Goal: Task Accomplishment & Management: Use online tool/utility

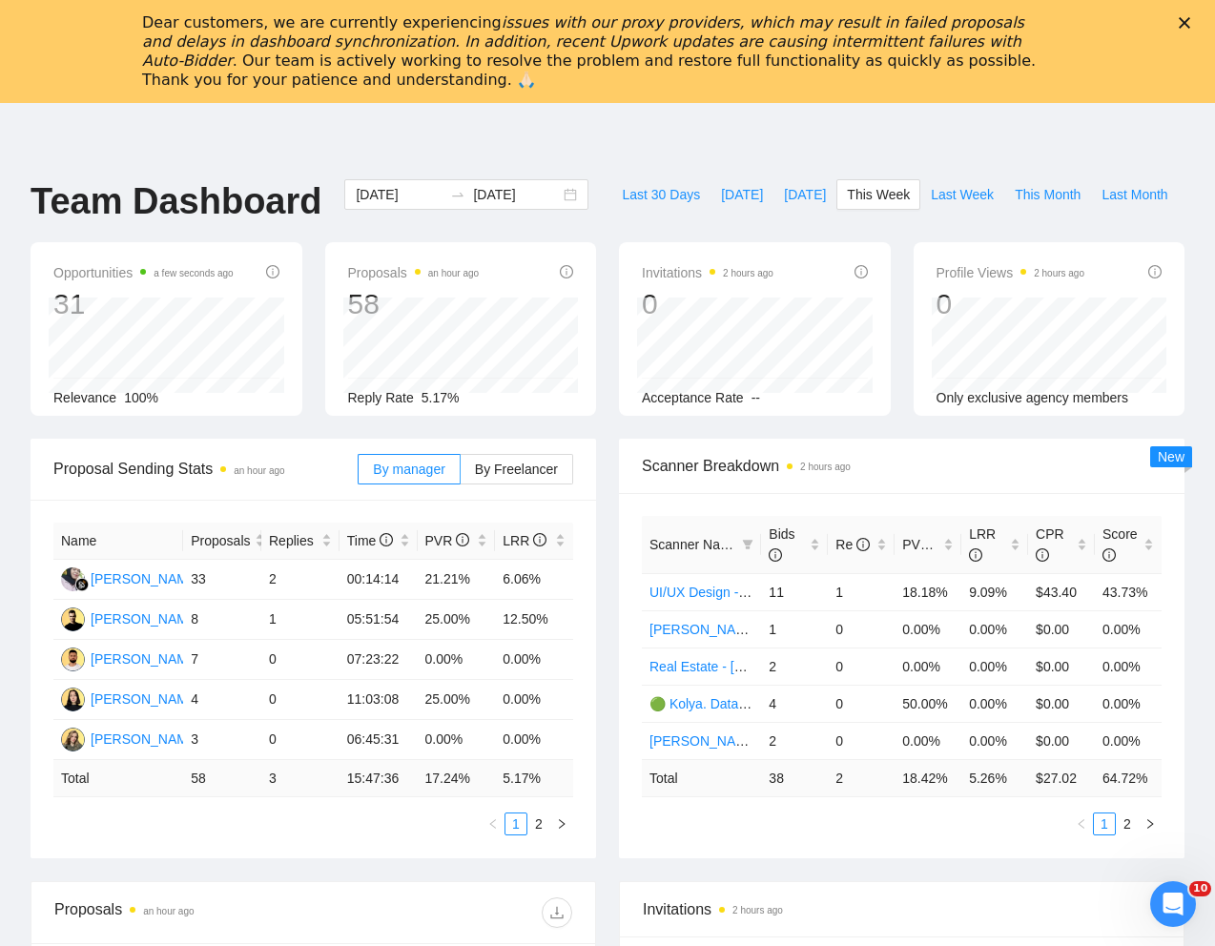
click at [755, 176] on div "GigRadar.io Home Dashboard Scanner Connects: 541 Seedium.io Team Dashboard 2025…" at bounding box center [607, 869] width 1215 height 1532
click at [847, 205] on span "This Week" at bounding box center [878, 194] width 63 height 21
click at [692, 157] on div "GigRadar.io Home Dashboard Scanner Connects: 541 Seedium.io Team Dashboard 2025…" at bounding box center [607, 869] width 1215 height 1532
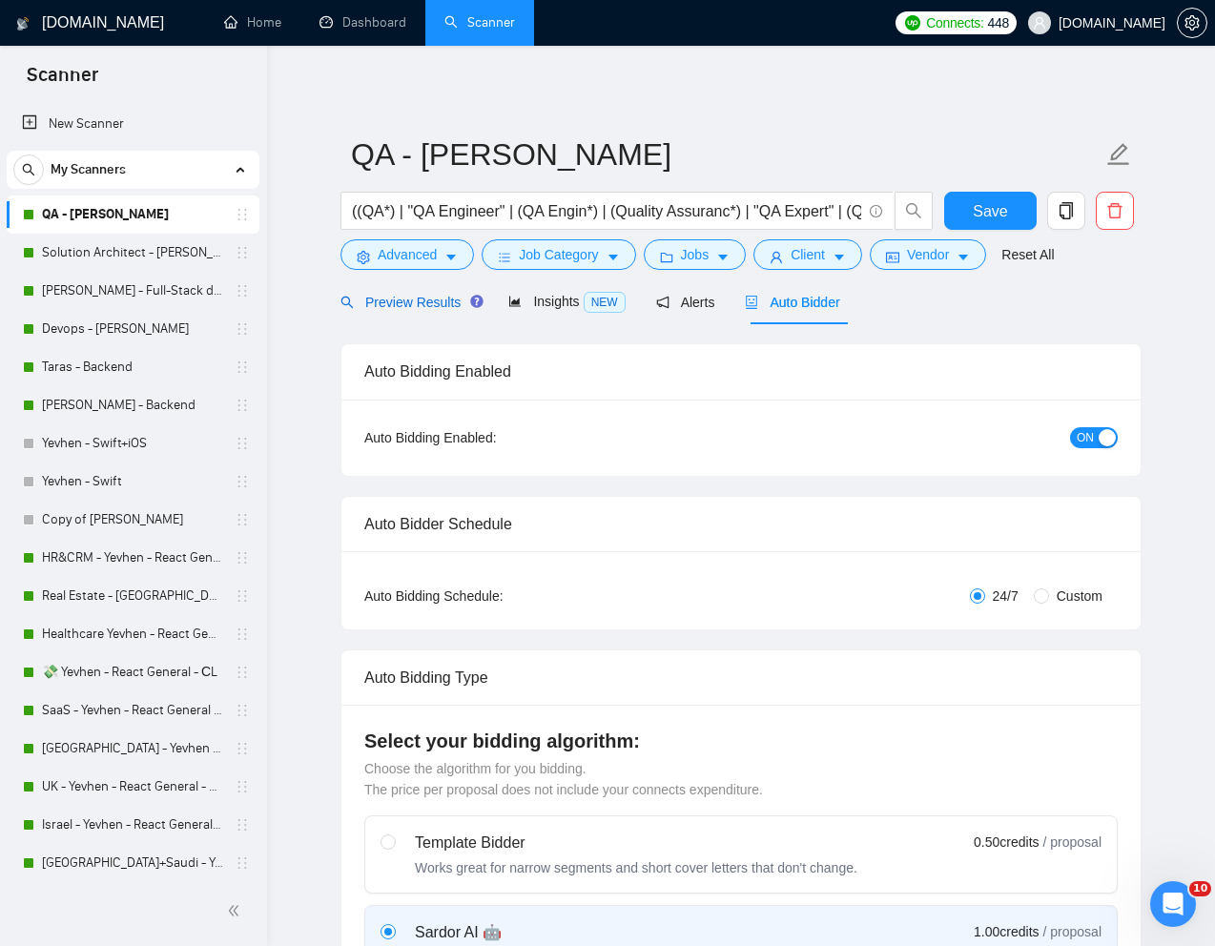
click at [411, 293] on div "Preview Results" at bounding box center [408, 302] width 137 height 21
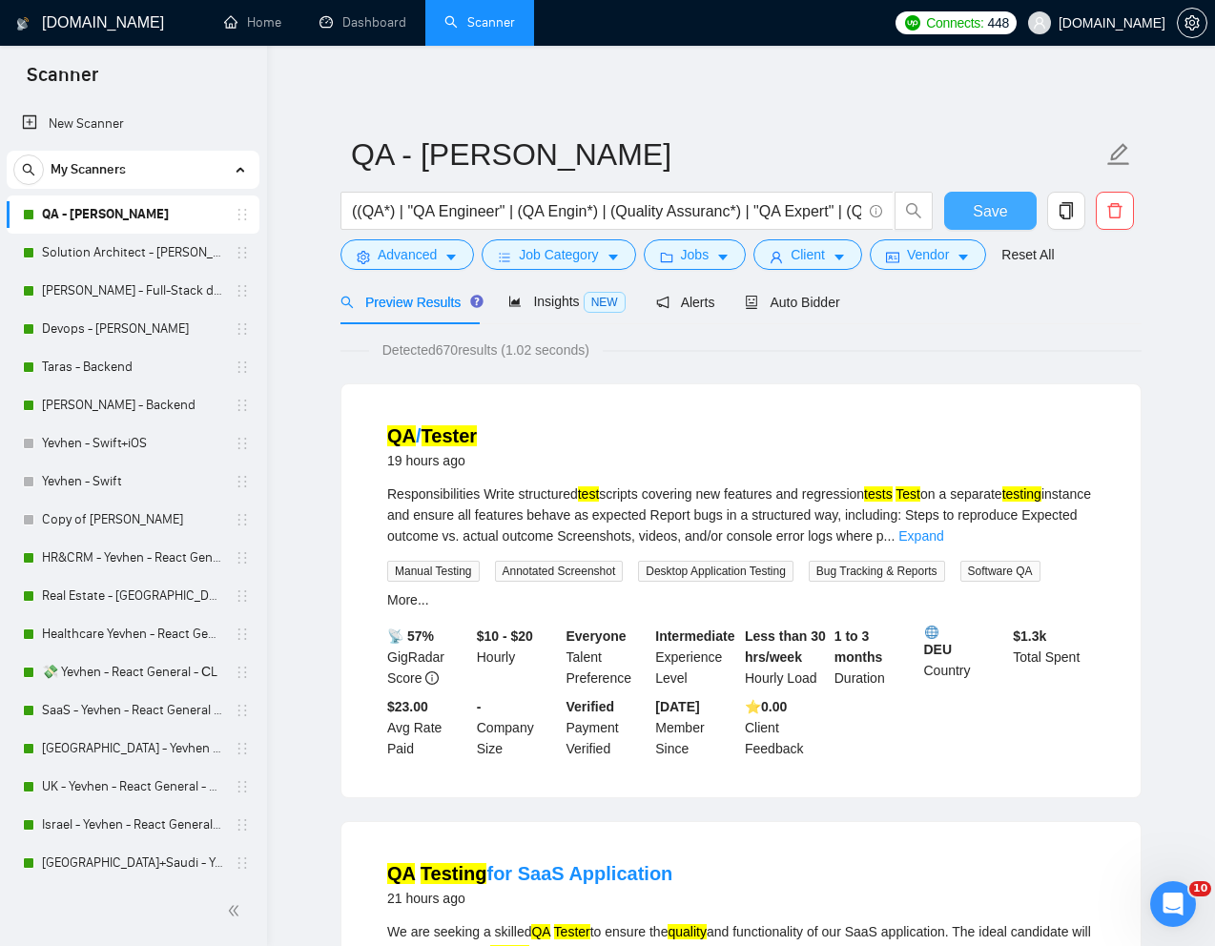
click at [1011, 210] on button "Save" at bounding box center [990, 211] width 92 height 38
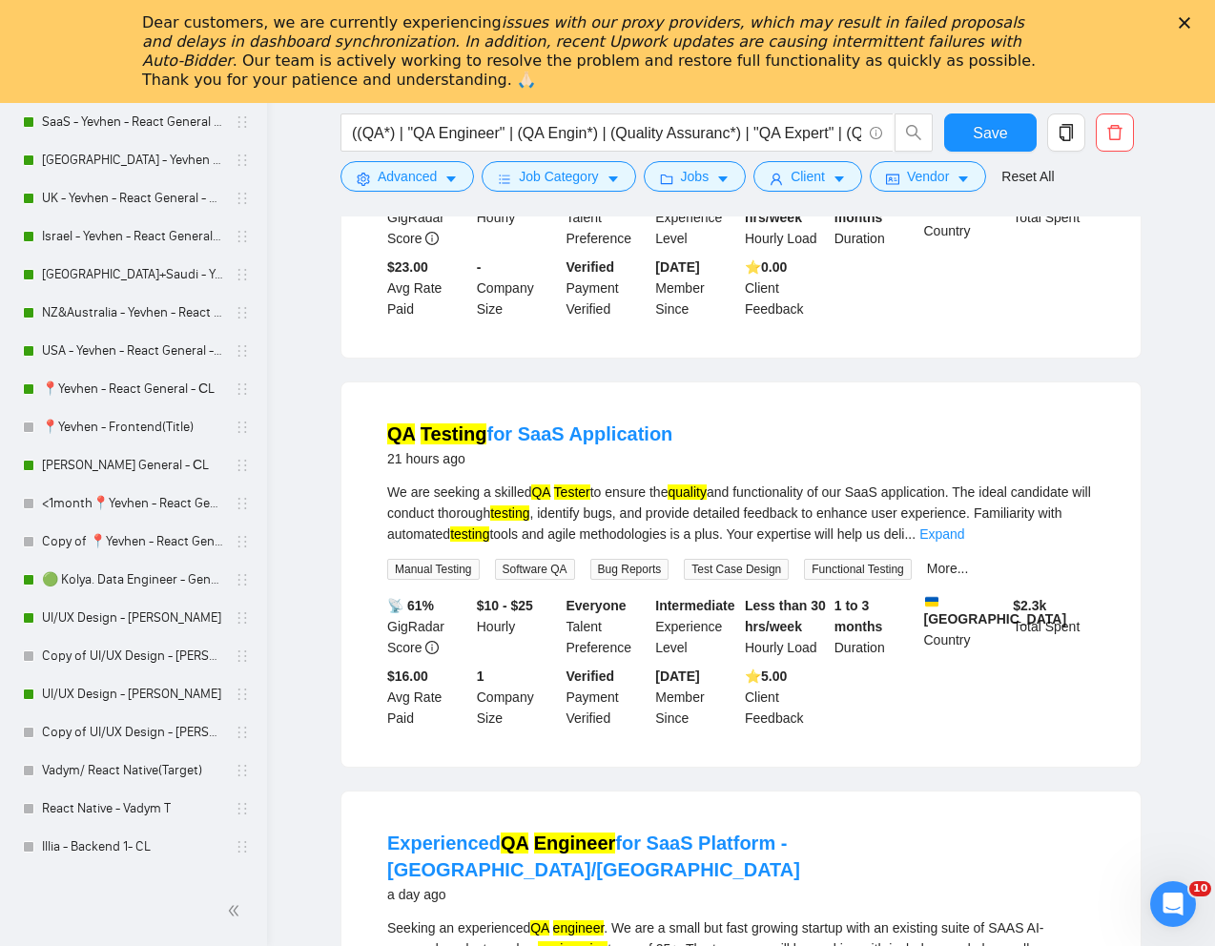
scroll to position [592, 0]
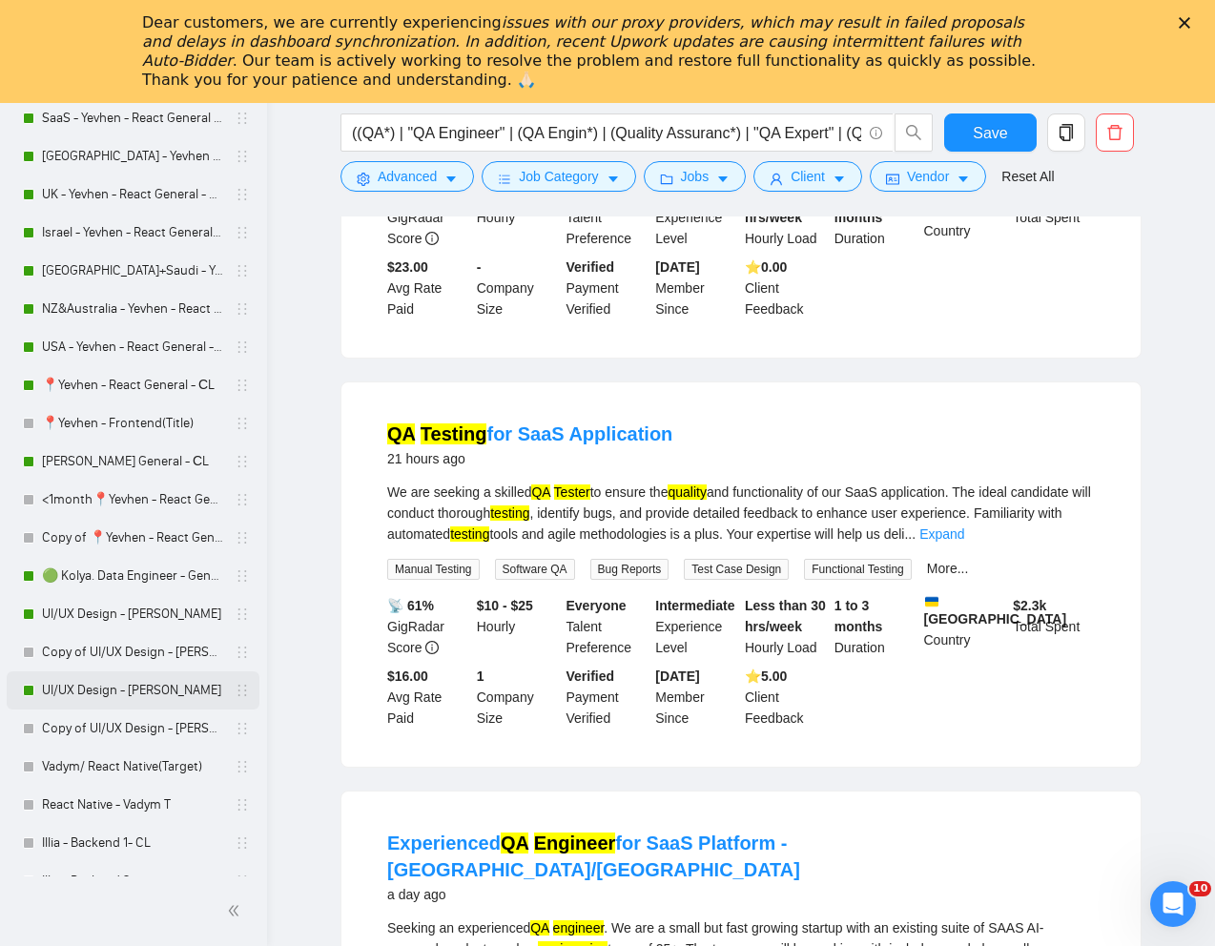
click at [115, 691] on link "UI/UX Design - [PERSON_NAME]" at bounding box center [132, 690] width 181 height 38
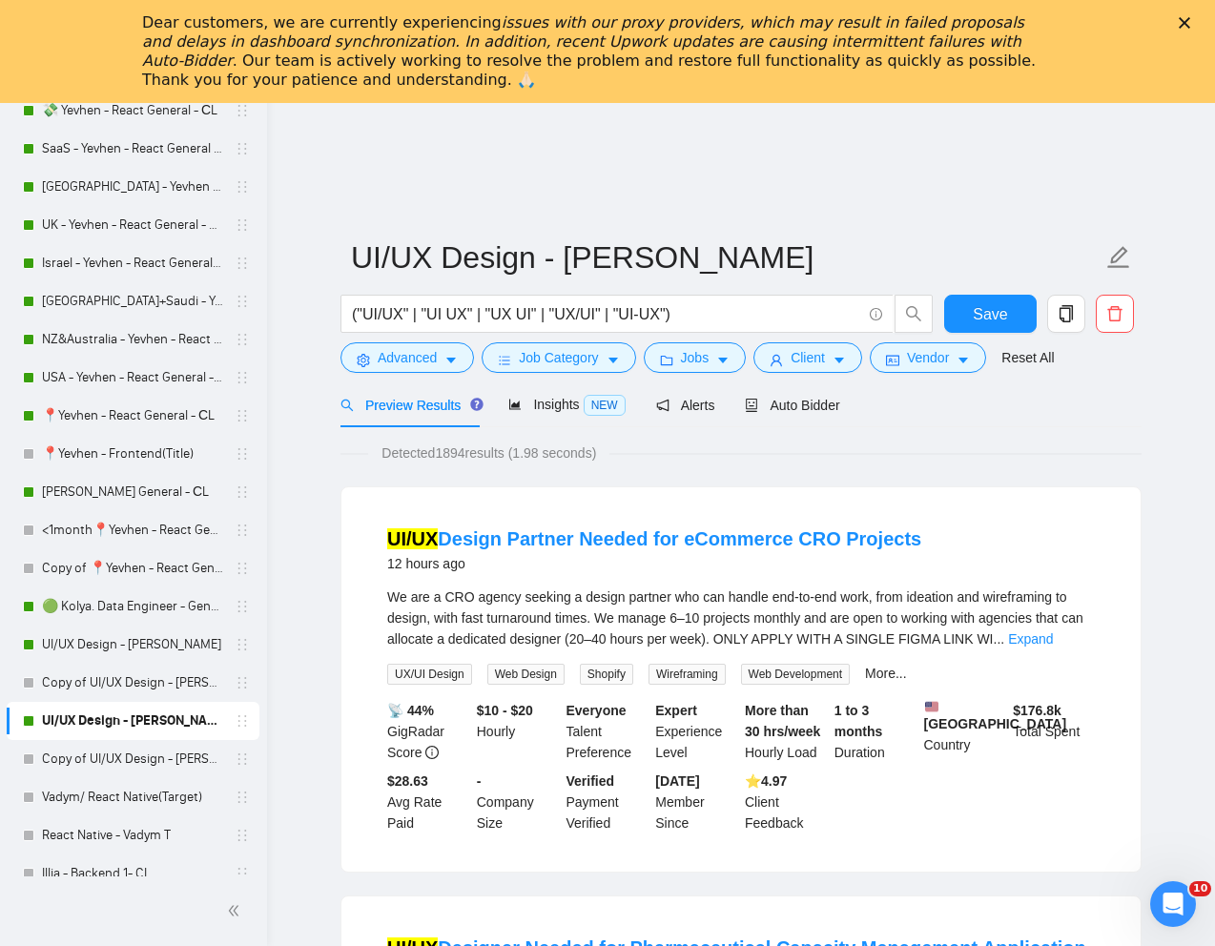
scroll to position [554, 0]
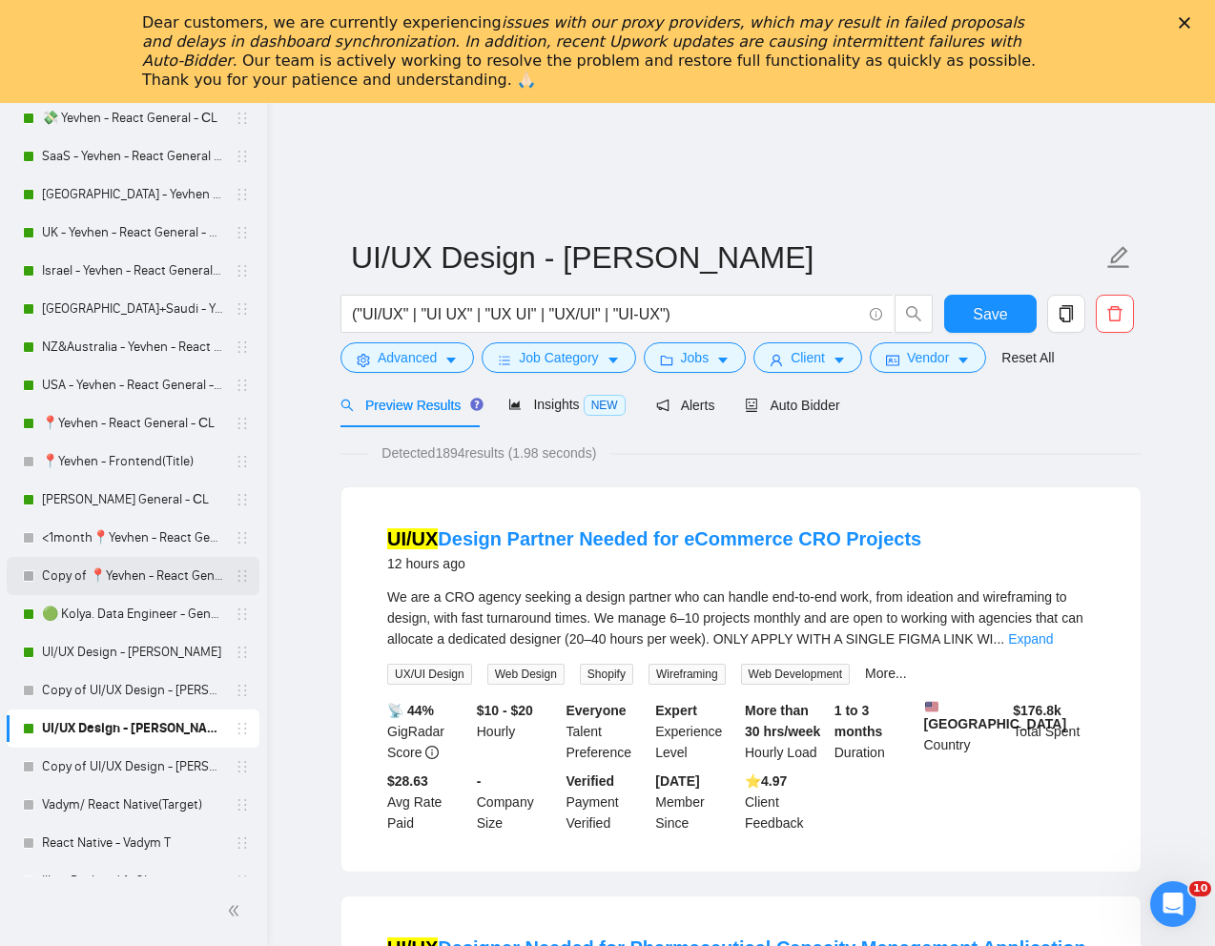
click at [121, 572] on link "Copy of 📍Yevhen - React General - СL" at bounding box center [132, 576] width 181 height 38
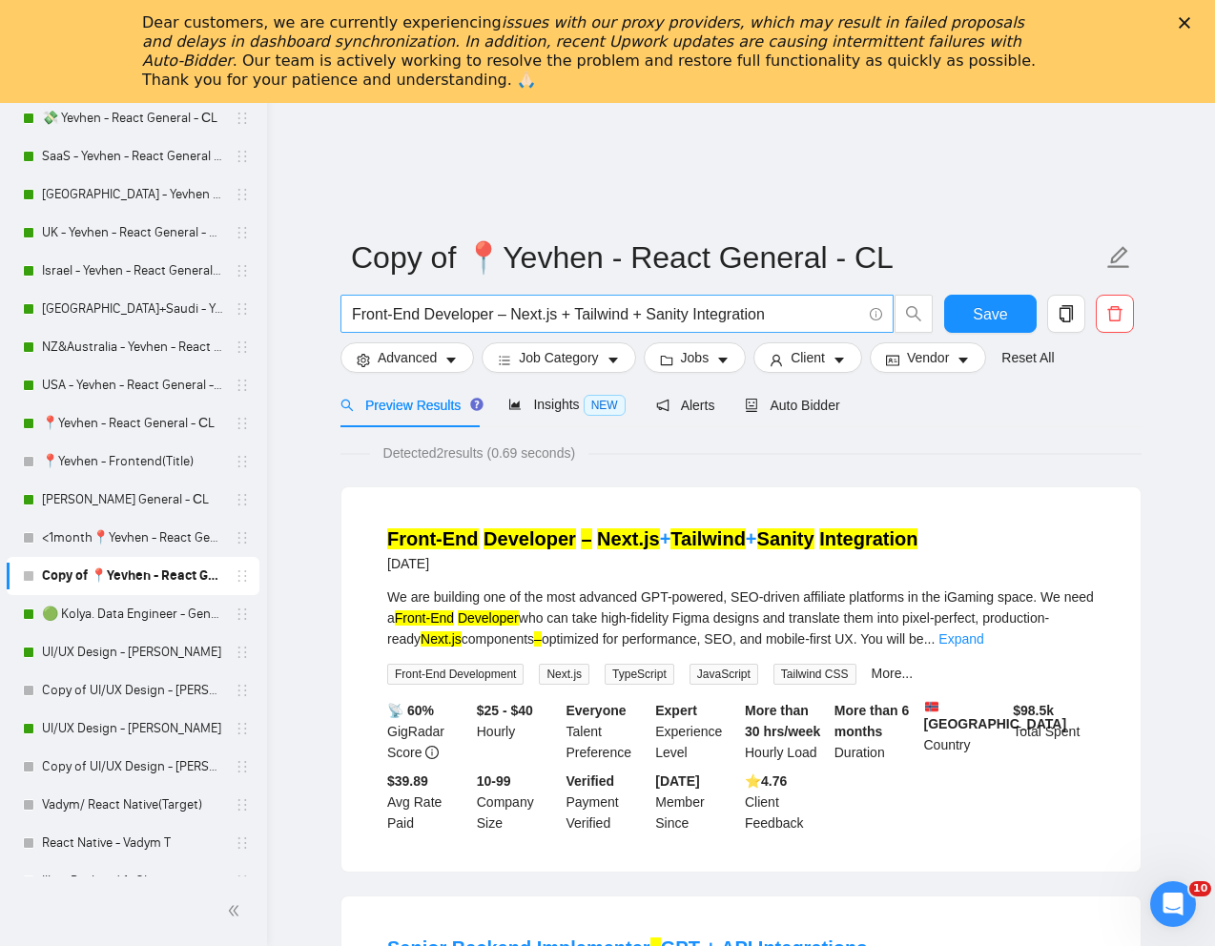
click at [486, 318] on input "Front-End Developer – Next.js + Tailwind + Sanity Integration" at bounding box center [606, 314] width 509 height 24
paste input "(REACT)"
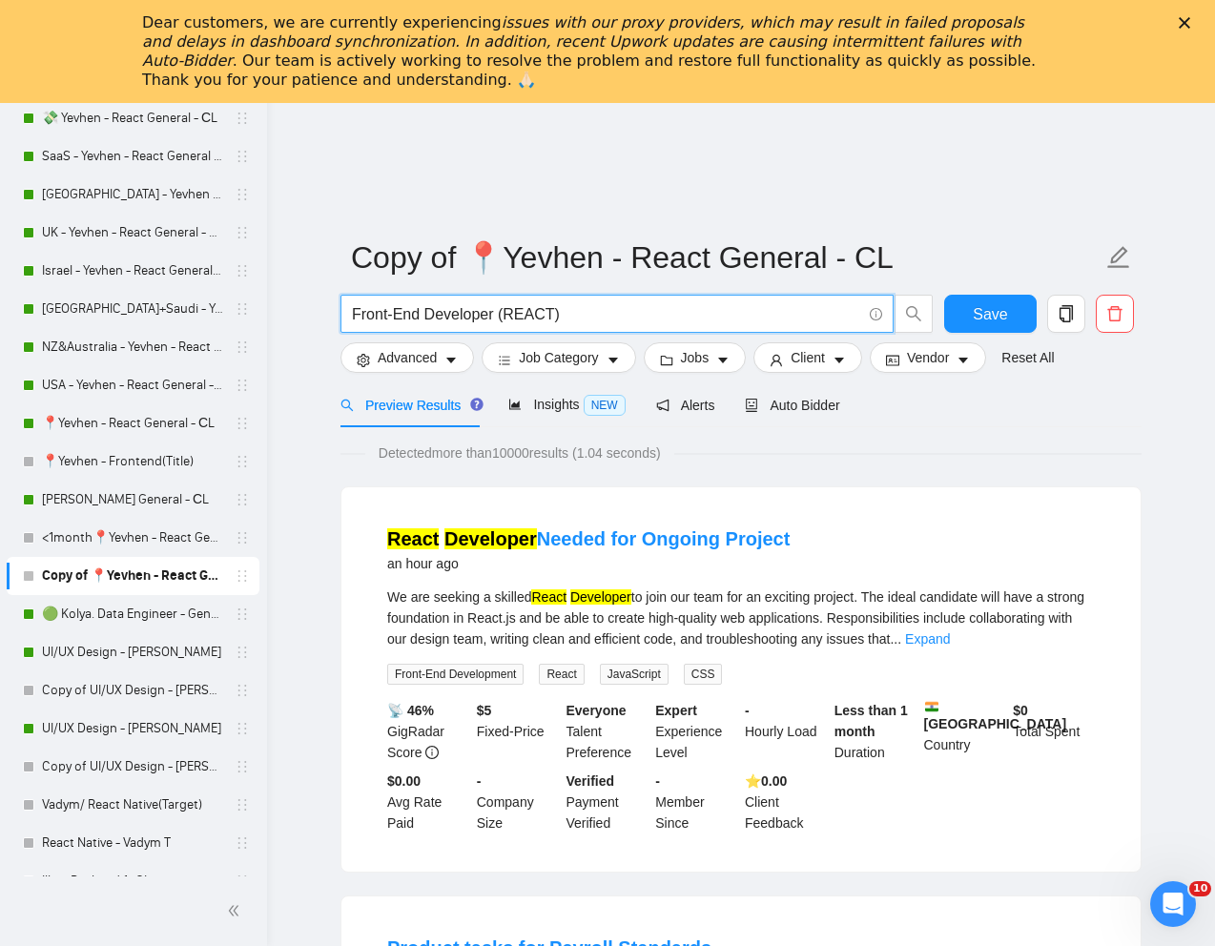
click at [574, 314] on input "Front-End Developer (REACT)" at bounding box center [606, 314] width 509 height 24
click at [593, 315] on input "Front-End Developer REACT" at bounding box center [606, 314] width 509 height 24
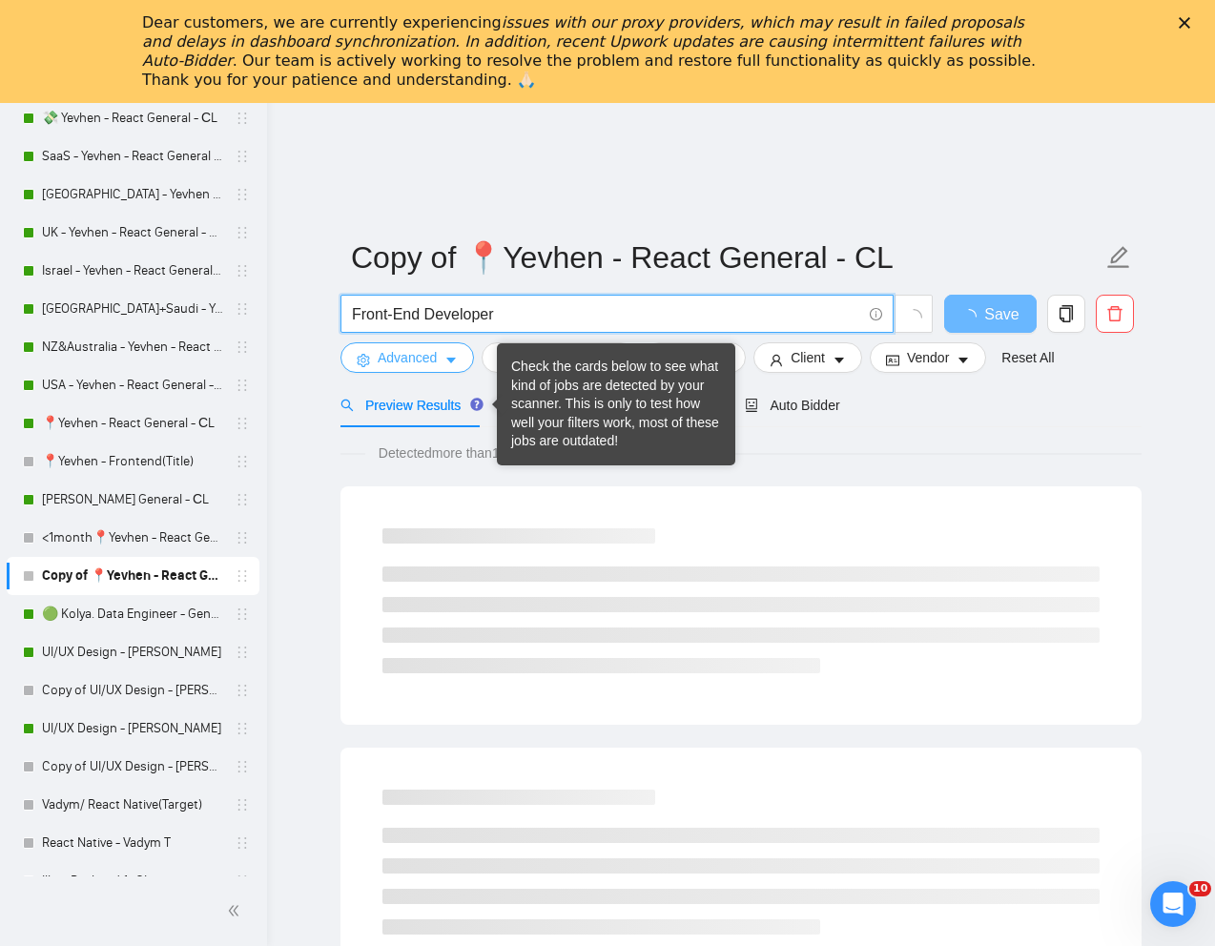
type input "Front-End Developer"
click at [410, 359] on span "Advanced" at bounding box center [407, 357] width 59 height 21
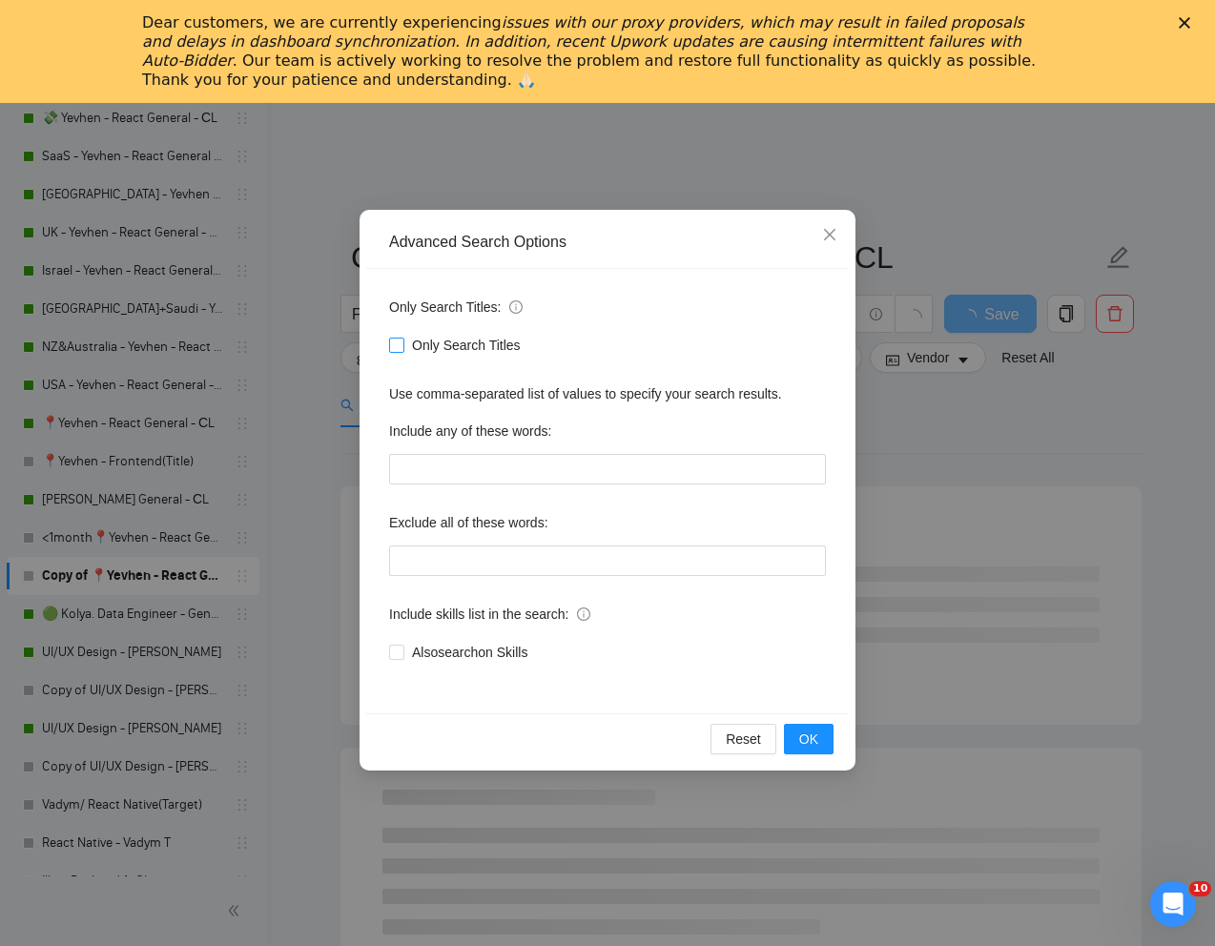
click at [403, 338] on span at bounding box center [396, 345] width 15 height 15
click at [402, 338] on input "Only Search Titles" at bounding box center [395, 344] width 13 height 13
checkbox input "true"
click at [801, 743] on span "OK" at bounding box center [808, 738] width 19 height 21
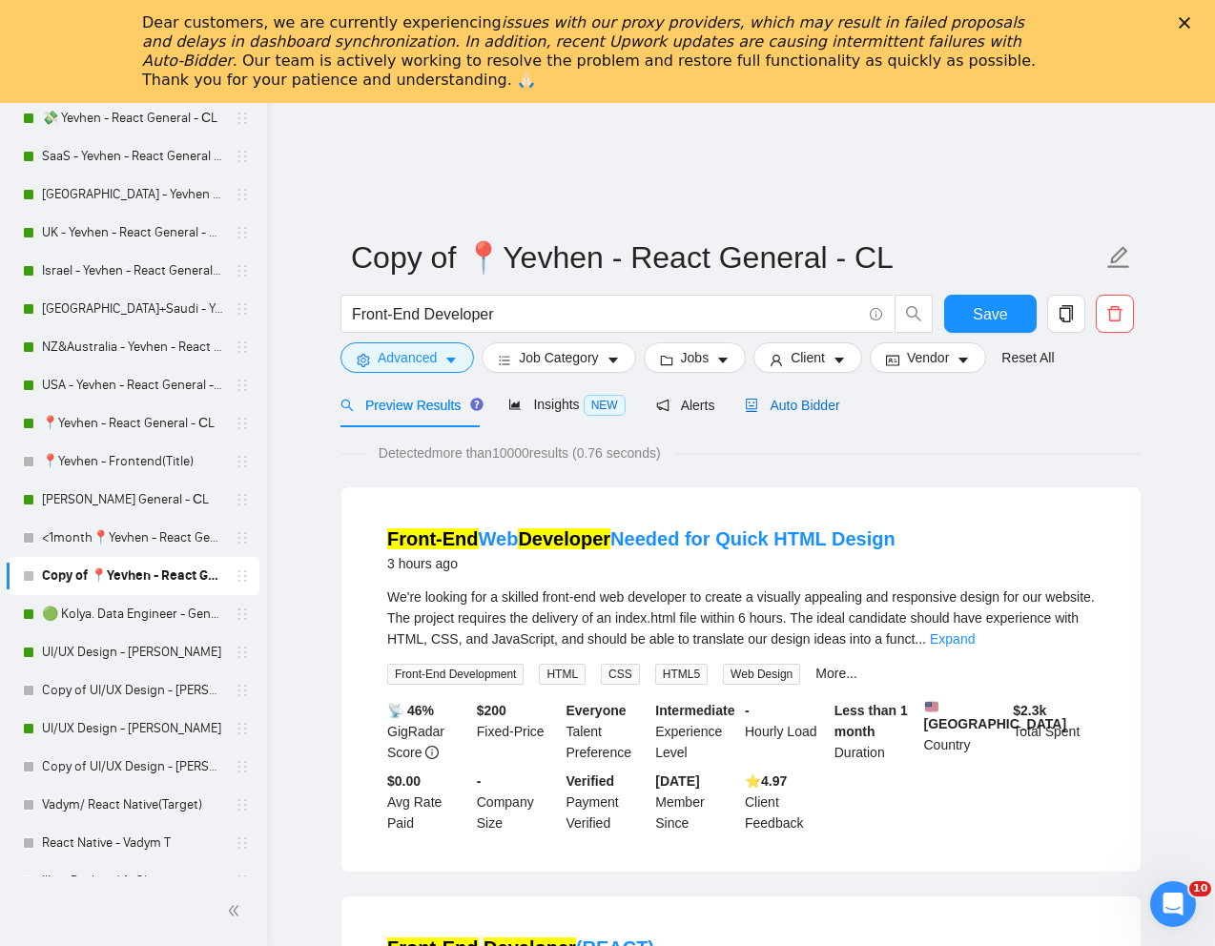
click at [811, 400] on span "Auto Bidder" at bounding box center [792, 405] width 94 height 15
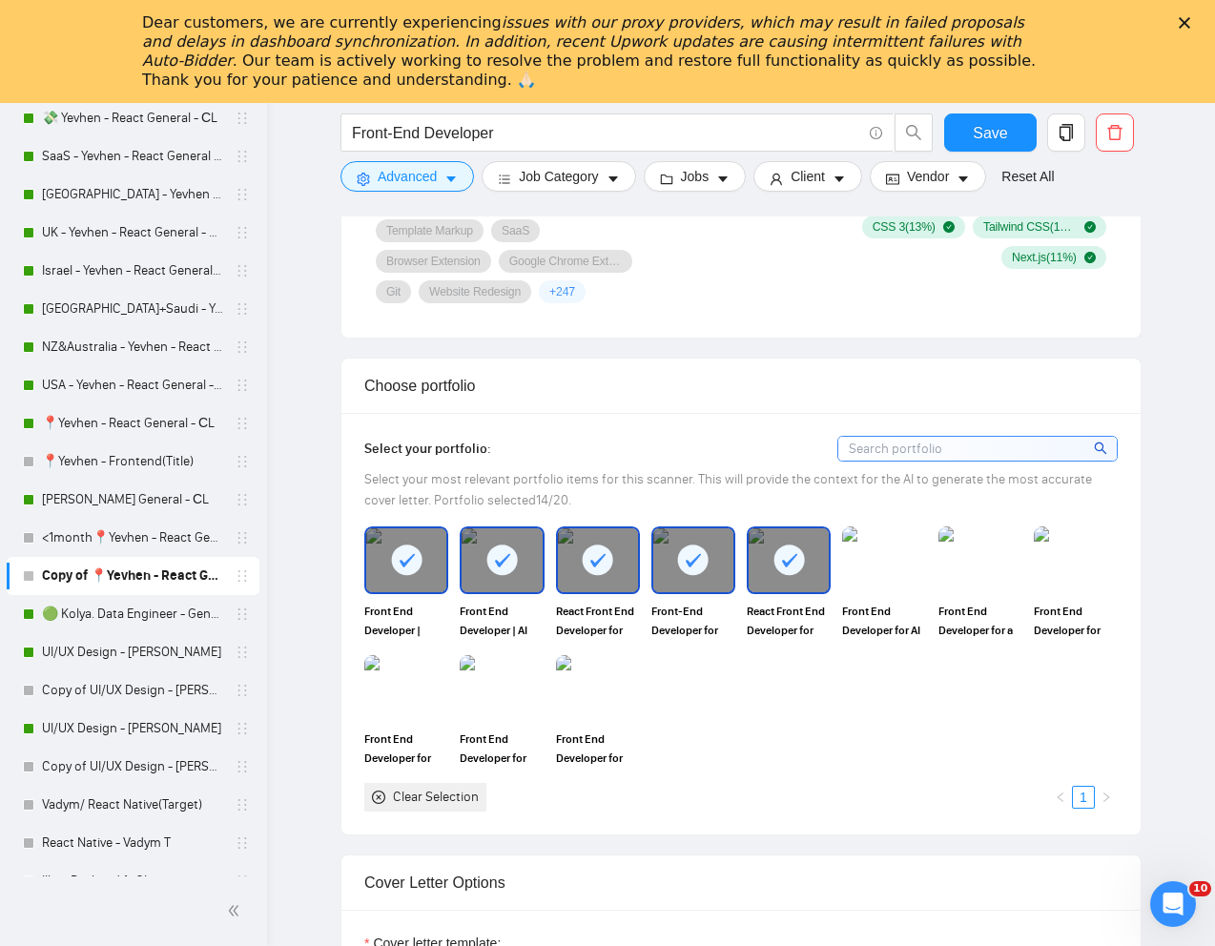
scroll to position [1640, 0]
click at [892, 561] on img at bounding box center [884, 558] width 80 height 63
click at [938, 561] on div at bounding box center [980, 558] width 84 height 67
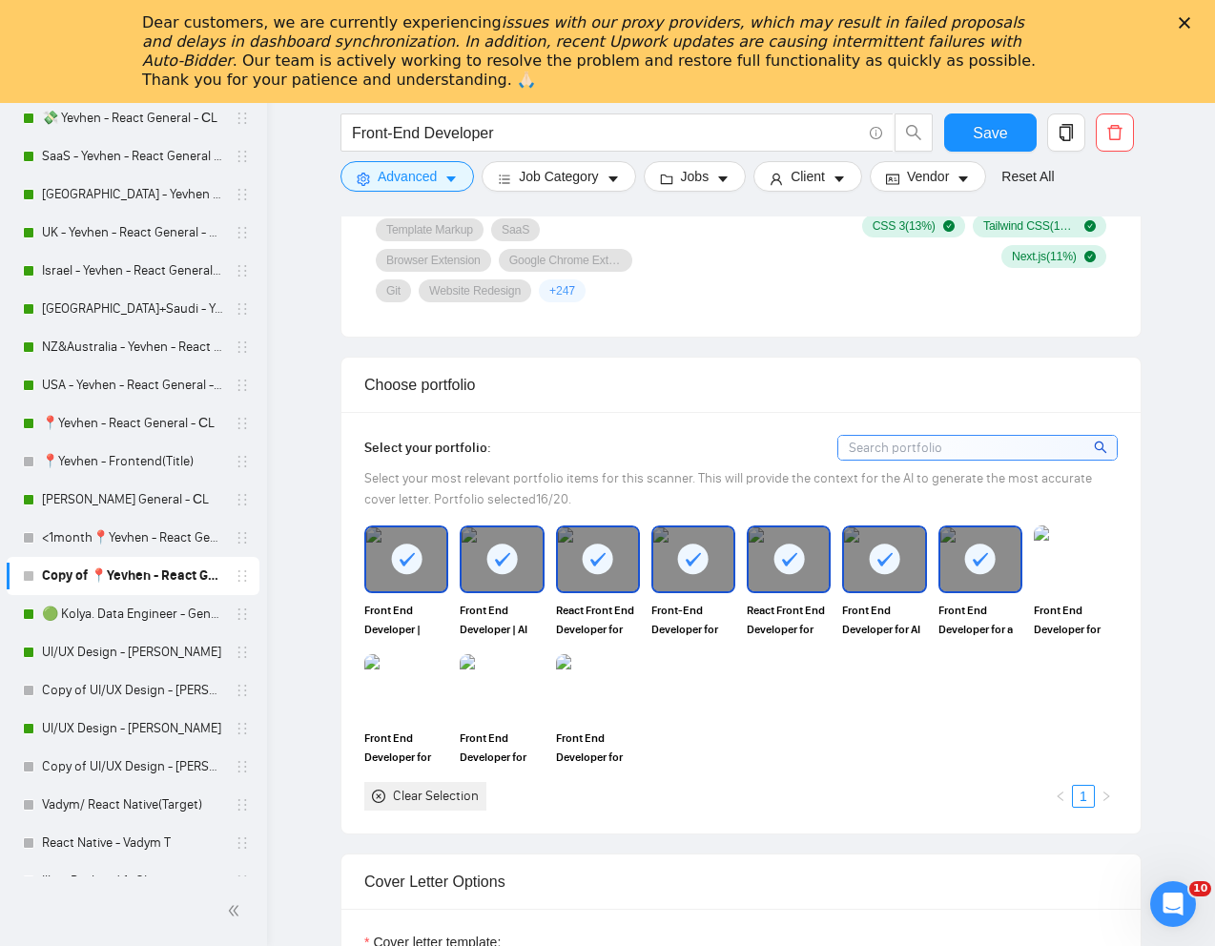
click at [1032, 561] on div "Front End Developer for Innovating Recruitment Solution Stream Talent" at bounding box center [1075, 581] width 95 height 113
click at [401, 682] on img at bounding box center [406, 687] width 80 height 63
click at [554, 707] on div "Front End Developer for medical data platform AllClinics" at bounding box center [597, 710] width 95 height 113
click at [581, 700] on img at bounding box center [598, 687] width 80 height 63
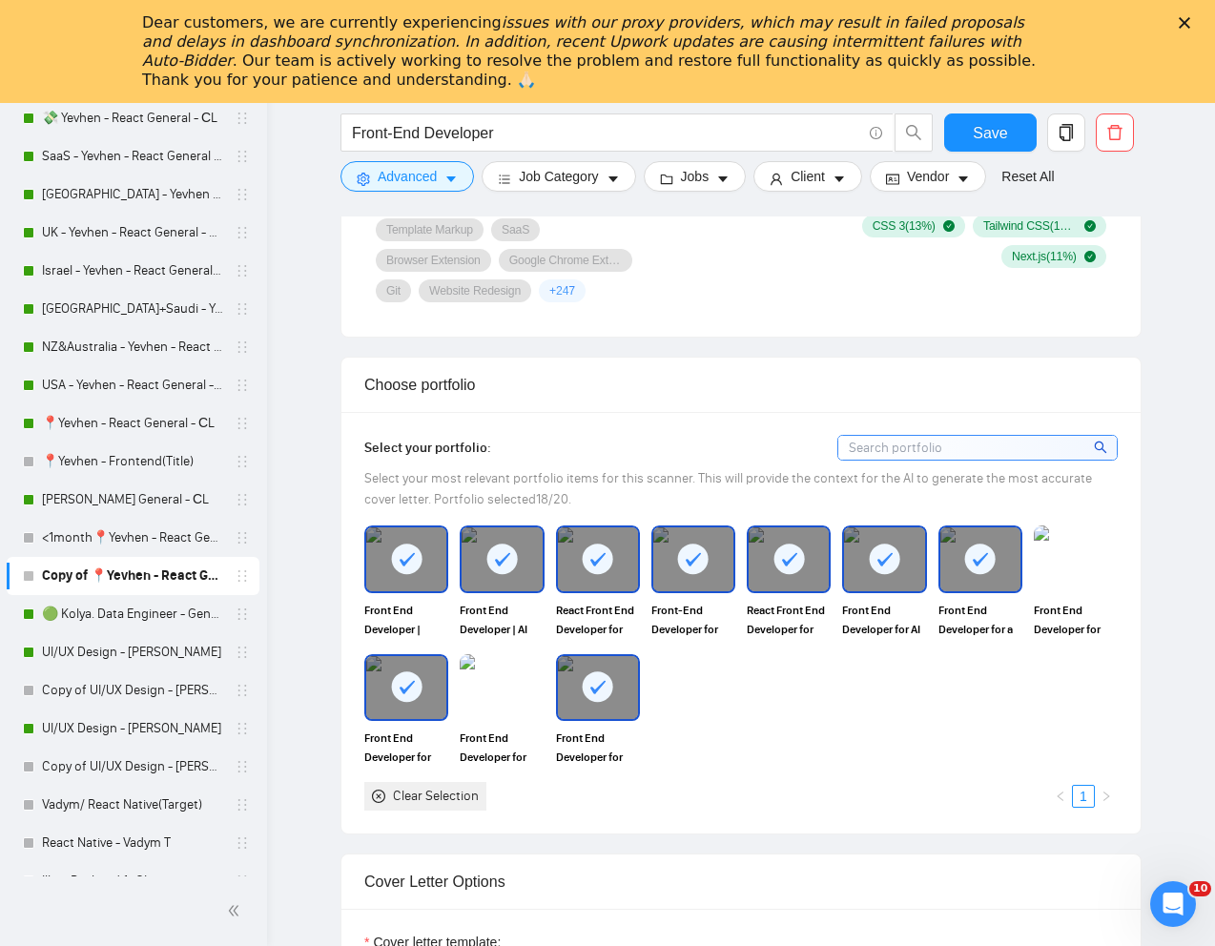
click at [518, 700] on img at bounding box center [502, 687] width 84 height 67
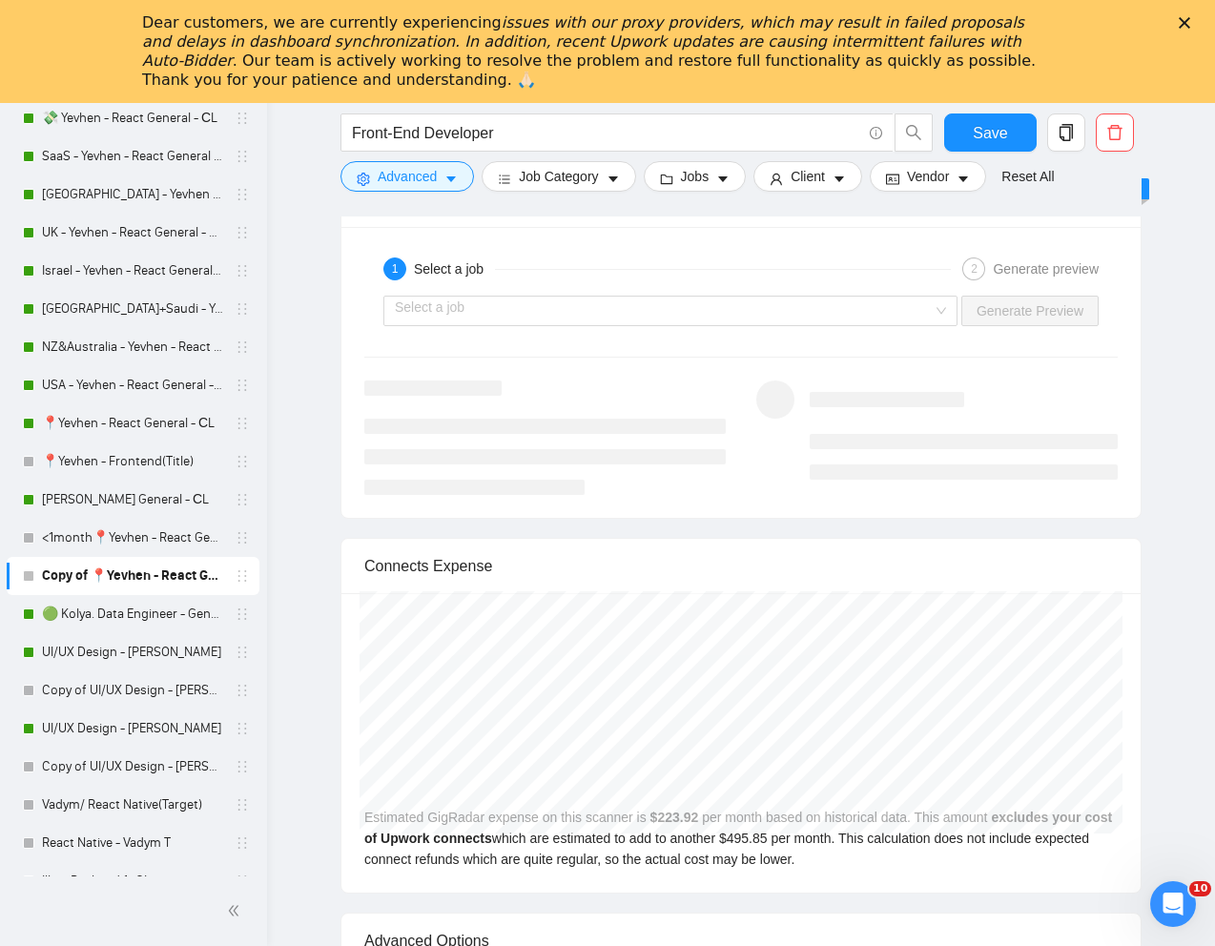
scroll to position [3715, 0]
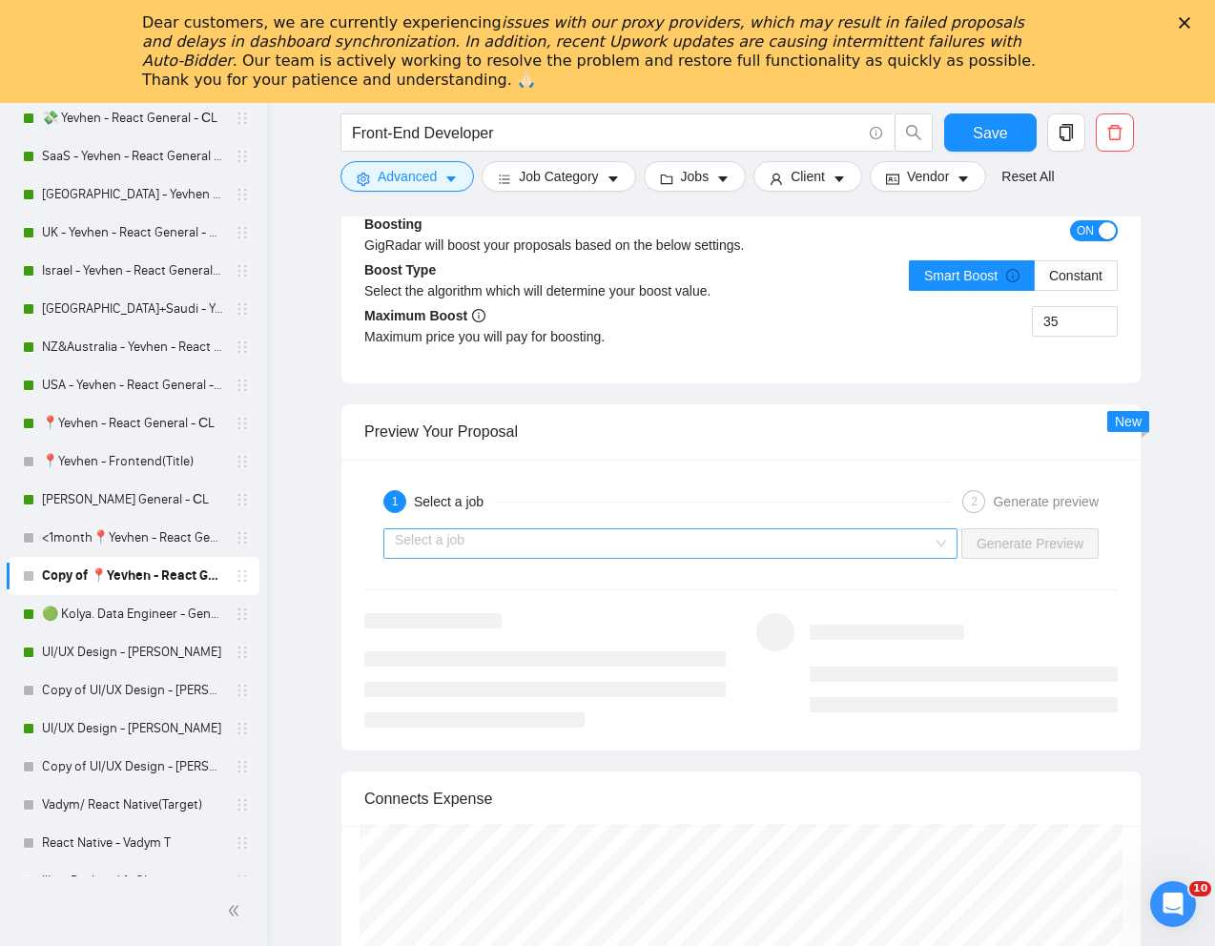
click at [673, 543] on input "search" at bounding box center [664, 543] width 538 height 29
click at [655, 548] on input "search" at bounding box center [664, 543] width 538 height 29
click at [739, 549] on input "search" at bounding box center [664, 543] width 538 height 29
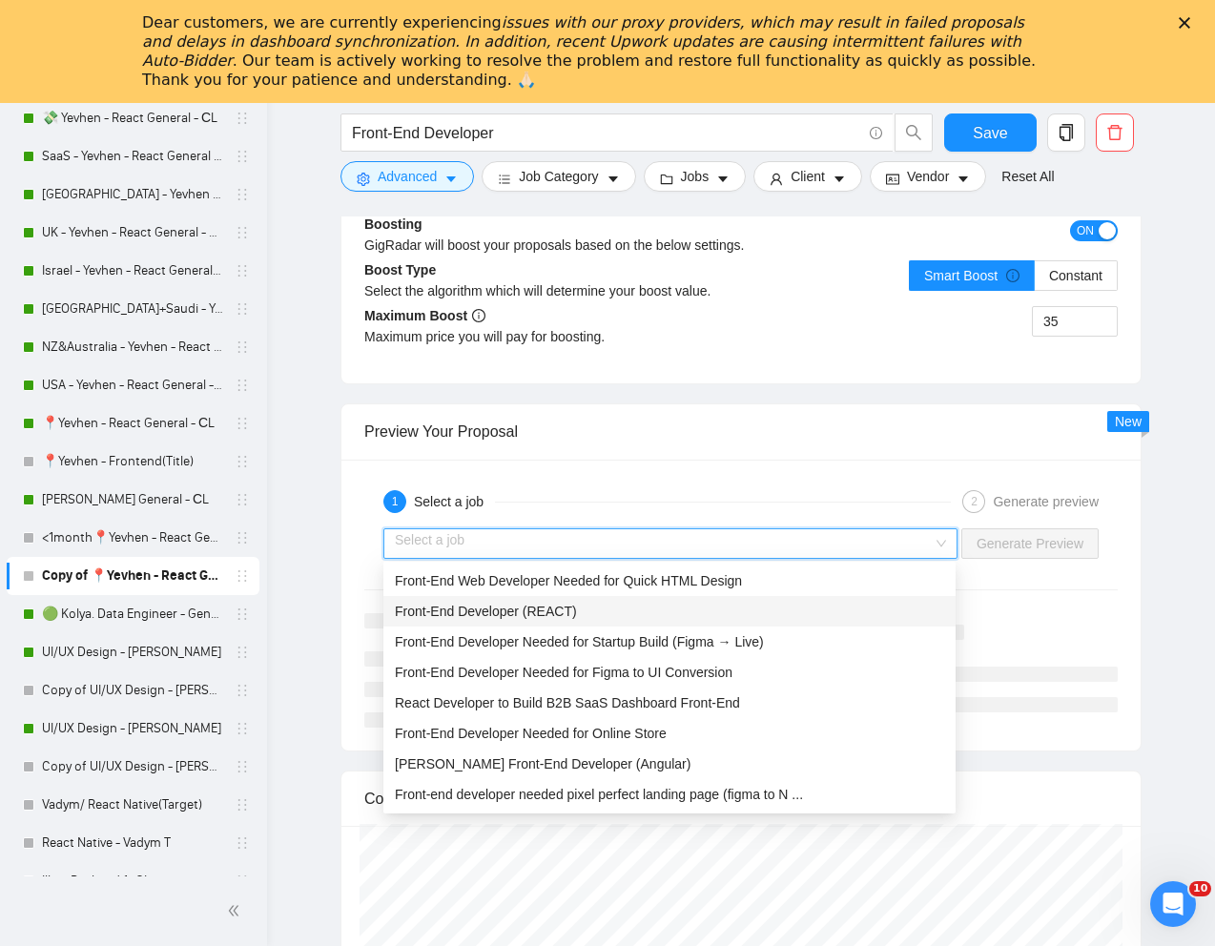
click at [564, 611] on span "Front-End Developer (REACT)" at bounding box center [486, 611] width 182 height 15
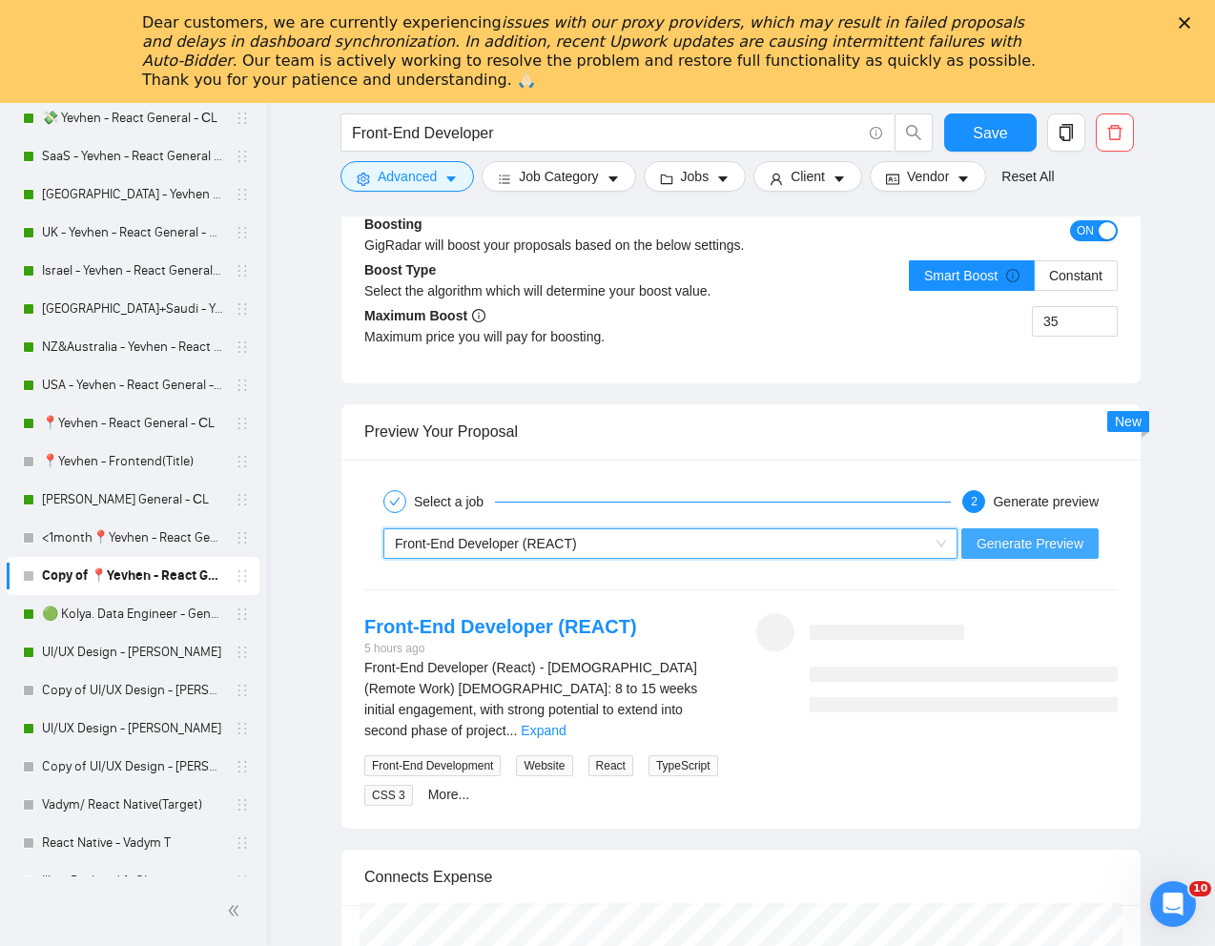
click at [1053, 546] on span "Generate Preview" at bounding box center [1029, 543] width 107 height 21
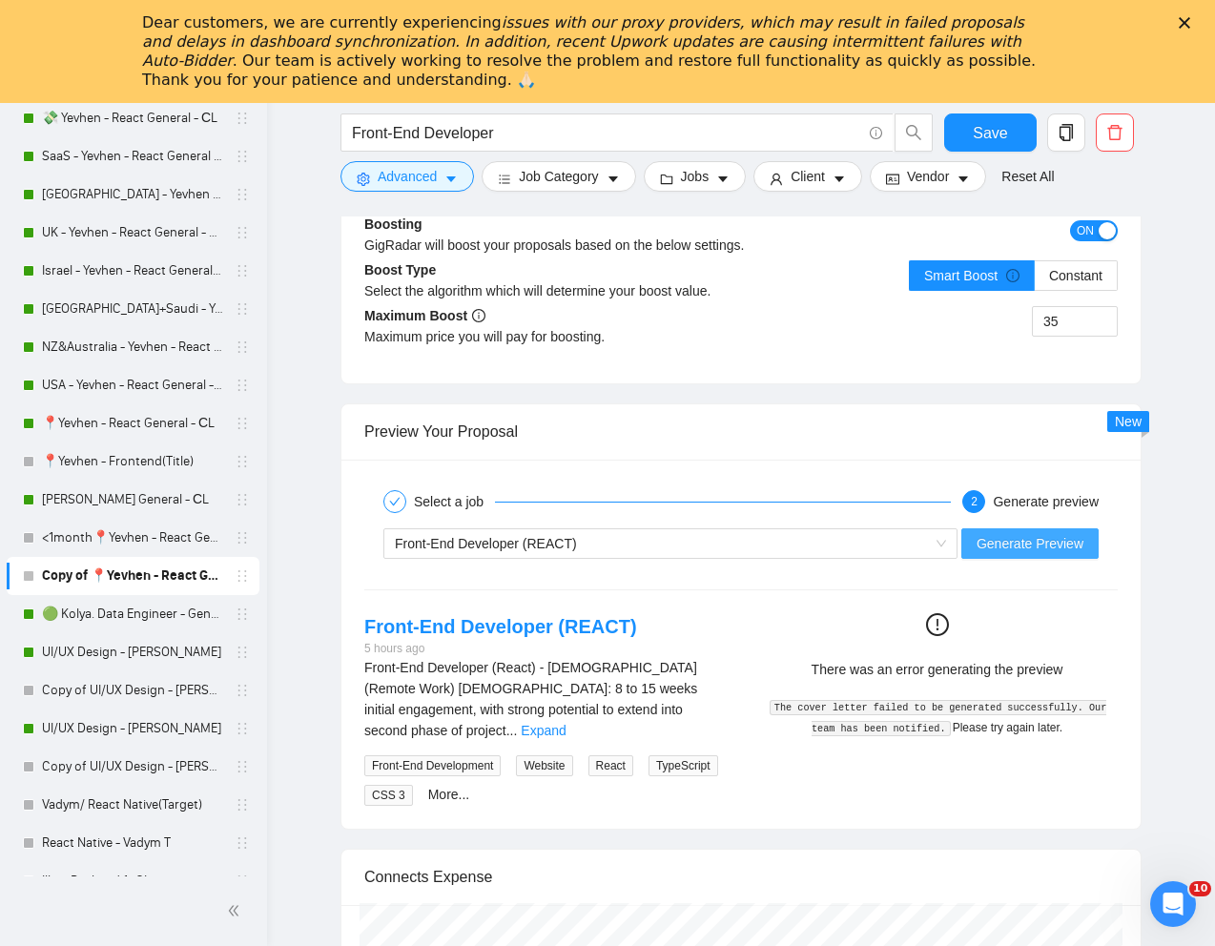
click at [1024, 540] on span "Generate Preview" at bounding box center [1029, 543] width 107 height 21
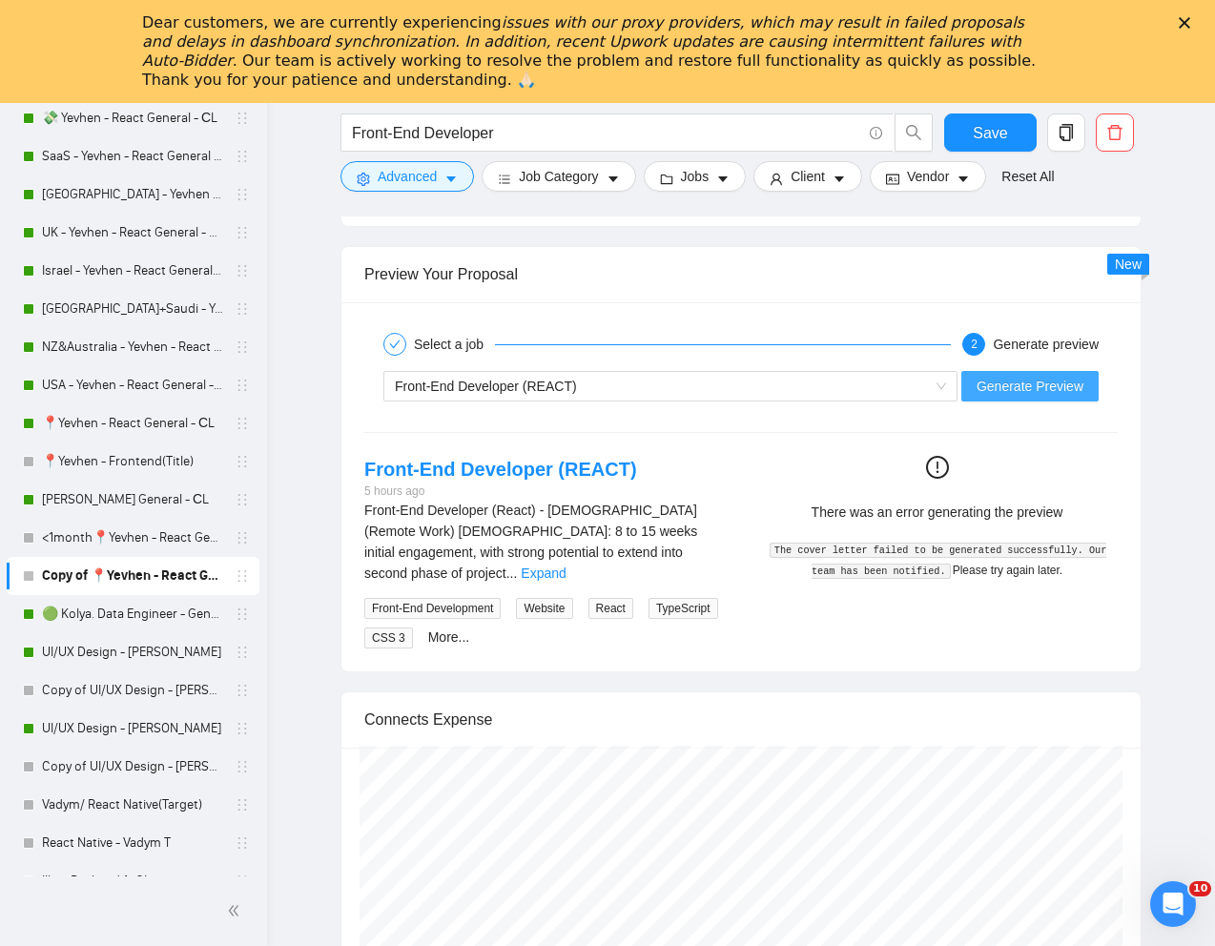
scroll to position [336, 0]
click at [110, 727] on link "UI/UX Design - [PERSON_NAME]" at bounding box center [132, 728] width 181 height 38
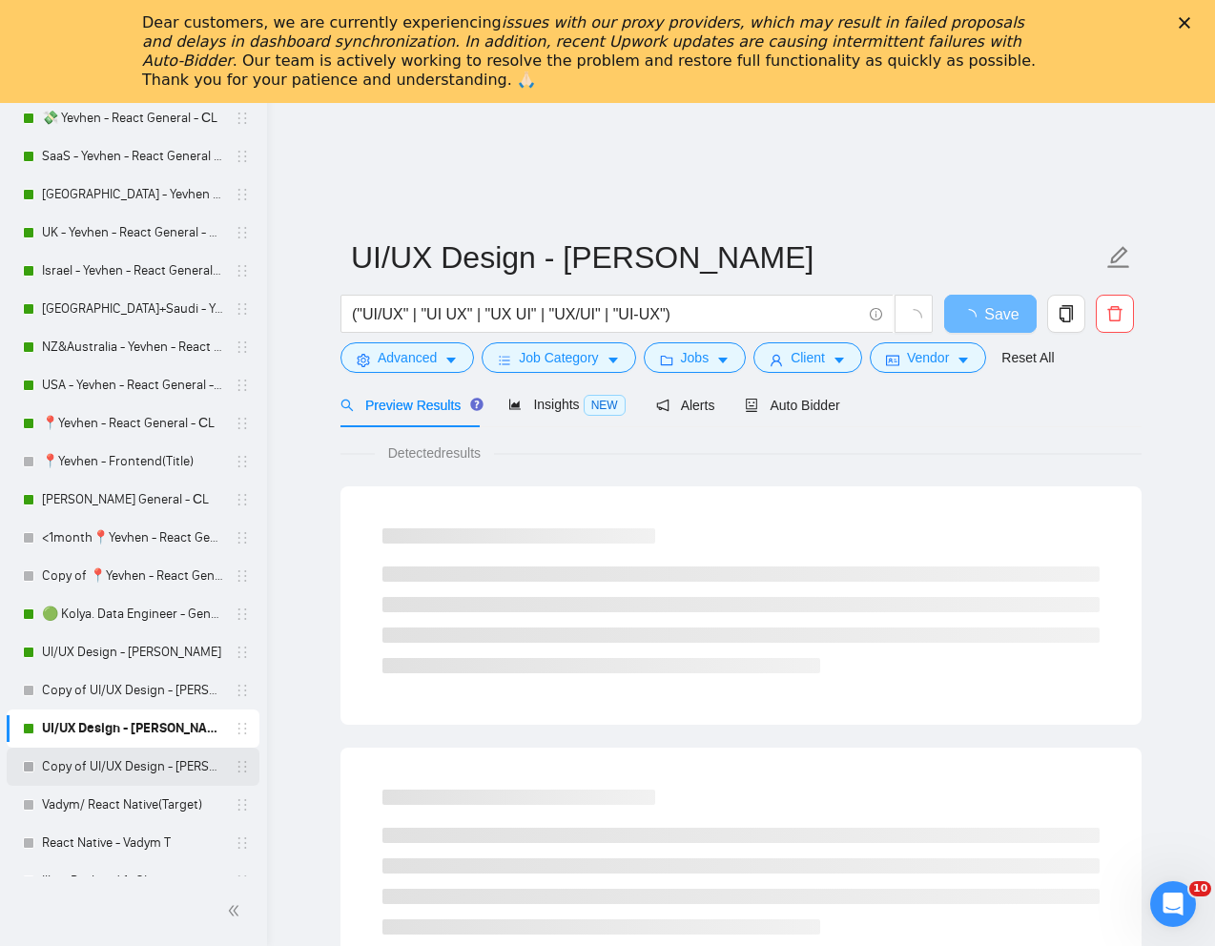
click at [110, 766] on link "Copy of UI/UX Design - [PERSON_NAME]" at bounding box center [132, 767] width 181 height 38
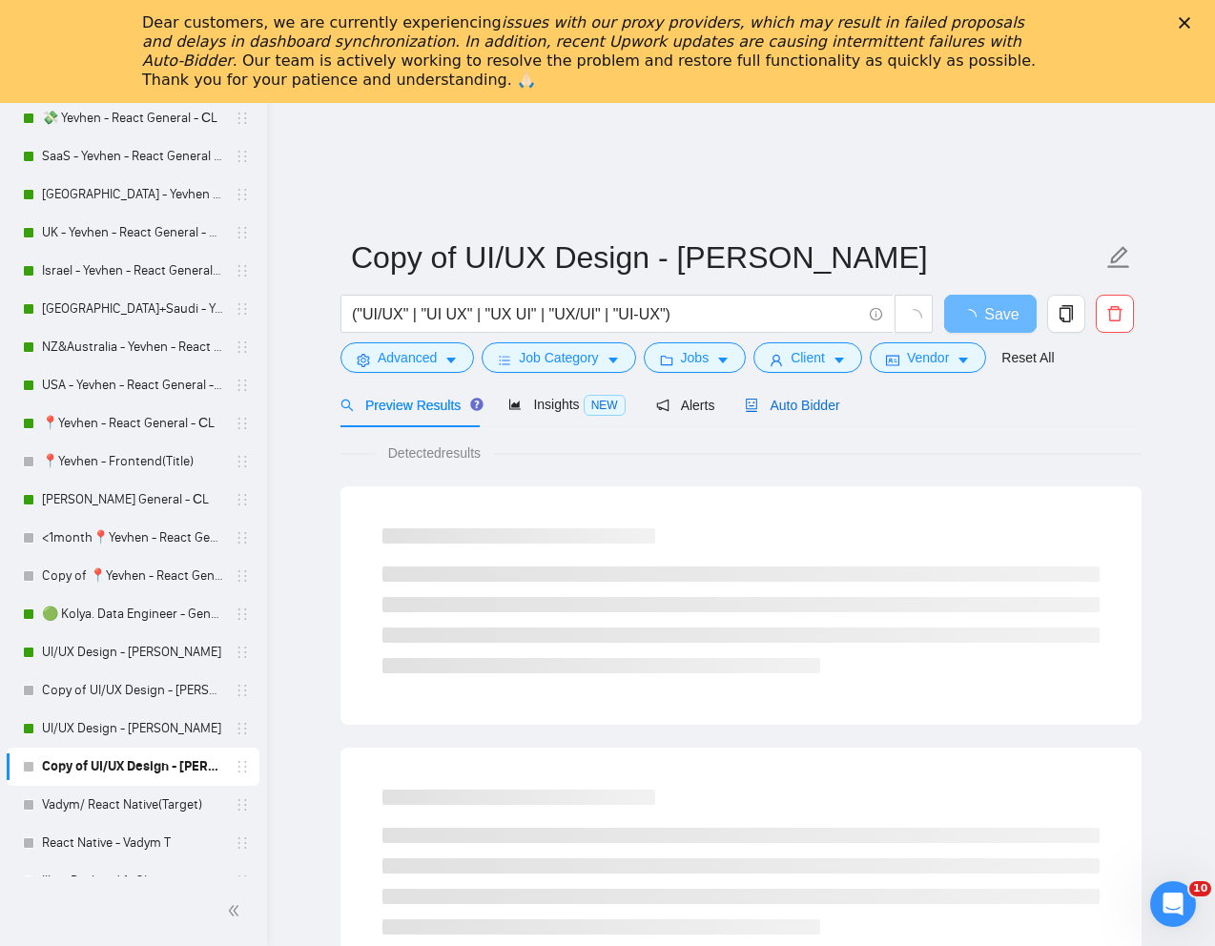
click at [813, 407] on span "Auto Bidder" at bounding box center [792, 405] width 94 height 15
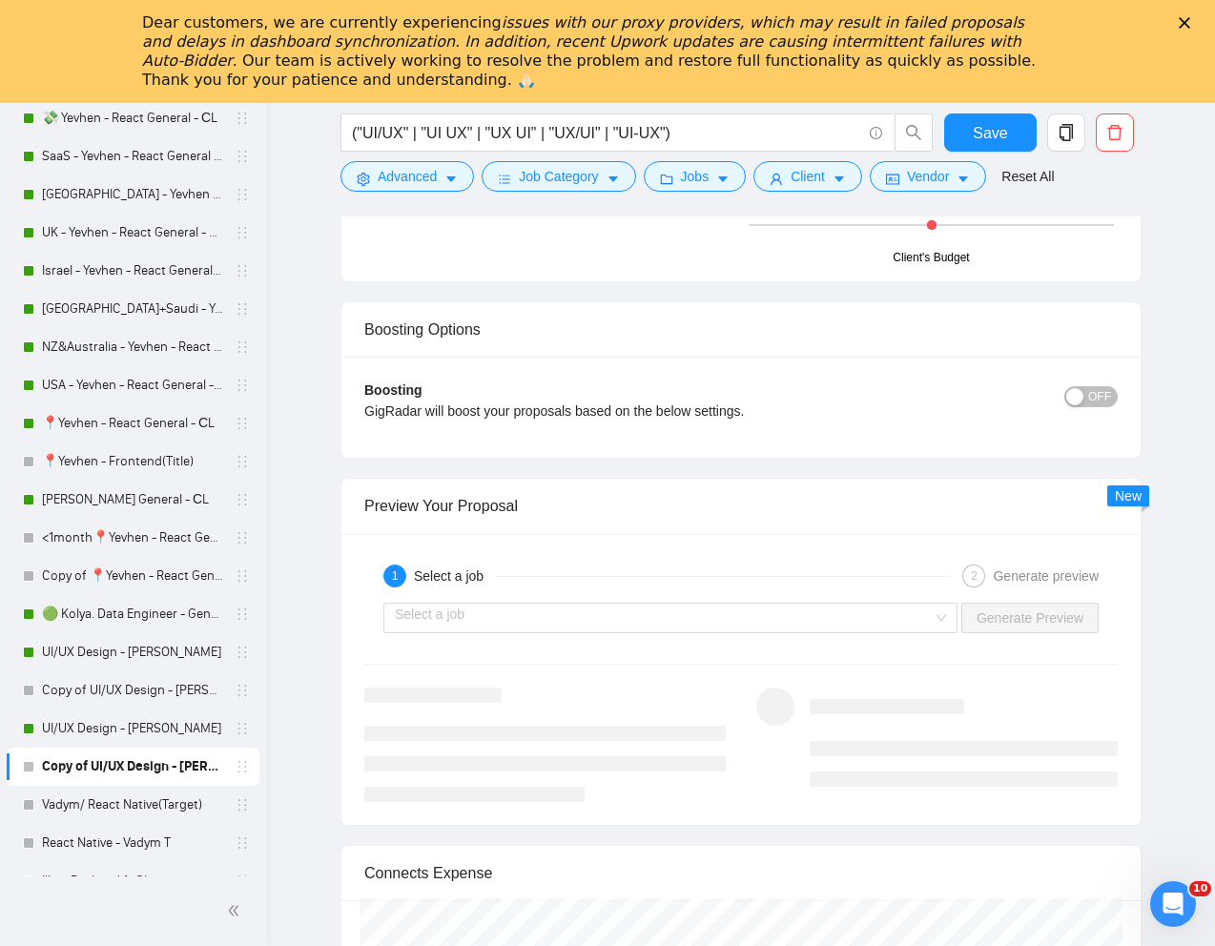
scroll to position [3599, 0]
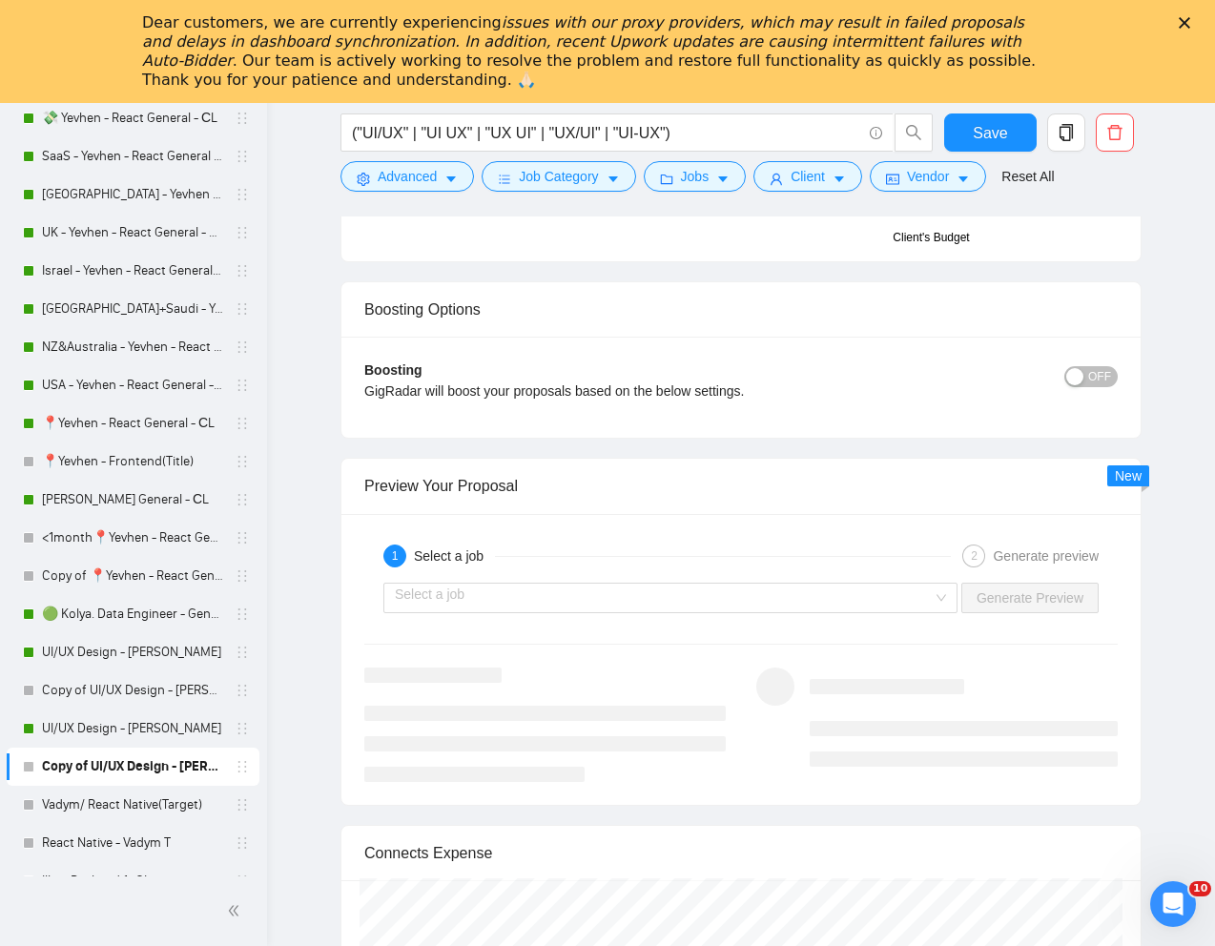
click at [747, 613] on div "Select a job Generate Preview" at bounding box center [740, 598] width 757 height 46
click at [724, 609] on input "search" at bounding box center [664, 598] width 538 height 29
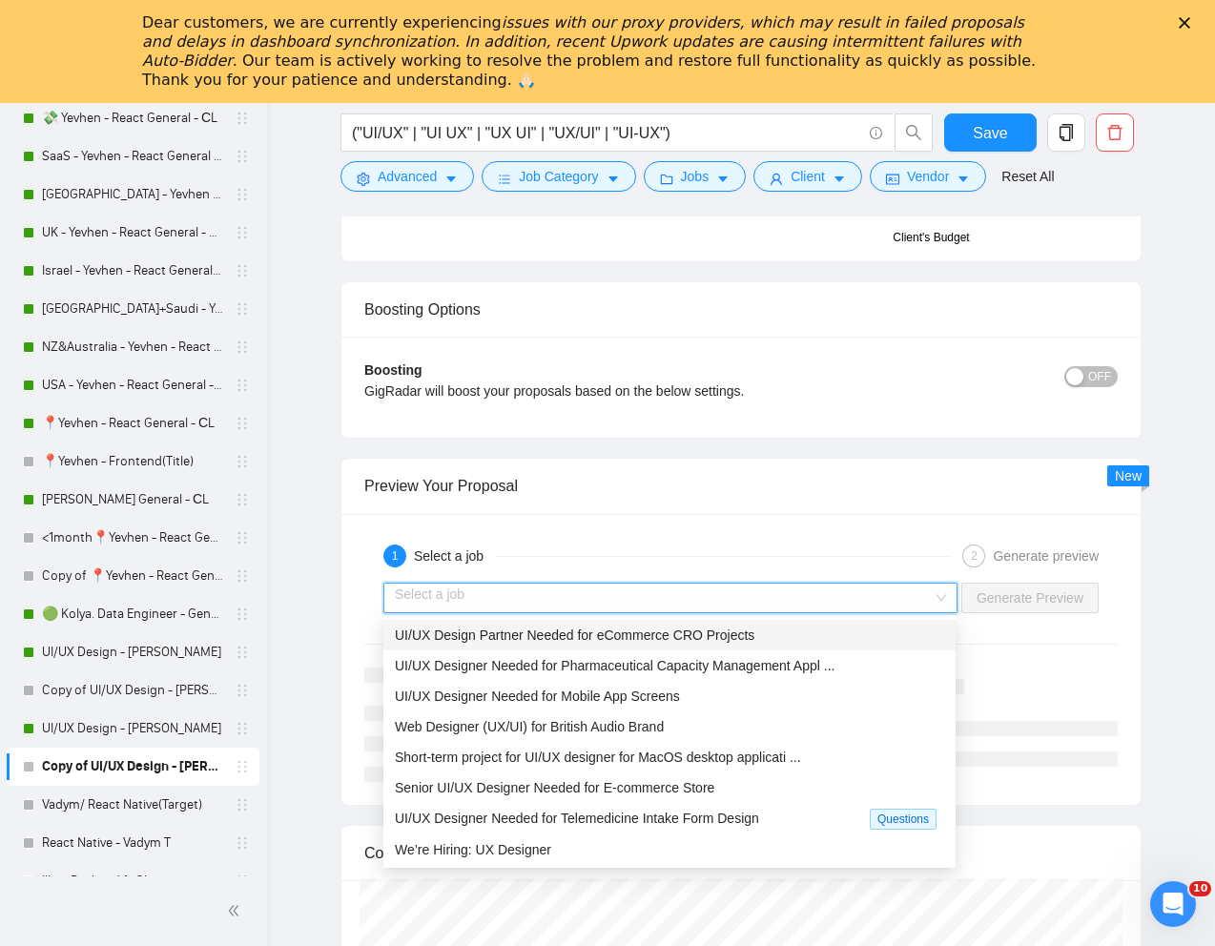
click at [677, 627] on span "UI/UX Design Partner Needed for eCommerce CRO Projects" at bounding box center [574, 634] width 359 height 15
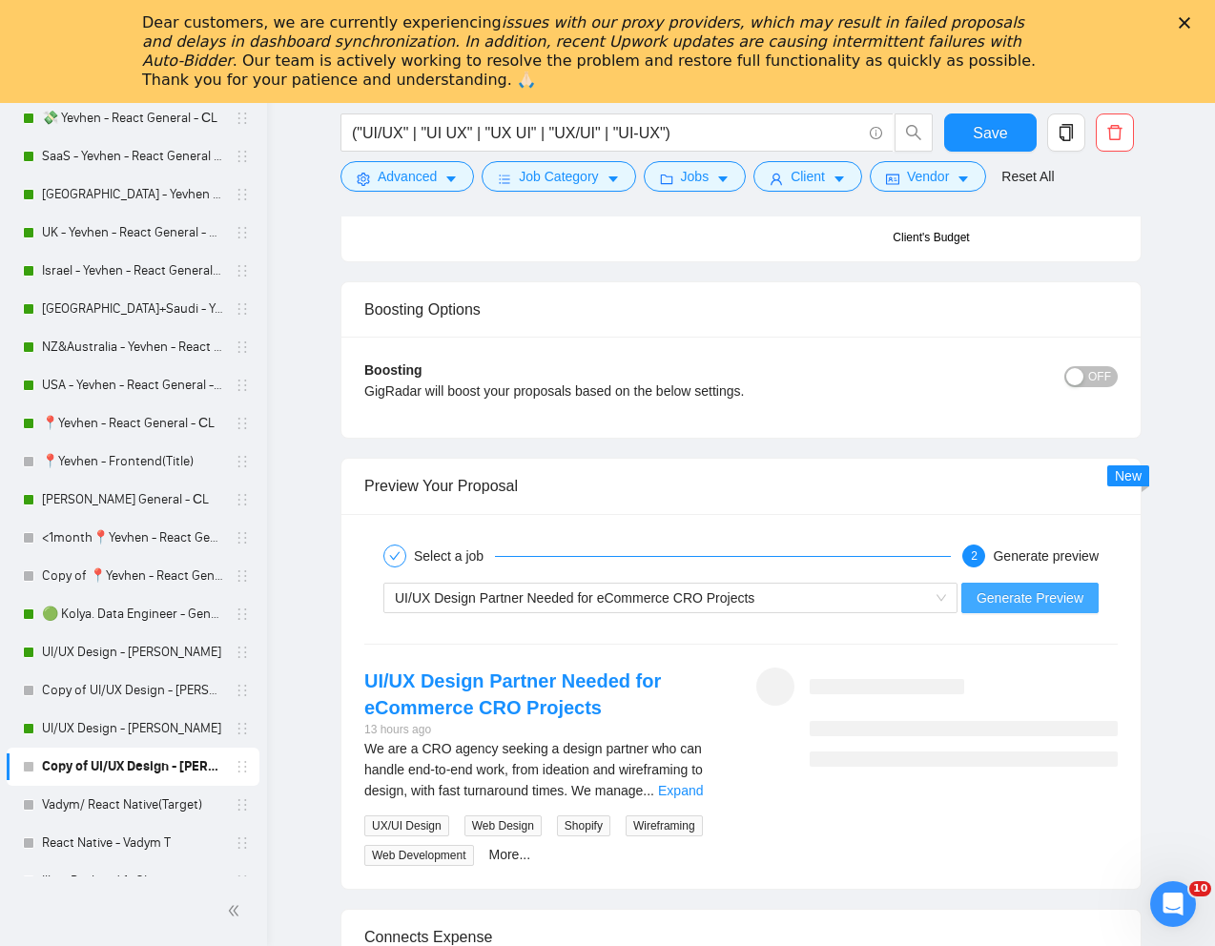
click at [1016, 590] on span "Generate Preview" at bounding box center [1029, 597] width 107 height 21
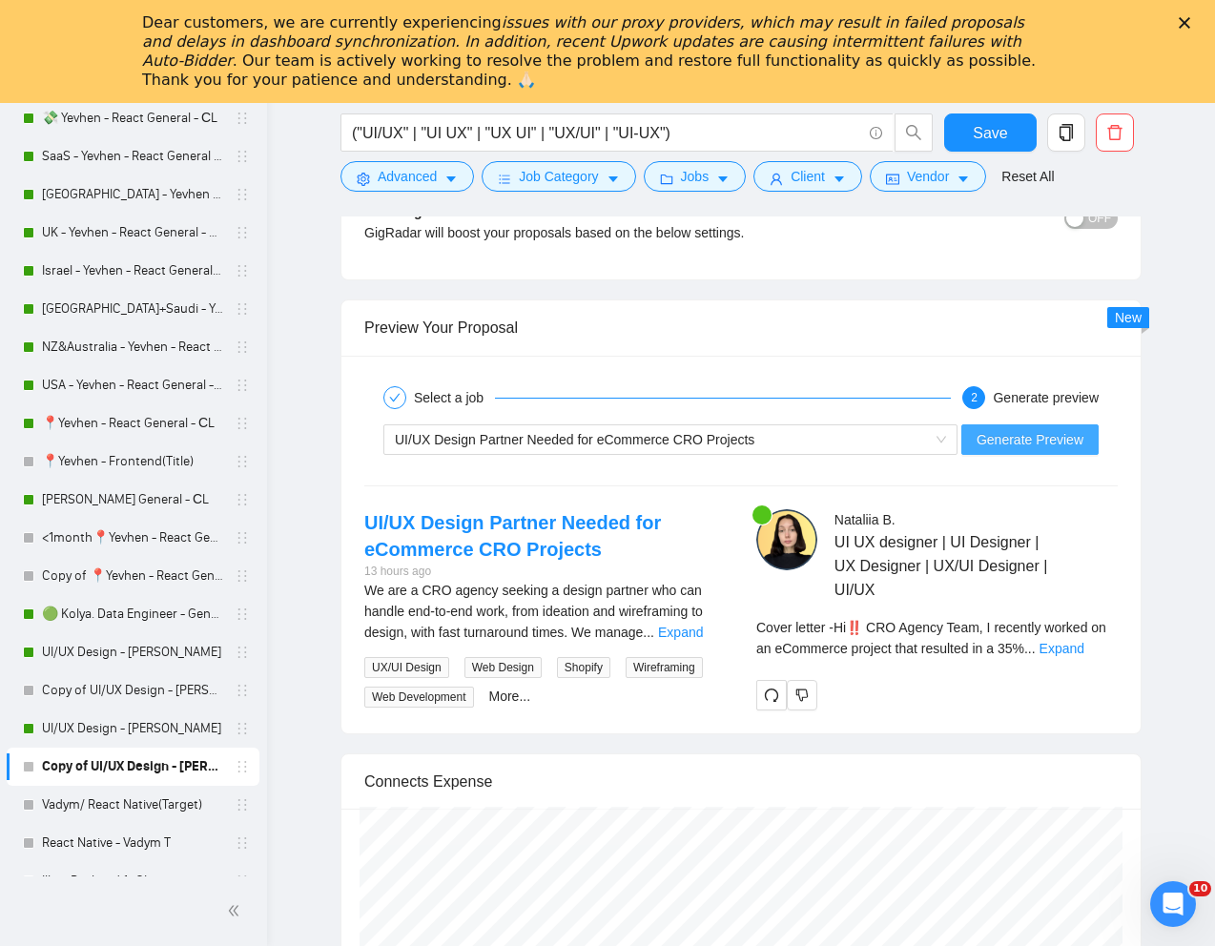
scroll to position [3761, 0]
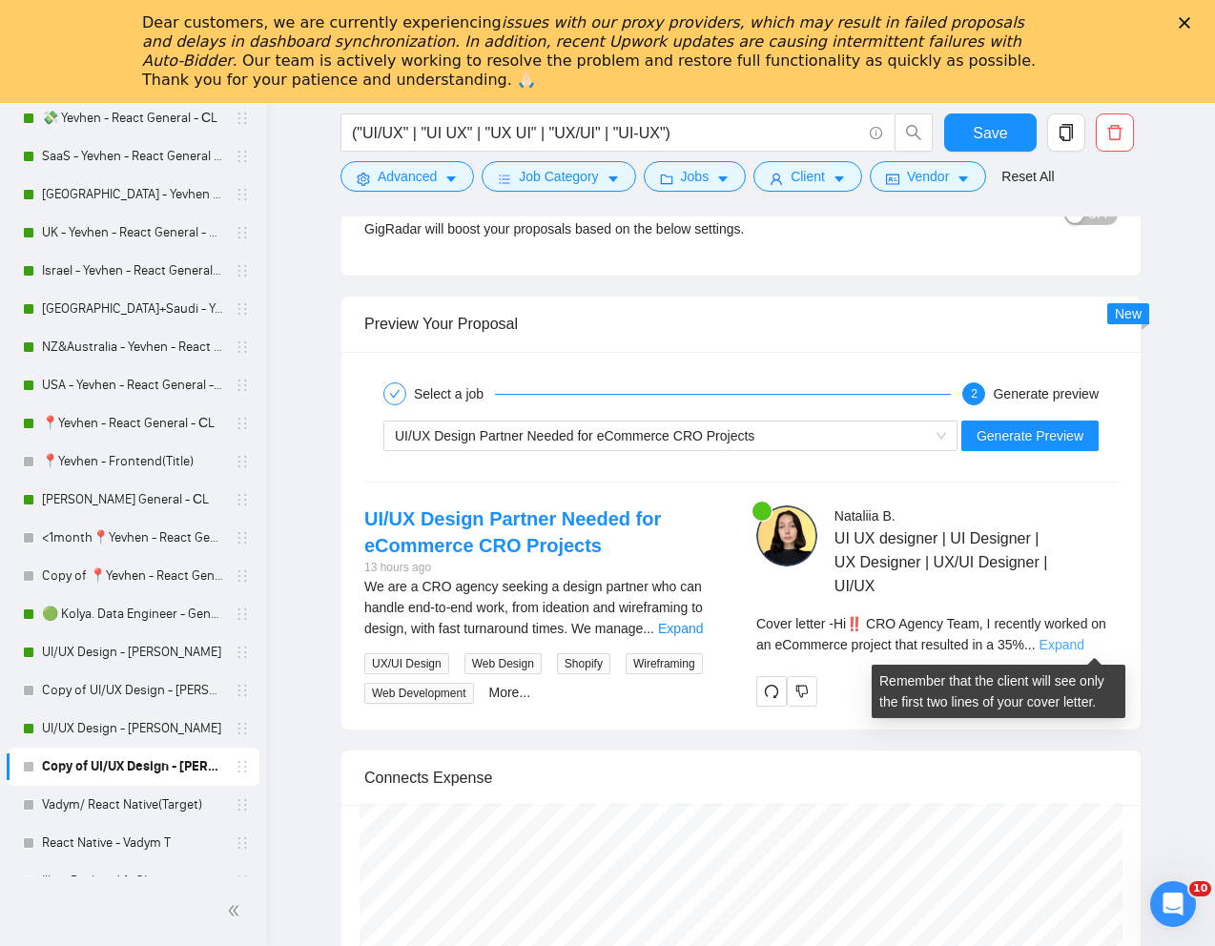
click at [1084, 637] on link "Expand" at bounding box center [1061, 644] width 45 height 15
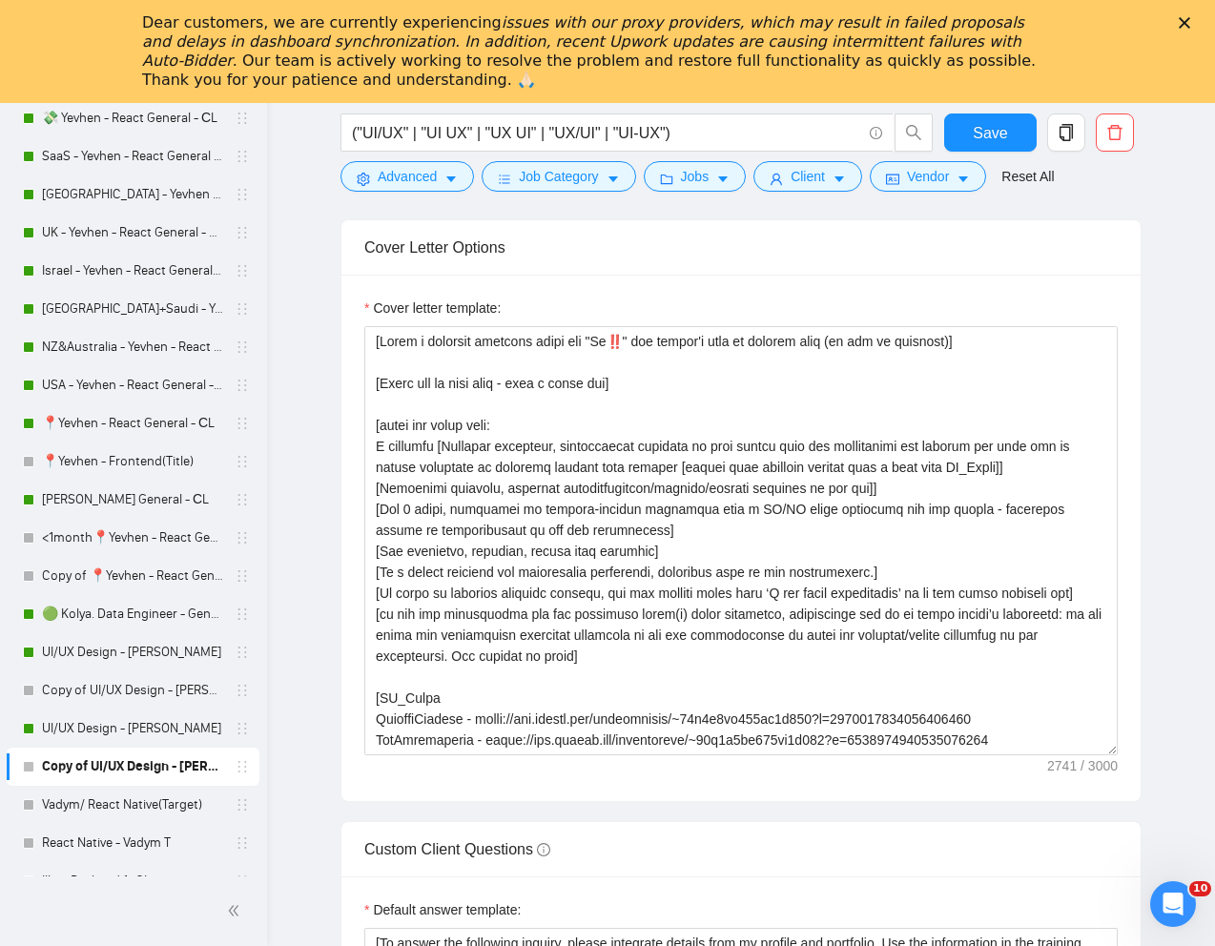
scroll to position [2303, 0]
click at [652, 133] on input "("UI/UX" | "UI UX" | "UX UI" | "UX/UI" | "UI-UX")" at bounding box center [606, 133] width 509 height 24
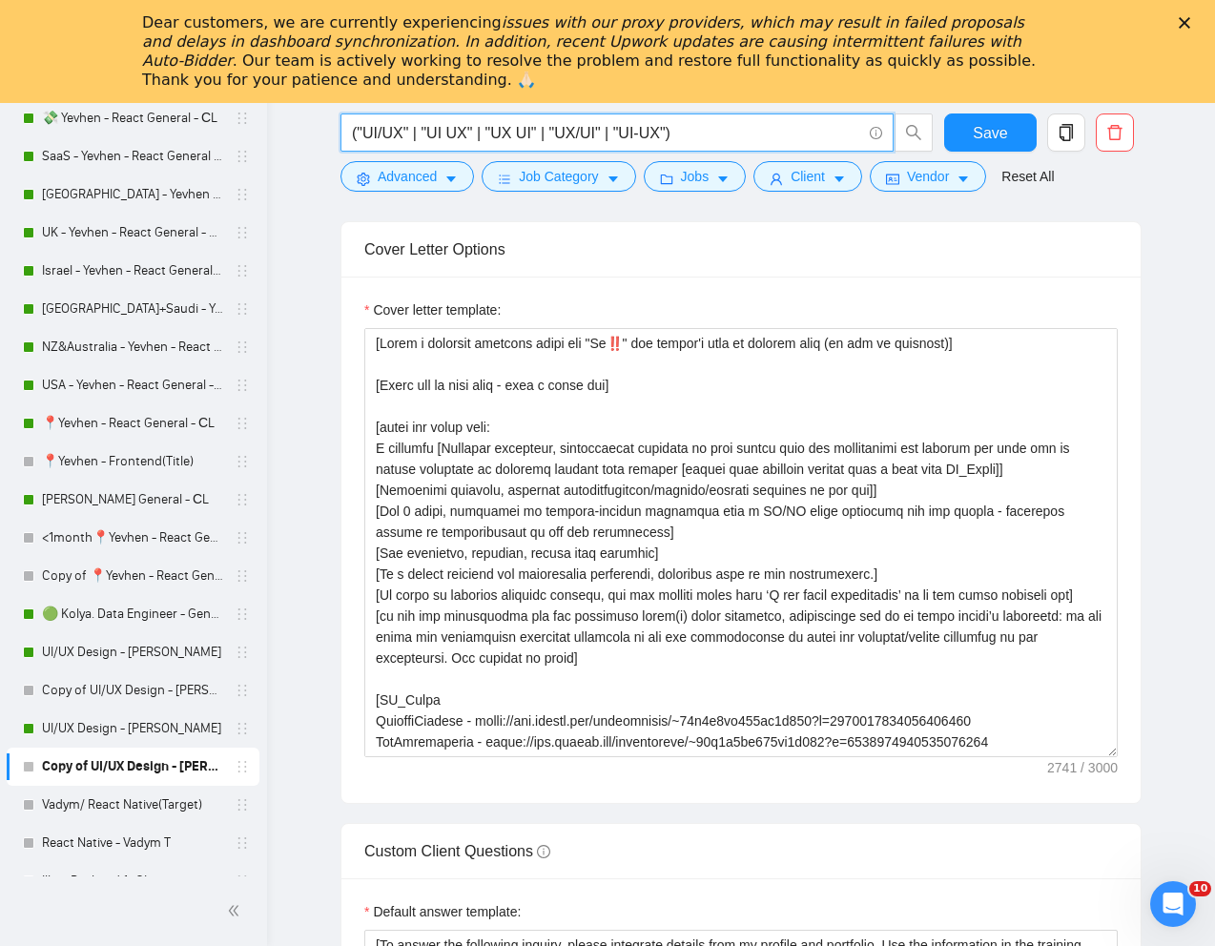
click at [652, 133] on input "("UI/UX" | "UI UX" | "UX UI" | "UX/UI" | "UI-UX")" at bounding box center [606, 133] width 509 height 24
paste input "Figma Design for Communication Application"
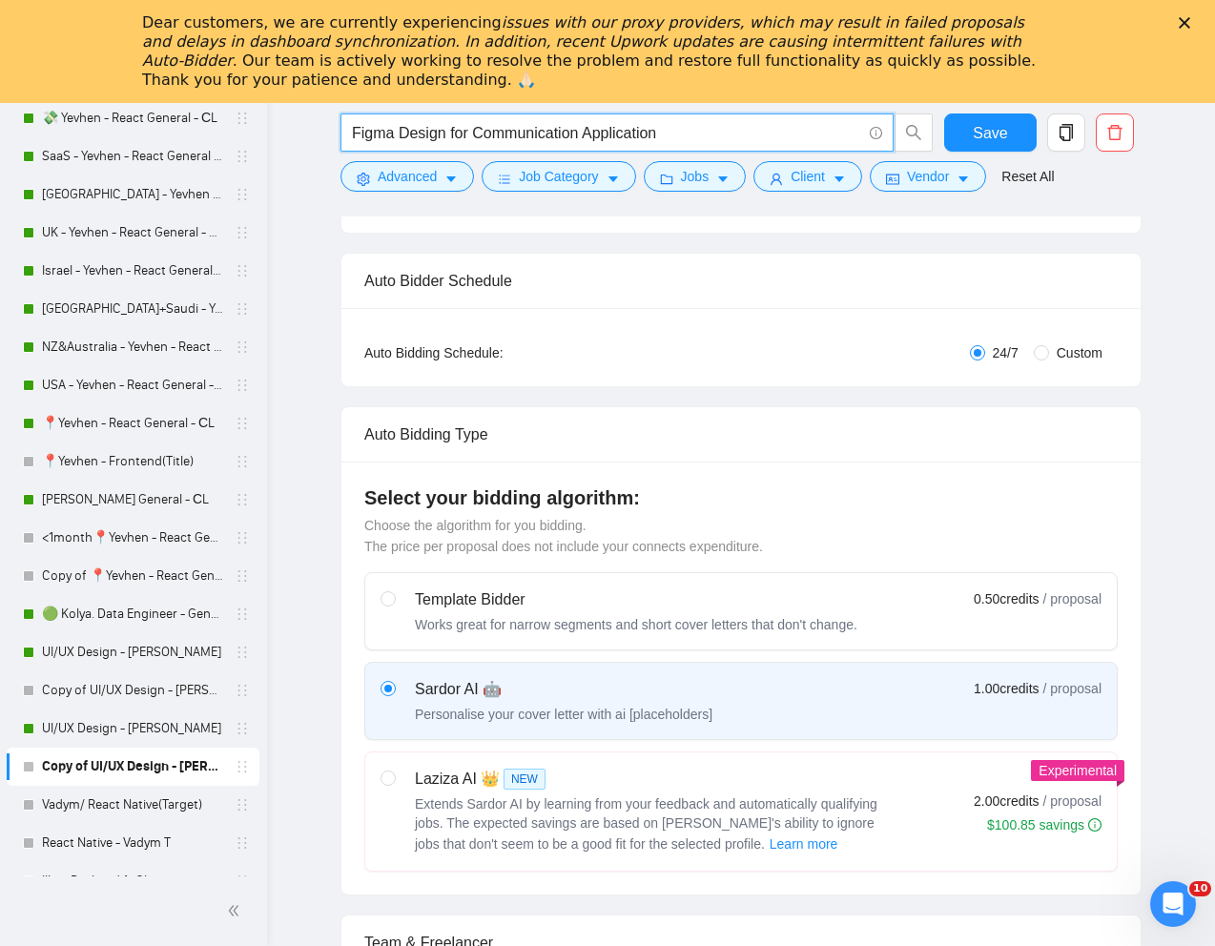
scroll to position [0, 0]
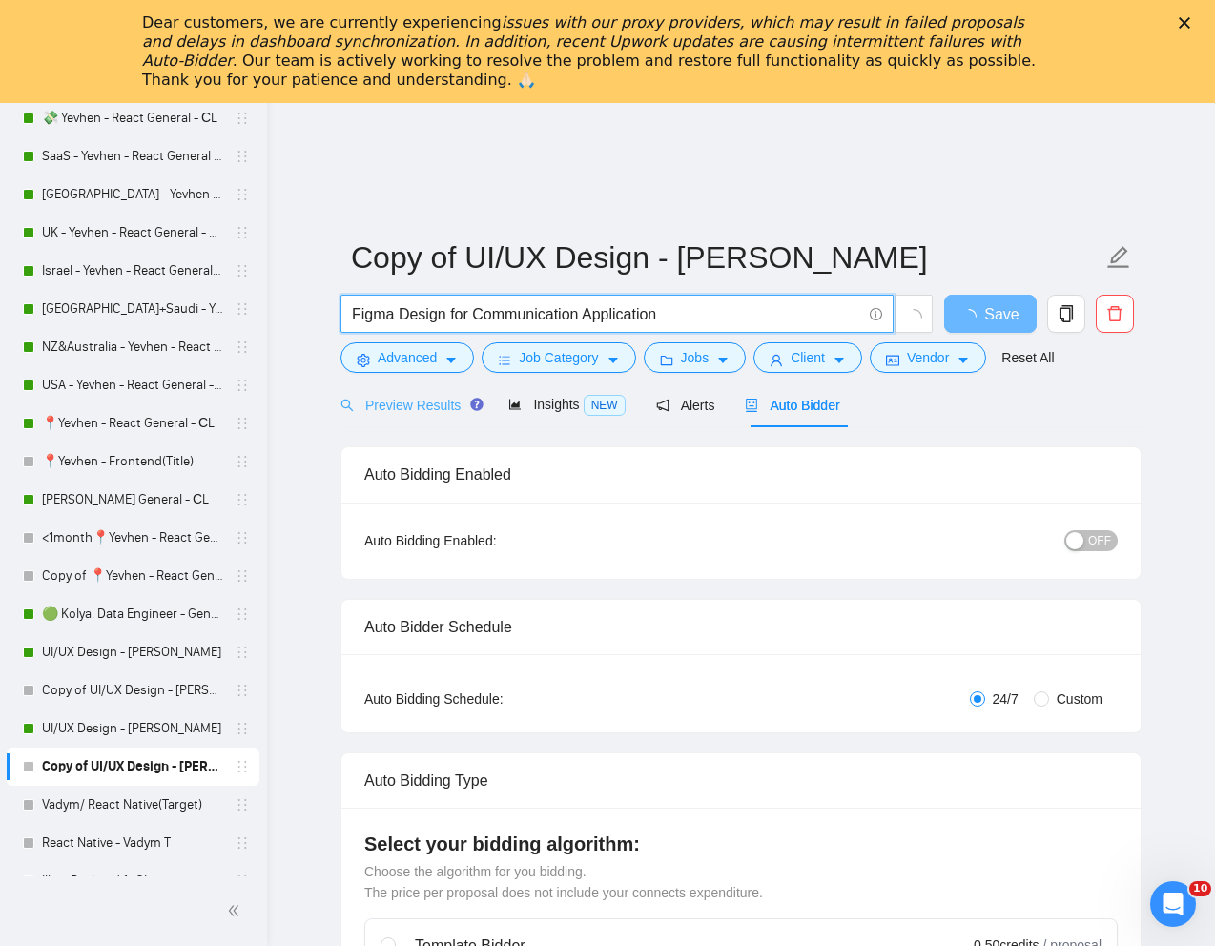
type input "Figma Design for Communication Application"
click at [409, 417] on div "Preview Results" at bounding box center [408, 404] width 137 height 45
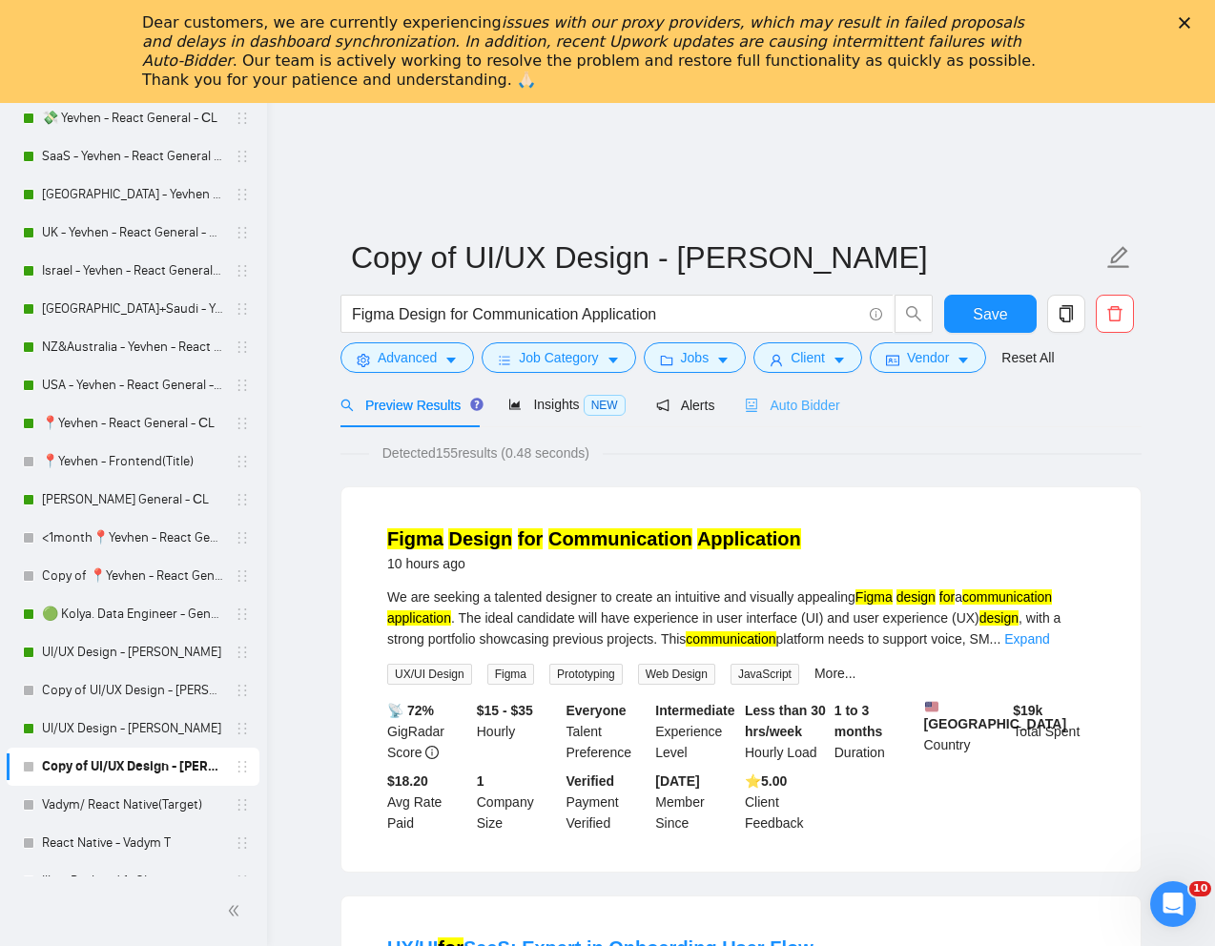
click at [793, 383] on div "Auto Bidder" at bounding box center [792, 404] width 94 height 45
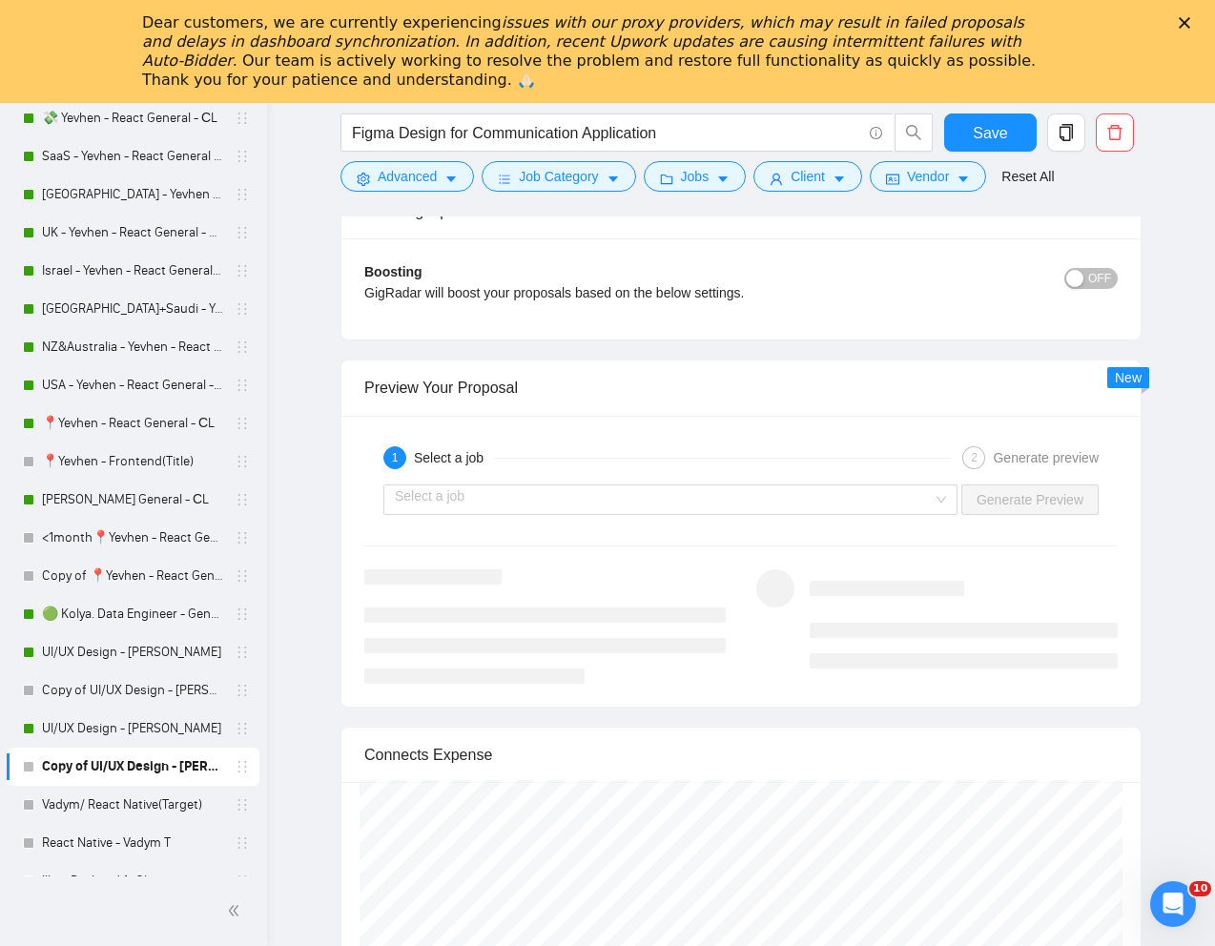
scroll to position [3668, 0]
click at [816, 497] on input "search" at bounding box center [664, 498] width 538 height 29
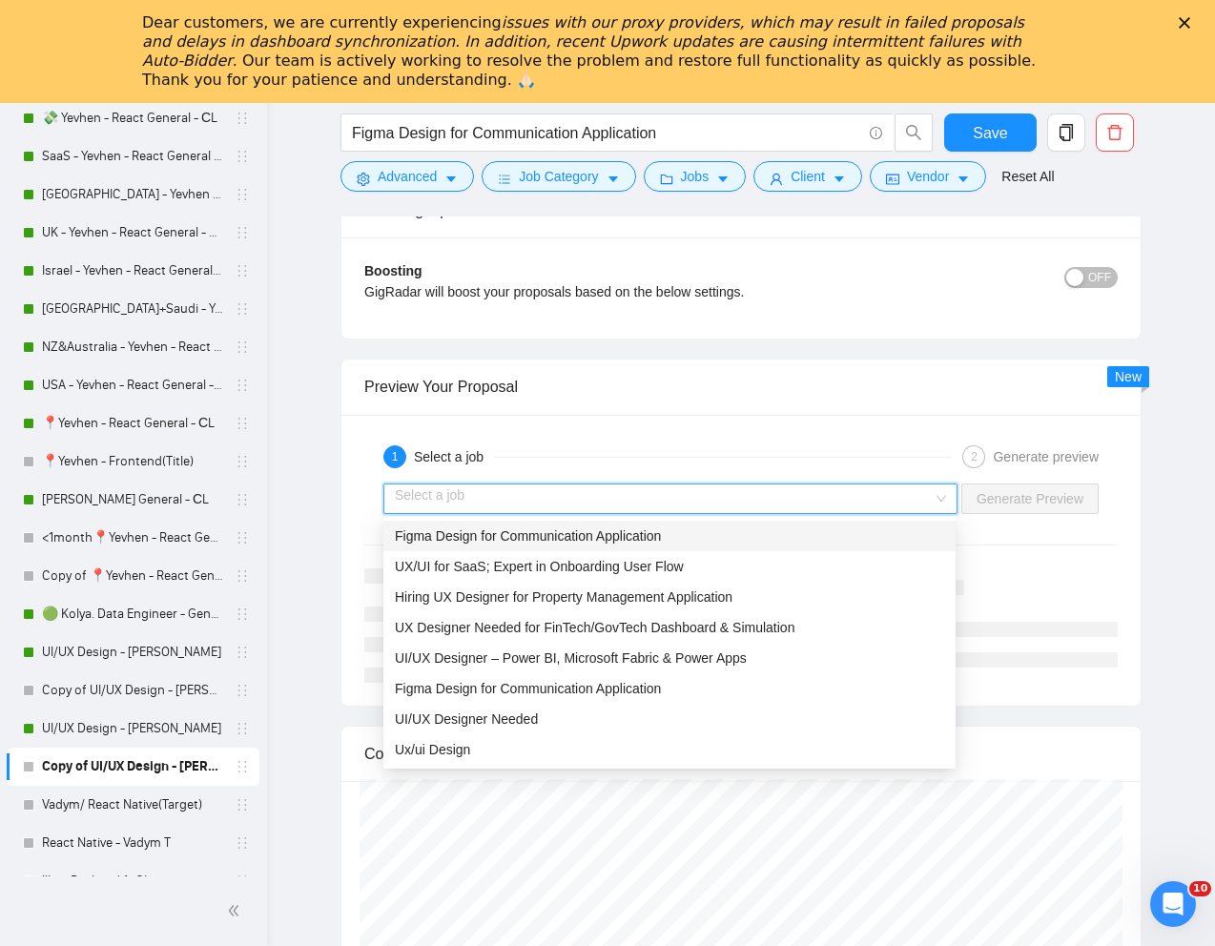
click at [697, 533] on div "Figma Design for Communication Application" at bounding box center [669, 535] width 549 height 21
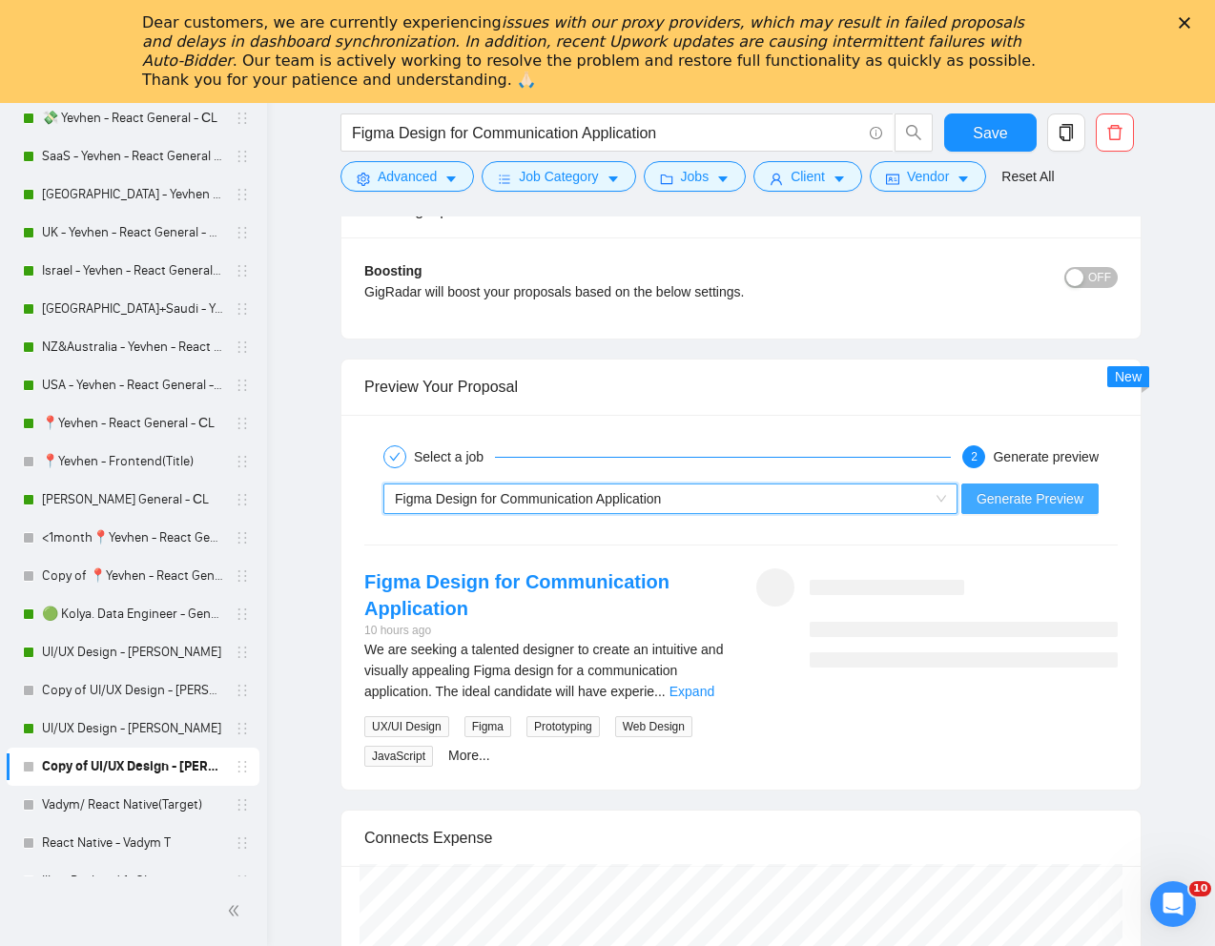
click at [988, 499] on span "Generate Preview" at bounding box center [1029, 498] width 107 height 21
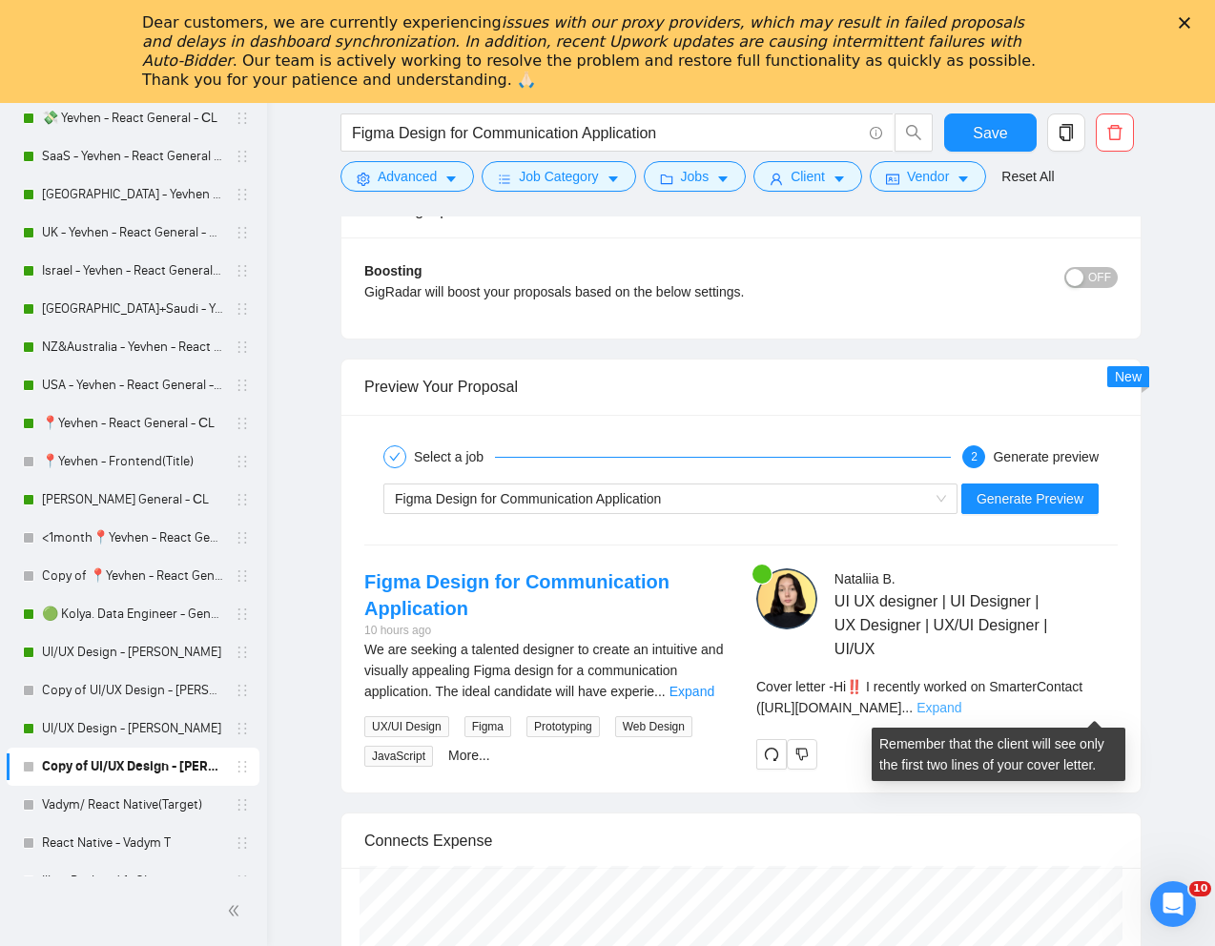
click at [961, 700] on link "Expand" at bounding box center [938, 707] width 45 height 15
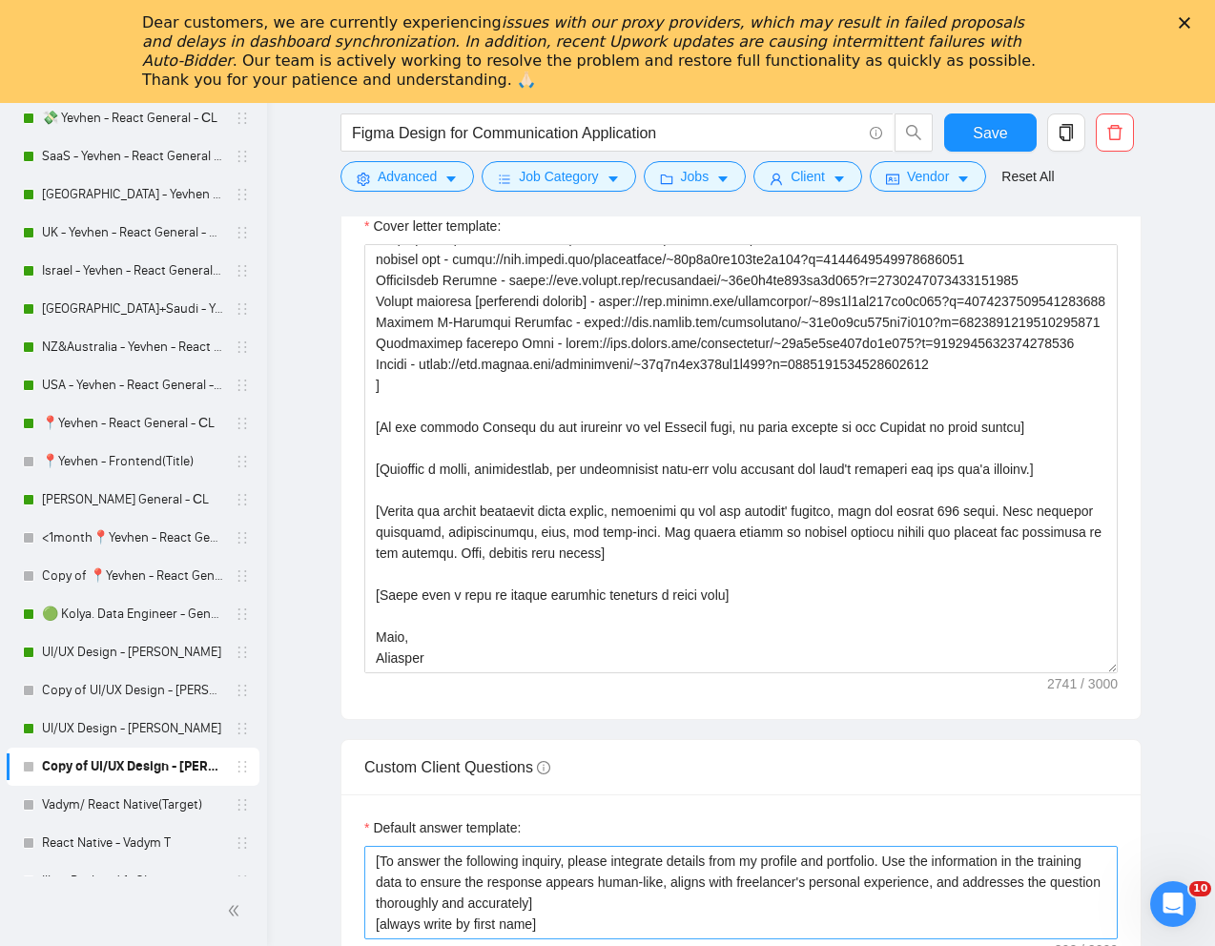
scroll to position [2288, 0]
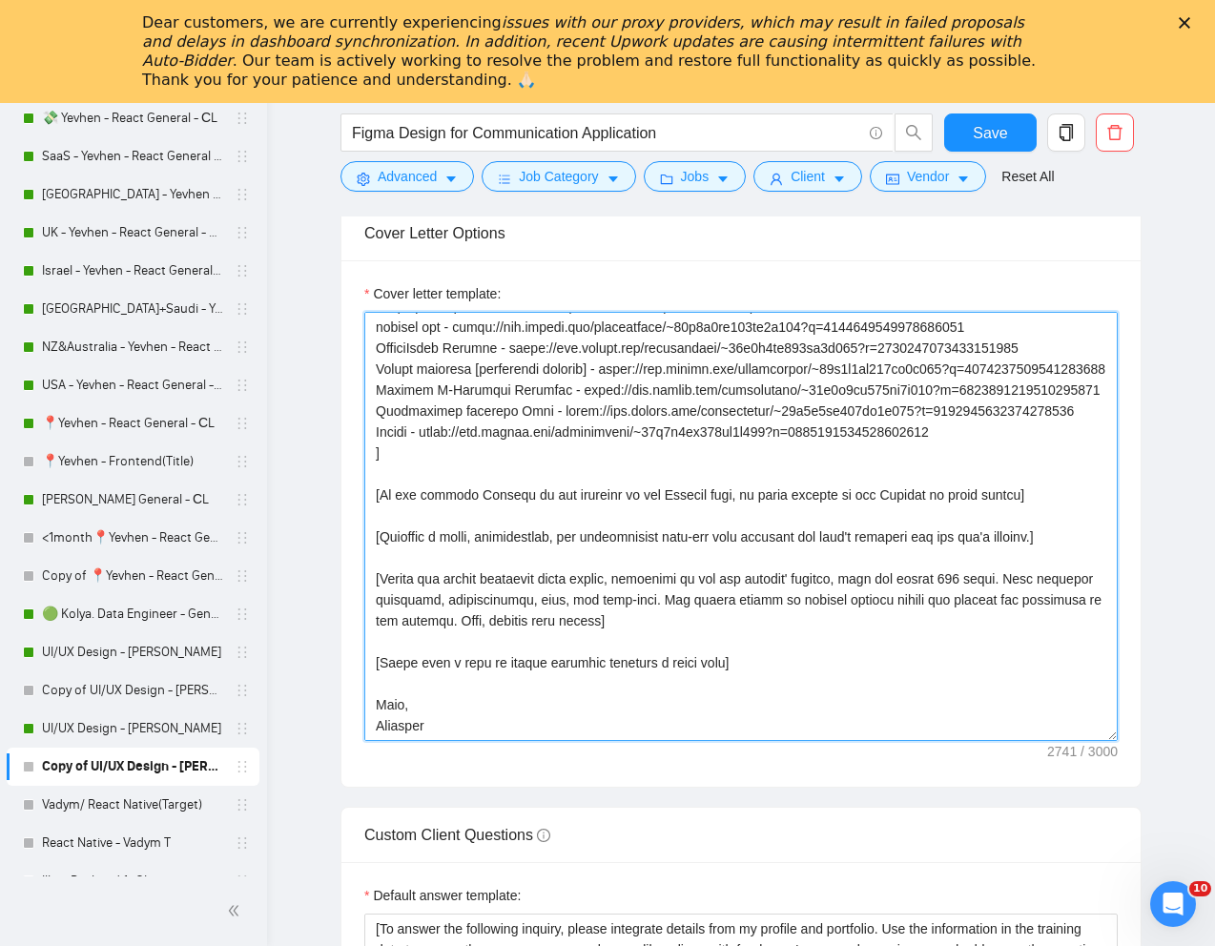
click at [646, 526] on textarea "Cover letter template:" at bounding box center [740, 526] width 753 height 429
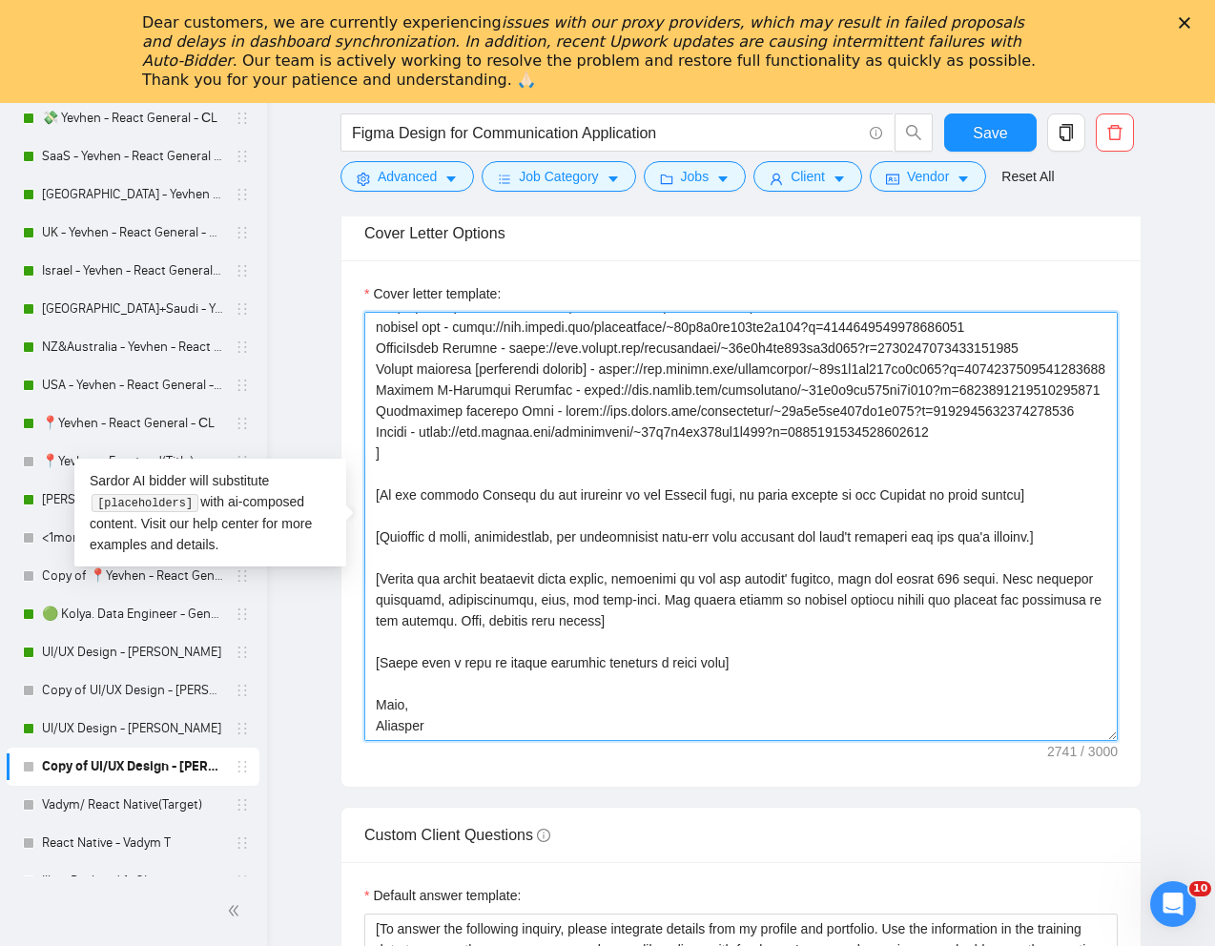
paste textarea "🙂" lor ipsumd's amet co adipisc elit (se doe te incididu)] [Utlab etd magna ali…"
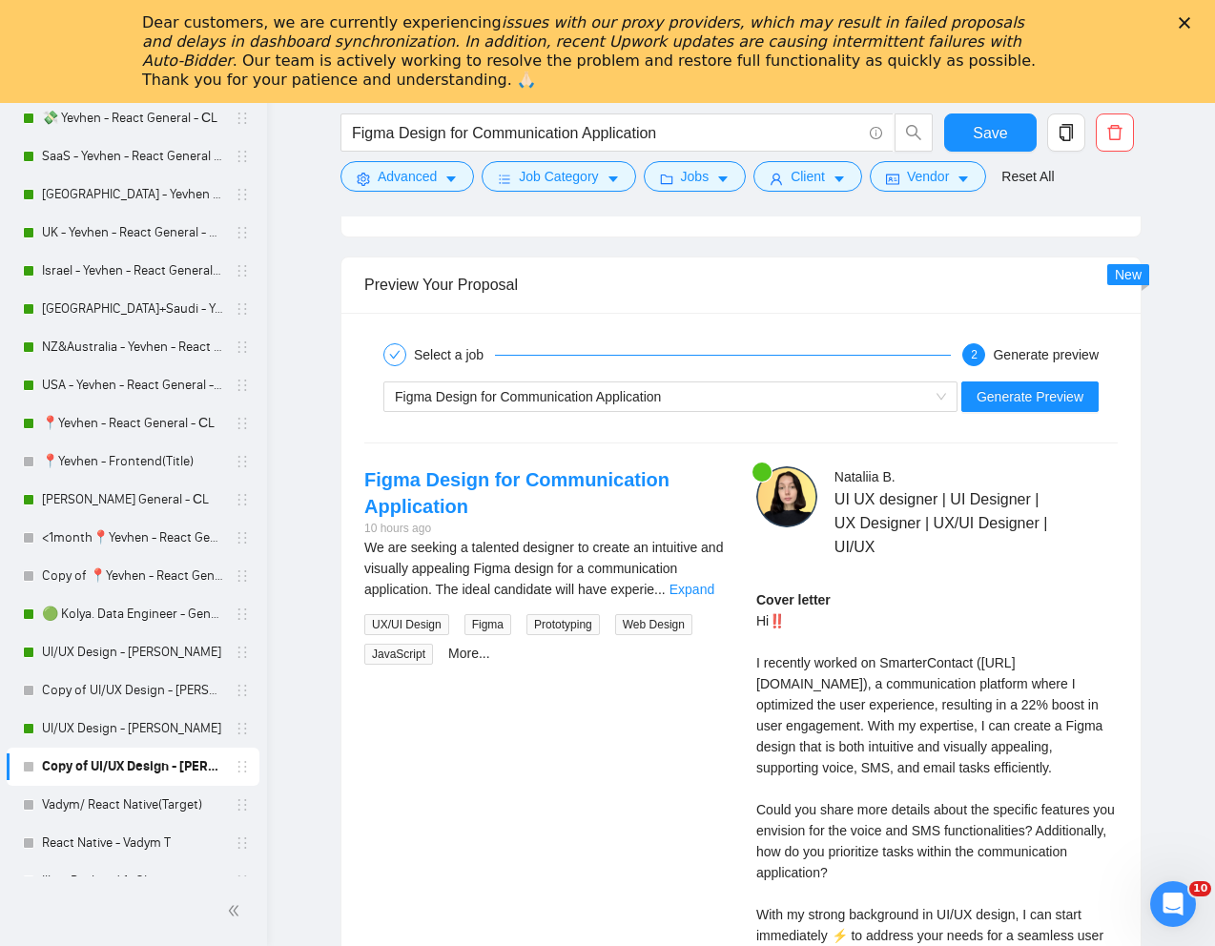
scroll to position [3835, 0]
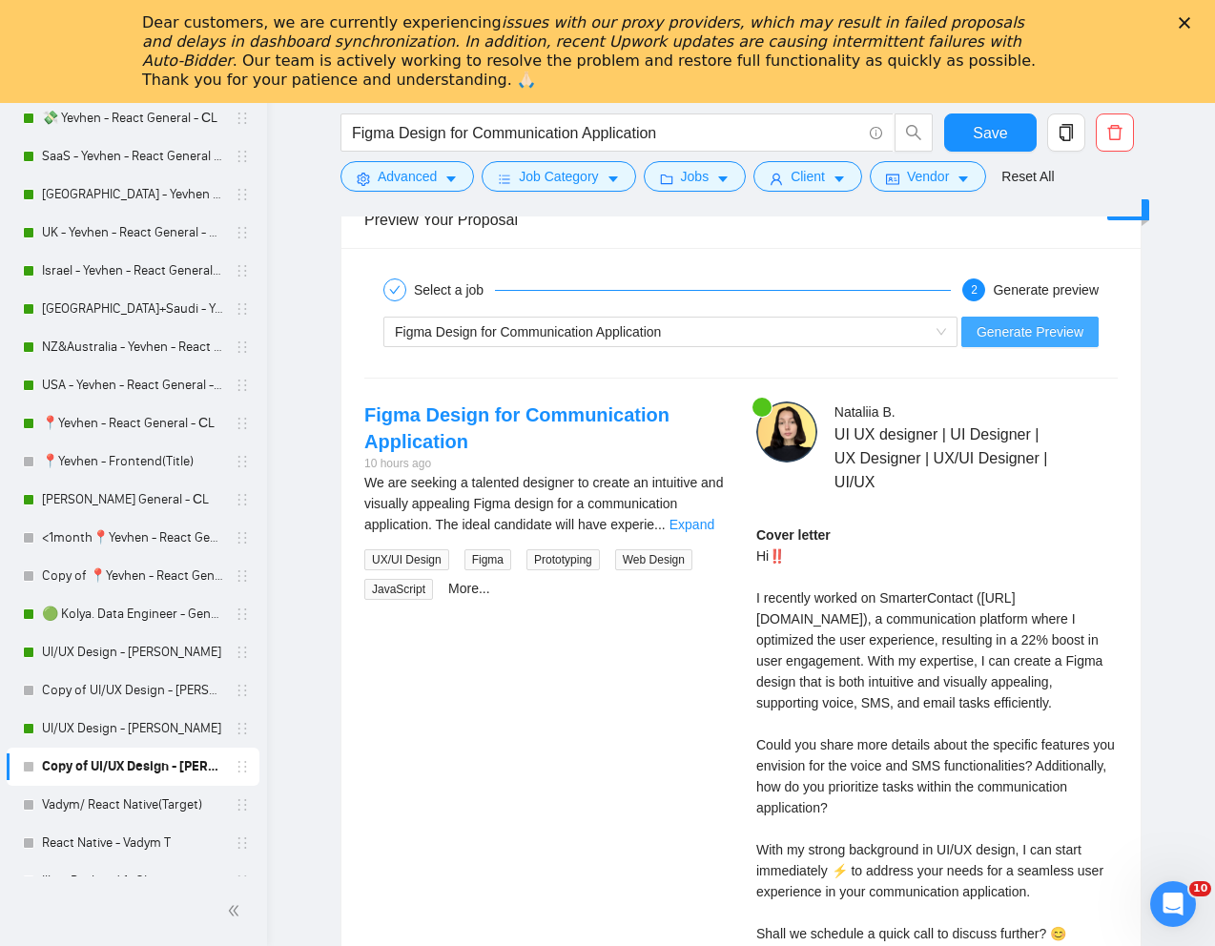
type textarea "[Lorem i dolorsit ametcons adipi eli "Se 🙂" doe tempor'i utla et dolorem aliq (…"
click at [1035, 338] on span "Generate Preview" at bounding box center [1029, 331] width 107 height 21
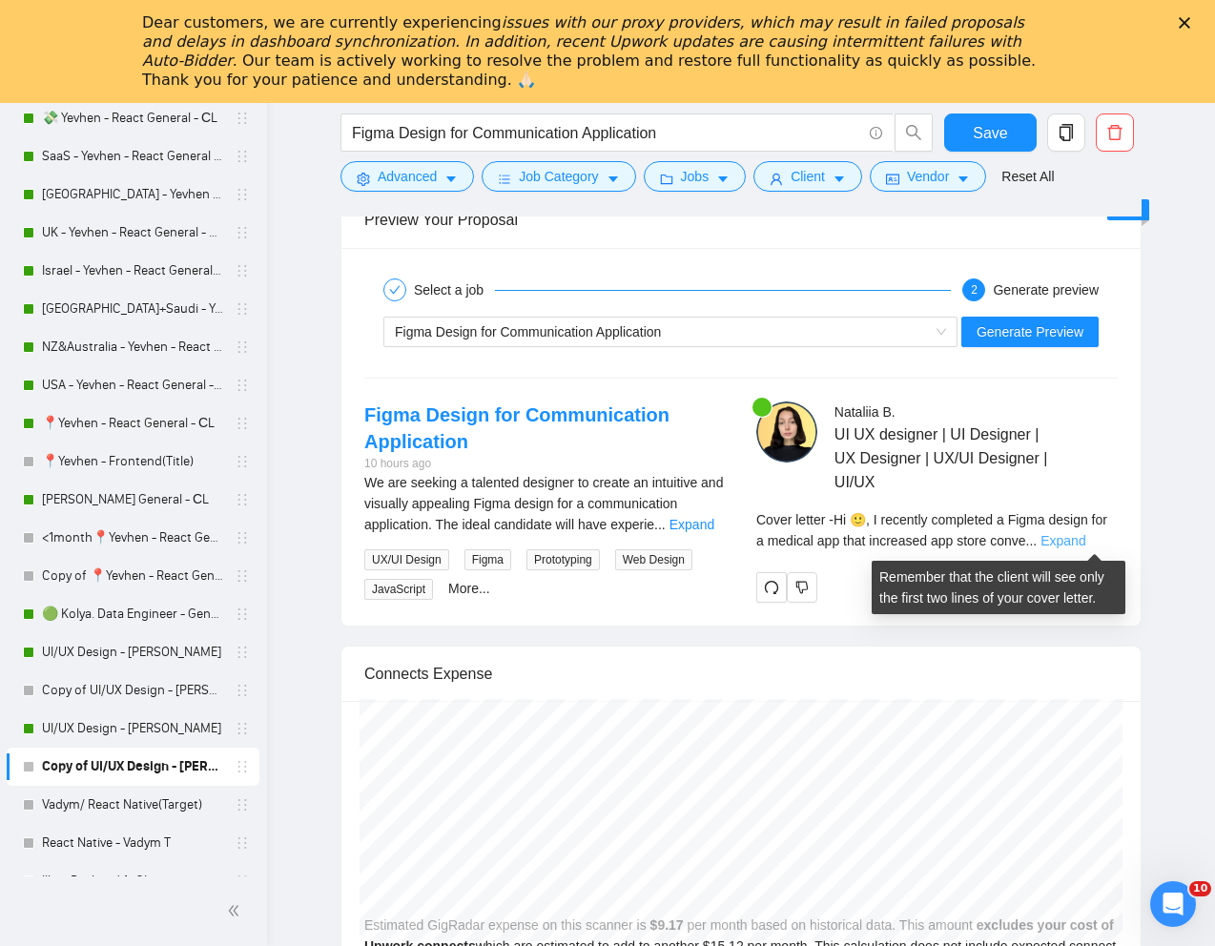
click at [1085, 543] on link "Expand" at bounding box center [1062, 540] width 45 height 15
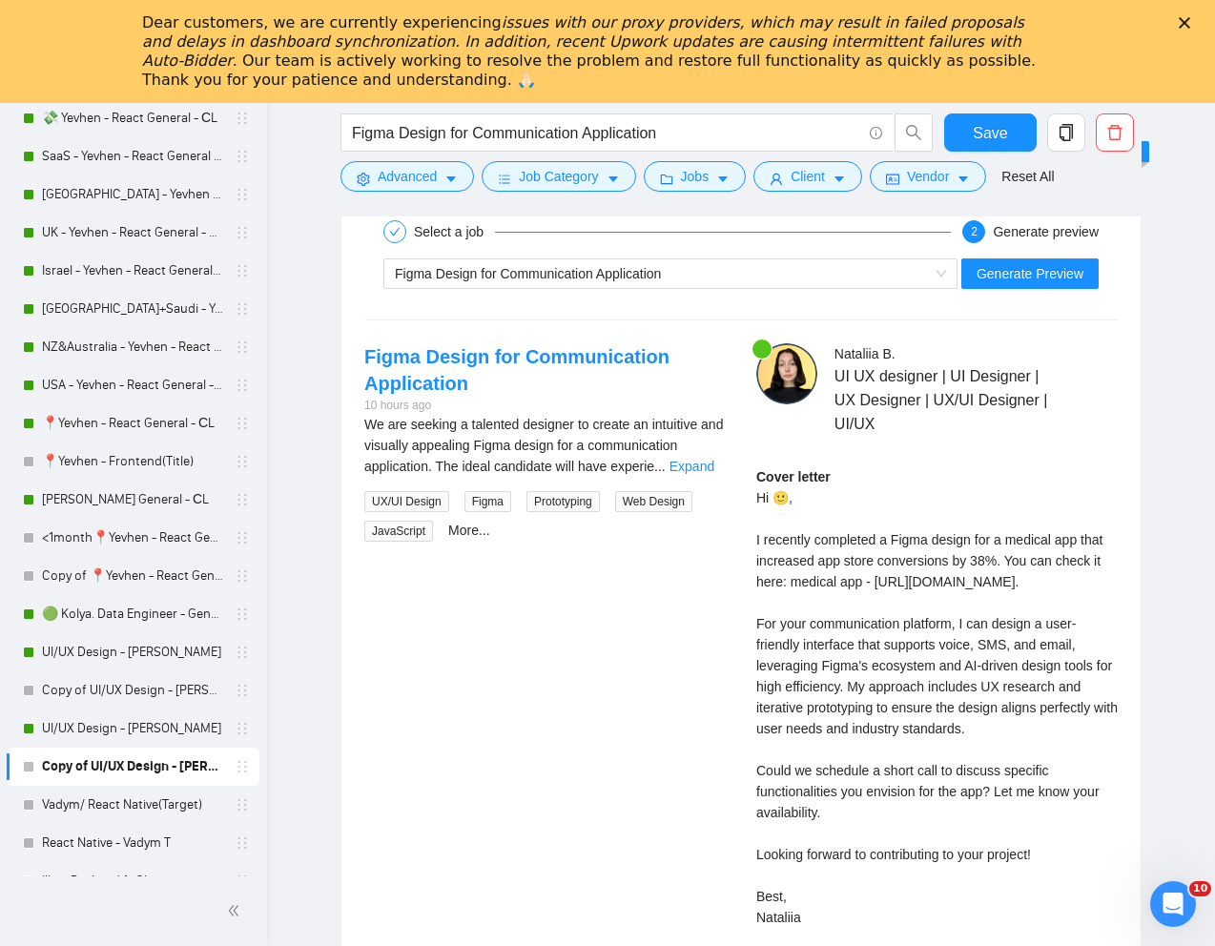
scroll to position [3904, 0]
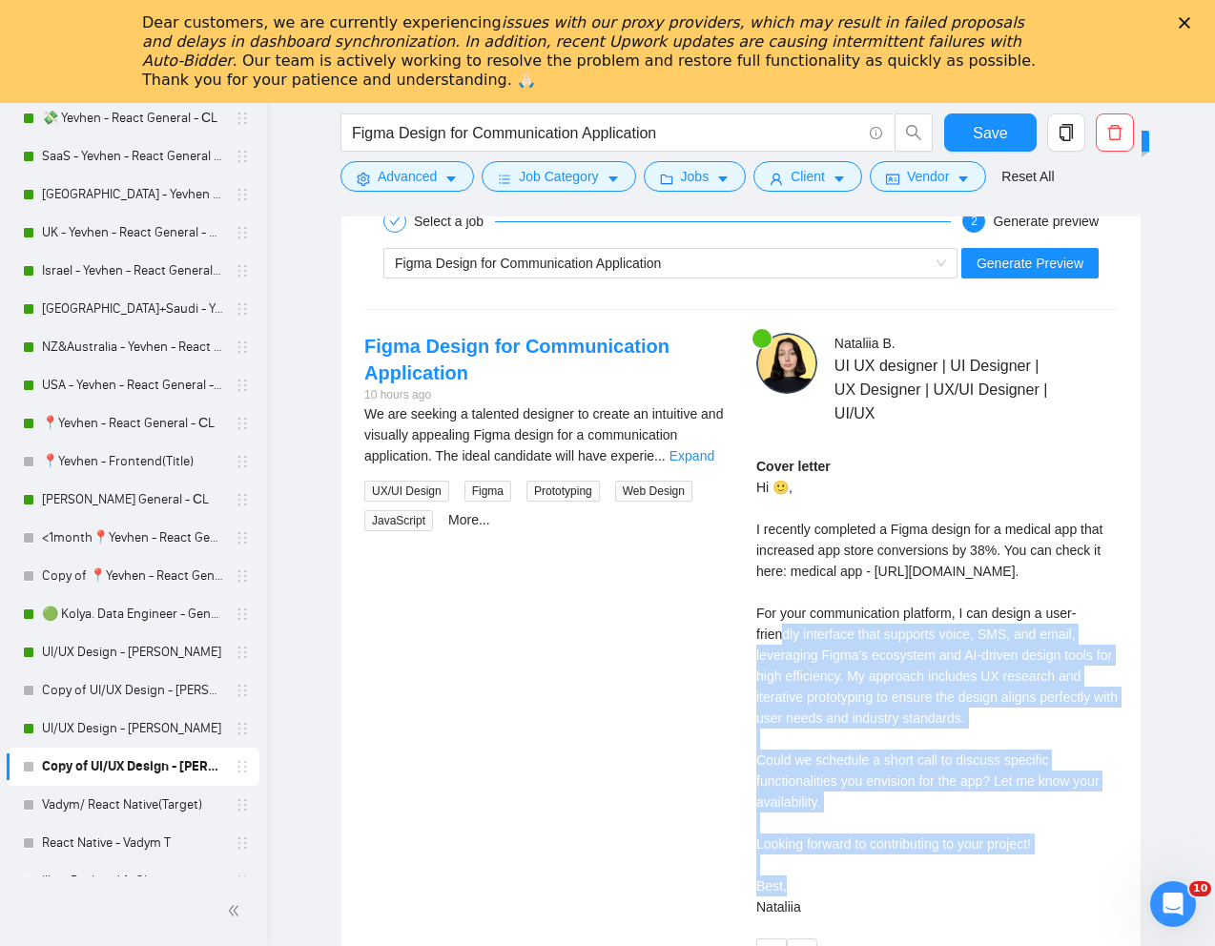
drag, startPoint x: 755, startPoint y: 659, endPoint x: 1016, endPoint y: 839, distance: 317.4
click at [1016, 839] on div "Cover letter Hi 🙂, I recently completed a Figma design for a medical app that i…" at bounding box center [936, 686] width 361 height 461
copy div "or your communication platform, I can design a user-friendly interface that sup…"
click at [1041, 261] on span "Generate Preview" at bounding box center [1029, 263] width 107 height 21
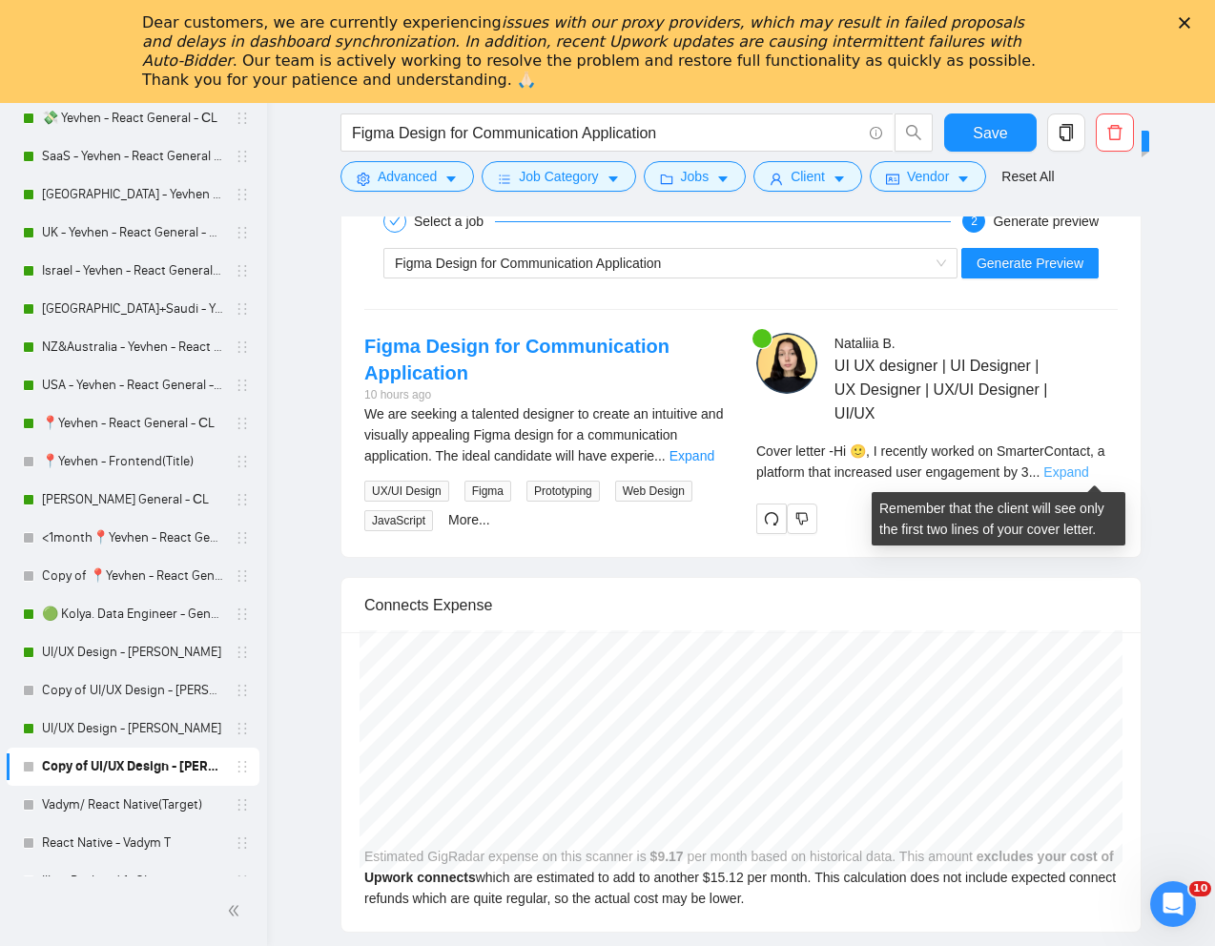
click at [1087, 469] on link "Expand" at bounding box center [1065, 471] width 45 height 15
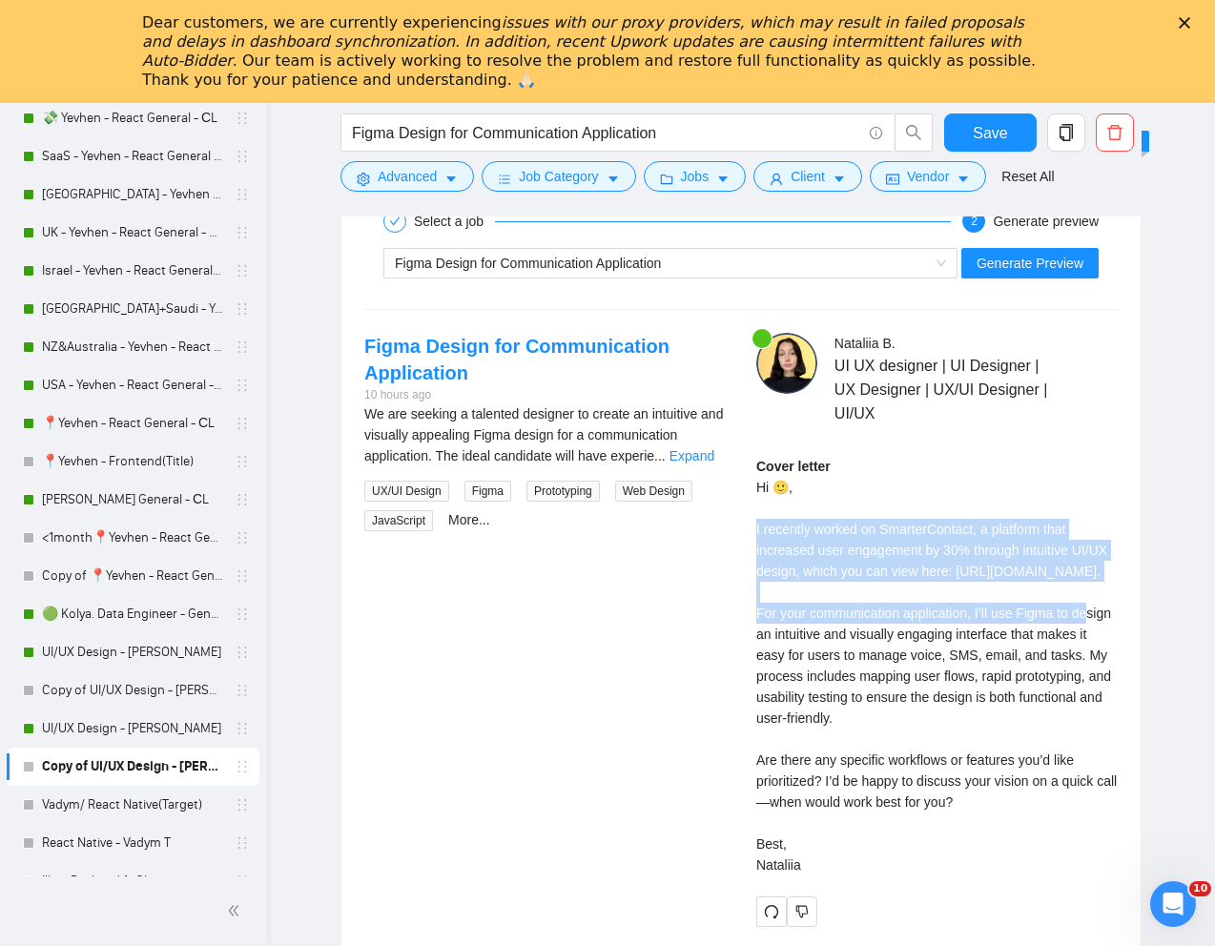
drag, startPoint x: 753, startPoint y: 527, endPoint x: 982, endPoint y: 621, distance: 247.2
click at [982, 621] on div "[PERSON_NAME] UI UX designer | UI Designer | UX Designer | UX/UI Designer | UI/…" at bounding box center [937, 630] width 392 height 594
copy div "recently worked on SmarterContact, a platform that increased user engagement by…"
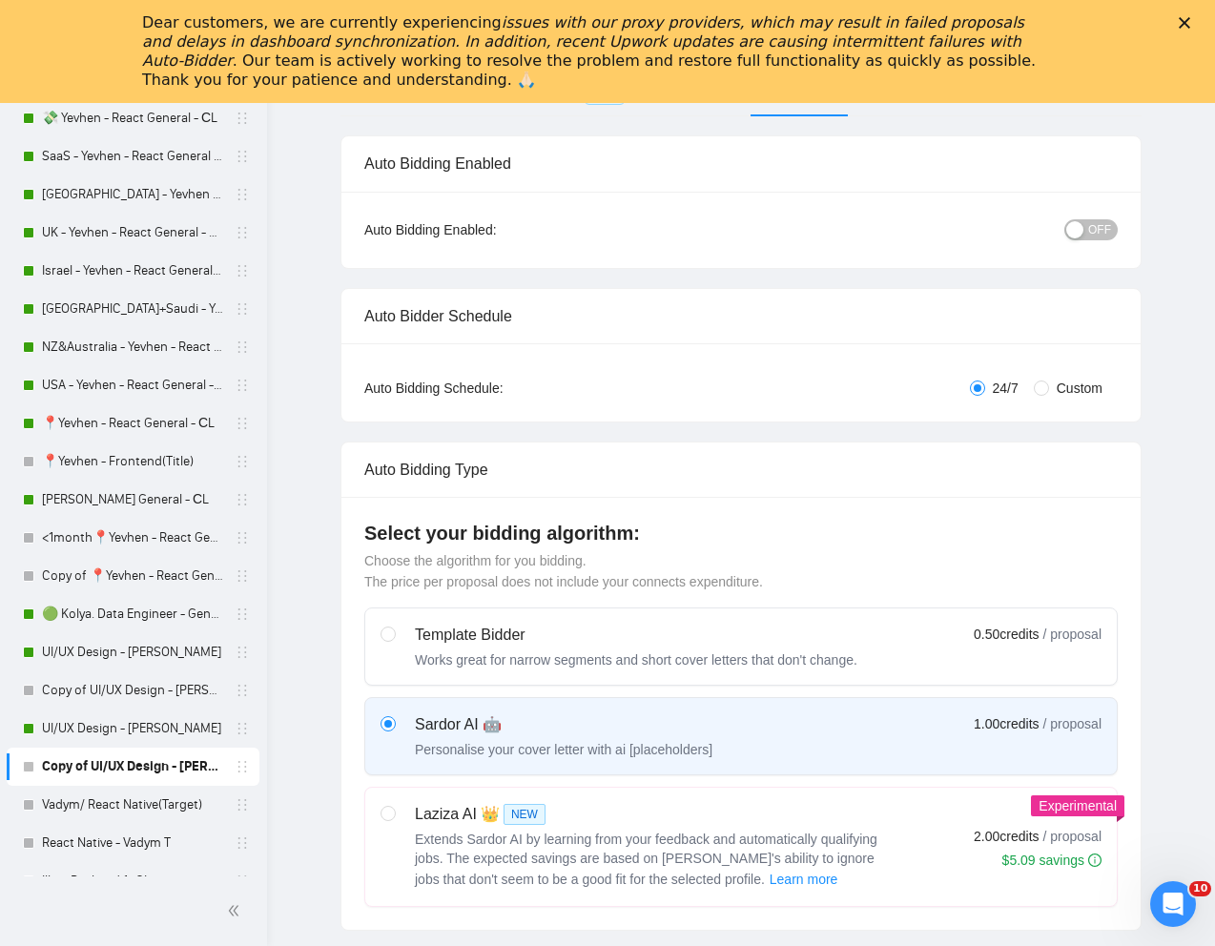
scroll to position [0, 0]
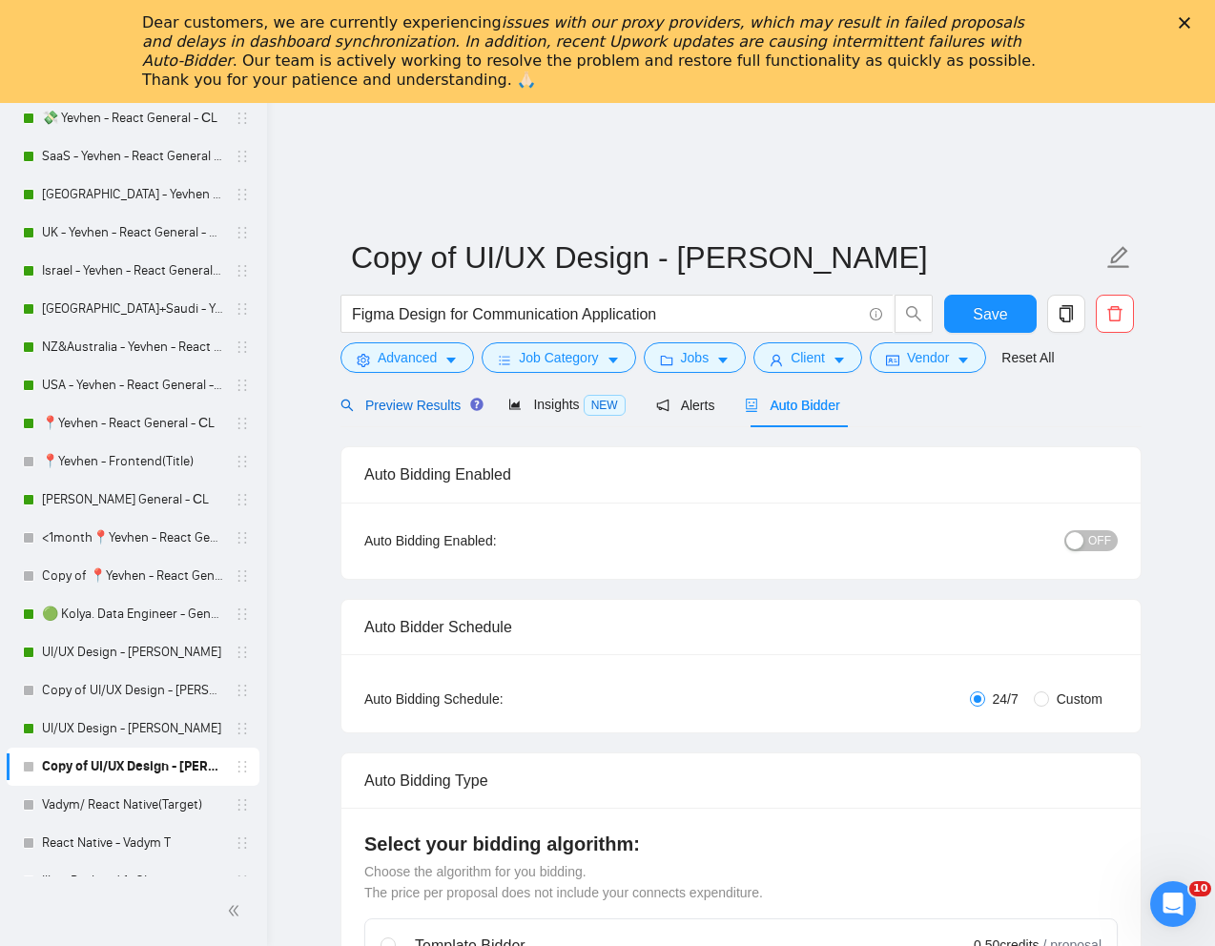
click at [413, 406] on span "Preview Results" at bounding box center [408, 405] width 137 height 15
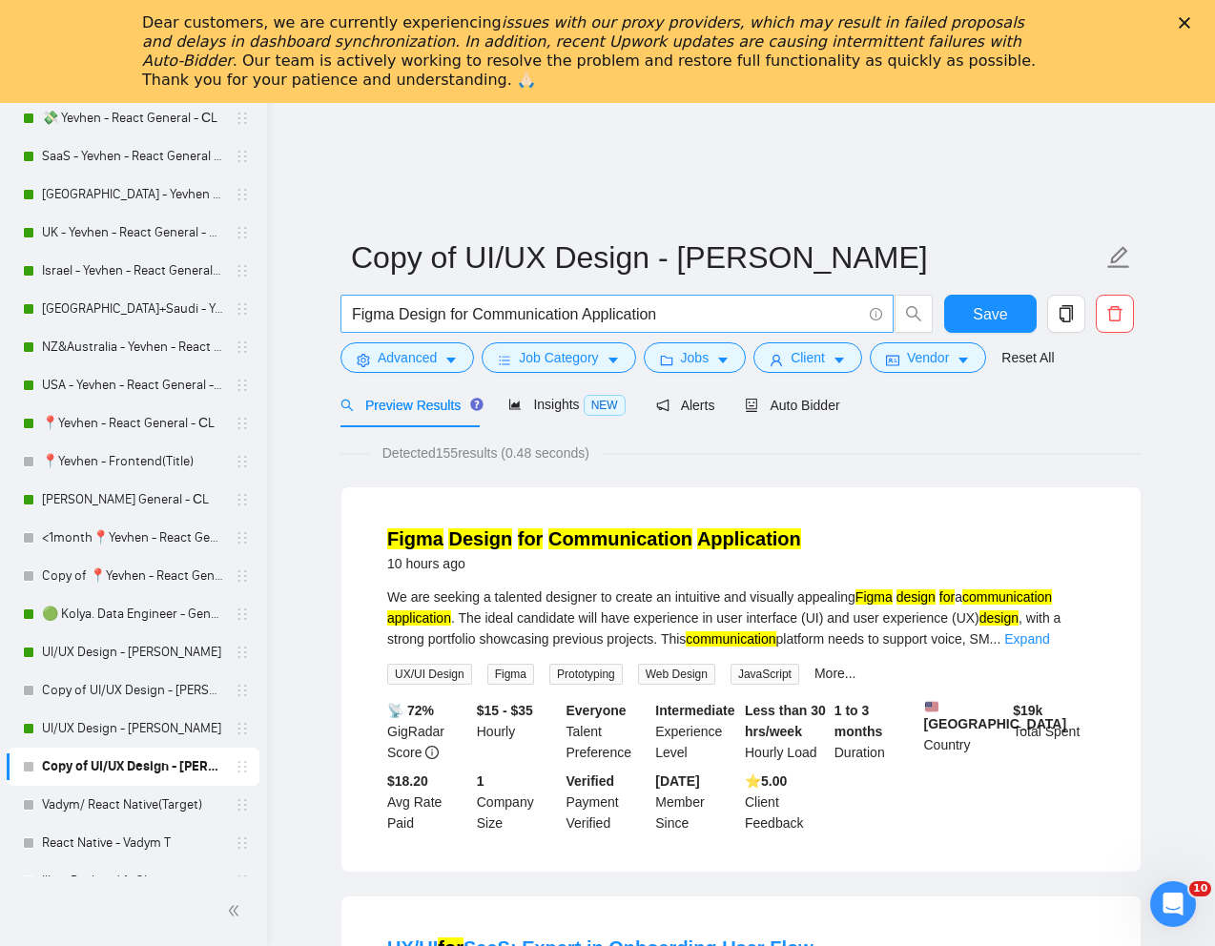
click at [616, 317] on input "Figma Design for Communication Application" at bounding box center [606, 314] width 509 height 24
paste input "Creative Web Designer Needed for Website Redesig"
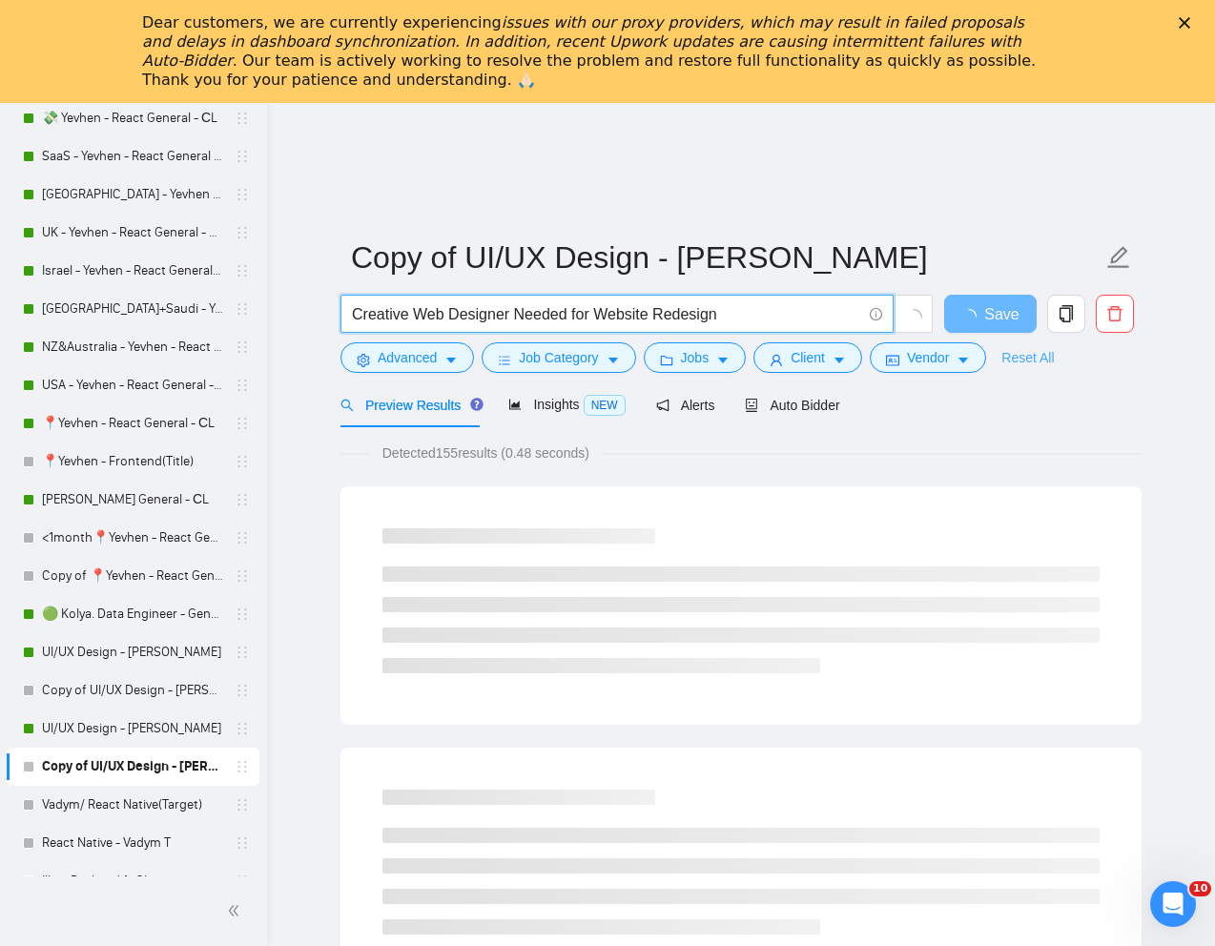
type input "Creative Web Designer Needed for Website Redesign"
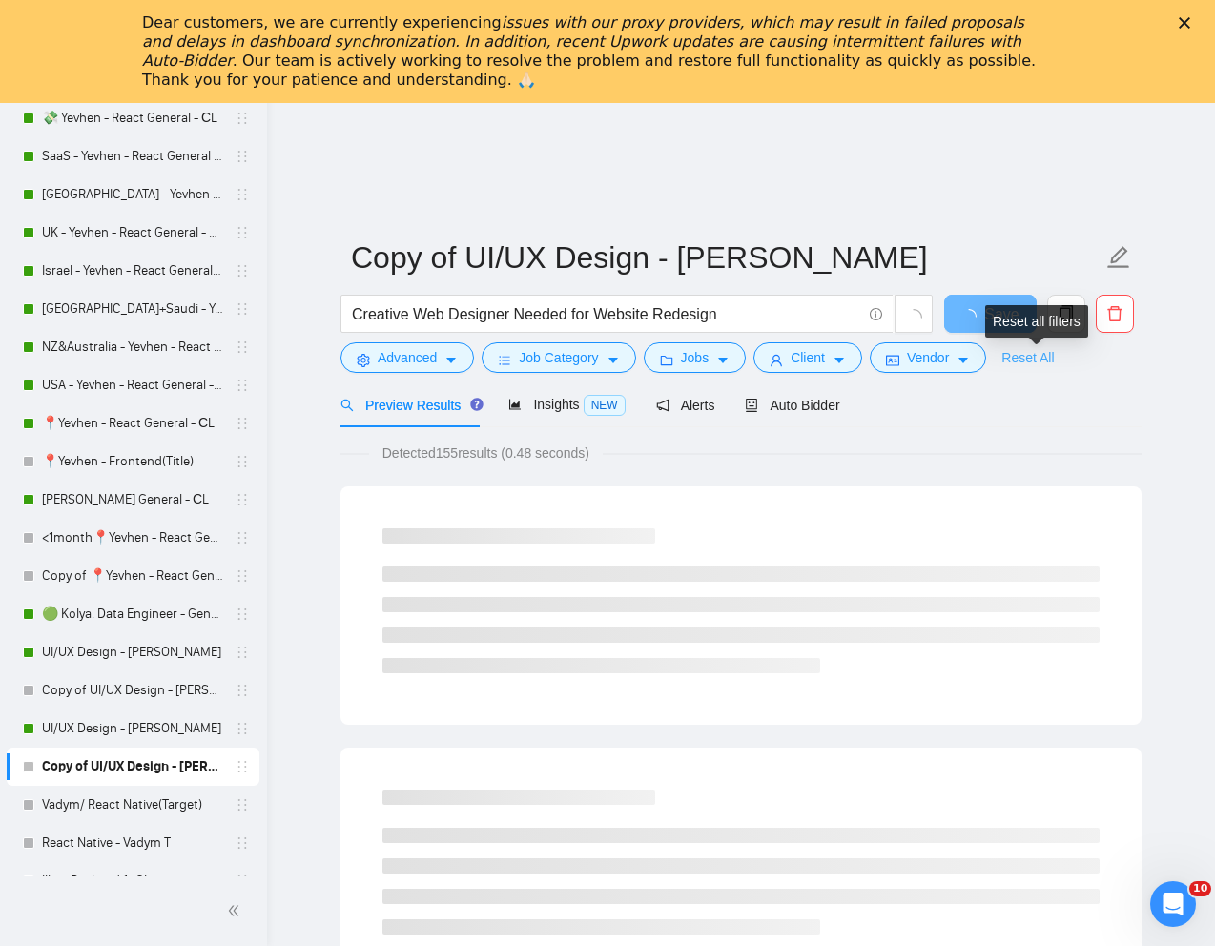
click at [1042, 359] on link "Reset All" at bounding box center [1027, 357] width 52 height 21
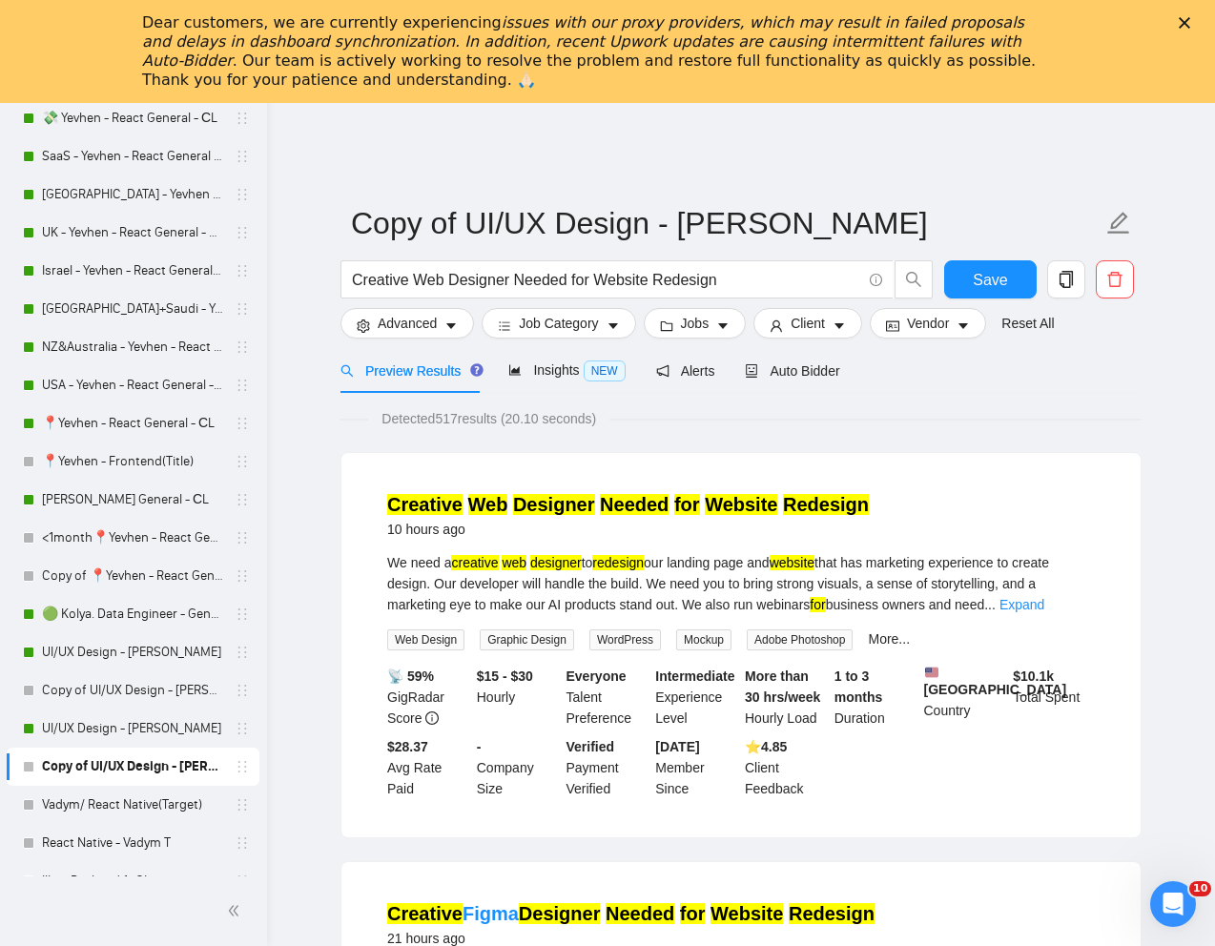
scroll to position [1, 0]
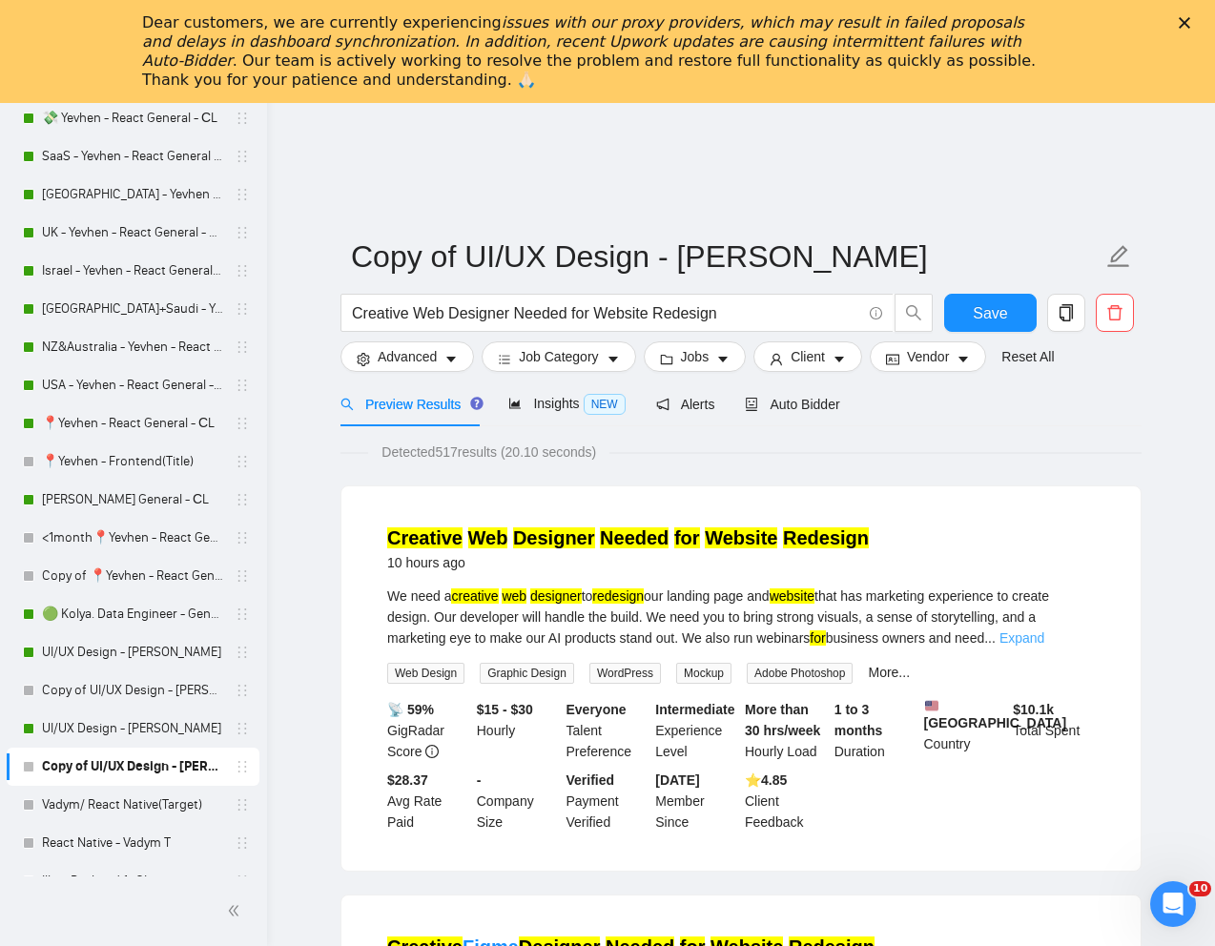
click at [1044, 636] on link "Expand" at bounding box center [1021, 637] width 45 height 15
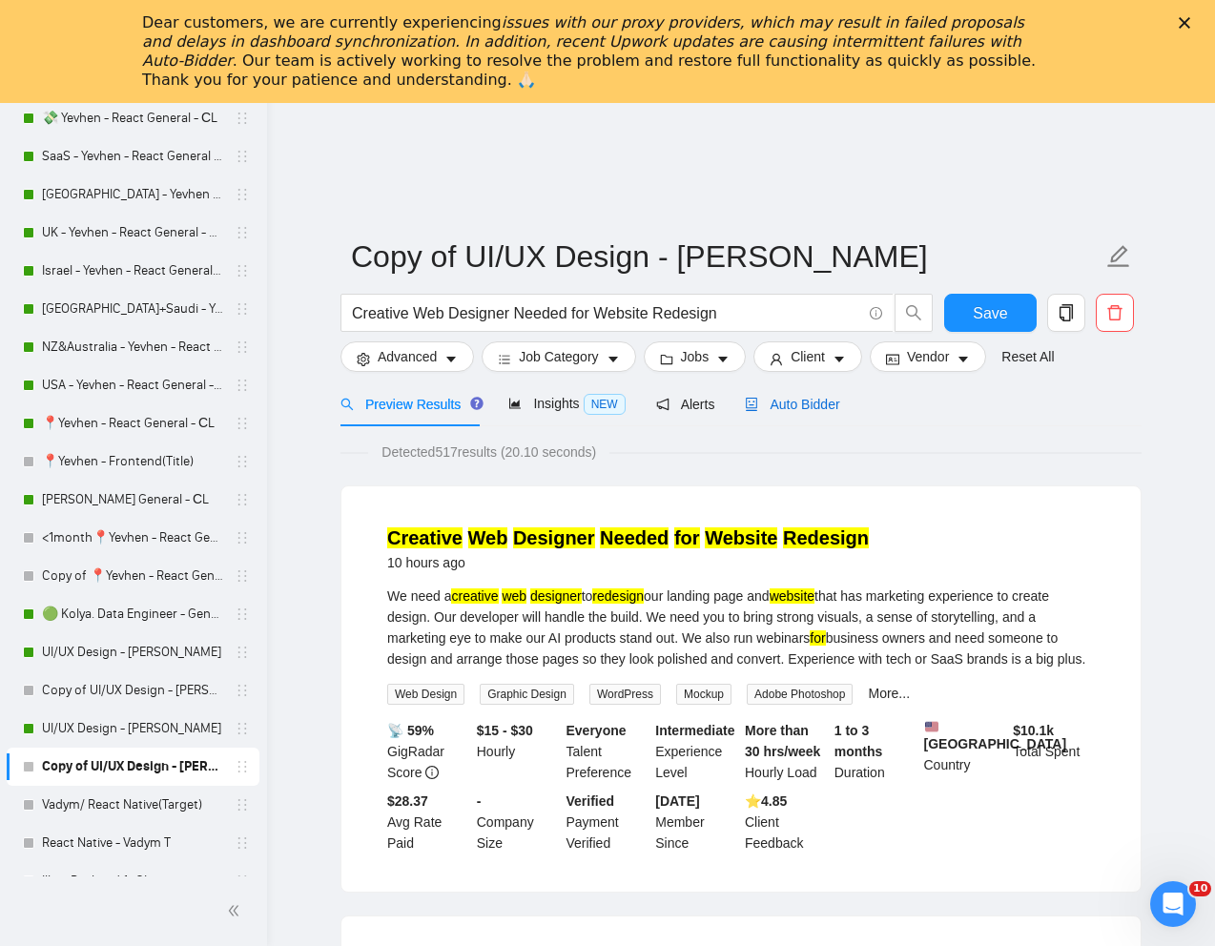
click at [810, 408] on span "Auto Bidder" at bounding box center [792, 404] width 94 height 15
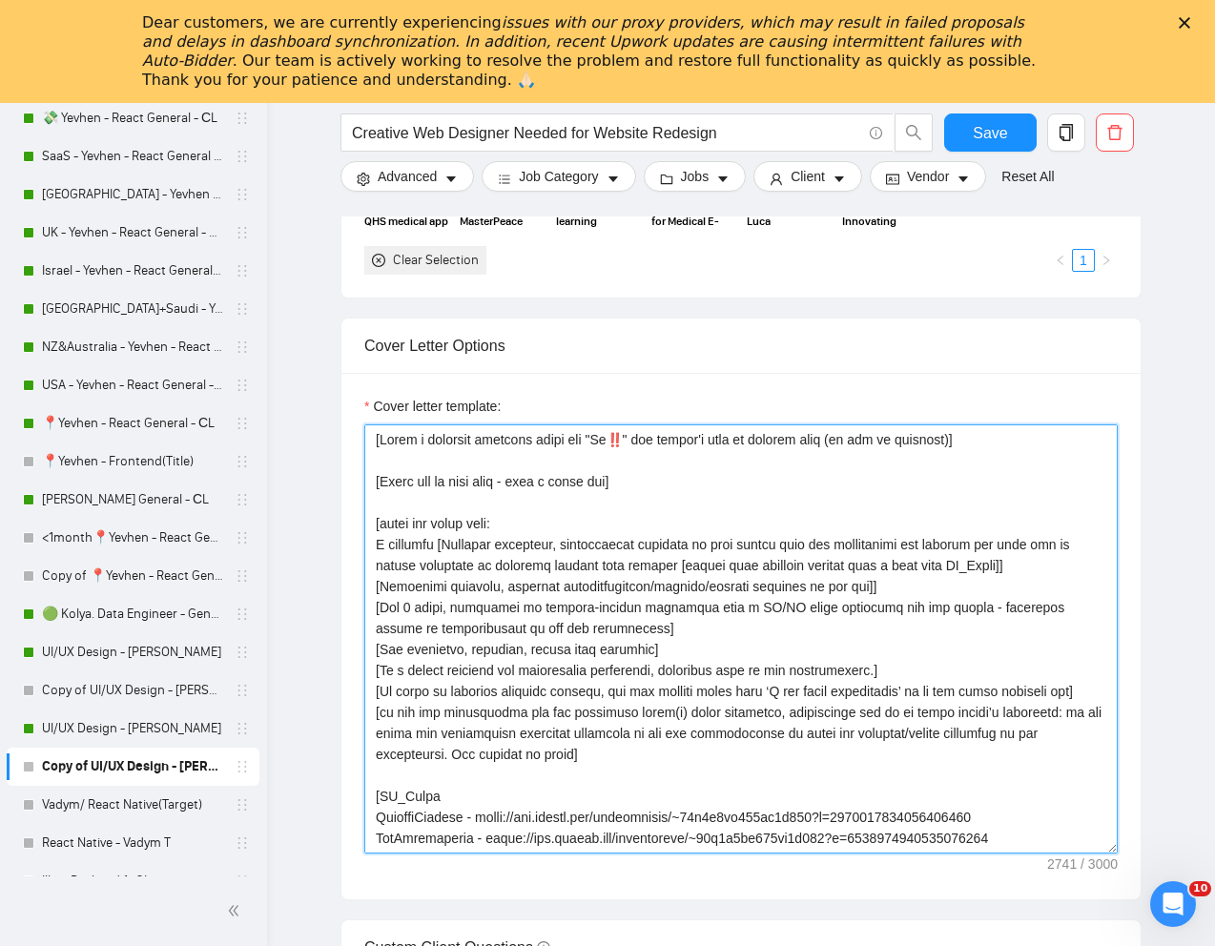
click at [589, 603] on textarea "Cover letter template:" at bounding box center [740, 638] width 753 height 429
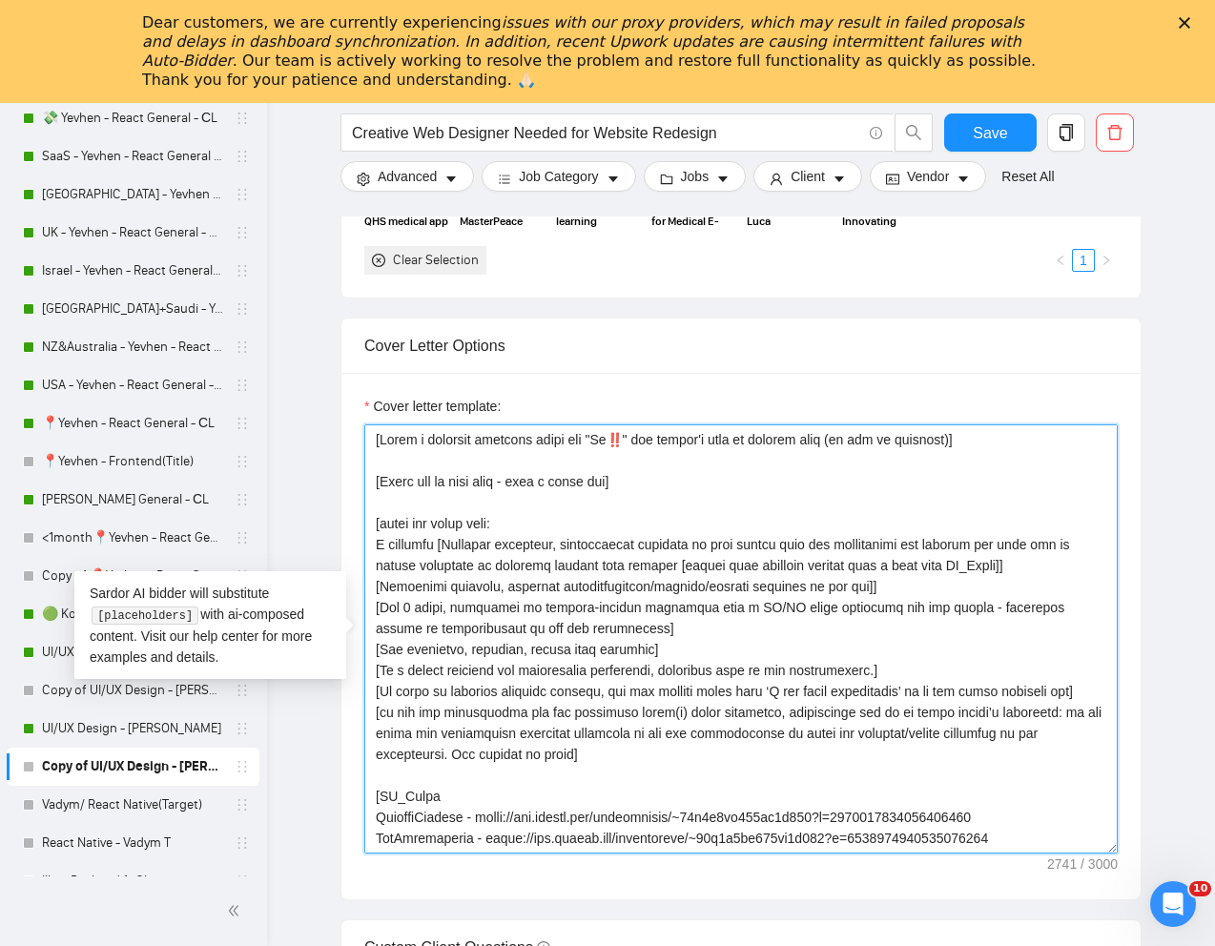
paste textarea "🙂" lor ipsumd's amet co adipisc elit (se doe te incididu)] [Utlab etd magna ali…"
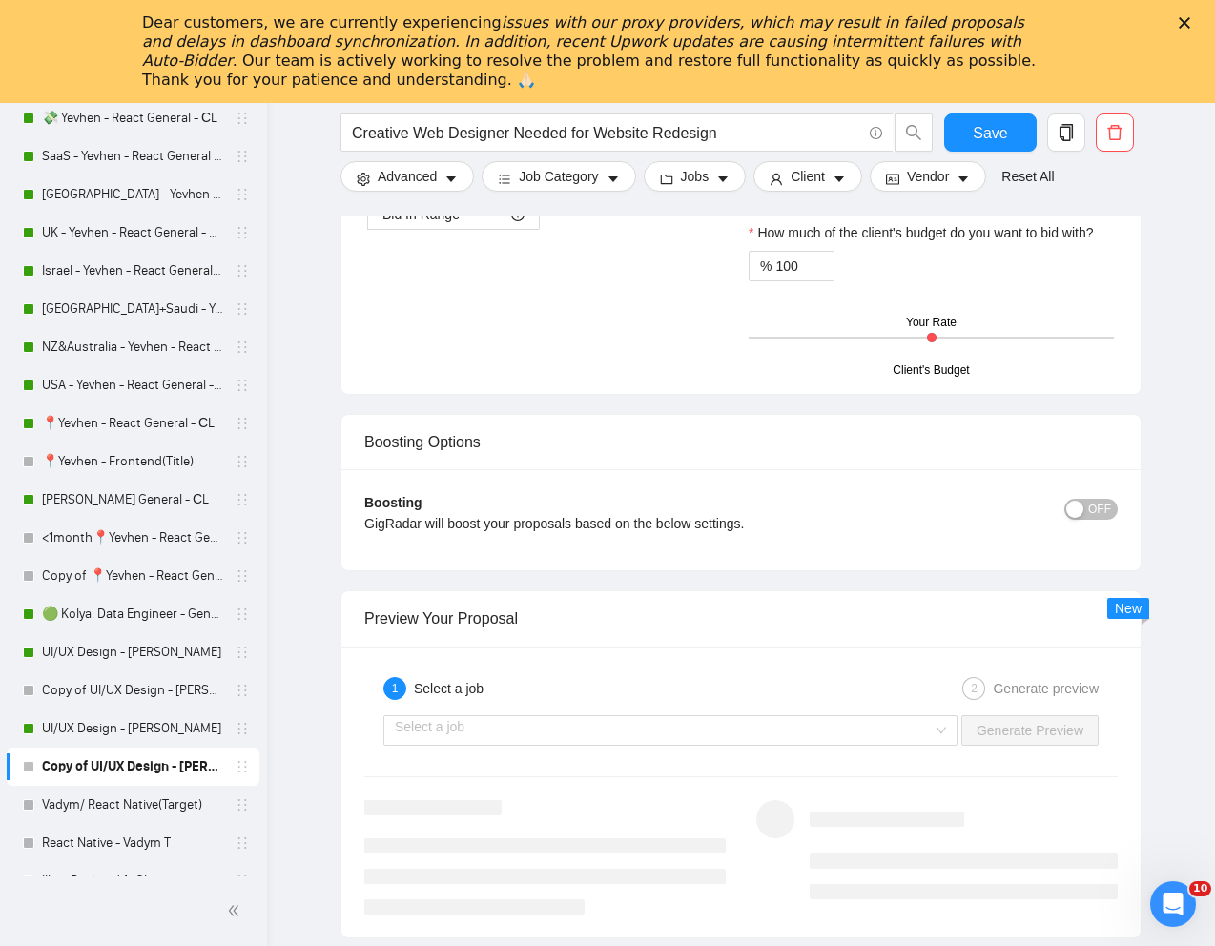
scroll to position [3587, 0]
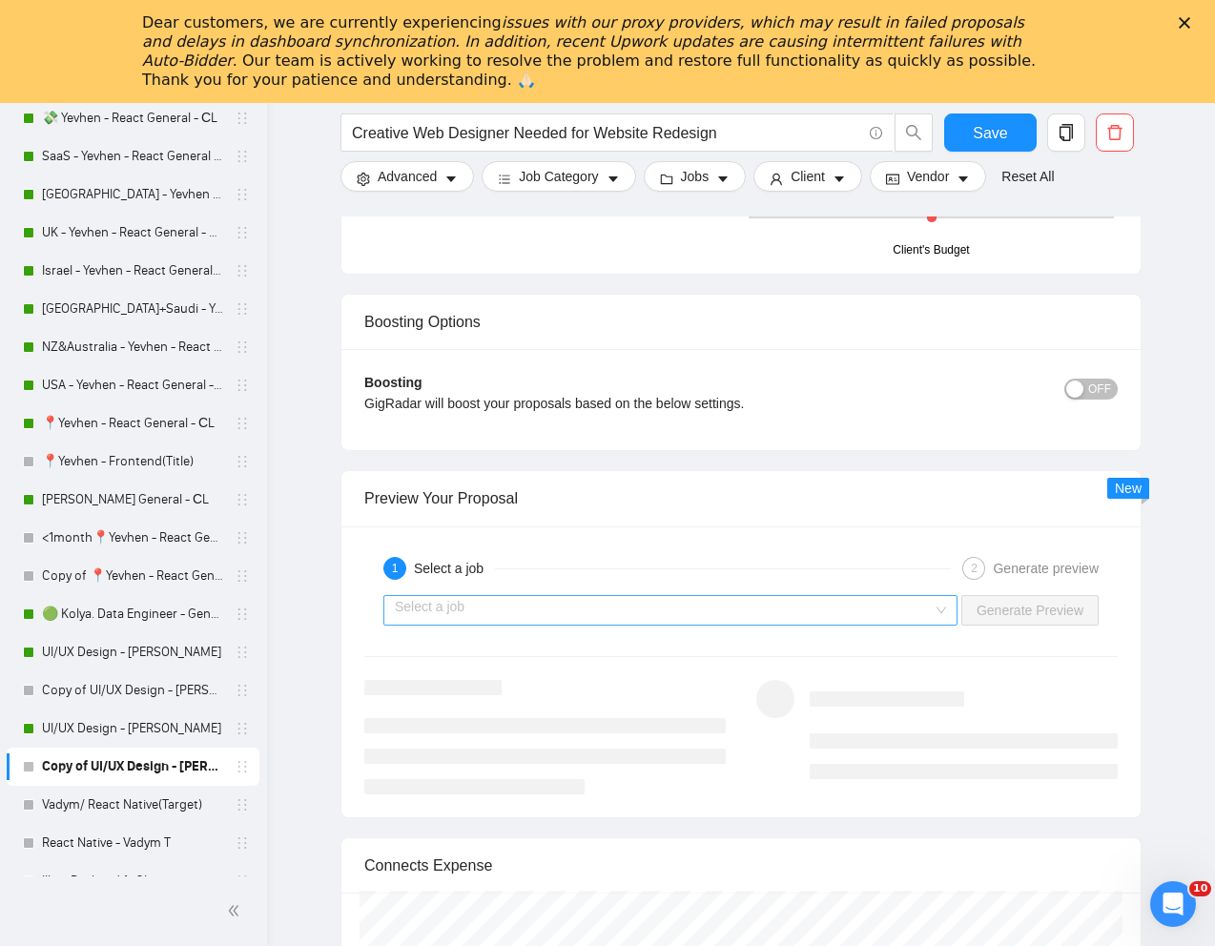
type textarea "[Lorem i dolorsit ametcons adipi eli "Se 🙂" doe tempor'i utla et dolorem aliq (…"
click at [854, 613] on input "search" at bounding box center [664, 610] width 538 height 29
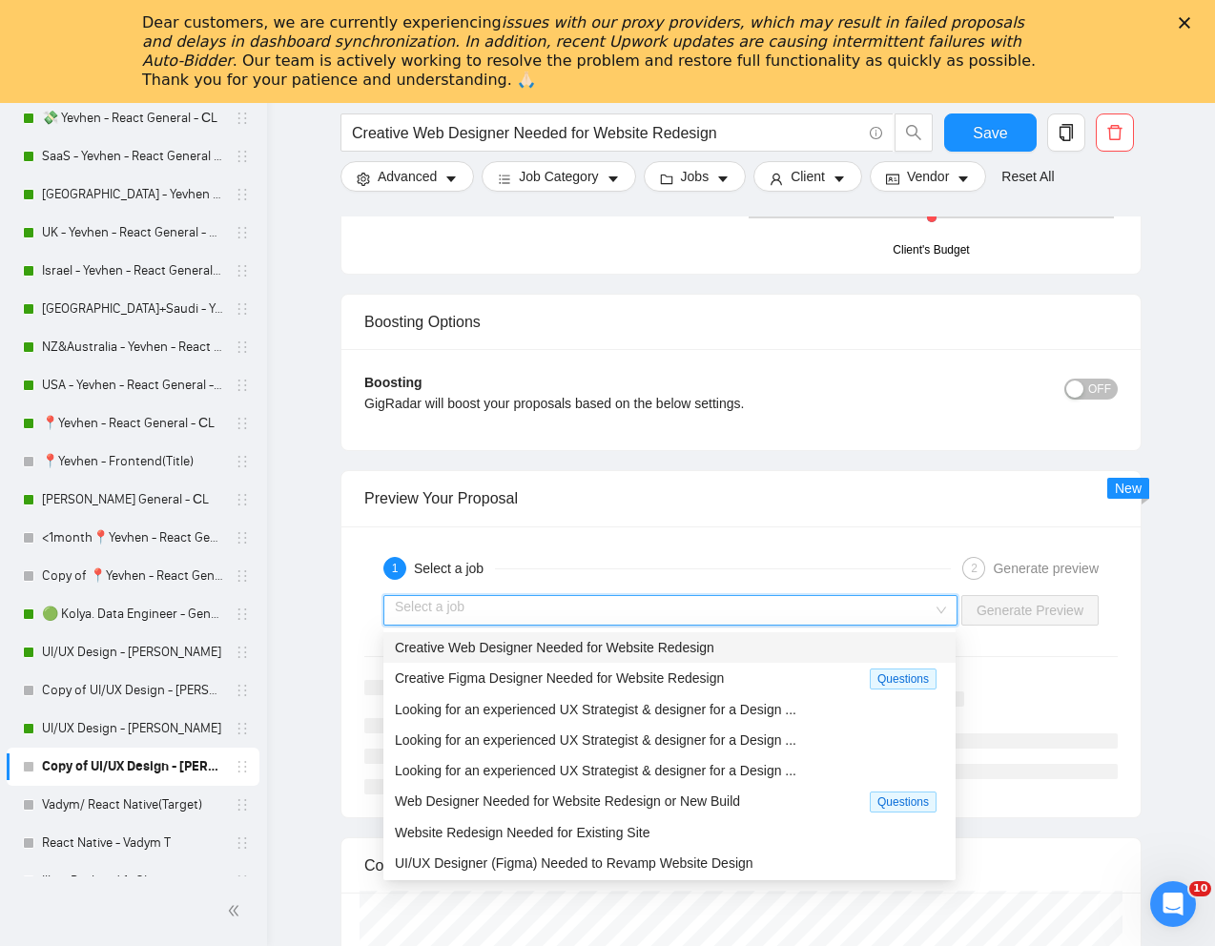
click at [739, 647] on div "Creative Web Designer Needed for Website Redesign" at bounding box center [669, 647] width 549 height 21
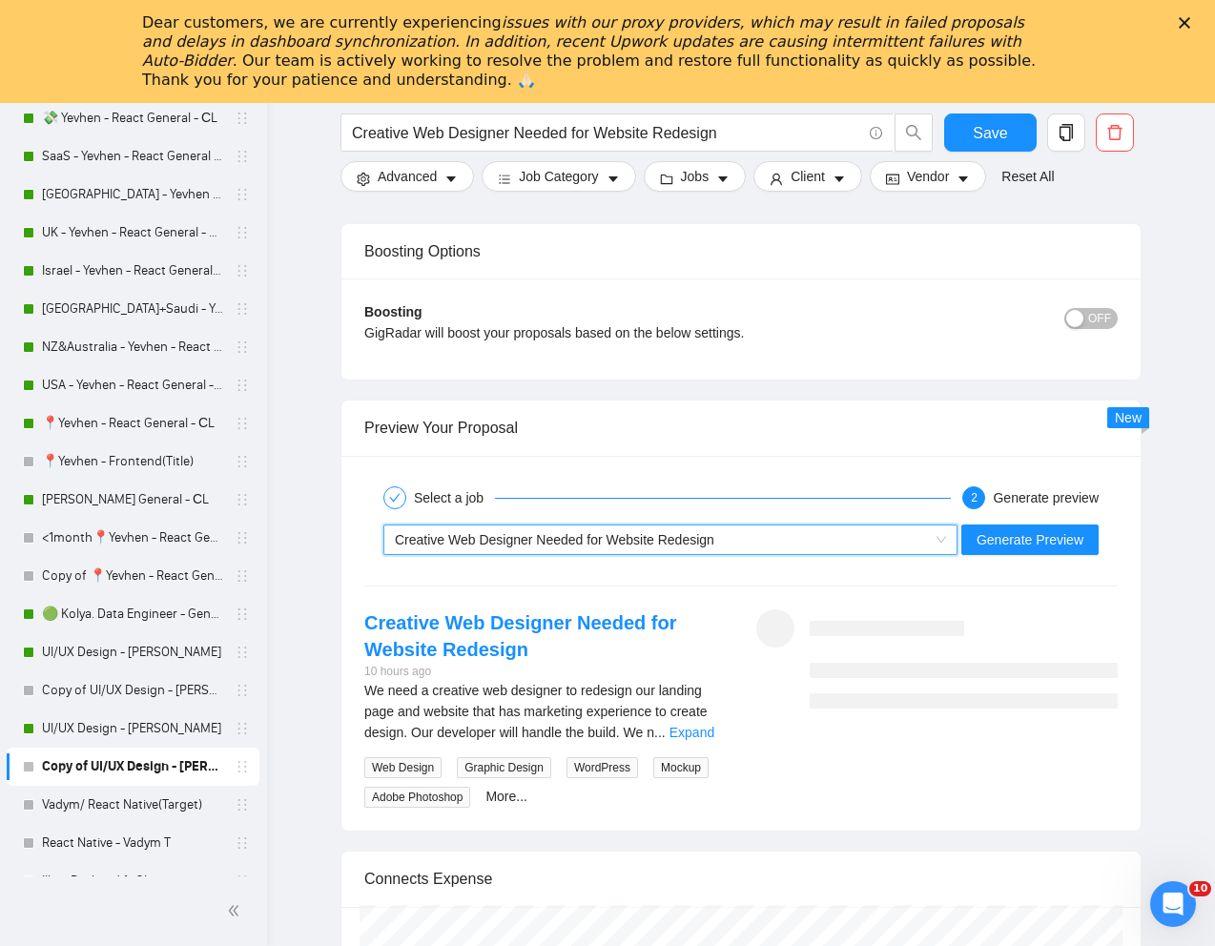
scroll to position [3662, 0]
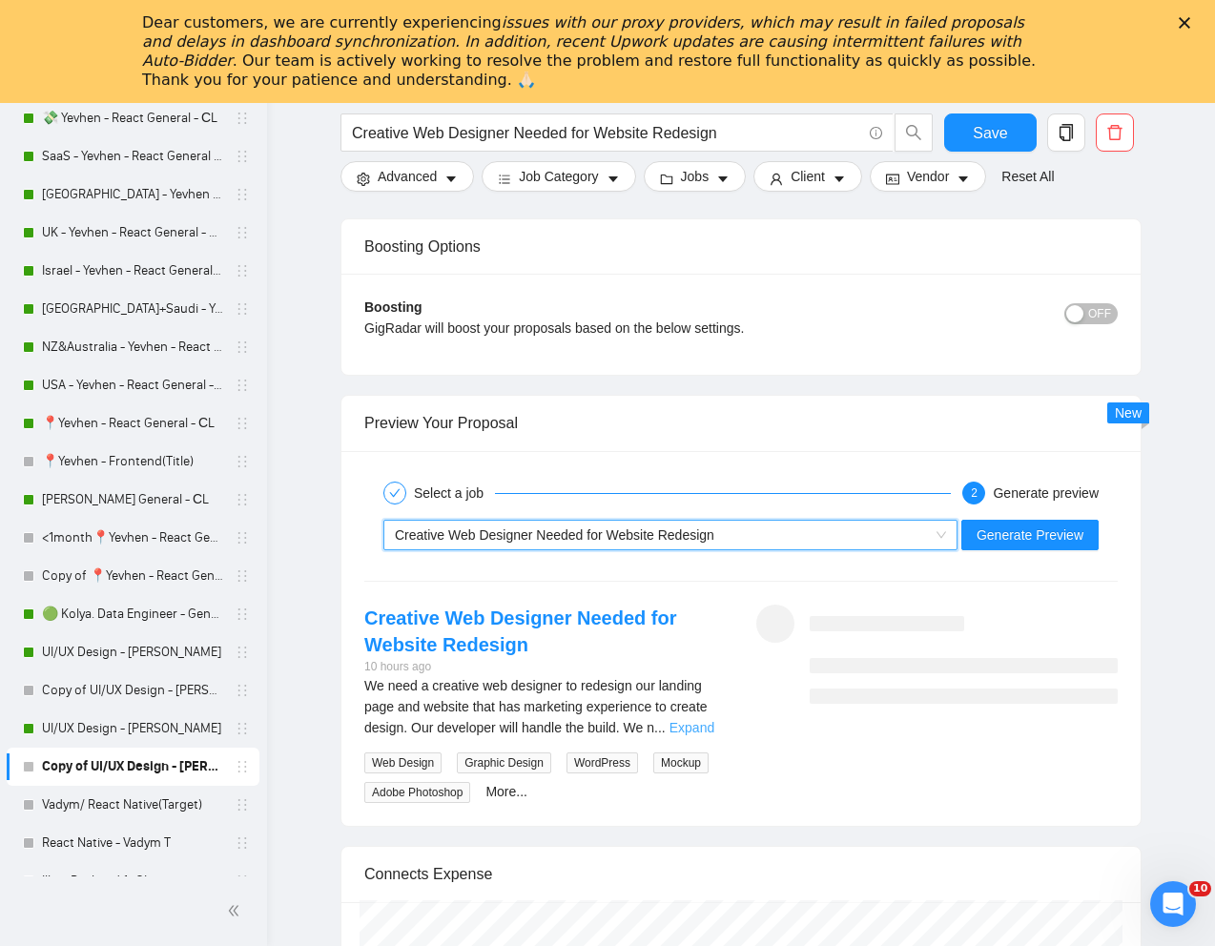
click at [695, 730] on link "Expand" at bounding box center [691, 727] width 45 height 15
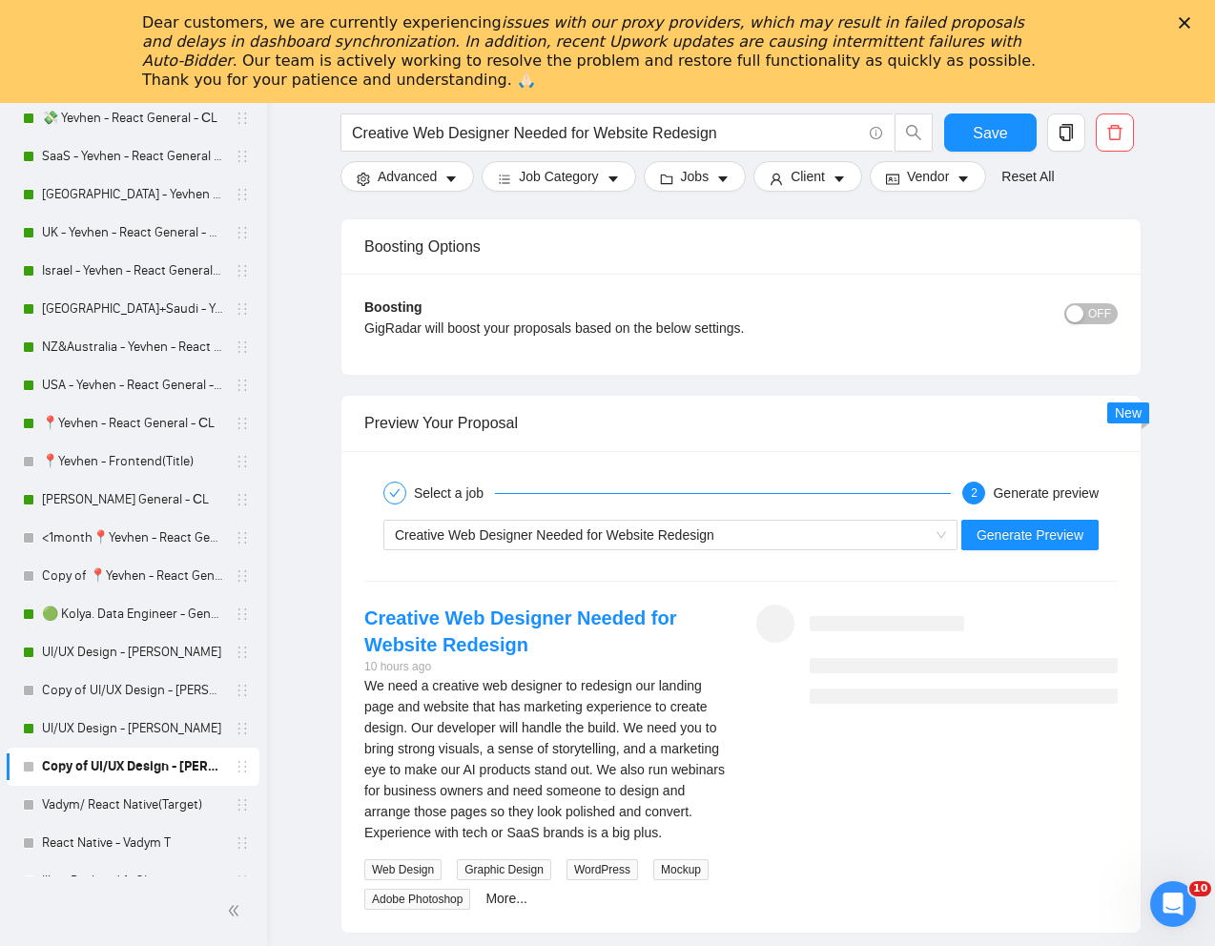
scroll to position [3674, 0]
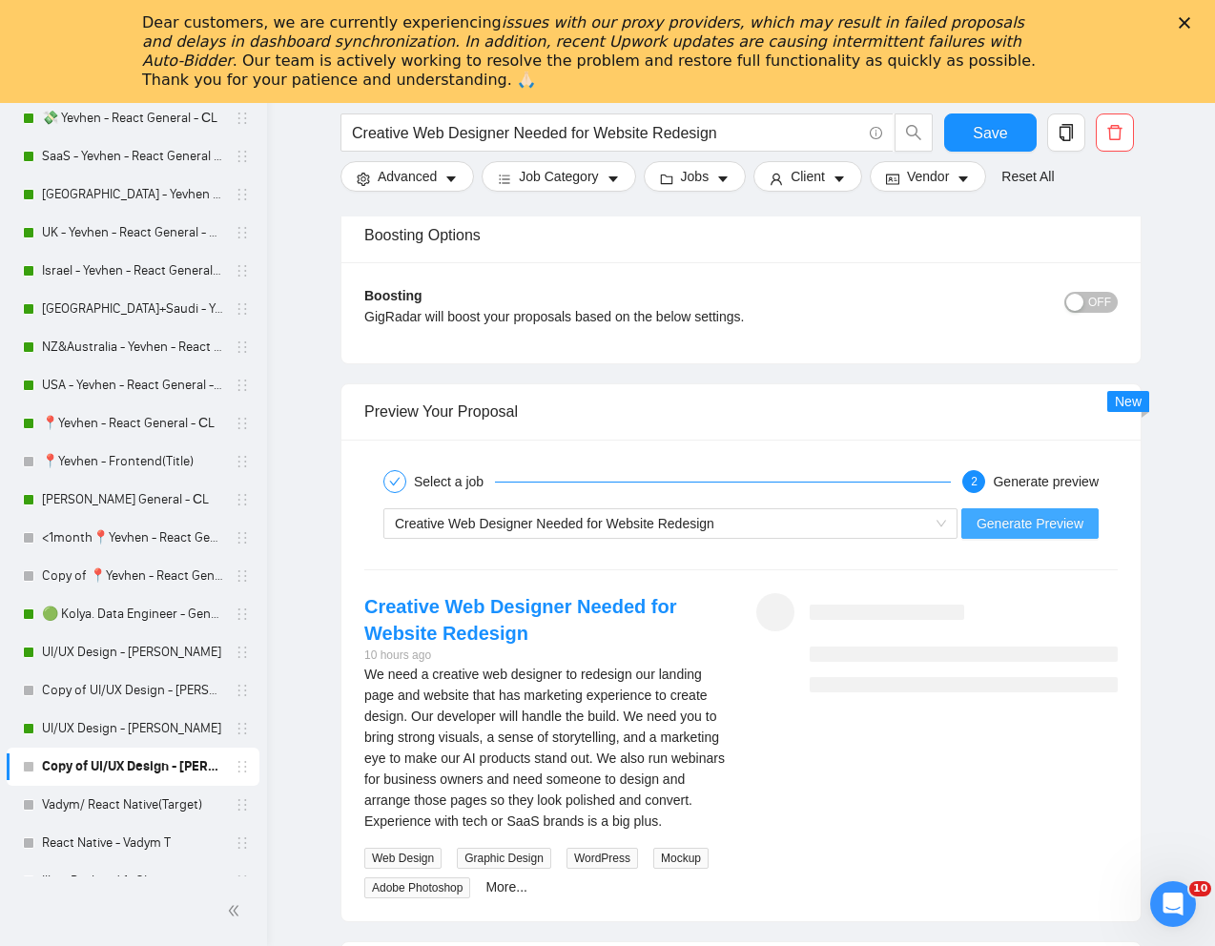
click at [1015, 523] on span "Generate Preview" at bounding box center [1029, 523] width 107 height 21
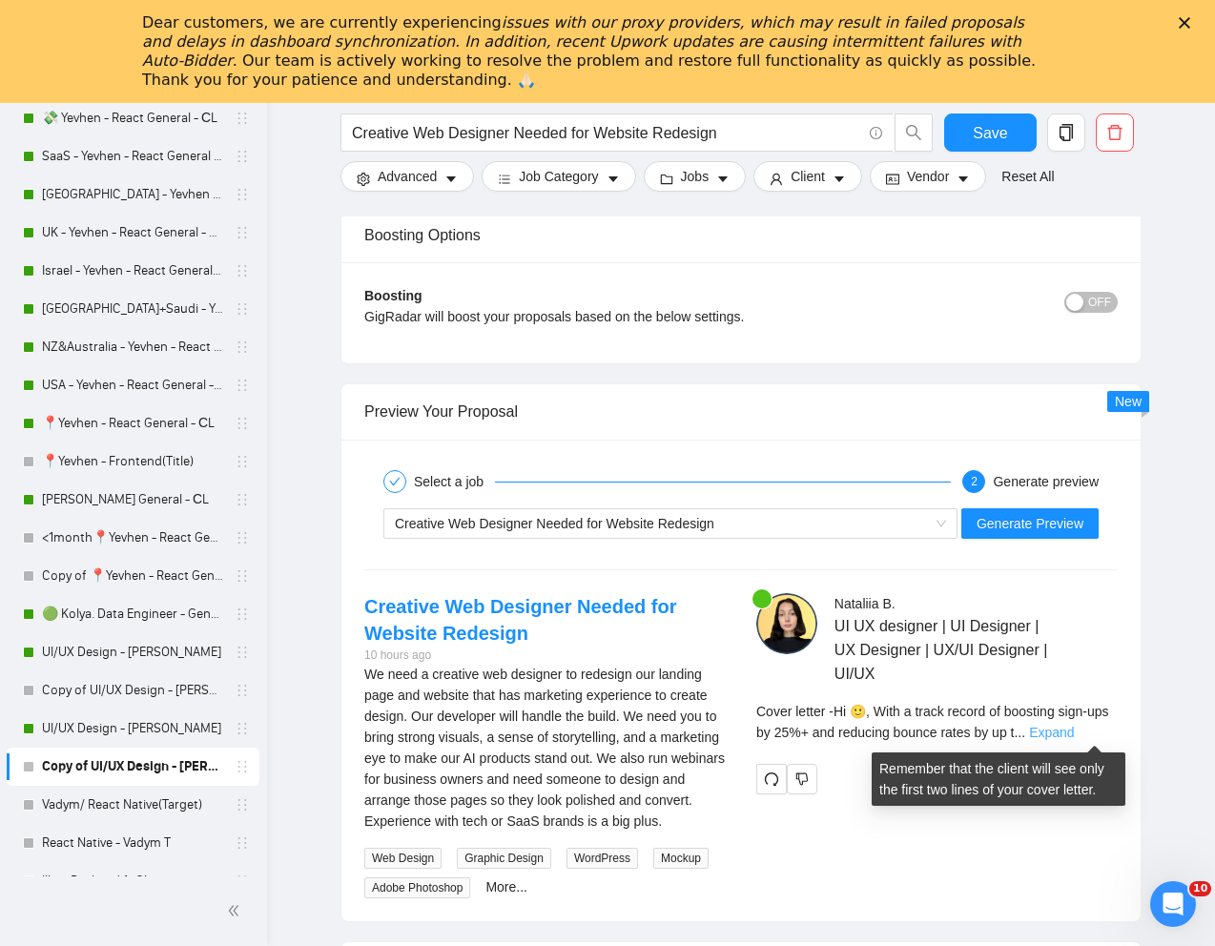
click at [1074, 729] on link "Expand" at bounding box center [1051, 732] width 45 height 15
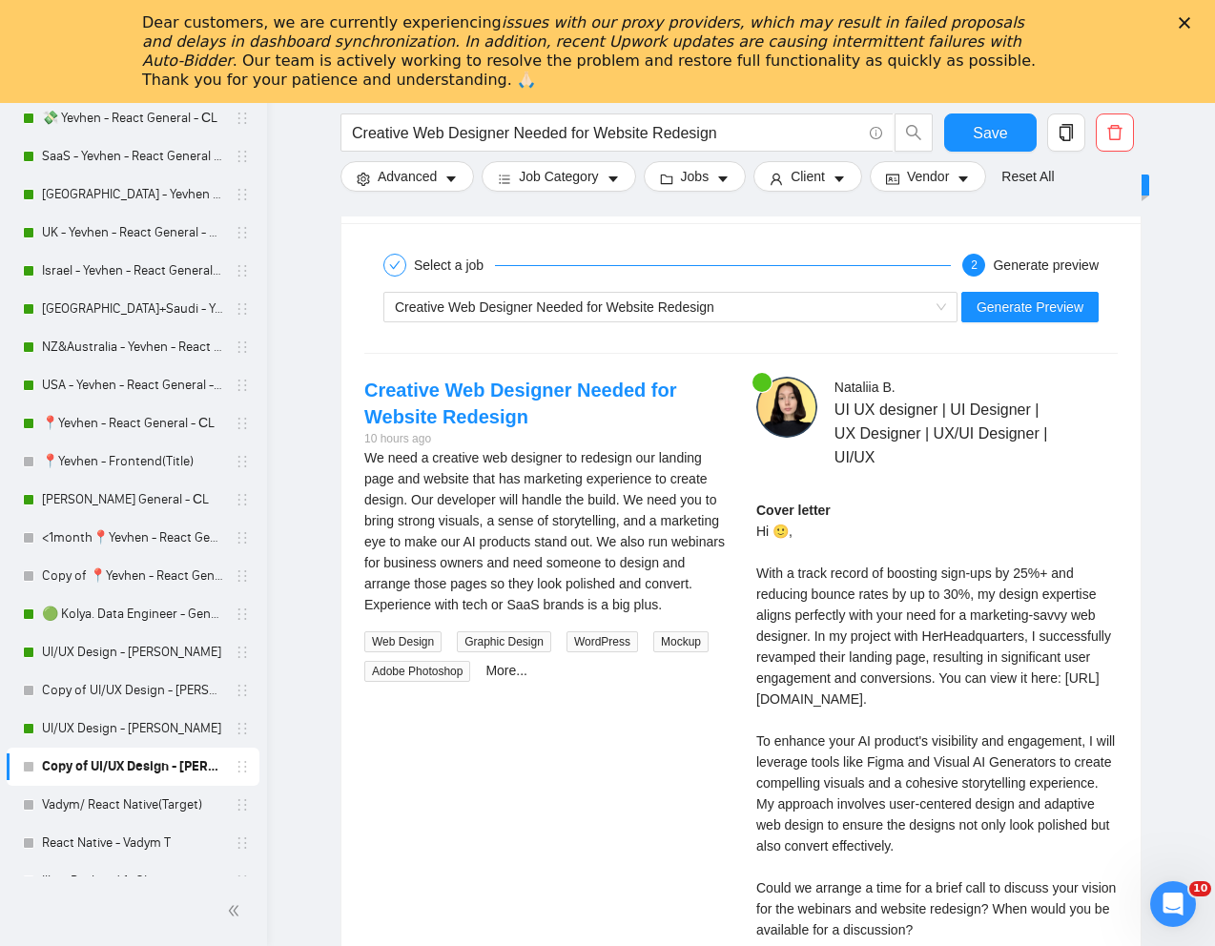
scroll to position [3879, 0]
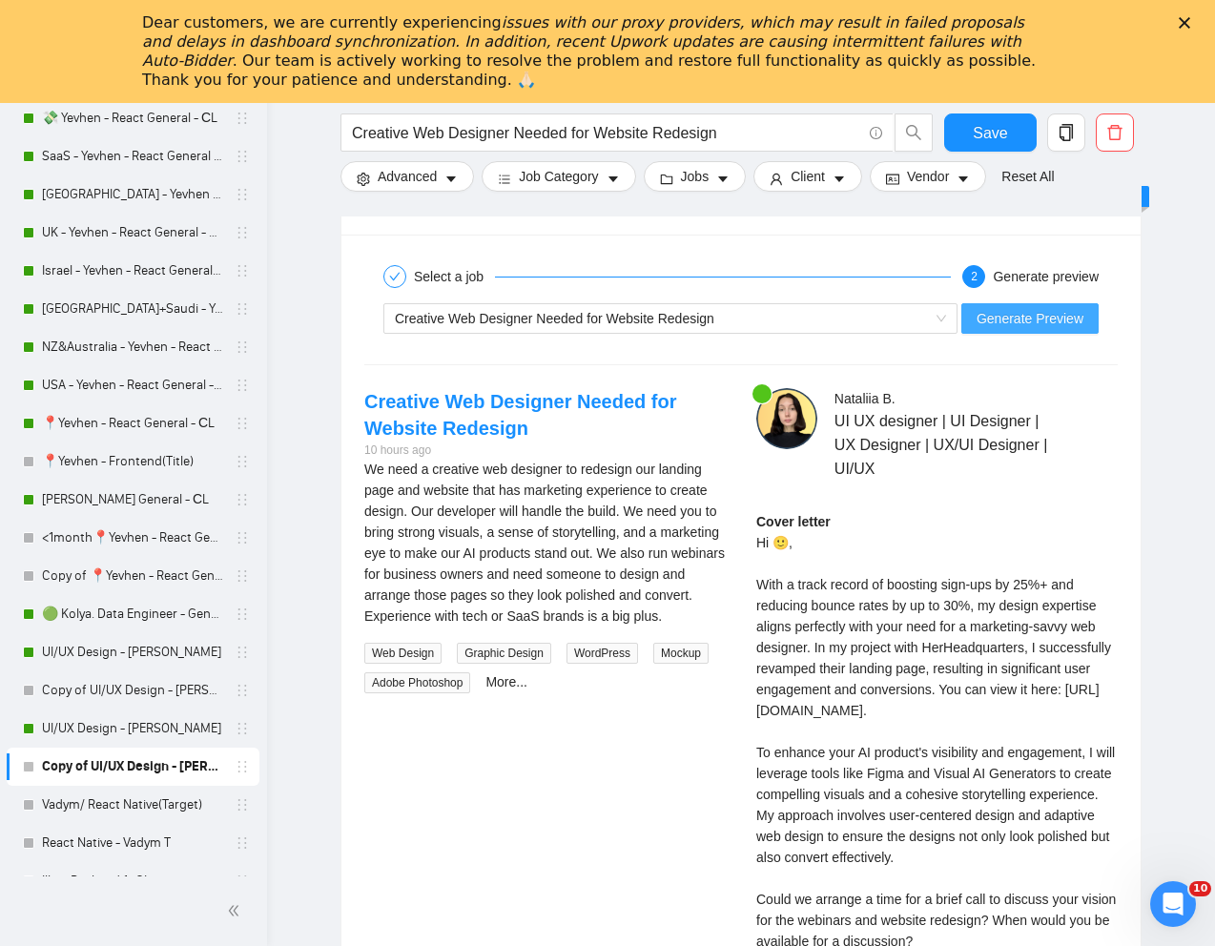
click at [1042, 315] on span "Generate Preview" at bounding box center [1029, 318] width 107 height 21
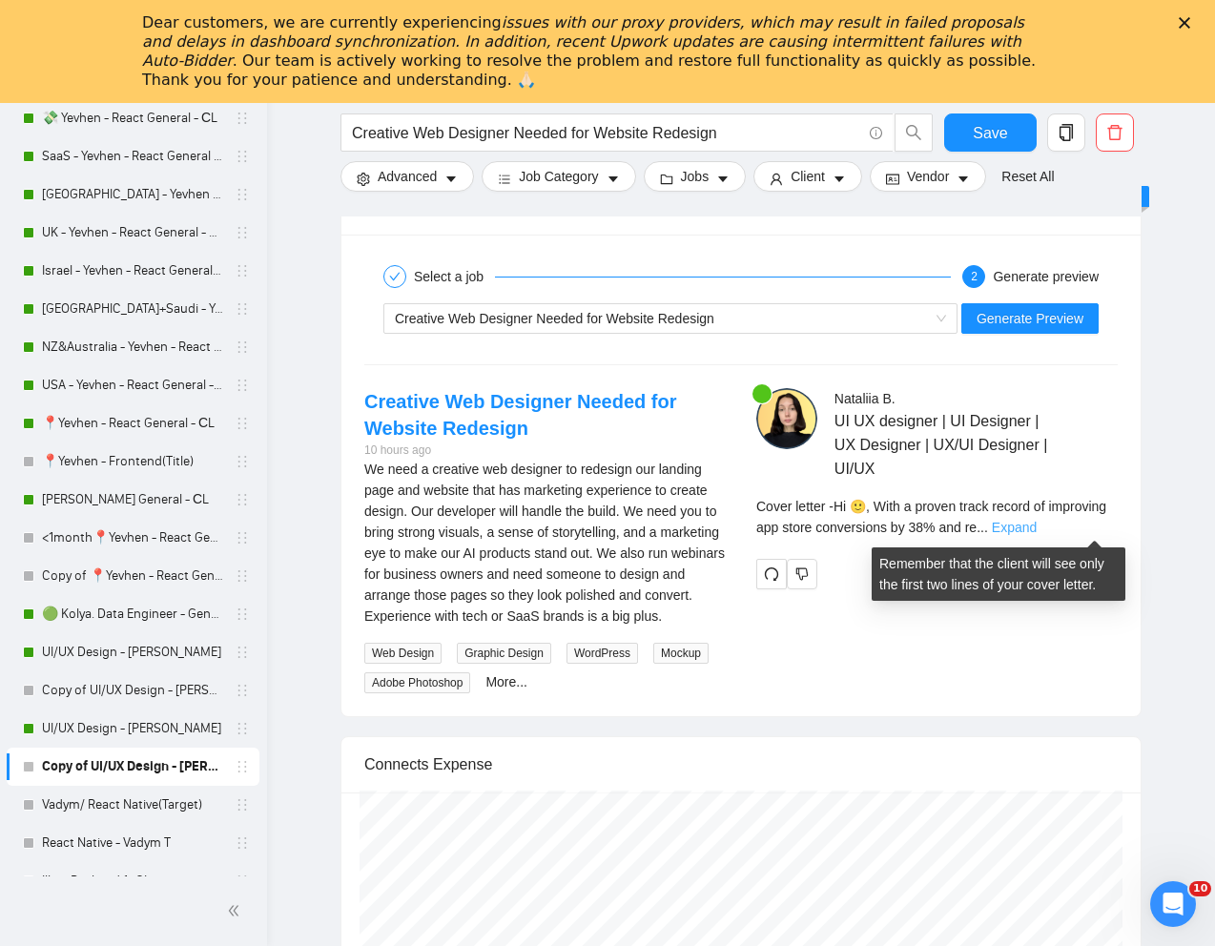
click at [1036, 523] on link "Expand" at bounding box center [1014, 527] width 45 height 15
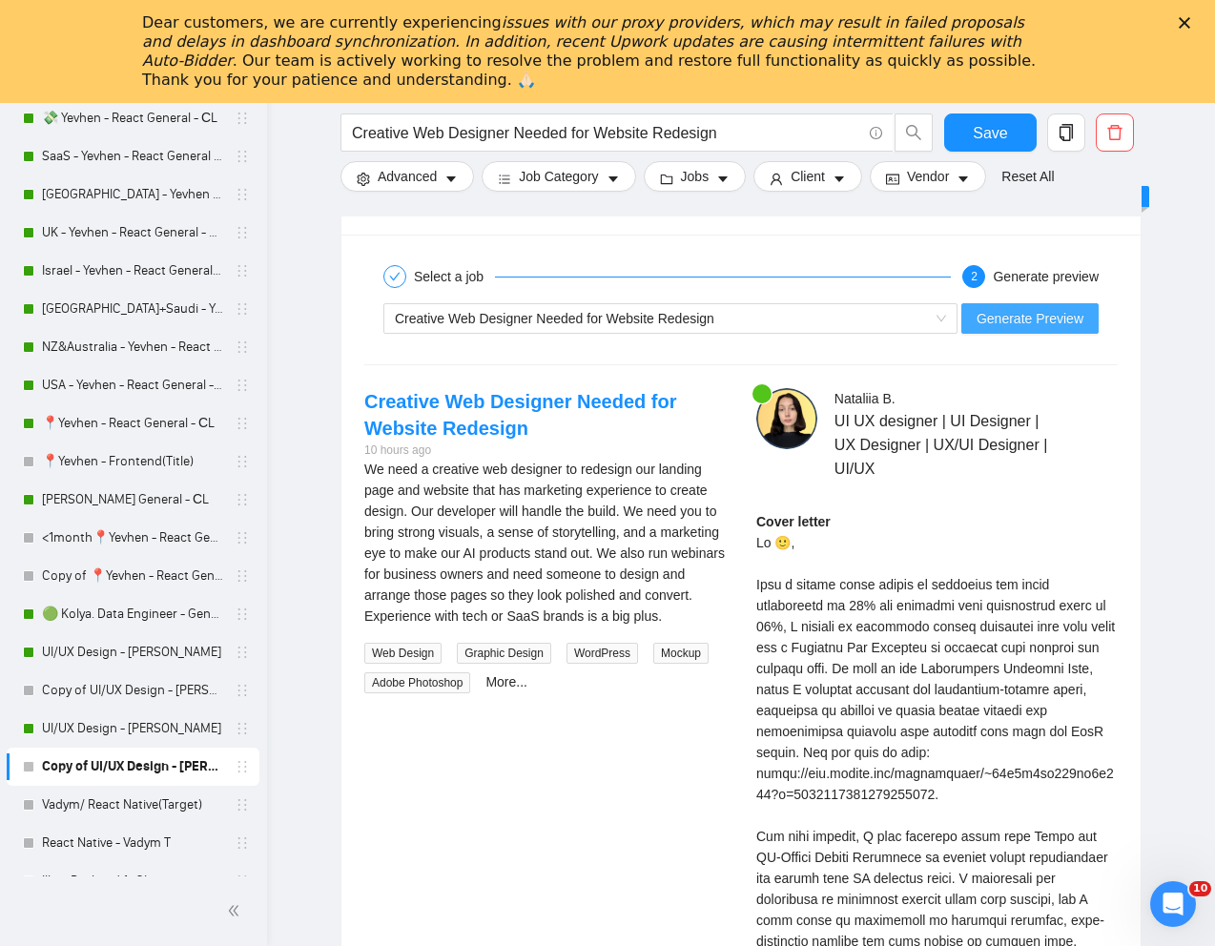
click at [1027, 313] on span "Generate Preview" at bounding box center [1029, 318] width 107 height 21
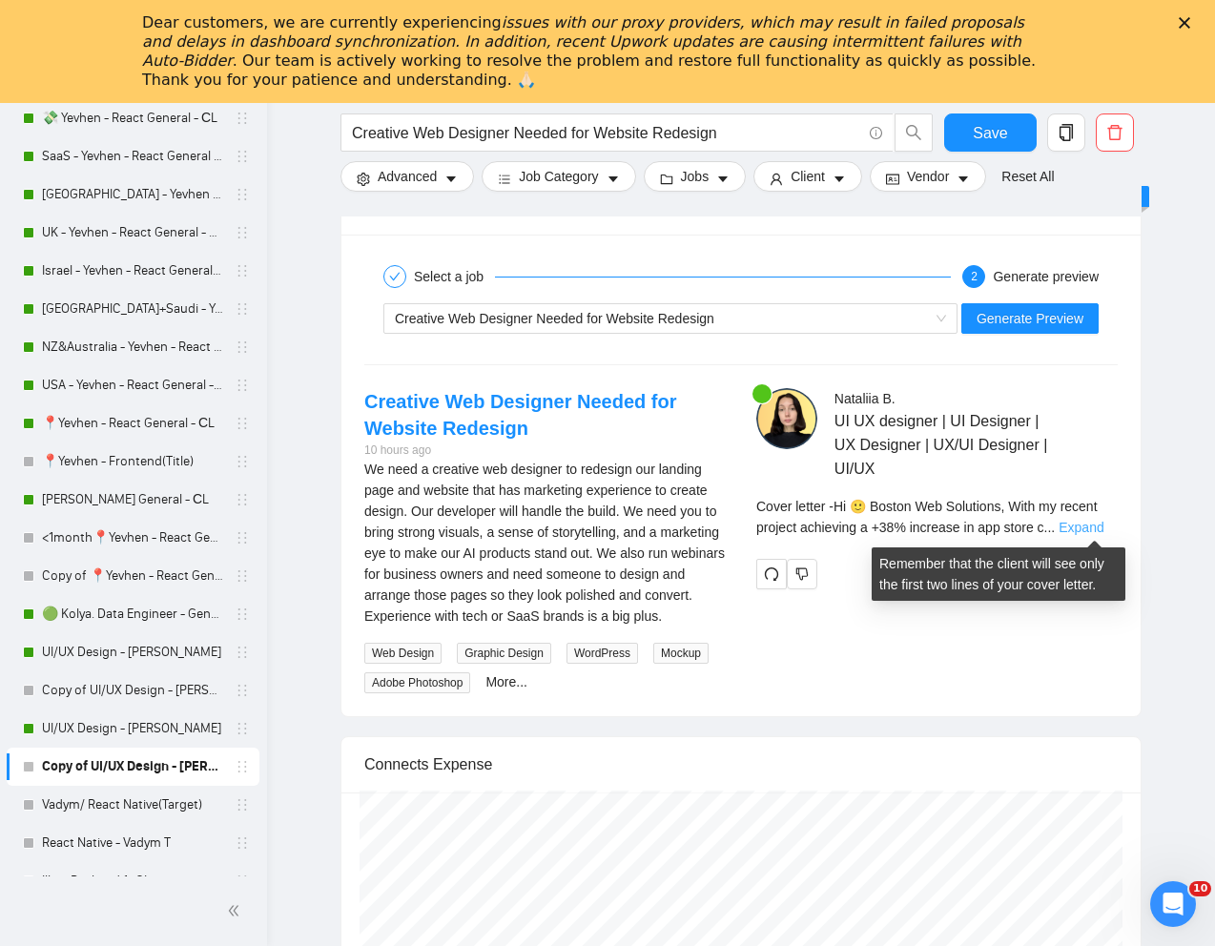
click at [1080, 529] on link "Expand" at bounding box center [1080, 527] width 45 height 15
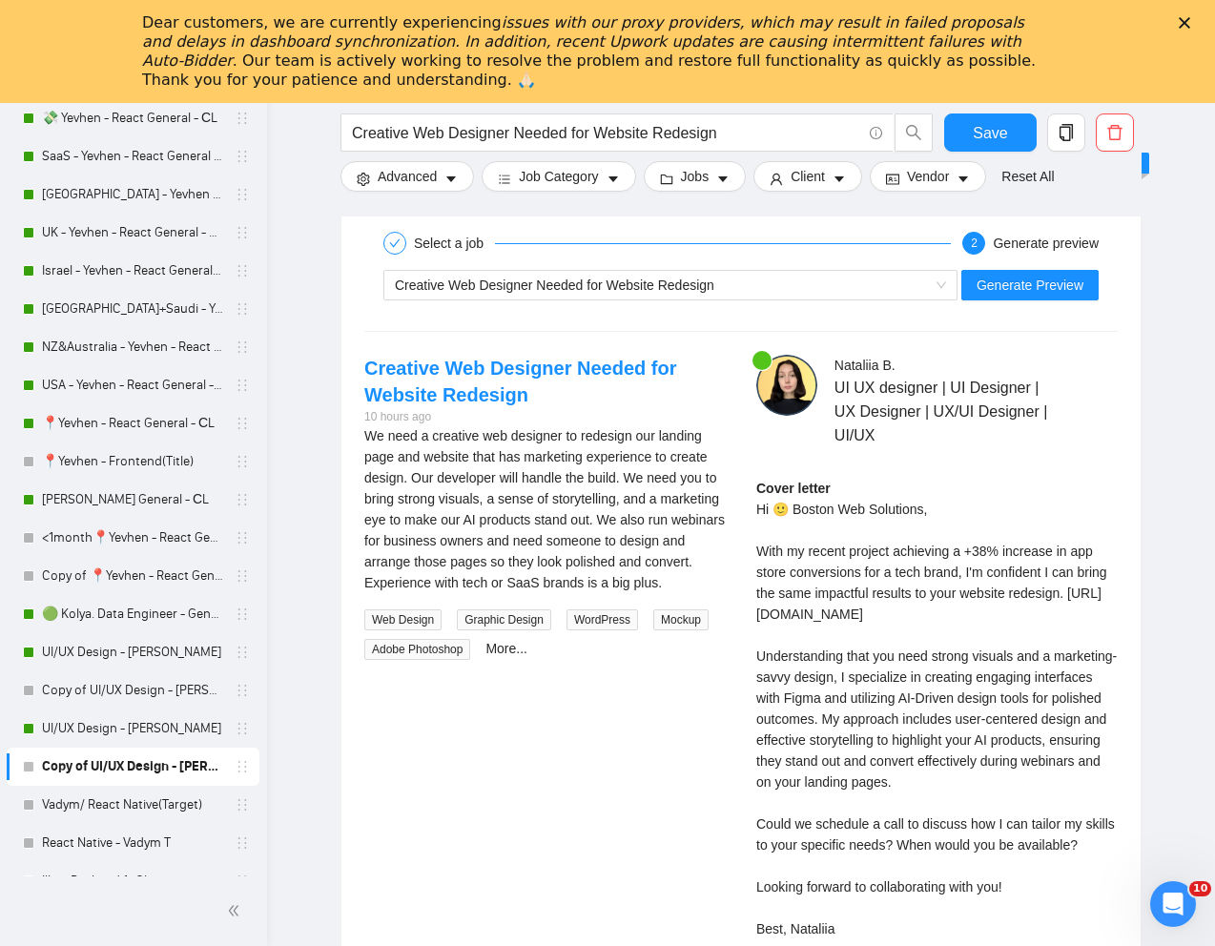
scroll to position [3924, 0]
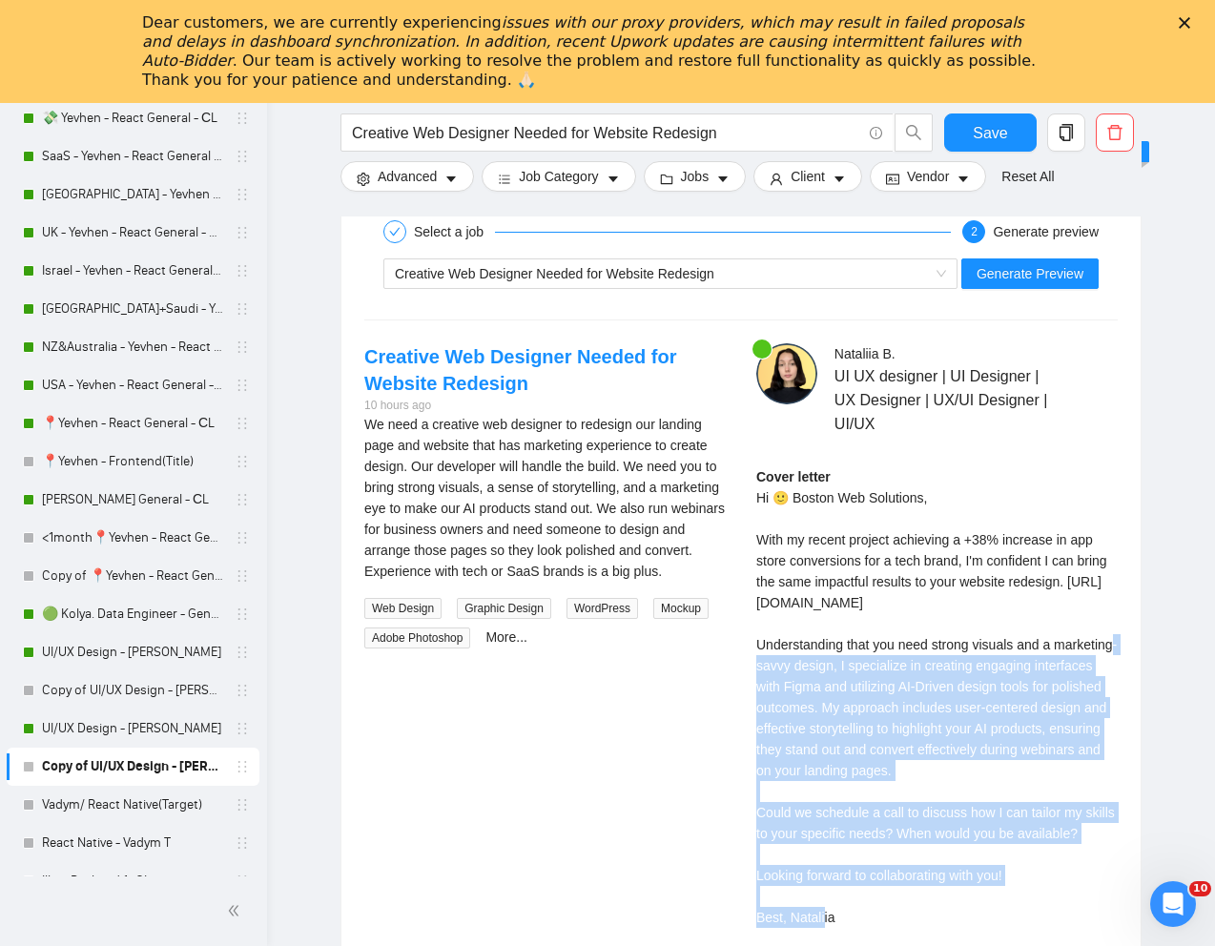
drag, startPoint x: 825, startPoint y: 877, endPoint x: 751, endPoint y: 667, distance: 222.2
click at [751, 667] on div "[PERSON_NAME] UI UX designer | UI Designer | UX Designer | UX/UI Designer | UI/…" at bounding box center [937, 661] width 392 height 636
copy div "nderstanding that you need strong visuals and a marketing-savvy design, I speci…"
click at [1057, 277] on span "Generate Preview" at bounding box center [1029, 273] width 107 height 21
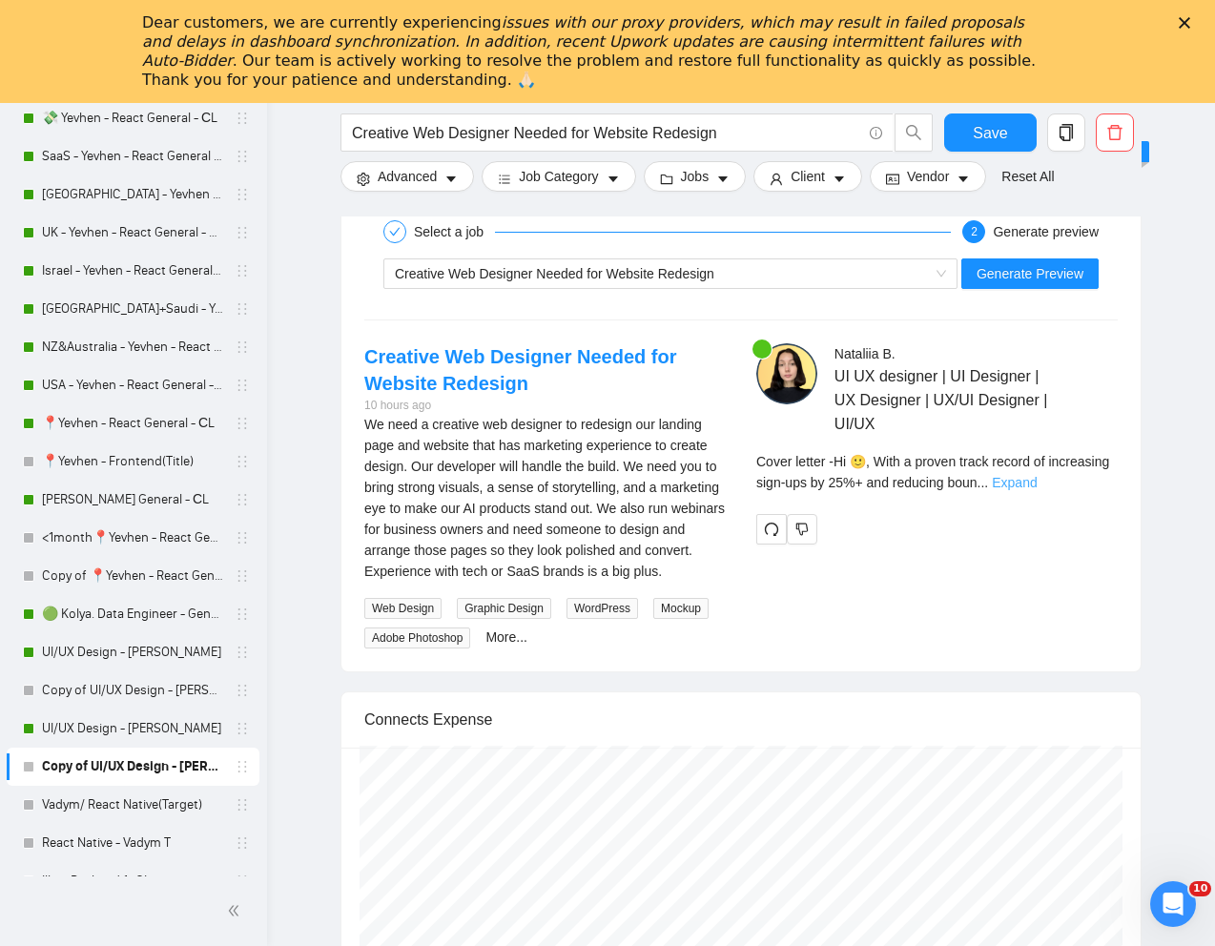
click at [1036, 487] on link "Expand" at bounding box center [1014, 482] width 45 height 15
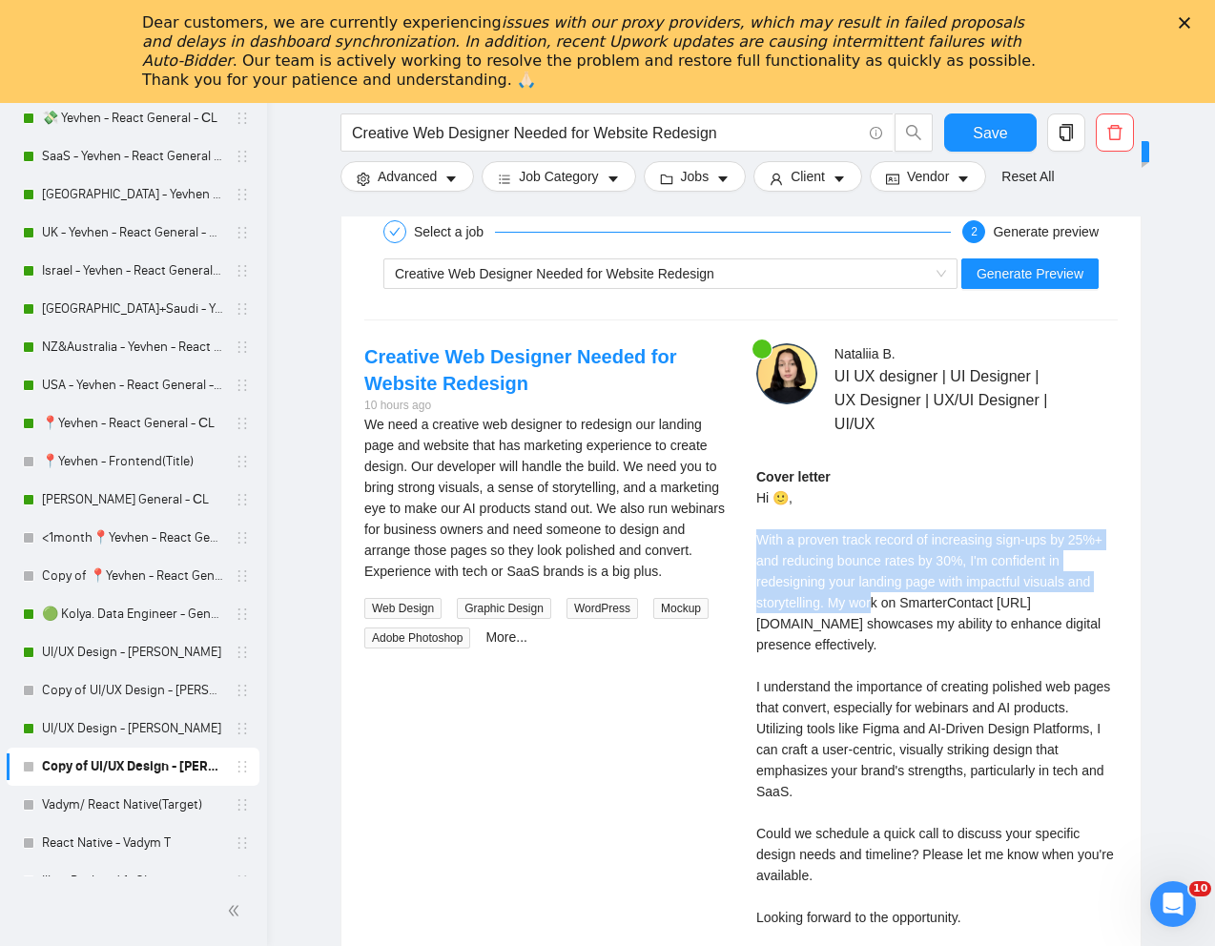
drag, startPoint x: 758, startPoint y: 543, endPoint x: 879, endPoint y: 596, distance: 132.0
click at [879, 596] on div "Cover letter Hi 🙂, With a proven track record of increasing sign-ups by 25%+ an…" at bounding box center [936, 728] width 361 height 524
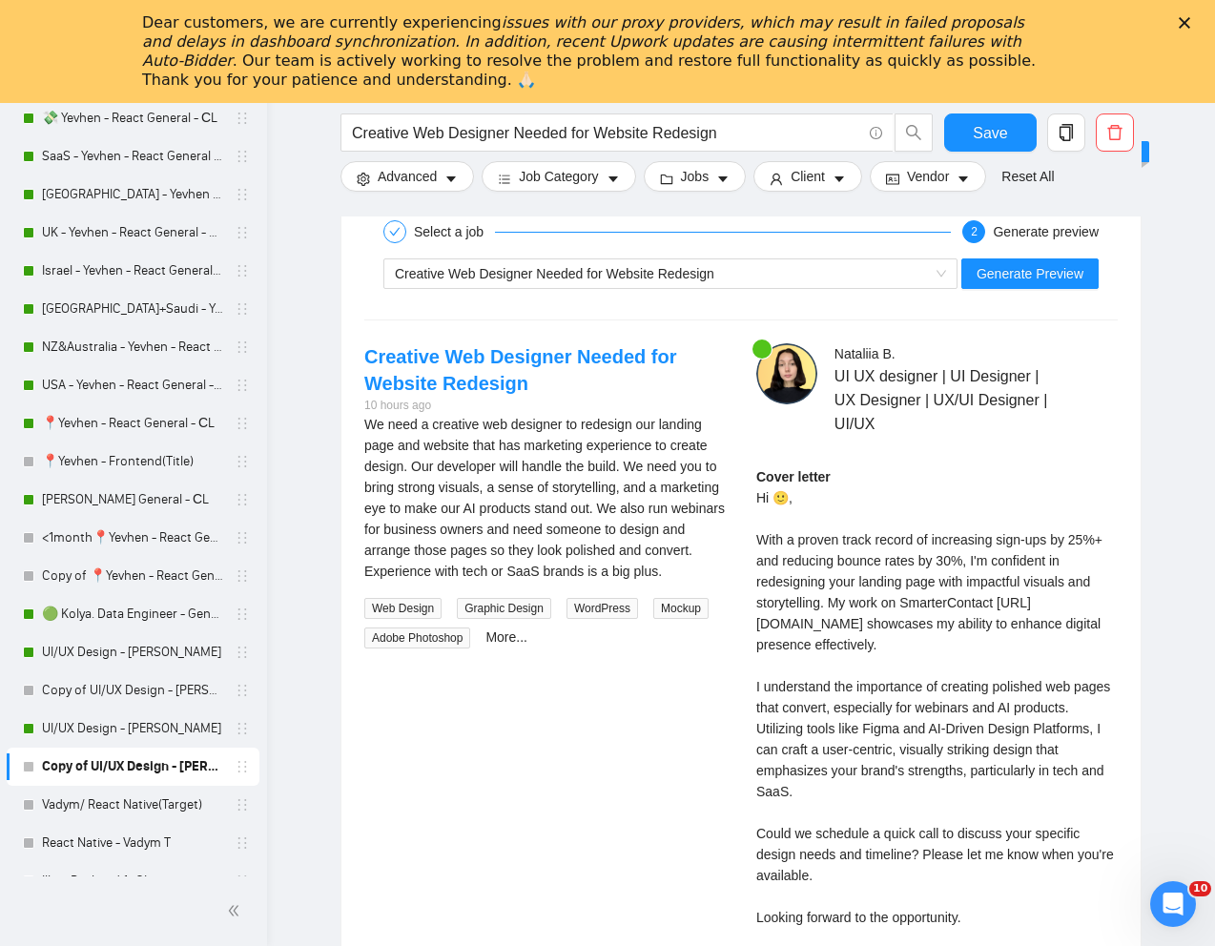
click at [950, 598] on div "Cover letter Hi 🙂, With a proven track record of increasing sign-ups by 25%+ an…" at bounding box center [936, 728] width 361 height 524
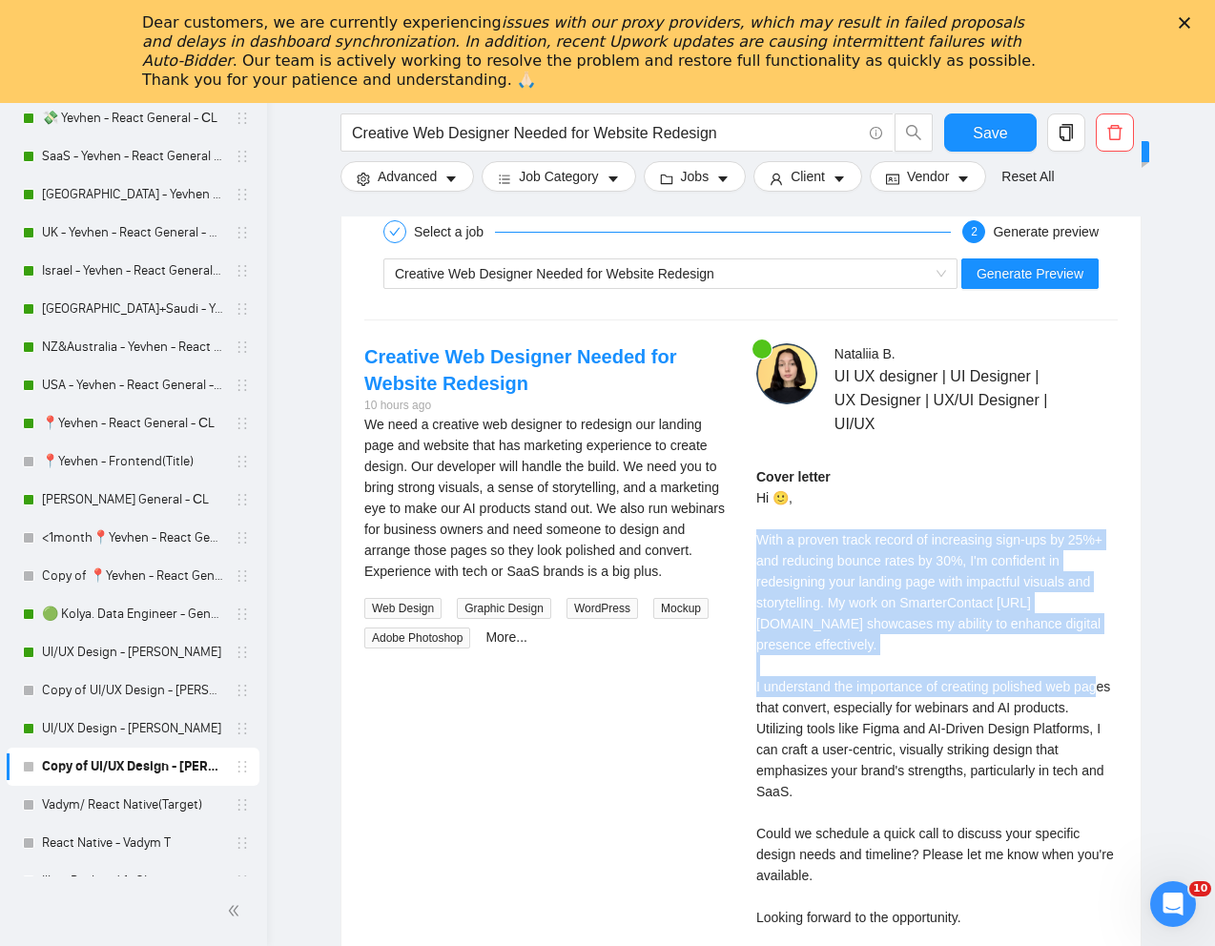
drag, startPoint x: 755, startPoint y: 541, endPoint x: 1009, endPoint y: 674, distance: 286.6
click at [1009, 674] on div "Cover letter Hi 🙂, With a proven track record of increasing sign-ups by 25%+ an…" at bounding box center [936, 728] width 361 height 524
copy div "ith a proven track record of increasing sign-ups by 25%+ and reducing bounce ra…"
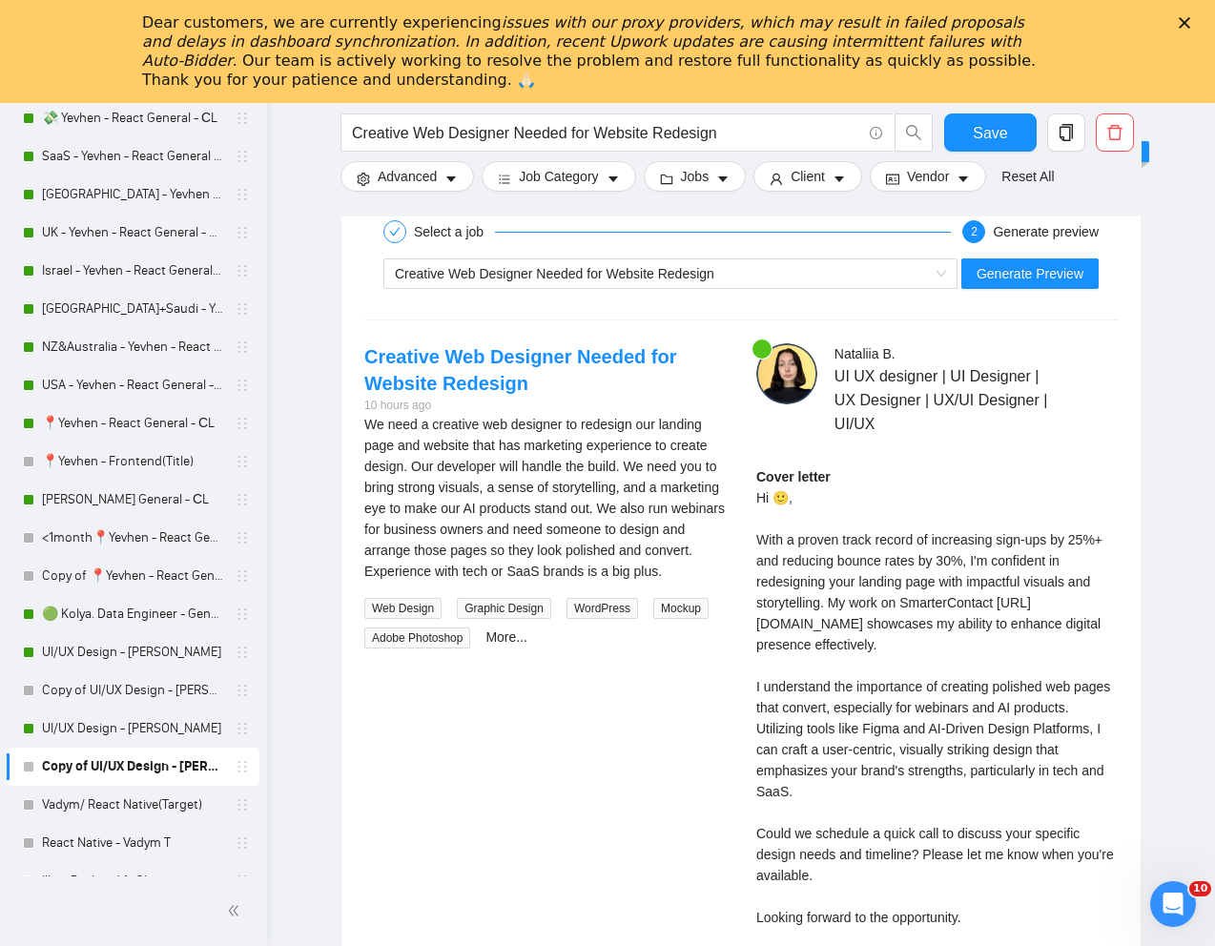
click at [913, 802] on div "Cover letter Hi 🙂, With a proven track record of increasing sign-ups by 25%+ an…" at bounding box center [936, 728] width 361 height 524
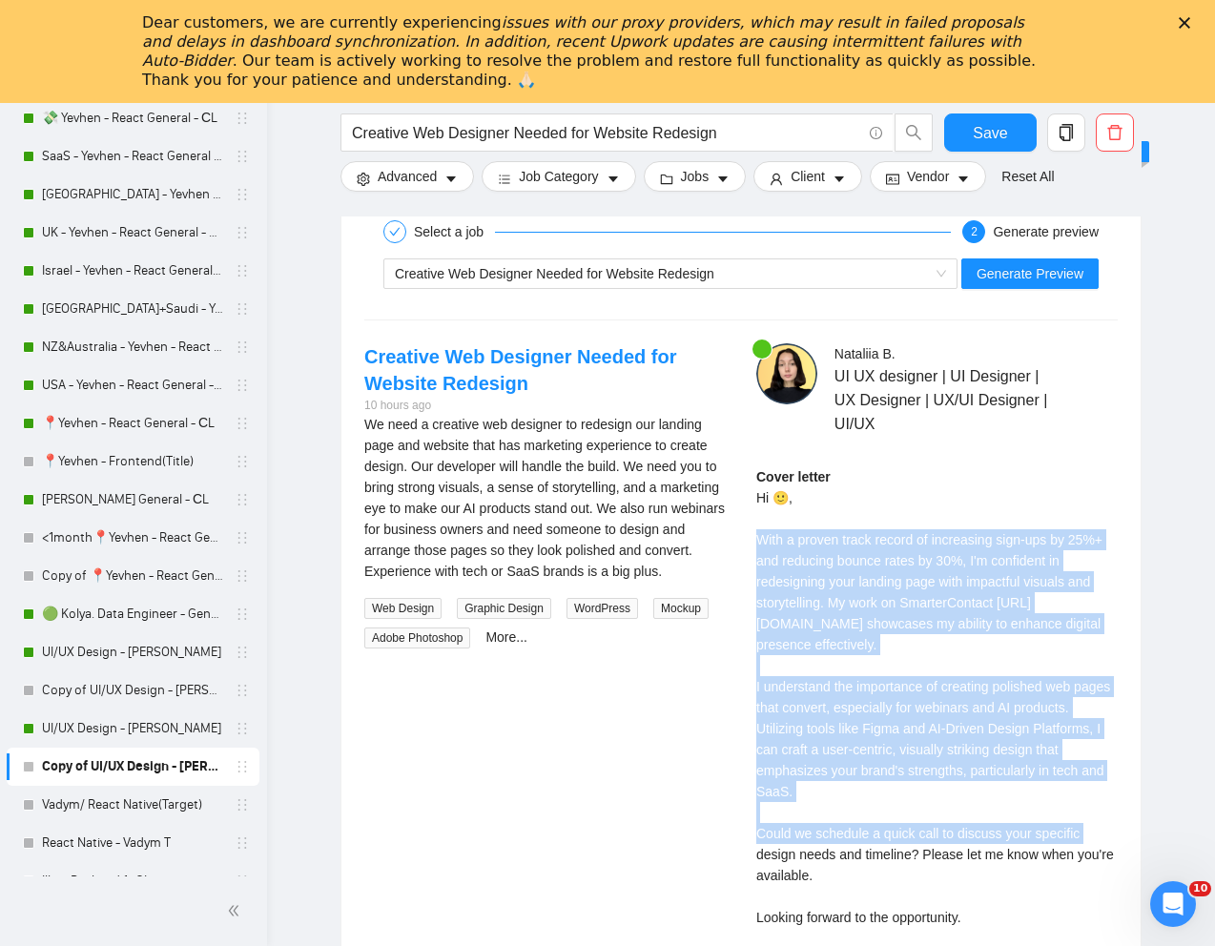
drag, startPoint x: 944, startPoint y: 814, endPoint x: 752, endPoint y: 543, distance: 331.7
click at [752, 543] on div "[PERSON_NAME] UI UX designer | UI Designer | UX Designer | UX/UI Designer | UI/…" at bounding box center [937, 692] width 392 height 699
copy div "ith a proven track record of increasing sign-ups by 25%+ and reducing bounce ra…"
click at [618, 281] on div "Creative Web Designer Needed for Website Redesign" at bounding box center [662, 273] width 534 height 29
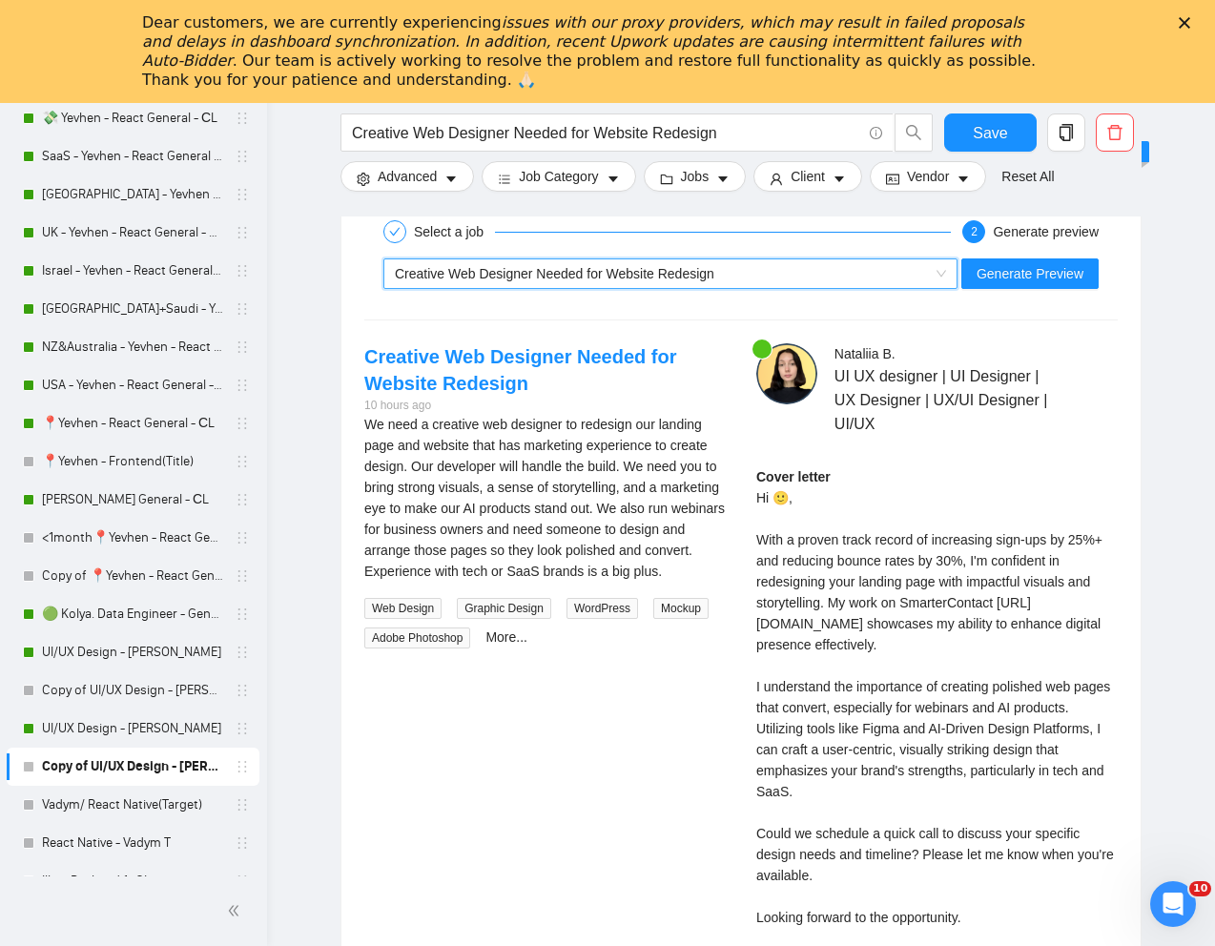
click at [630, 277] on span "Creative Web Designer Needed for Website Redesign" at bounding box center [554, 273] width 319 height 15
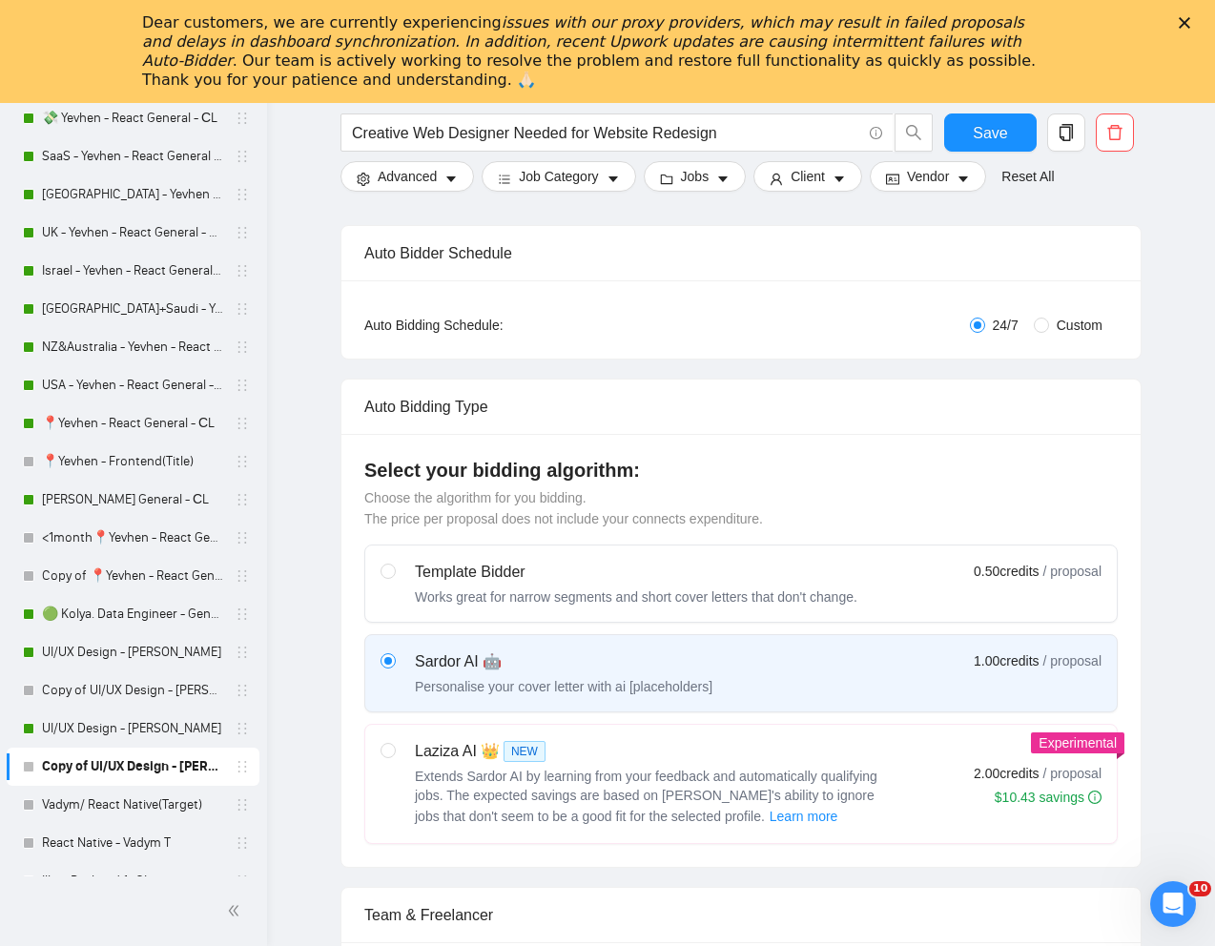
scroll to position [247, 0]
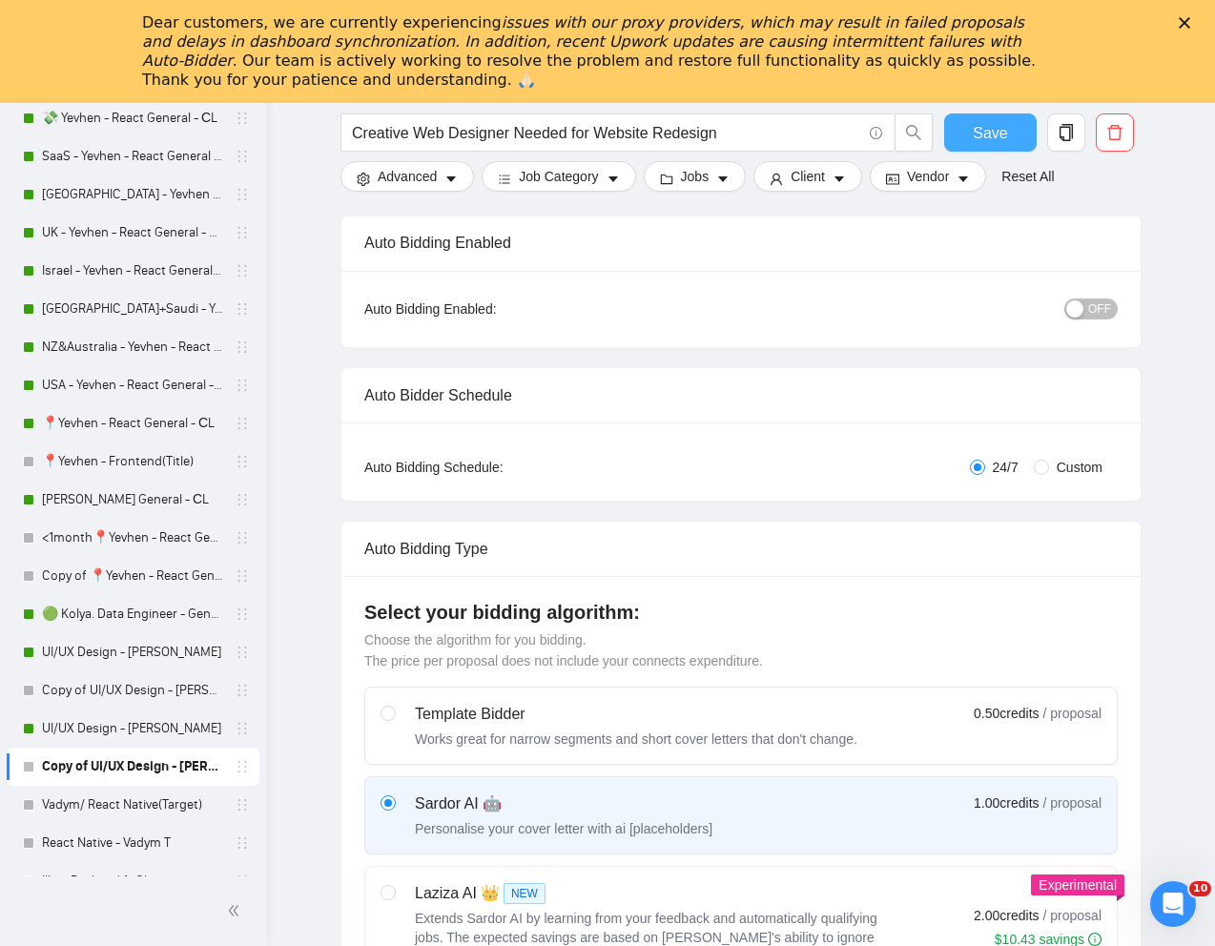
click at [983, 129] on span "Save" at bounding box center [990, 133] width 34 height 24
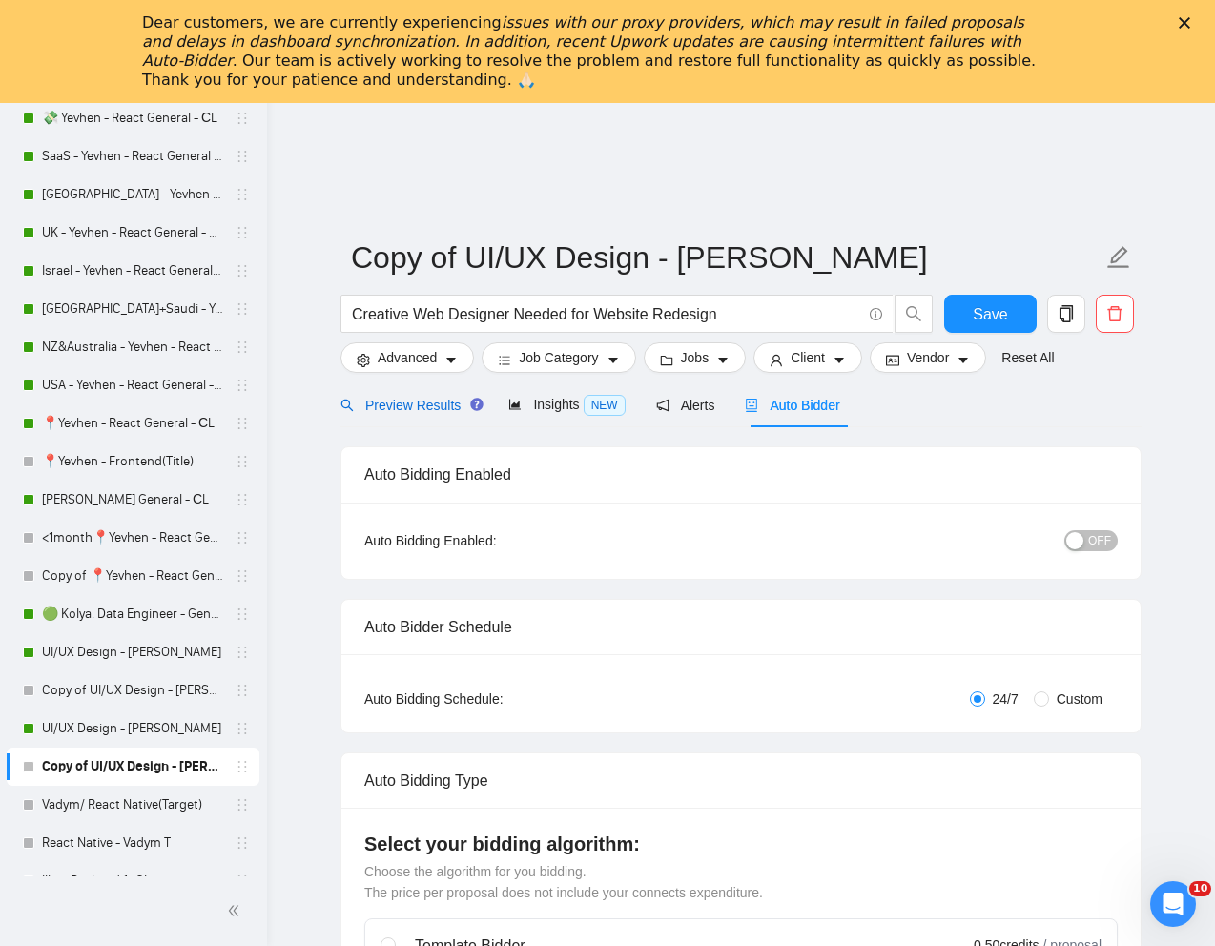
click at [401, 408] on span "Preview Results" at bounding box center [408, 405] width 137 height 15
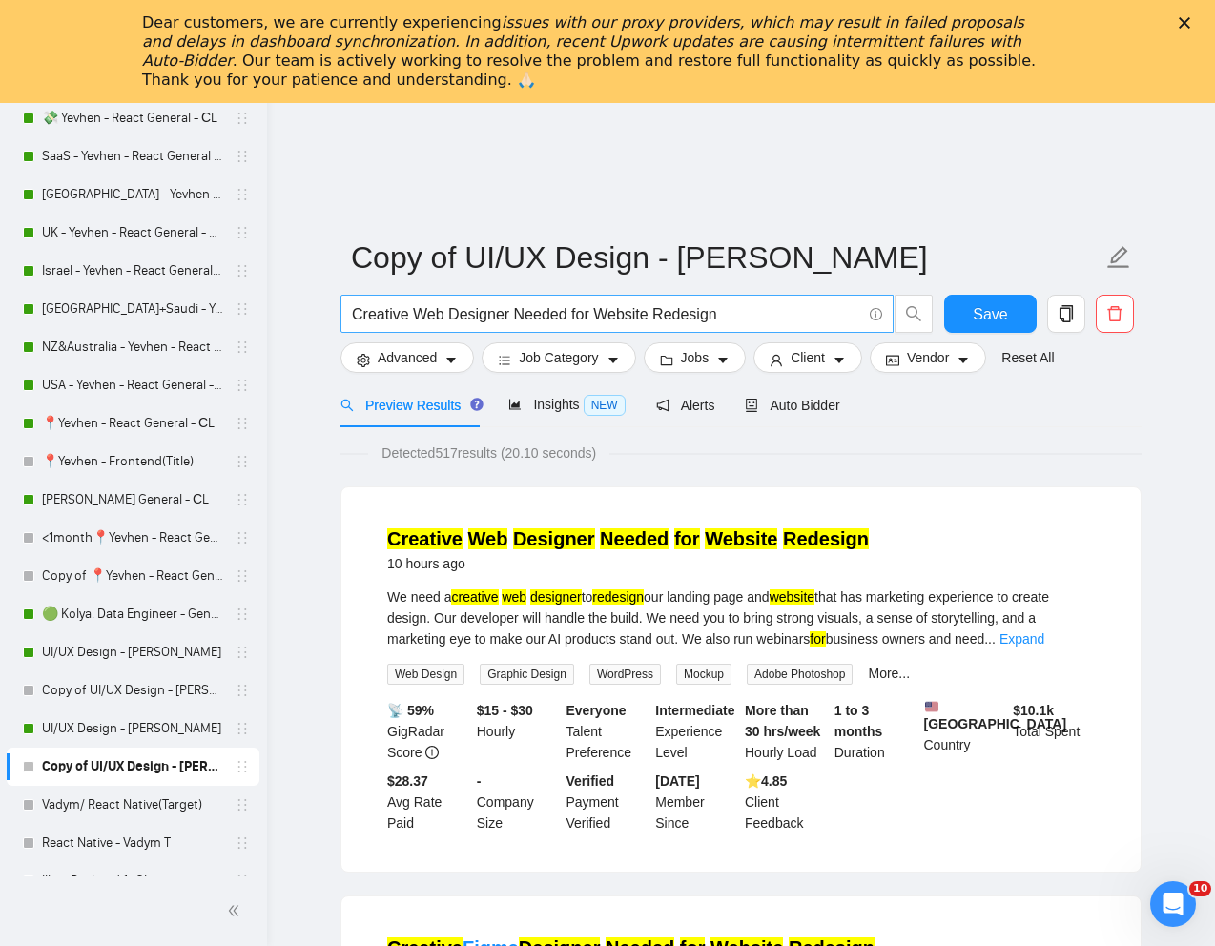
click at [520, 313] on input "Creative Web Designer Needed for Website Redesign" at bounding box center [606, 314] width 509 height 24
paste input "Website Redesign for a Modern and Attractive Look"
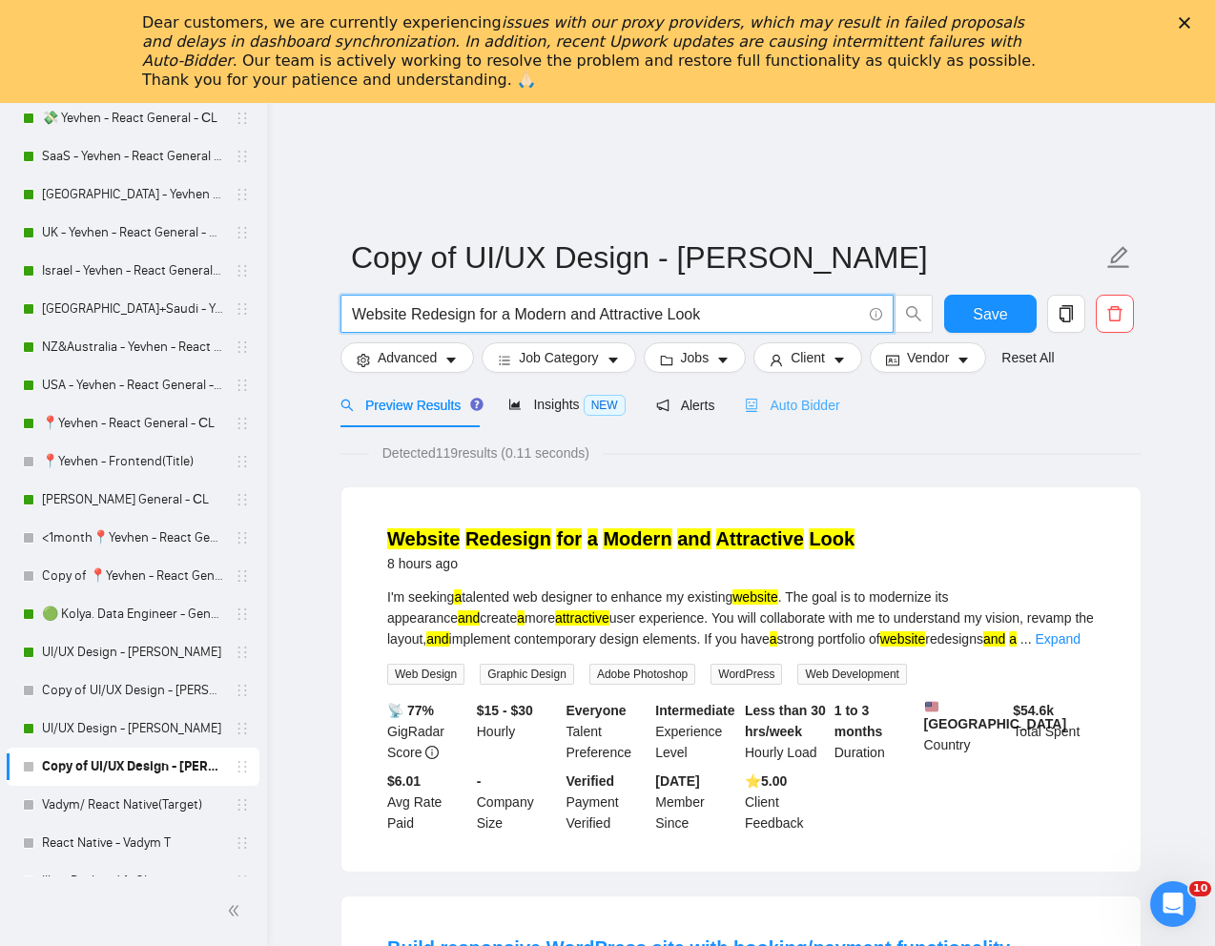
type input "Website Redesign for a Modern and Attractive Look"
click at [810, 402] on span "Auto Bidder" at bounding box center [792, 405] width 94 height 15
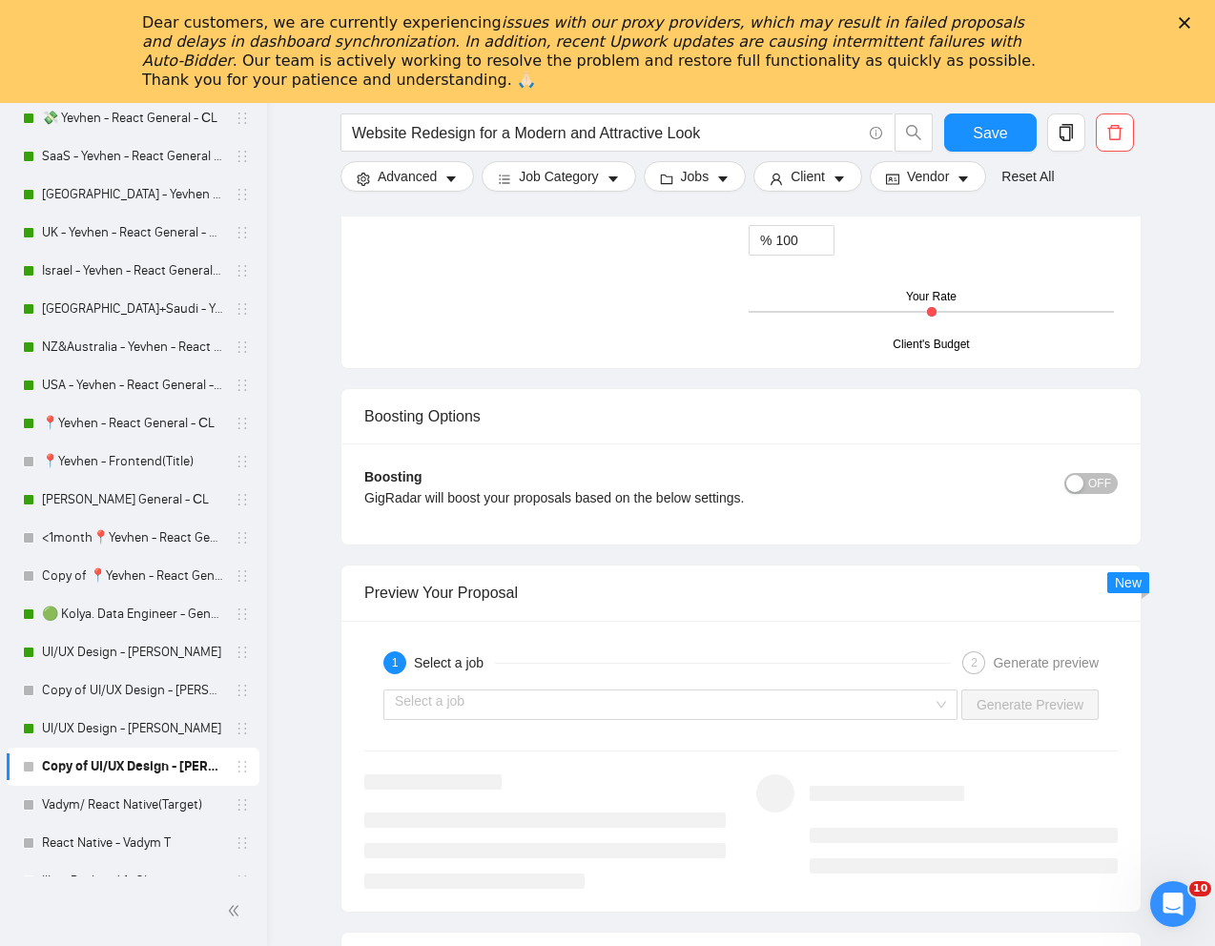
scroll to position [3505, 0]
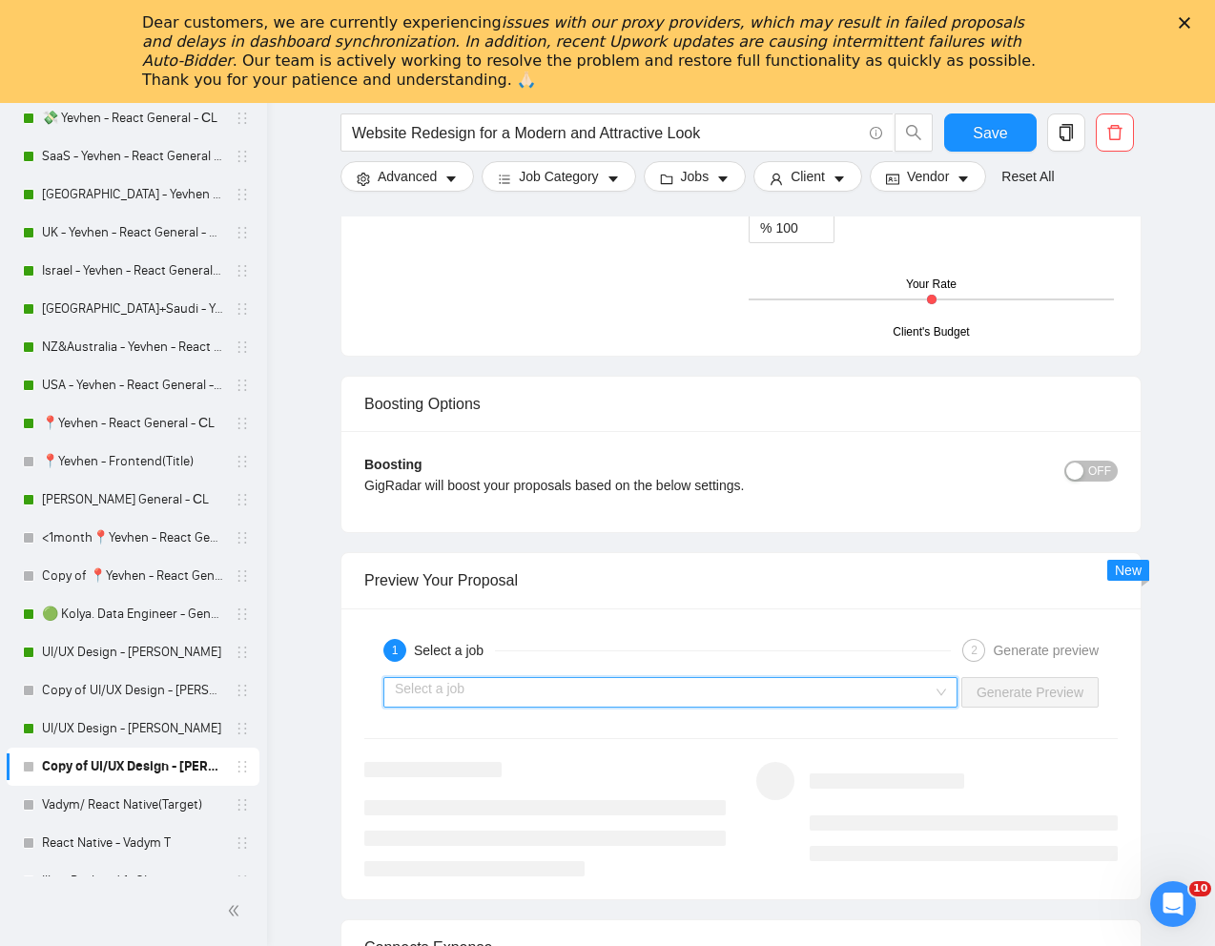
click at [710, 689] on input "search" at bounding box center [664, 692] width 538 height 29
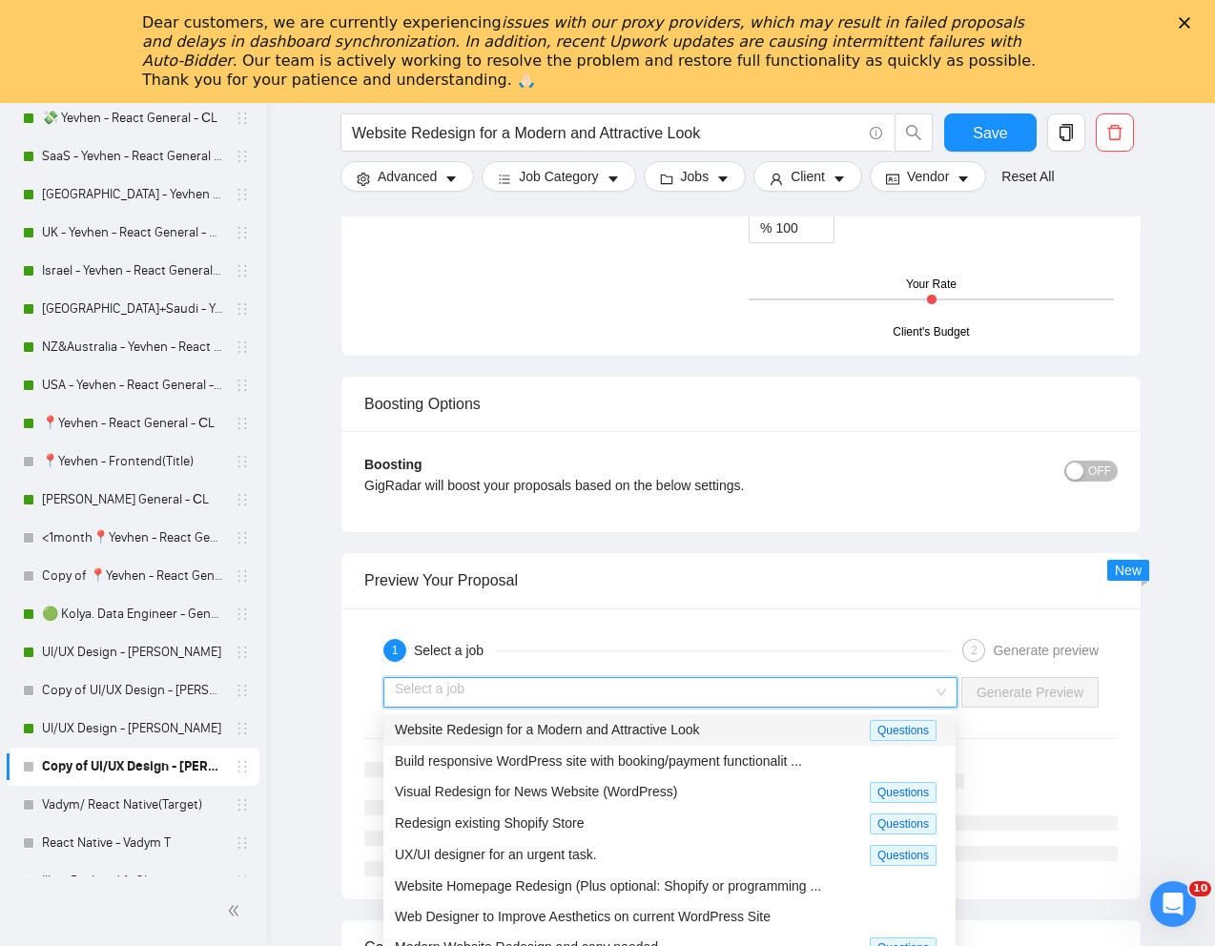
click at [604, 730] on span "Website Redesign for a Modern and Attractive Look" at bounding box center [547, 729] width 305 height 15
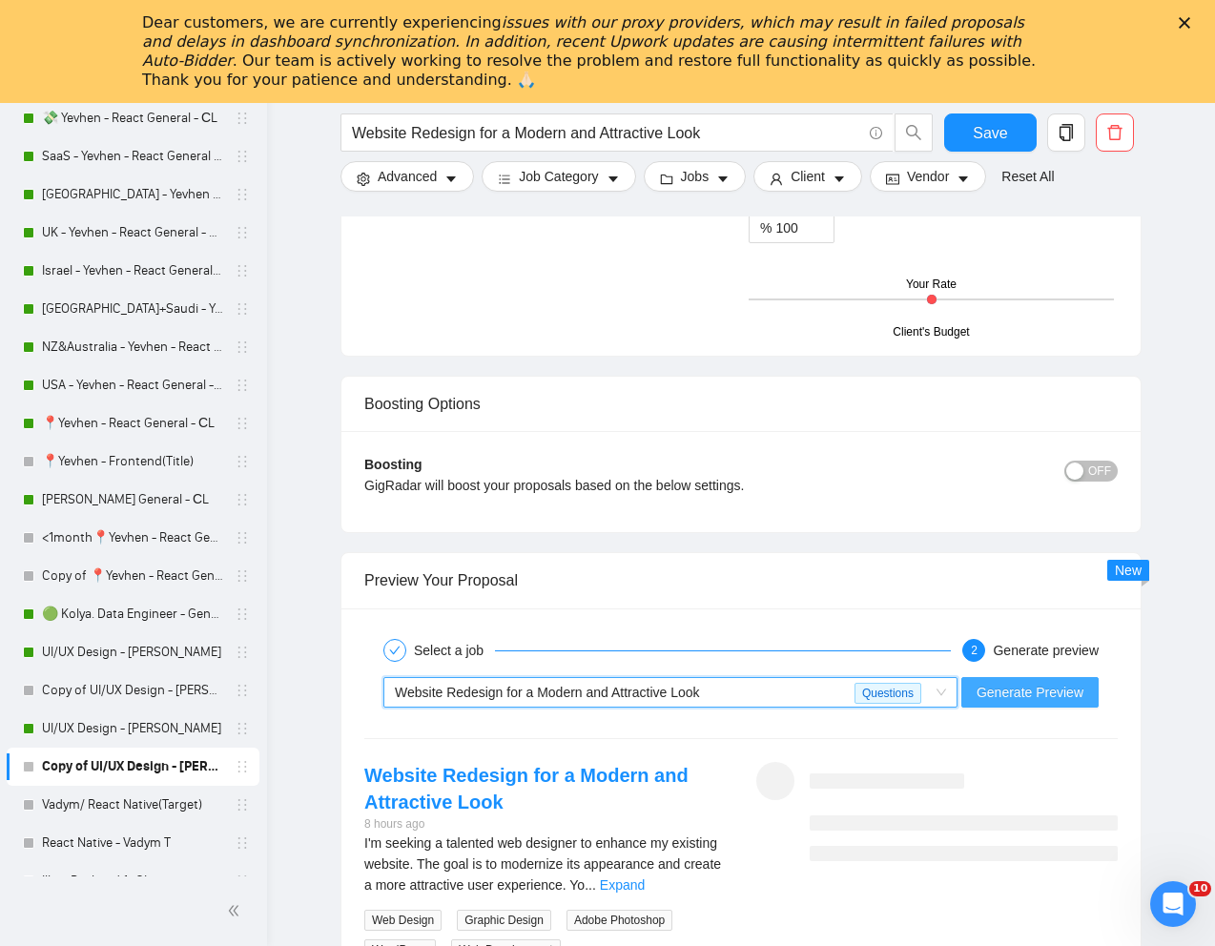
click at [1007, 693] on span "Generate Preview" at bounding box center [1029, 692] width 107 height 21
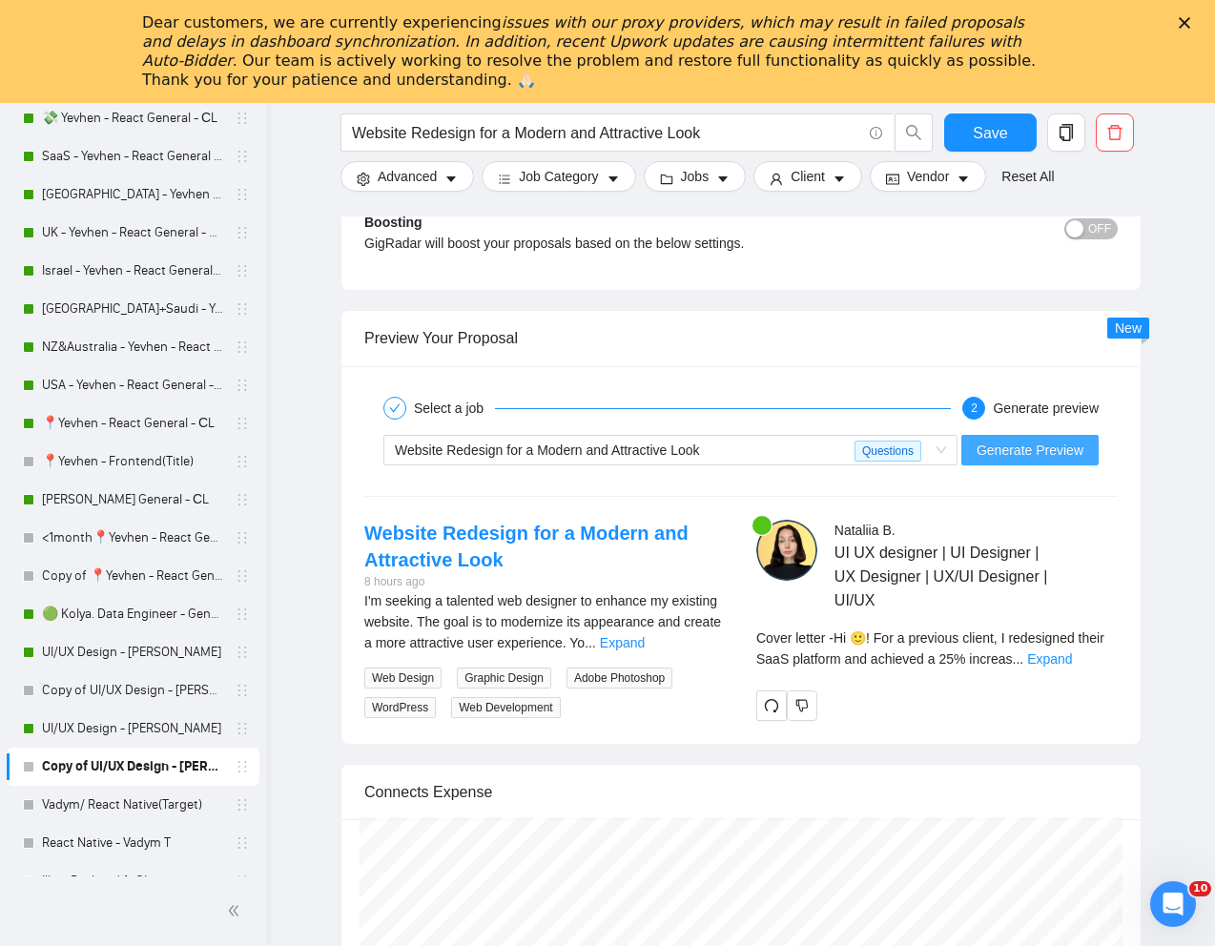
scroll to position [3749, 0]
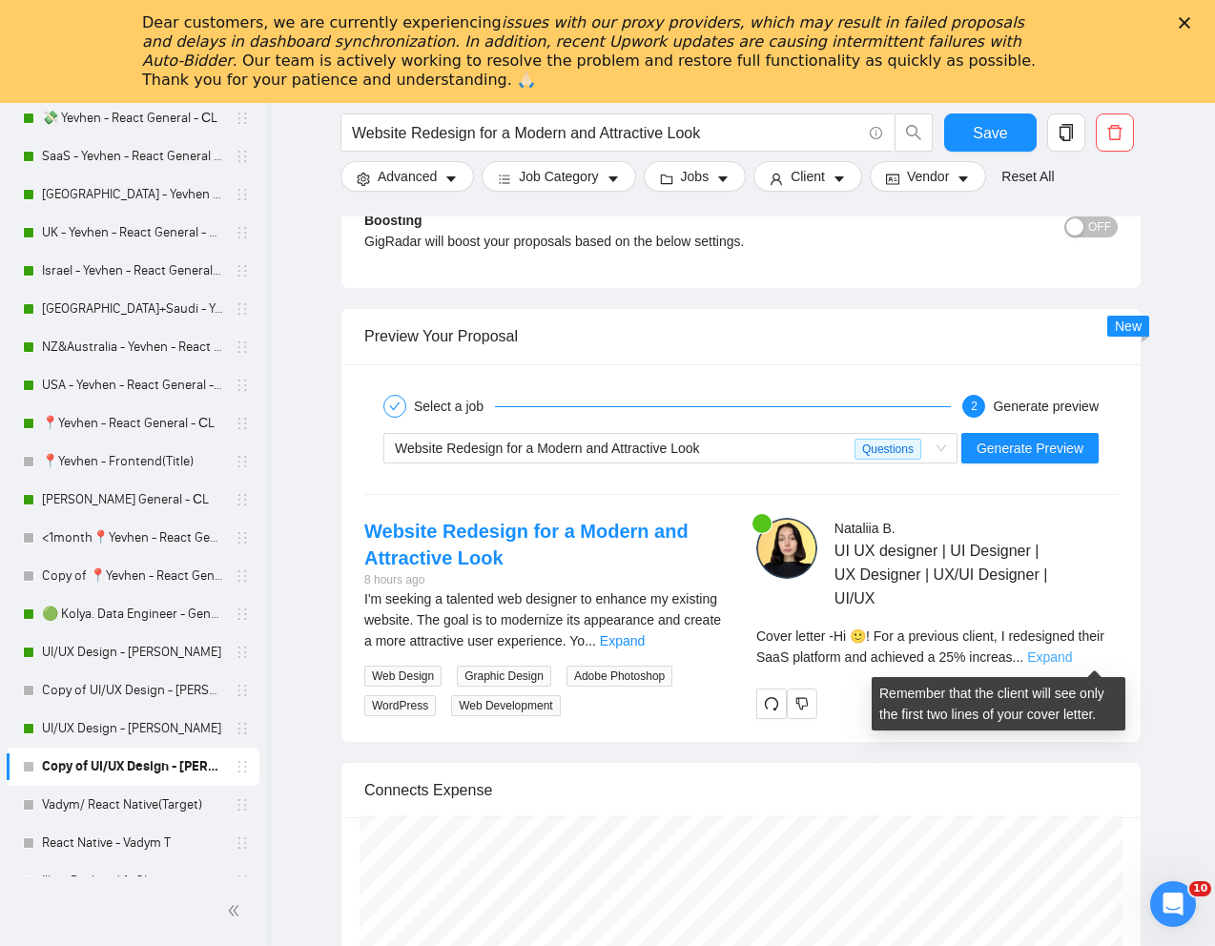
click at [1072, 653] on link "Expand" at bounding box center [1049, 656] width 45 height 15
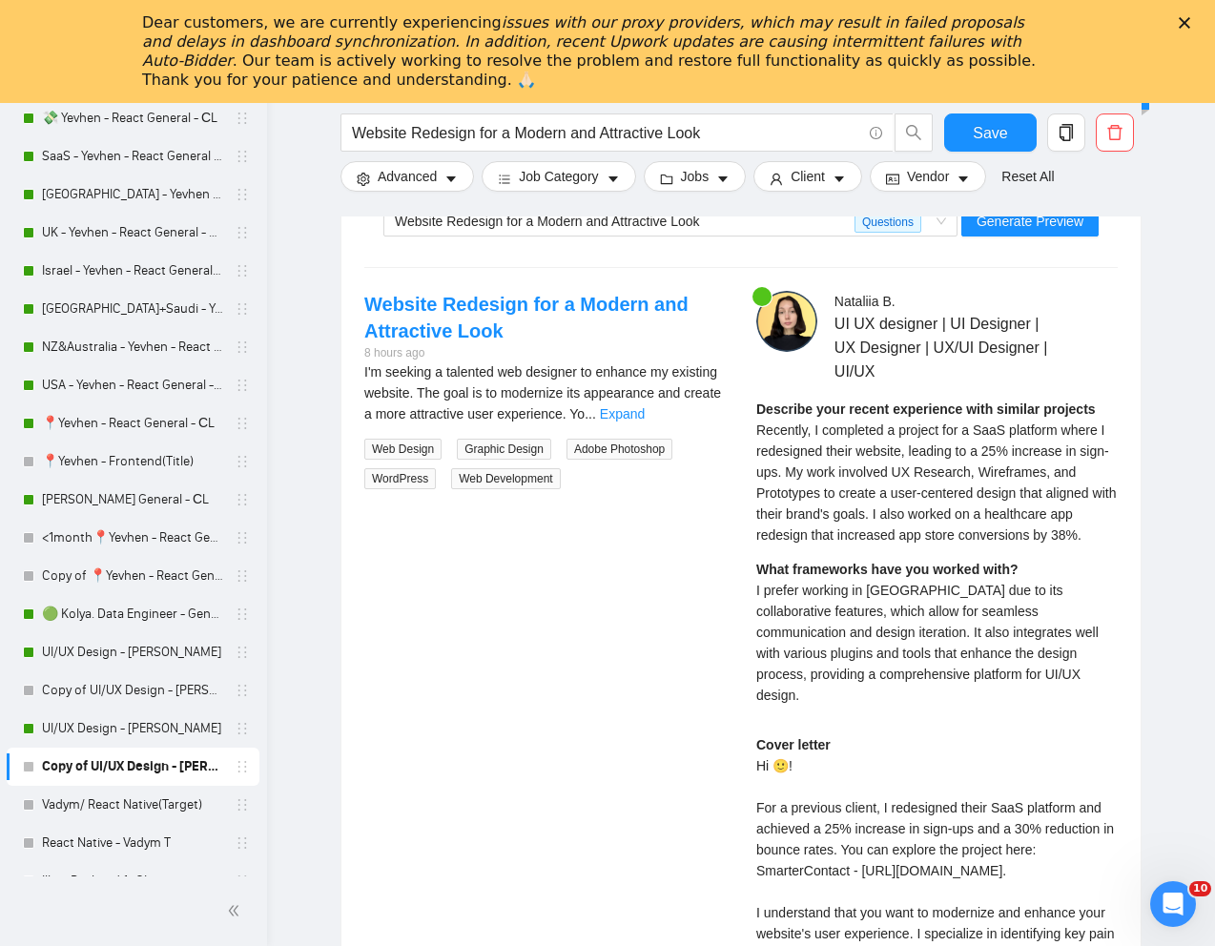
scroll to position [3903, 0]
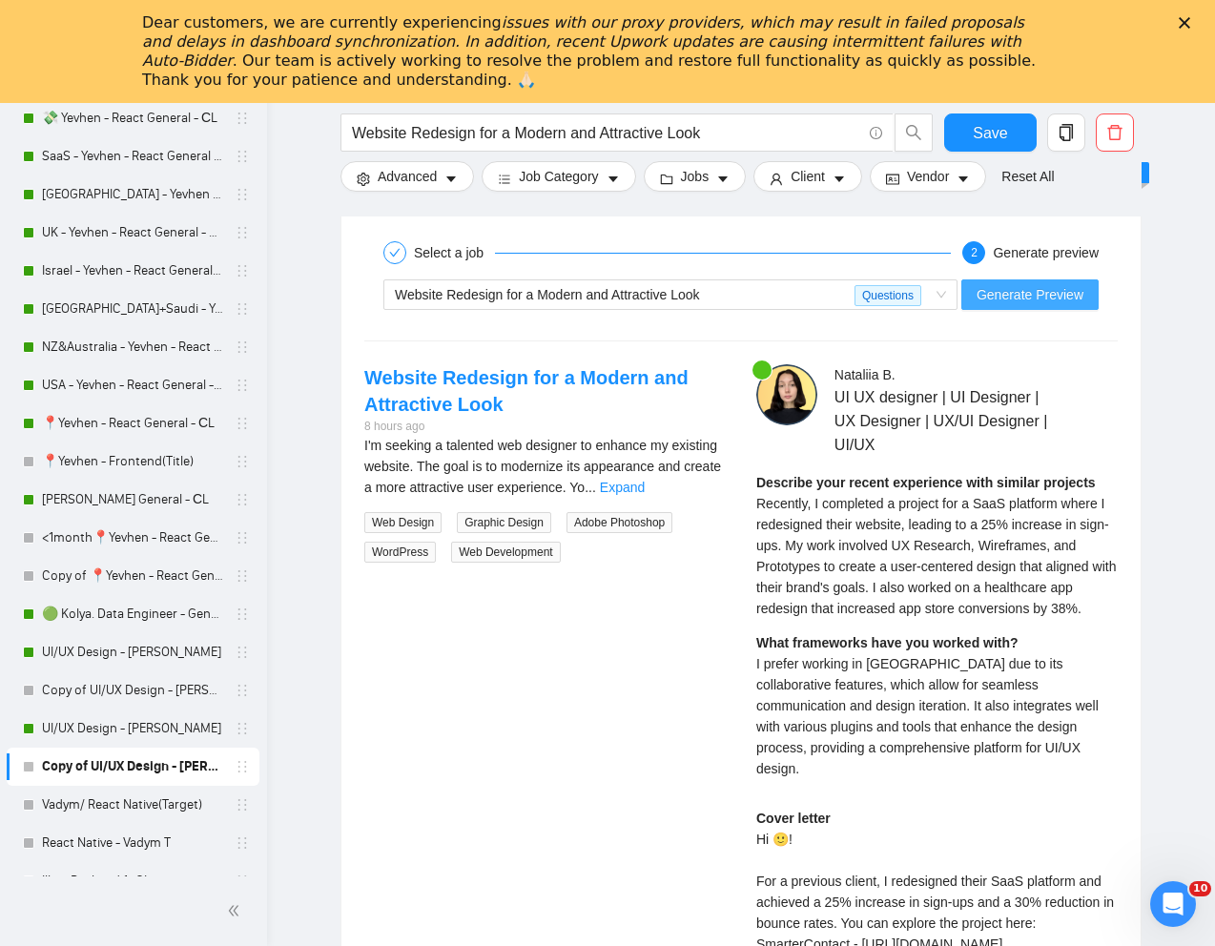
click at [1030, 292] on span "Generate Preview" at bounding box center [1029, 294] width 107 height 21
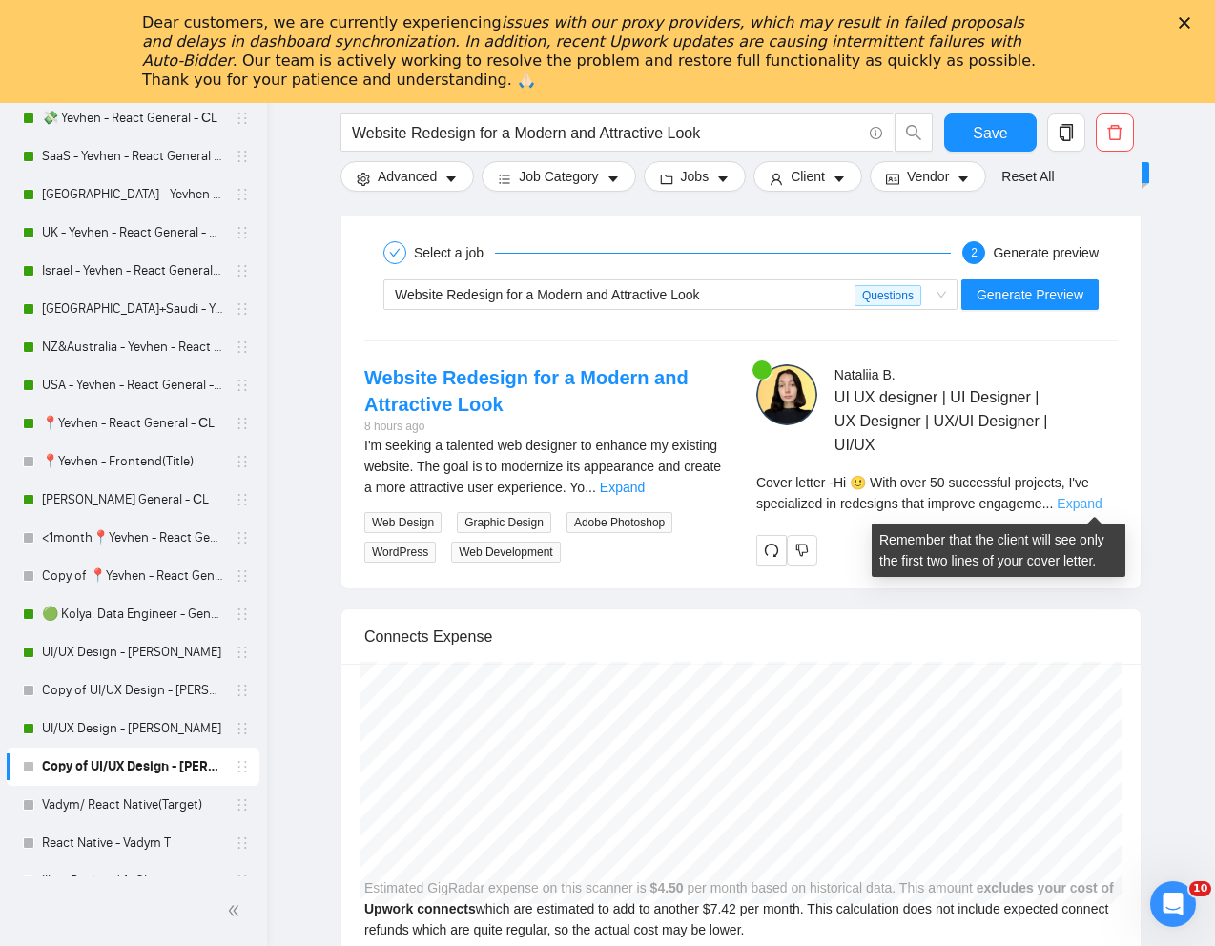
click at [1078, 503] on link "Expand" at bounding box center [1078, 503] width 45 height 15
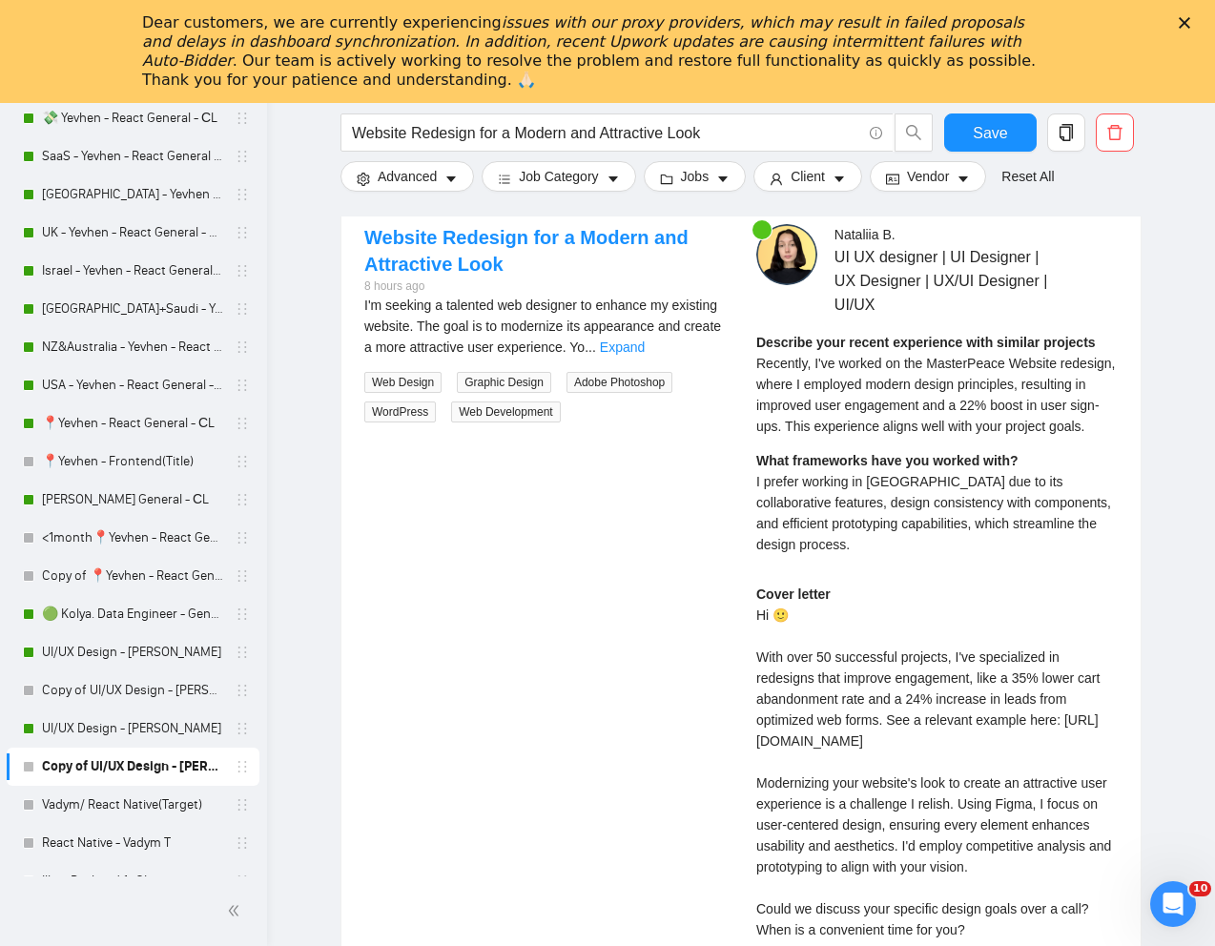
scroll to position [4041, 0]
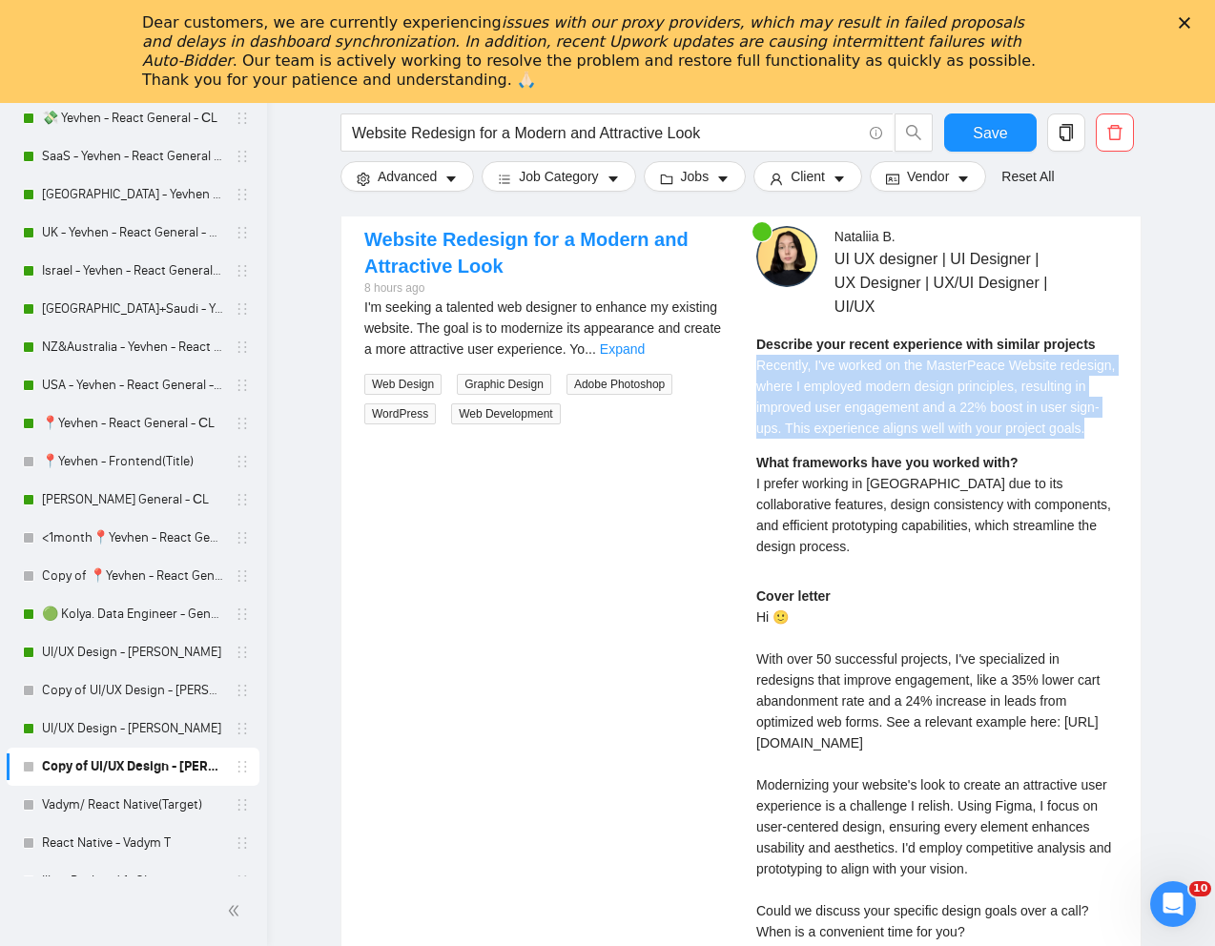
drag, startPoint x: 758, startPoint y: 365, endPoint x: 878, endPoint y: 461, distance: 154.0
click at [878, 461] on div "Describe your recent experience with similar projects Recently, I've worked on …" at bounding box center [936, 452] width 361 height 236
copy span "Recently, I've worked on the MasterPeace Website redesign, where I employed mod…"
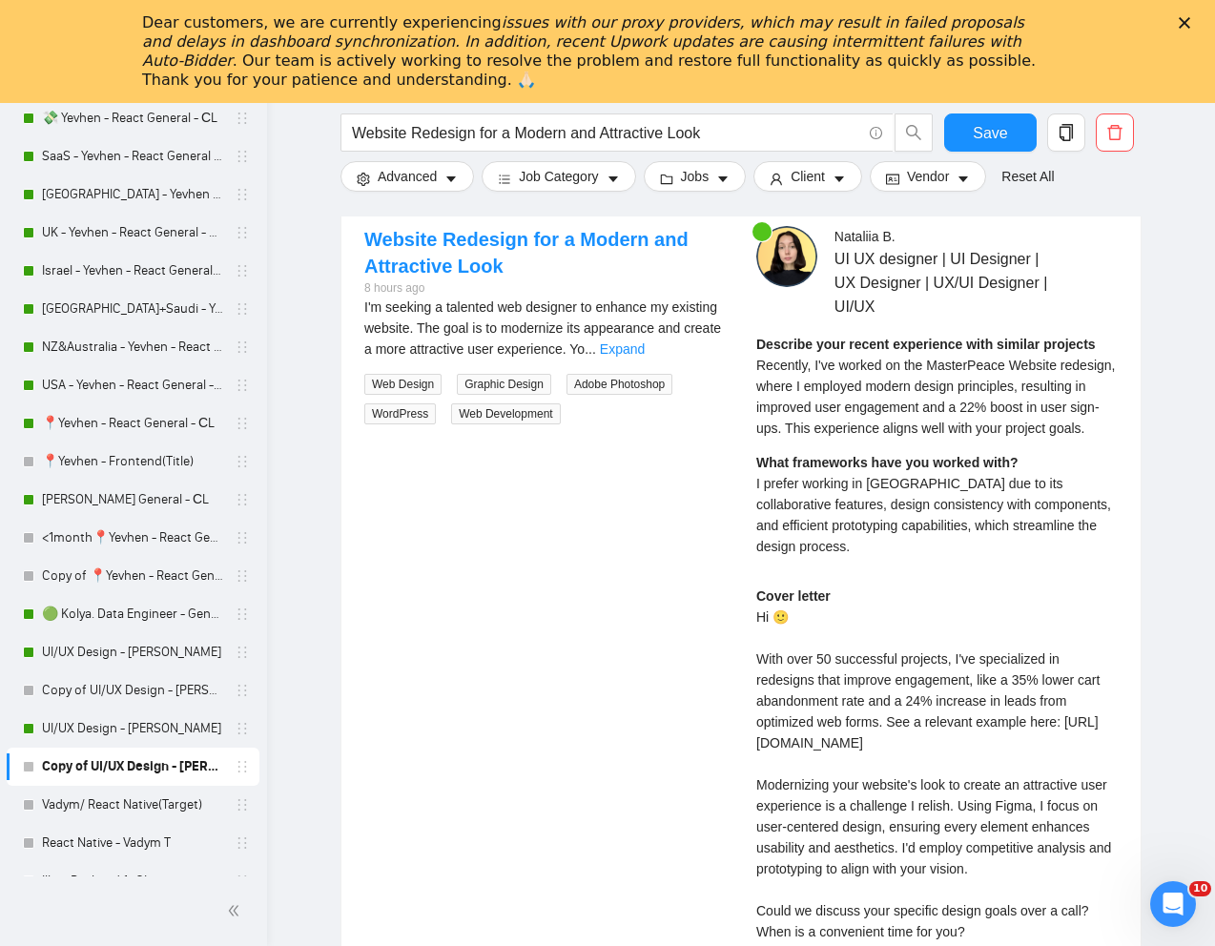
click at [863, 522] on span "I prefer working in [GEOGRAPHIC_DATA] due to its collaborative features, design…" at bounding box center [933, 515] width 355 height 78
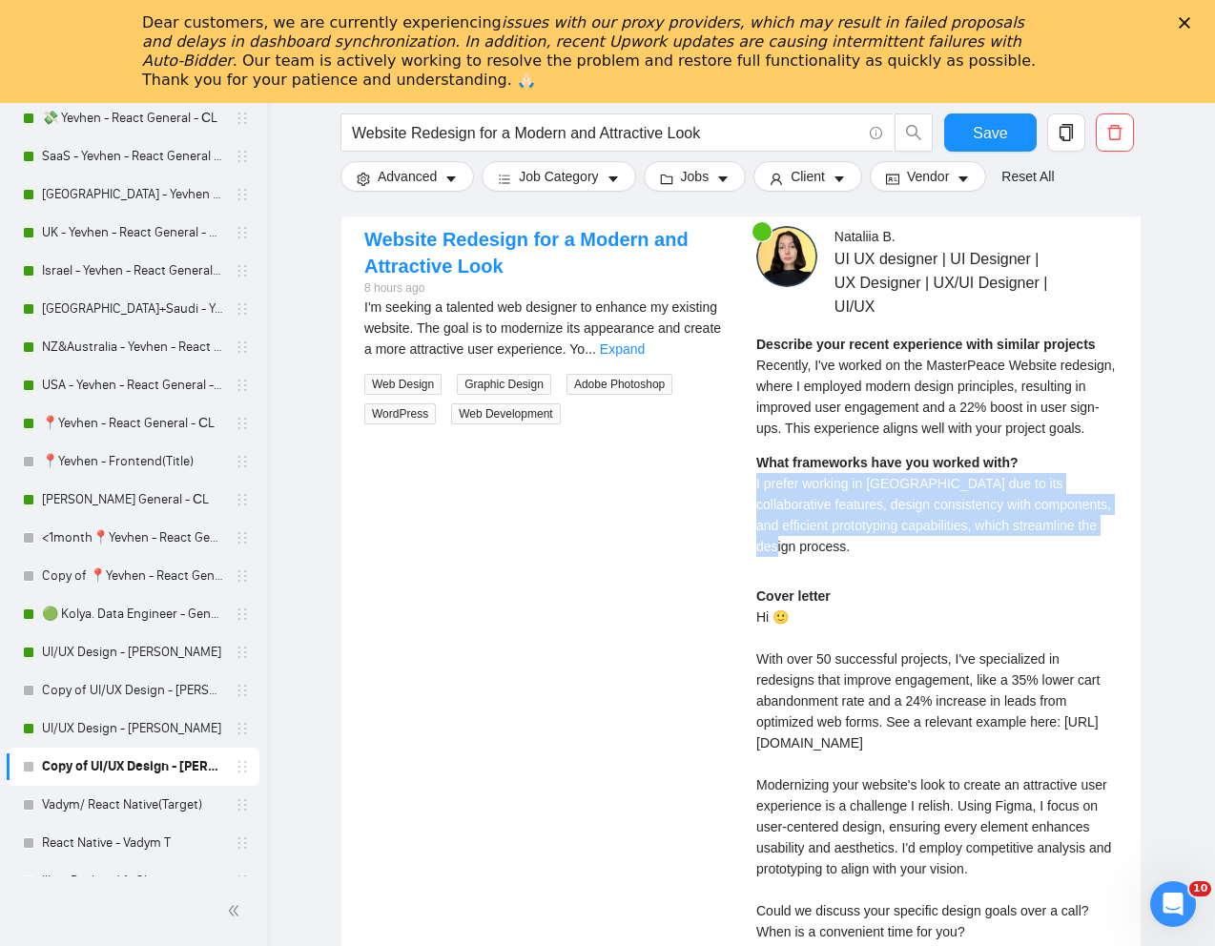
drag, startPoint x: 749, startPoint y: 504, endPoint x: 837, endPoint y: 570, distance: 109.7
click at [837, 570] on div "[PERSON_NAME] UI UX designer | UI Designer | UX Designer | UX/UI Designer | UI/…" at bounding box center [937, 641] width 392 height 830
copy span "I prefer working in [GEOGRAPHIC_DATA] due to its collaborative features, design…"
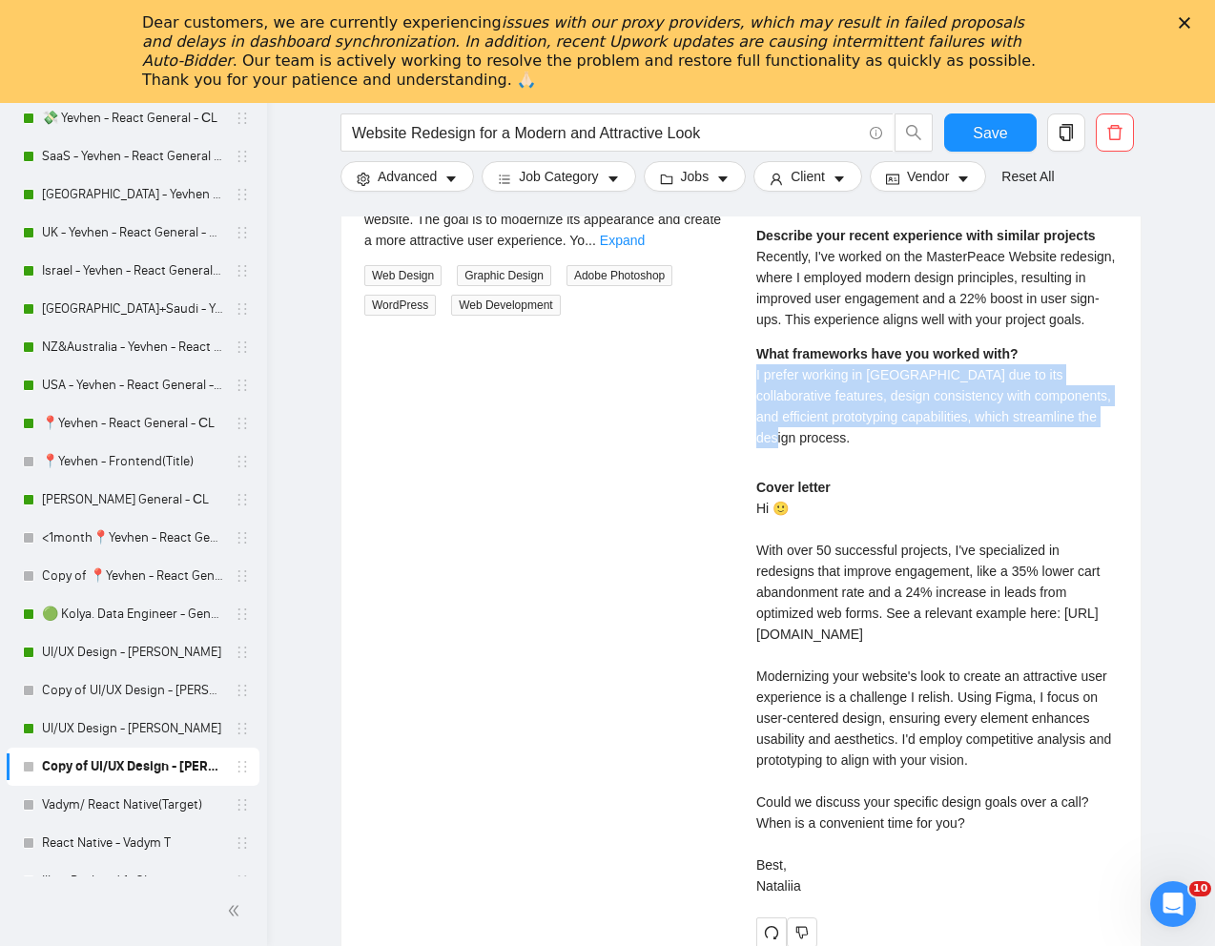
scroll to position [4151, 0]
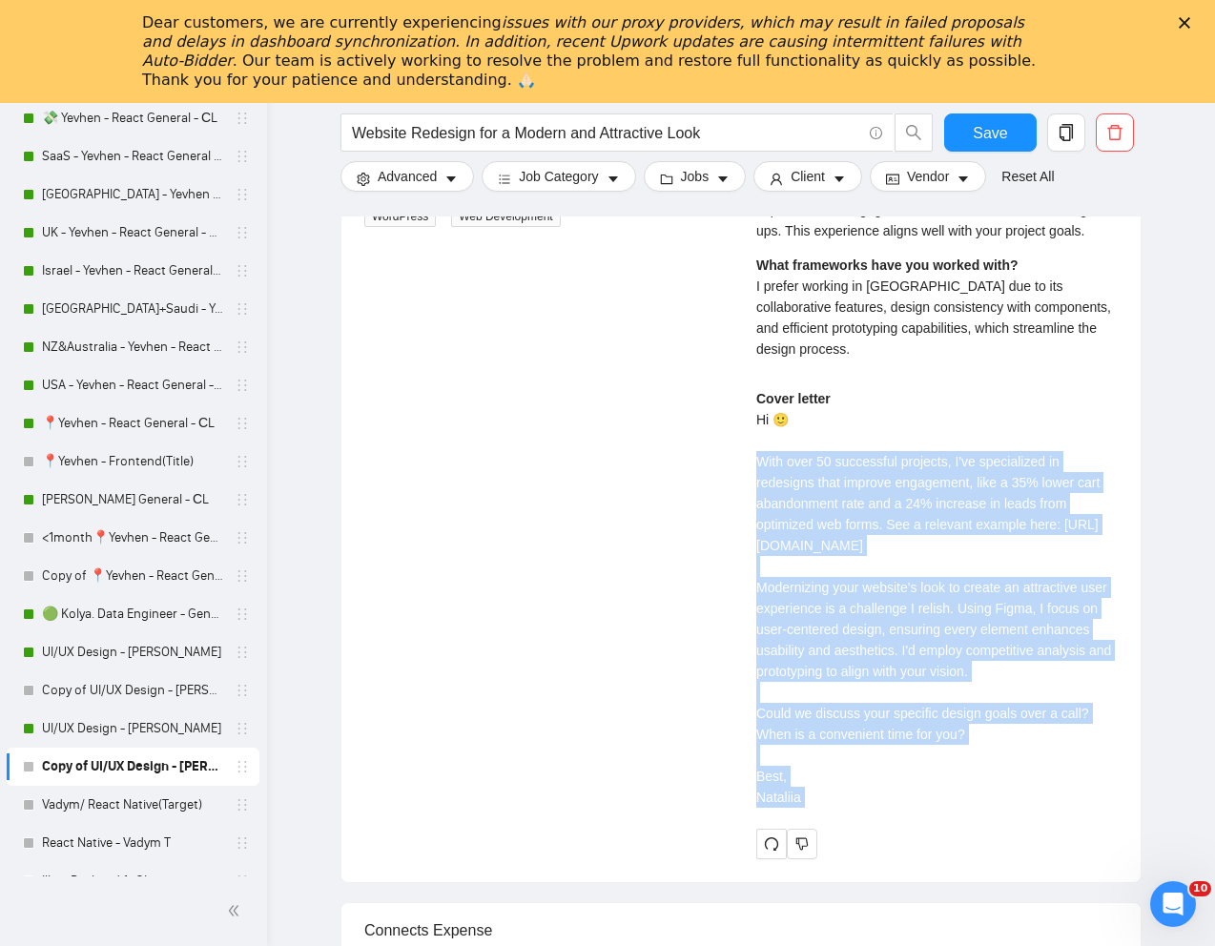
drag, startPoint x: 758, startPoint y: 565, endPoint x: 993, endPoint y: 930, distance: 433.2
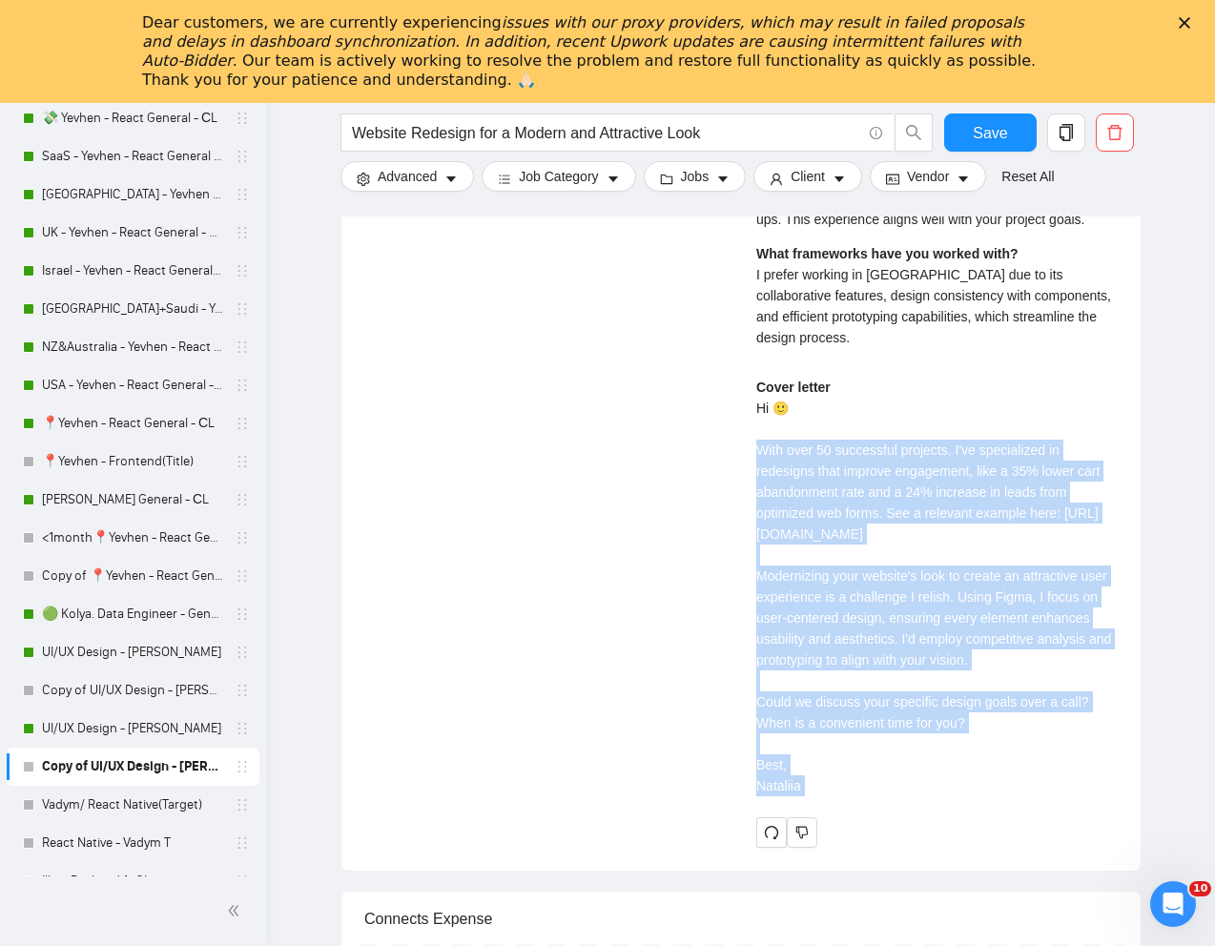
copy div "ith over 50 successful projects, I've specialized in redesigns that improve eng…"
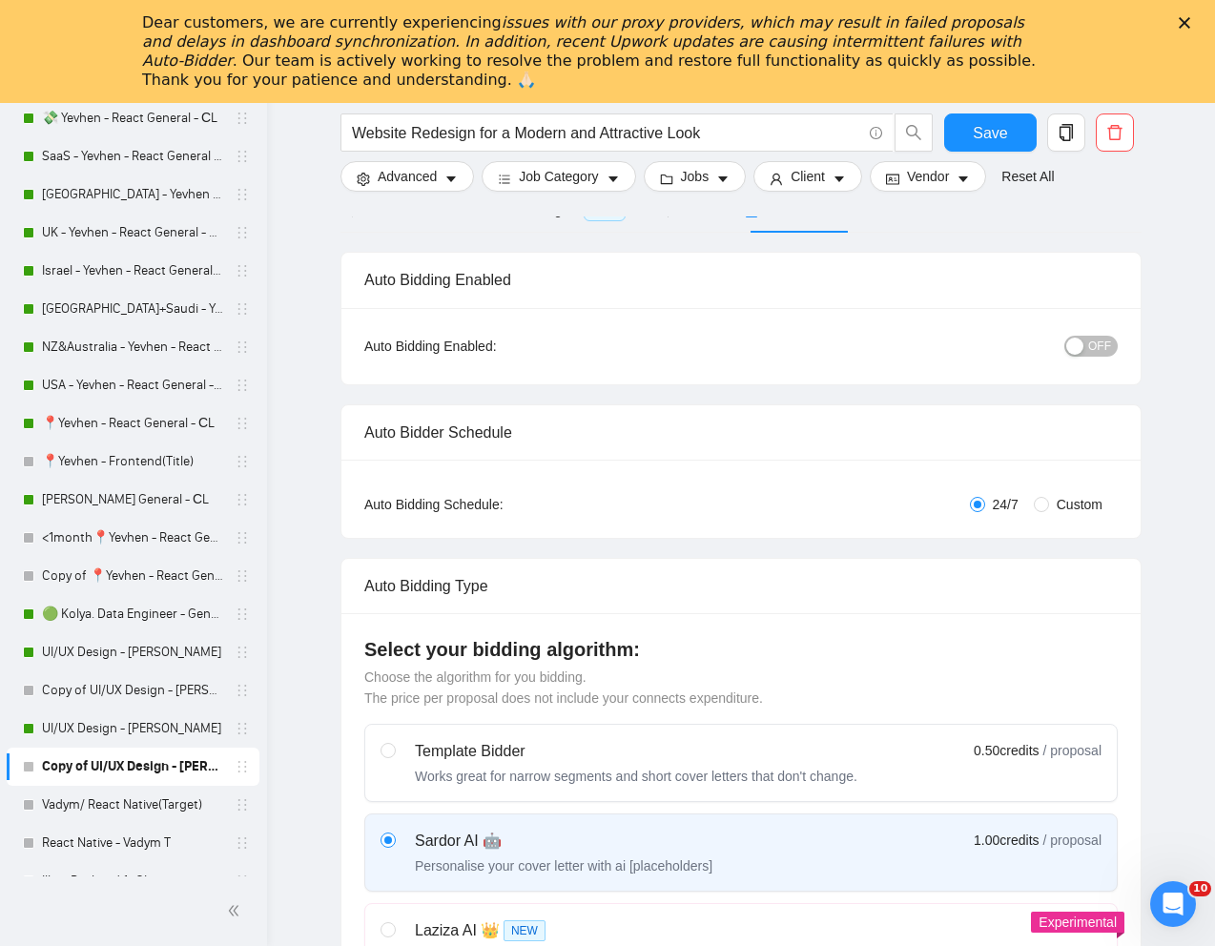
scroll to position [0, 0]
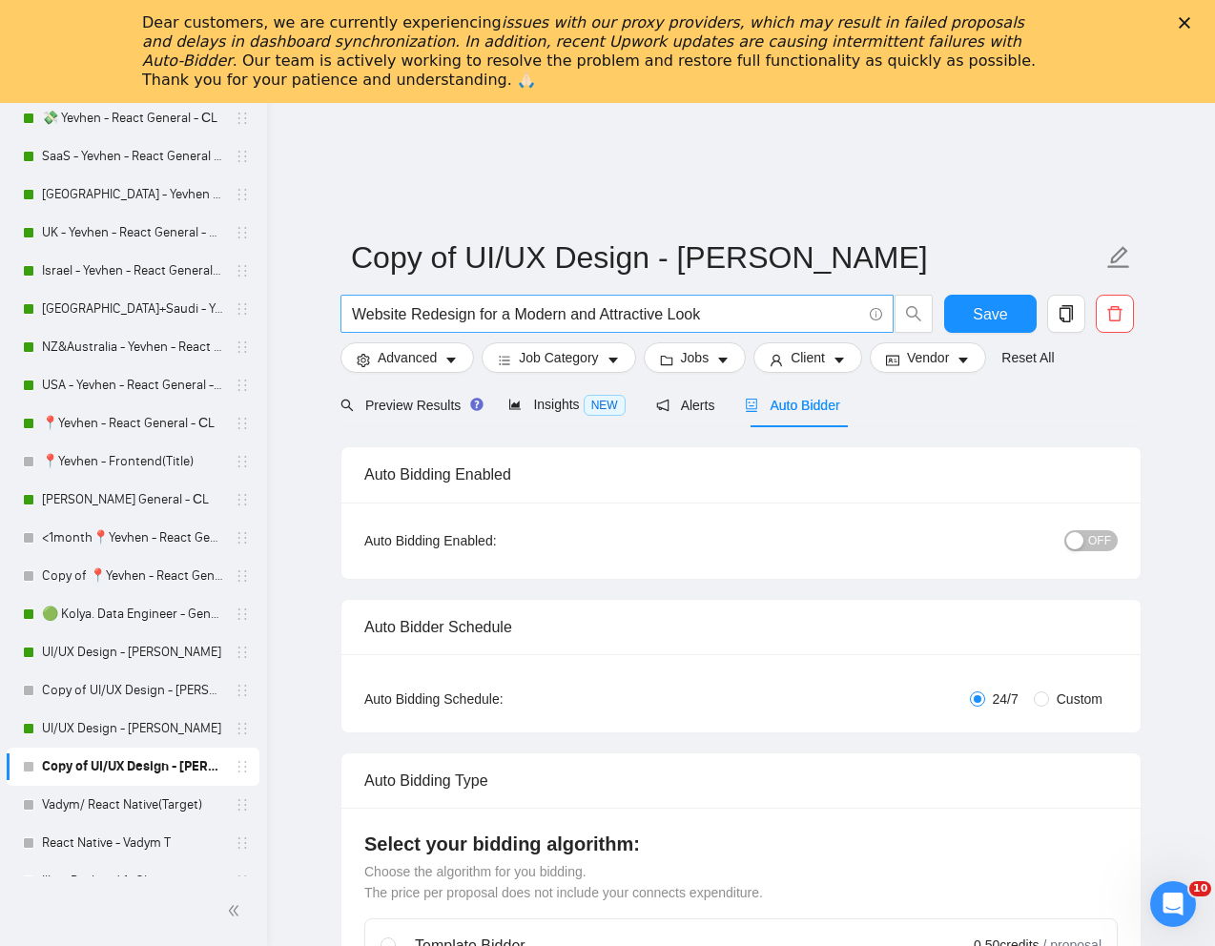
click at [577, 310] on input "Website Redesign for a Modern and Attractive Look" at bounding box center [606, 314] width 509 height 24
paste input "UI/UX Designer& Figma Prototyping Expert"
click at [414, 409] on span "Preview Results" at bounding box center [408, 405] width 137 height 15
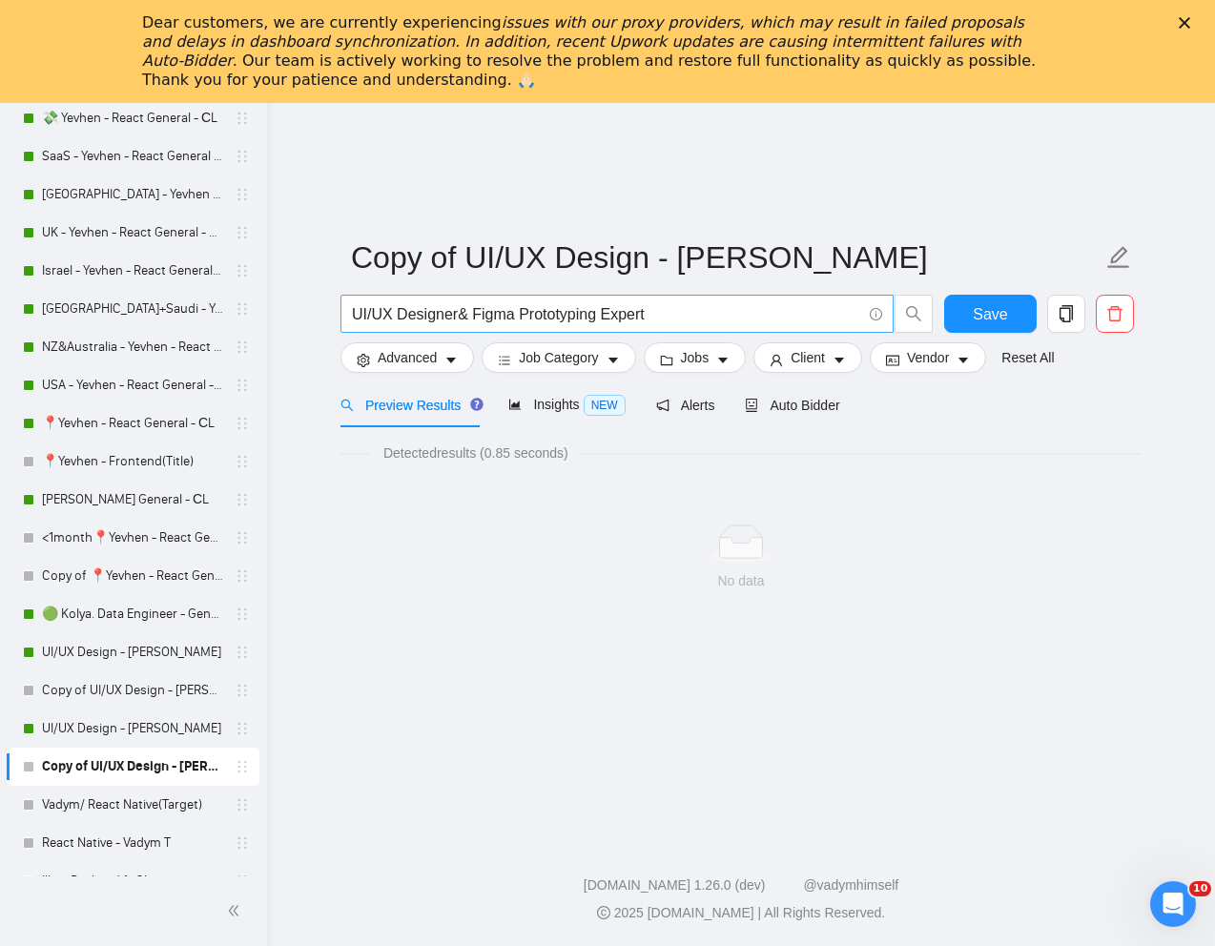
click at [465, 318] on input "UI/UX Designer& Figma Prototyping Expert" at bounding box center [606, 314] width 509 height 24
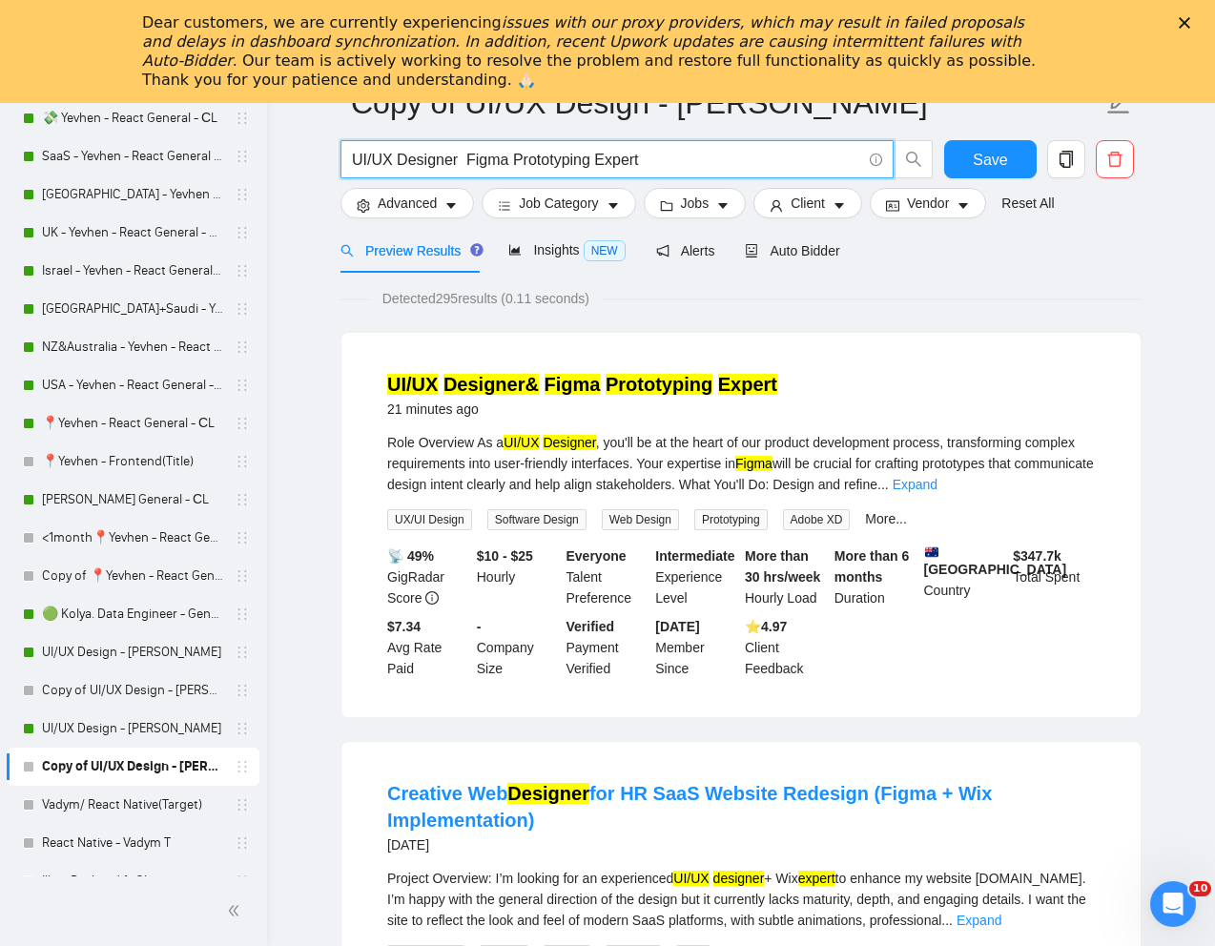
scroll to position [67, 0]
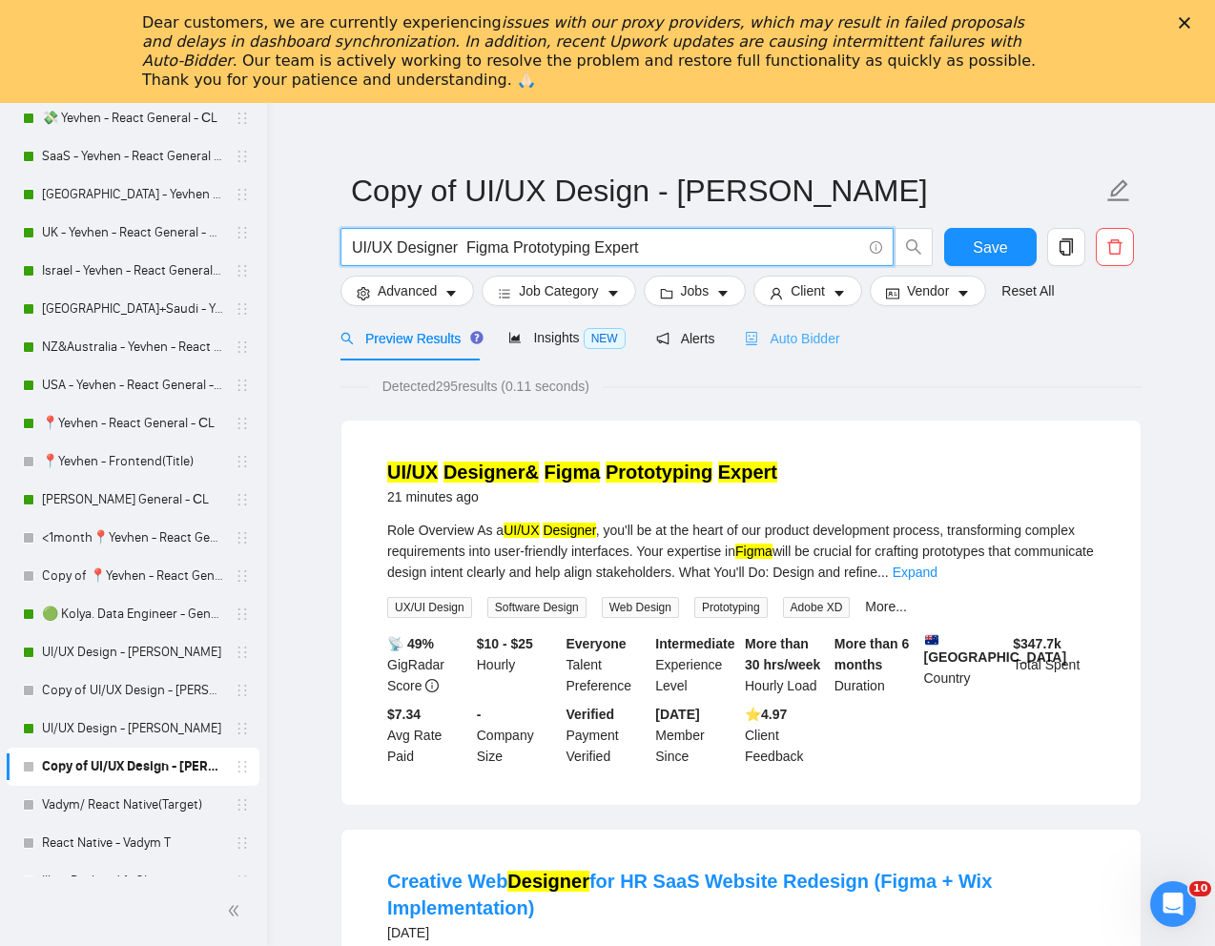
type input "UI/UX Designer Figma Prototyping Expert"
click at [809, 336] on span "Auto Bidder" at bounding box center [792, 338] width 94 height 15
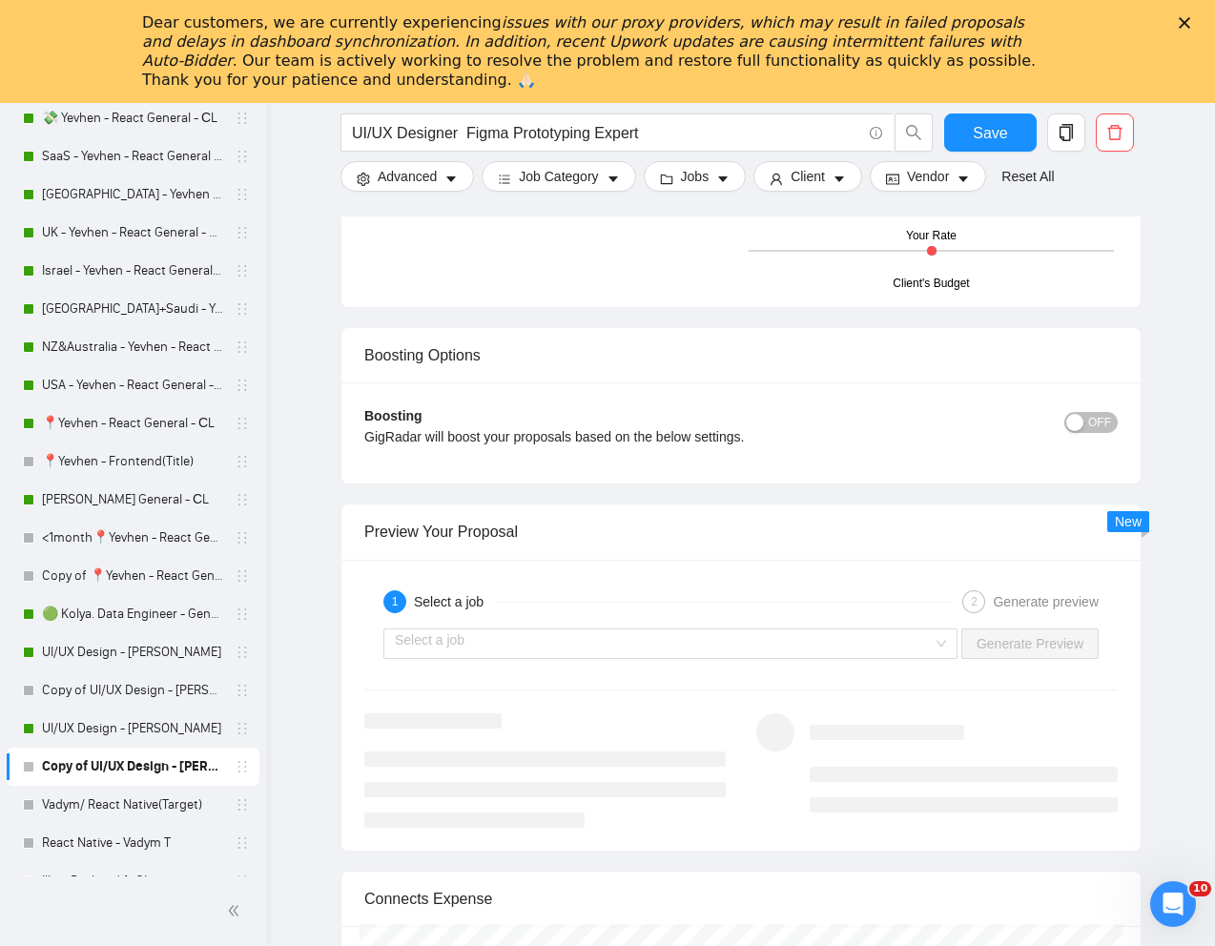
scroll to position [3683, 0]
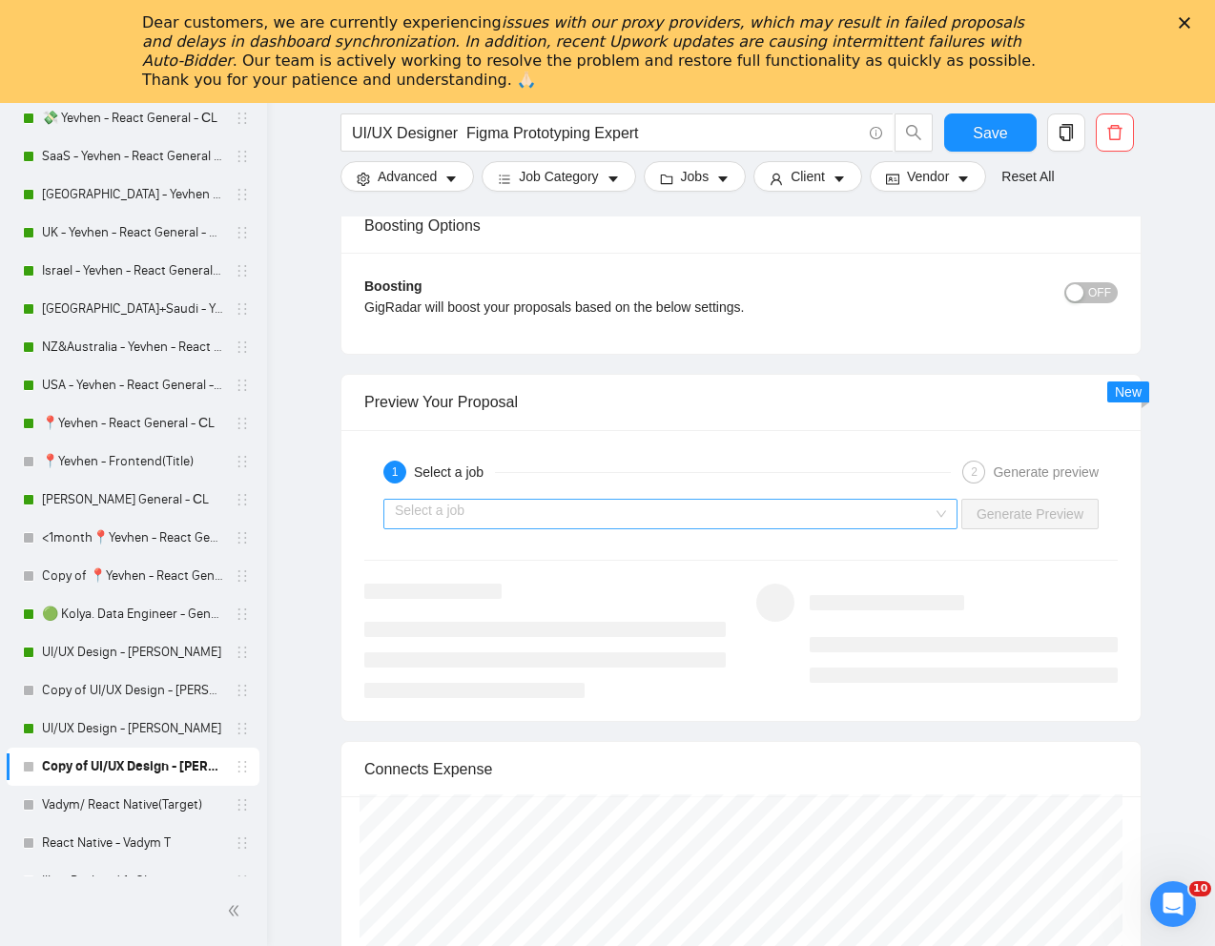
click at [789, 520] on input "search" at bounding box center [664, 514] width 538 height 29
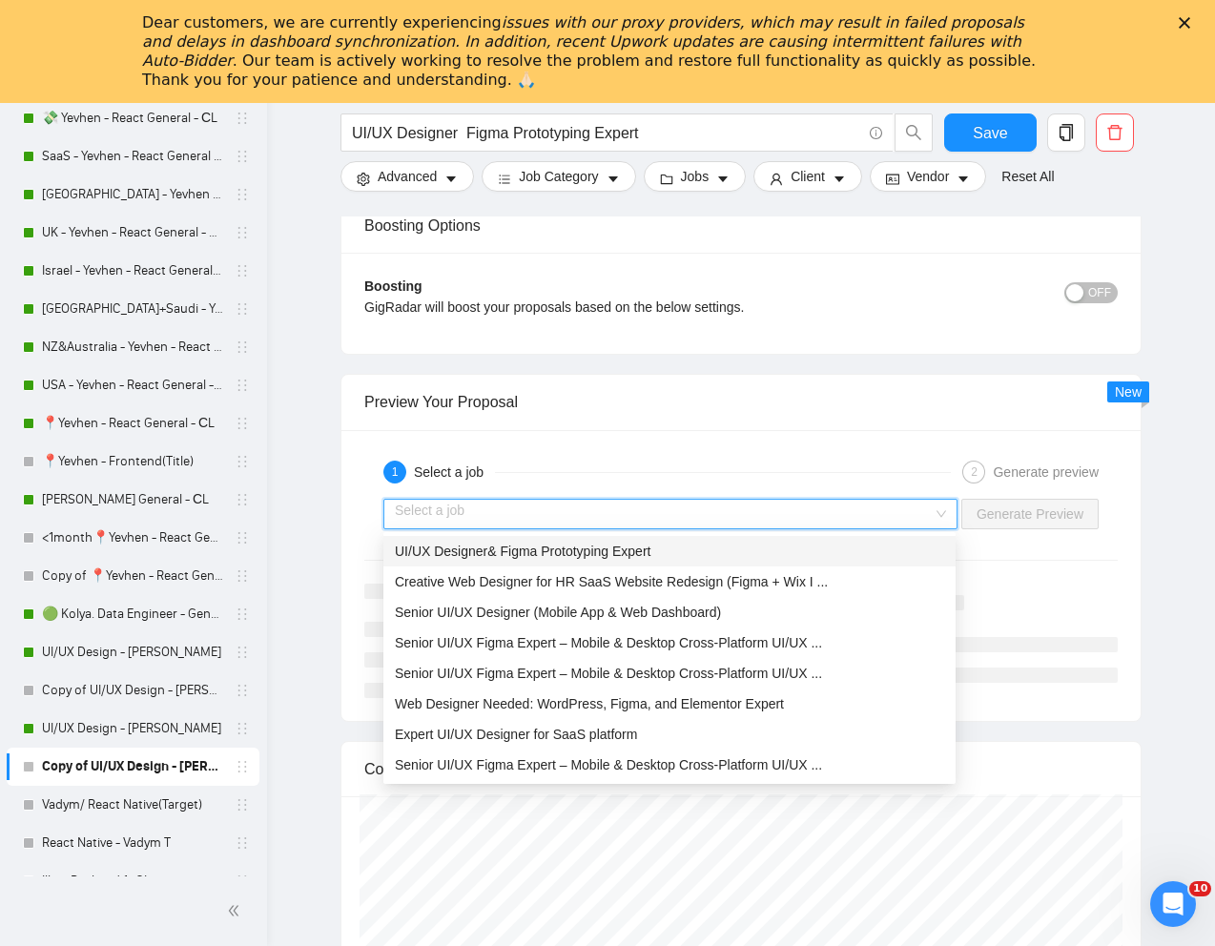
click at [659, 545] on div "UI/UX Designer& Figma Prototyping Expert" at bounding box center [669, 551] width 549 height 21
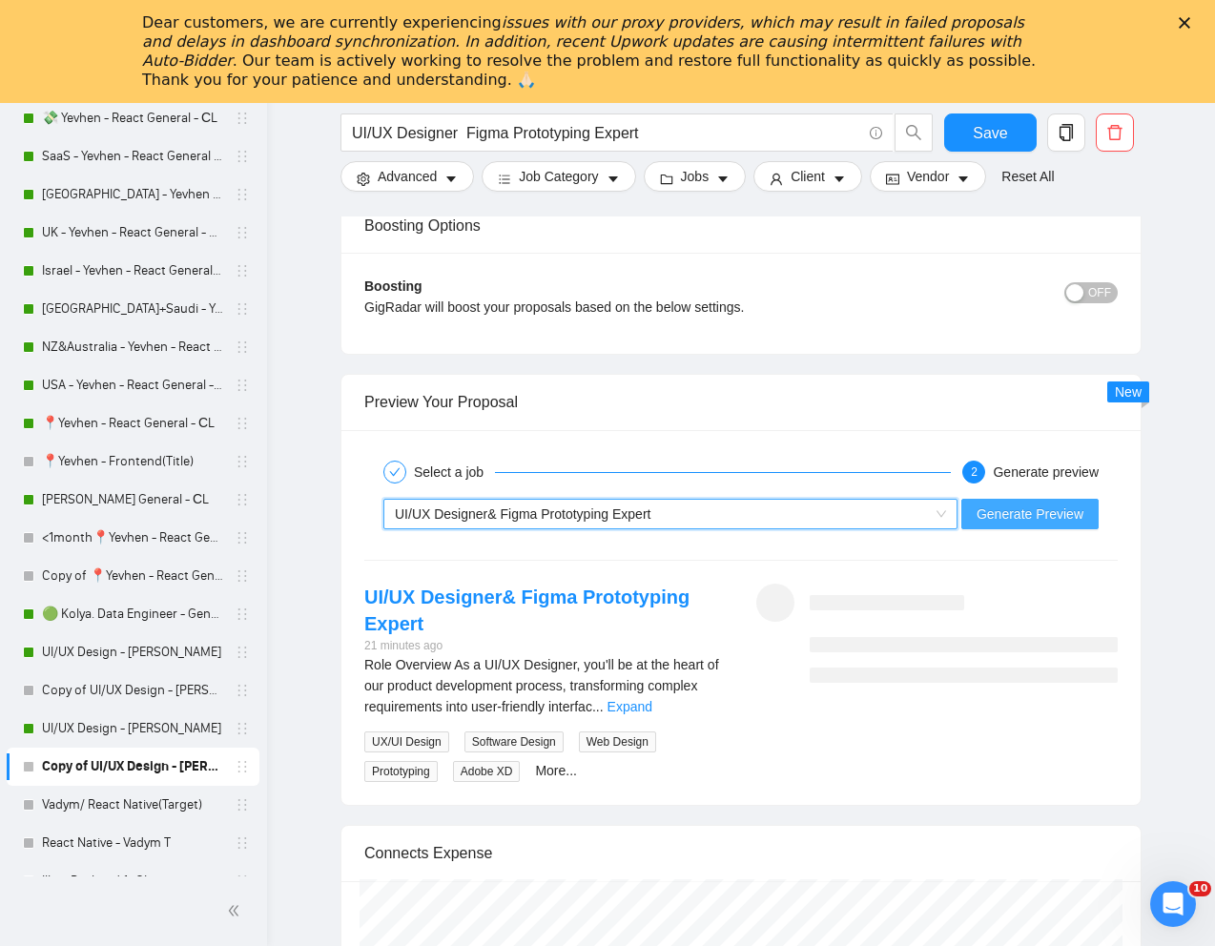
click at [1000, 521] on span "Generate Preview" at bounding box center [1029, 513] width 107 height 21
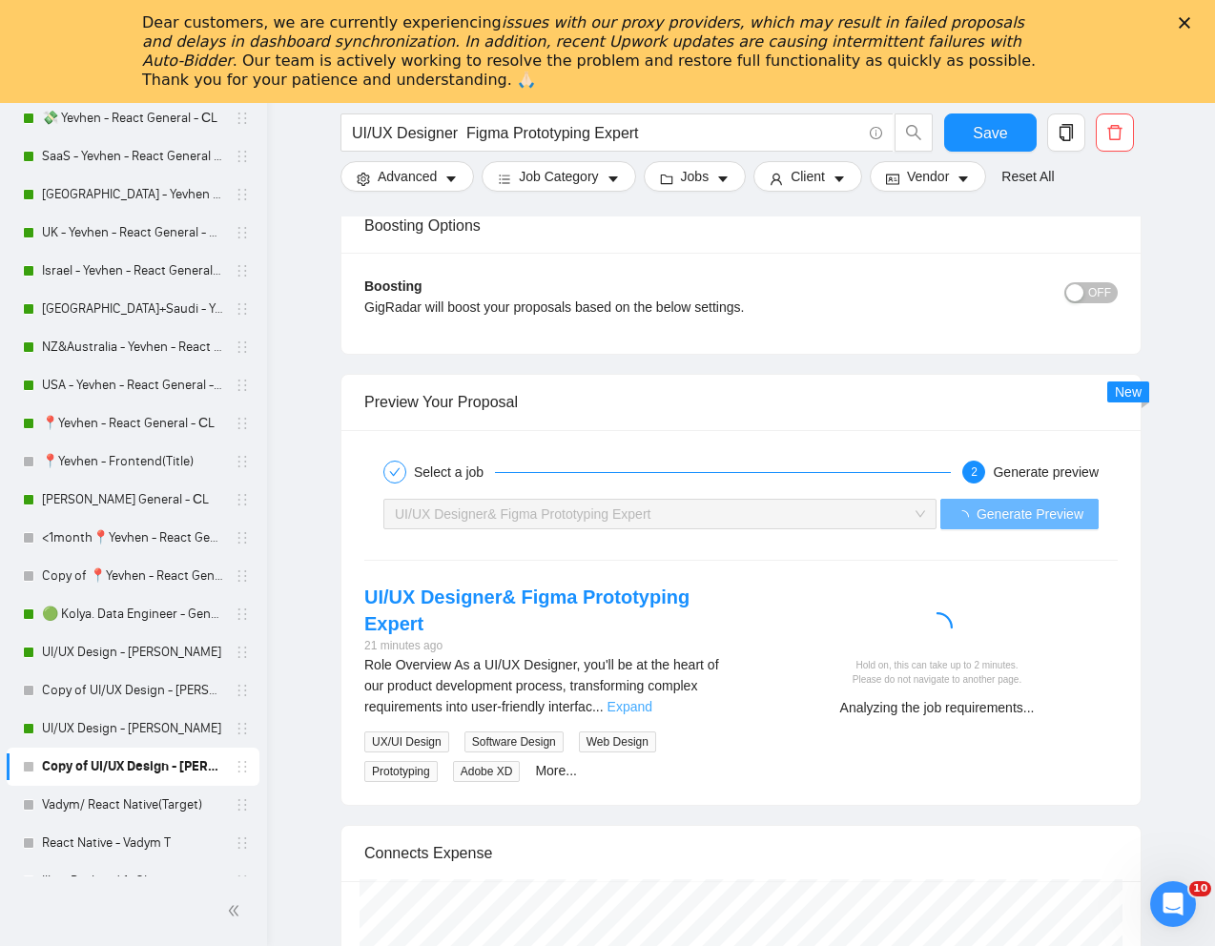
click at [652, 703] on link "Expand" at bounding box center [629, 706] width 45 height 15
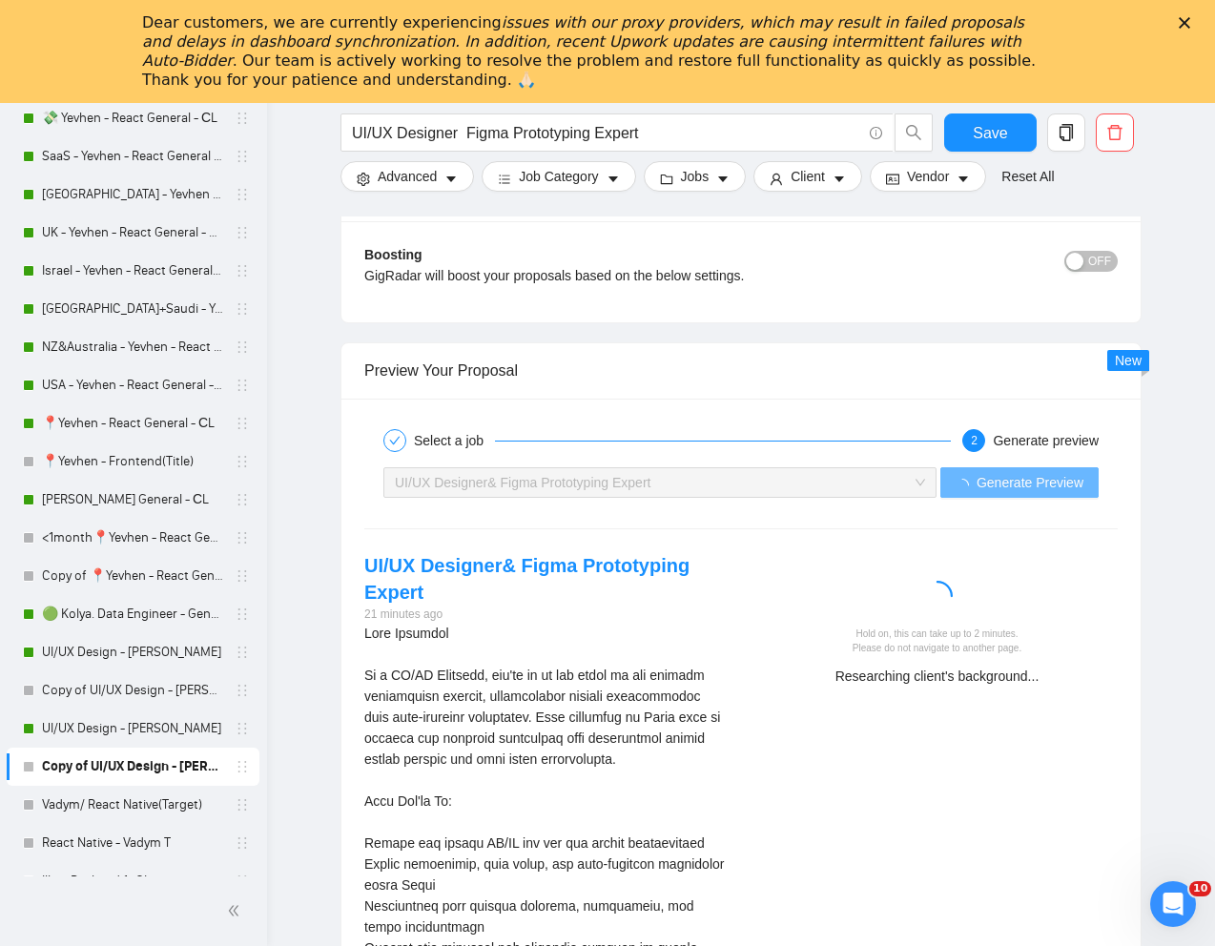
scroll to position [3659, 0]
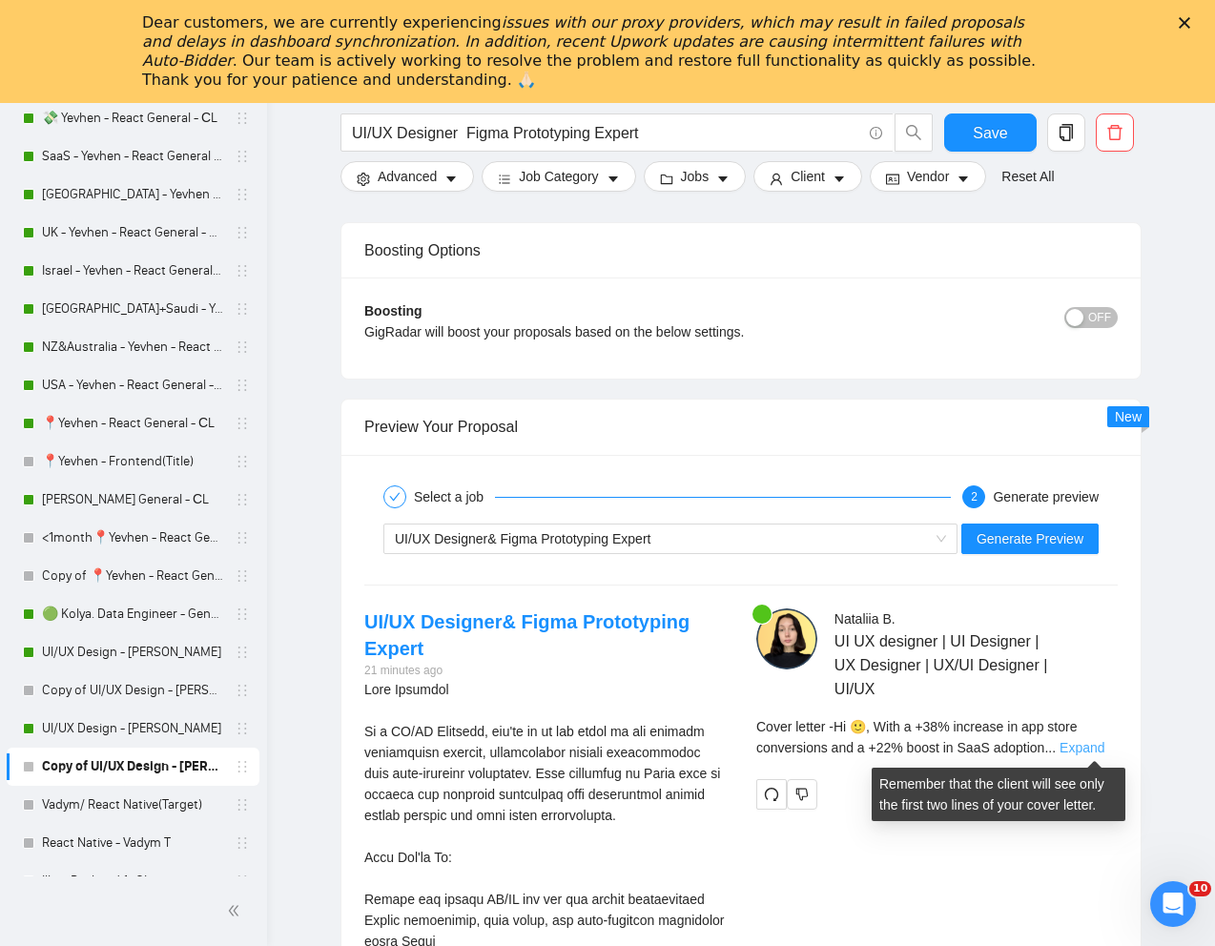
click at [1094, 740] on link "Expand" at bounding box center [1081, 747] width 45 height 15
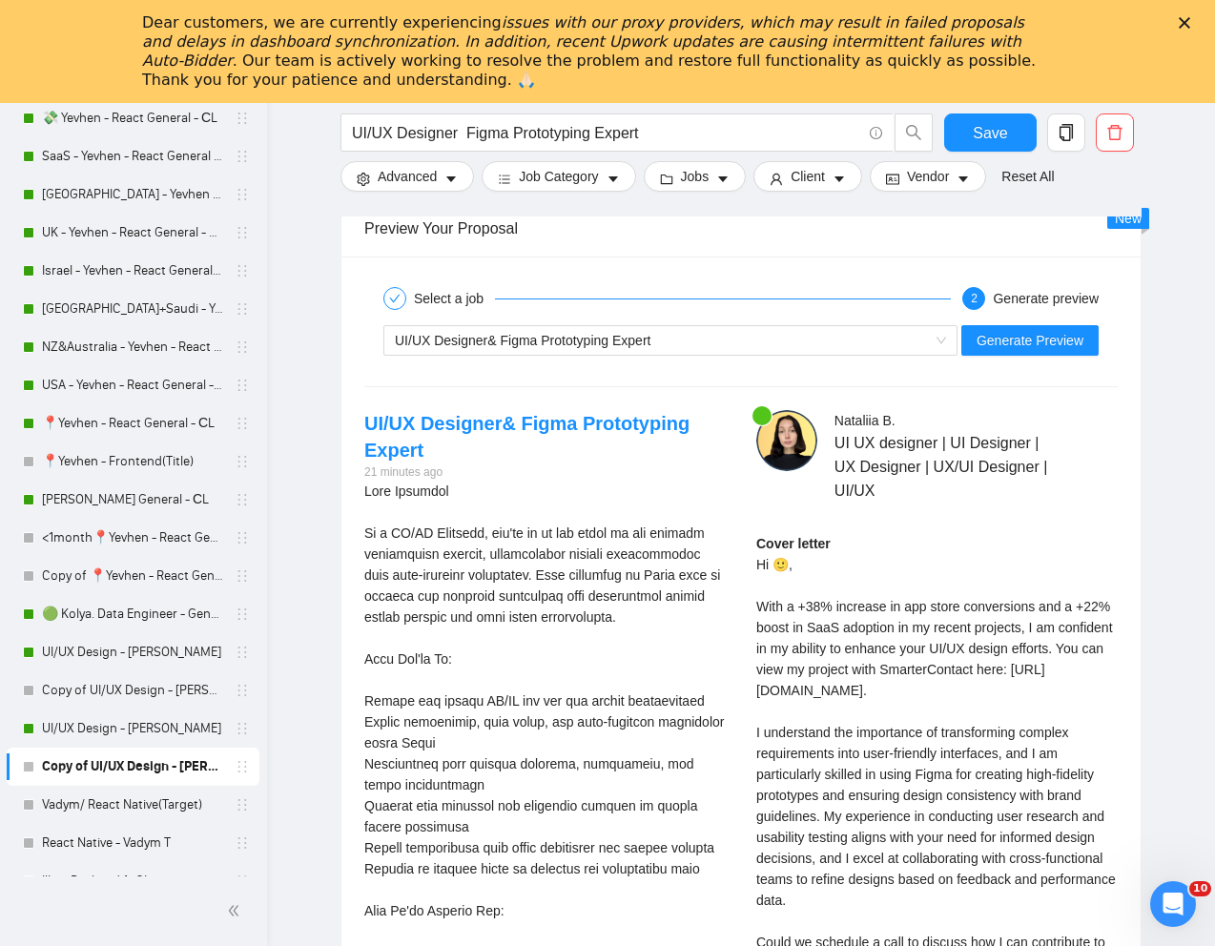
scroll to position [3860, 0]
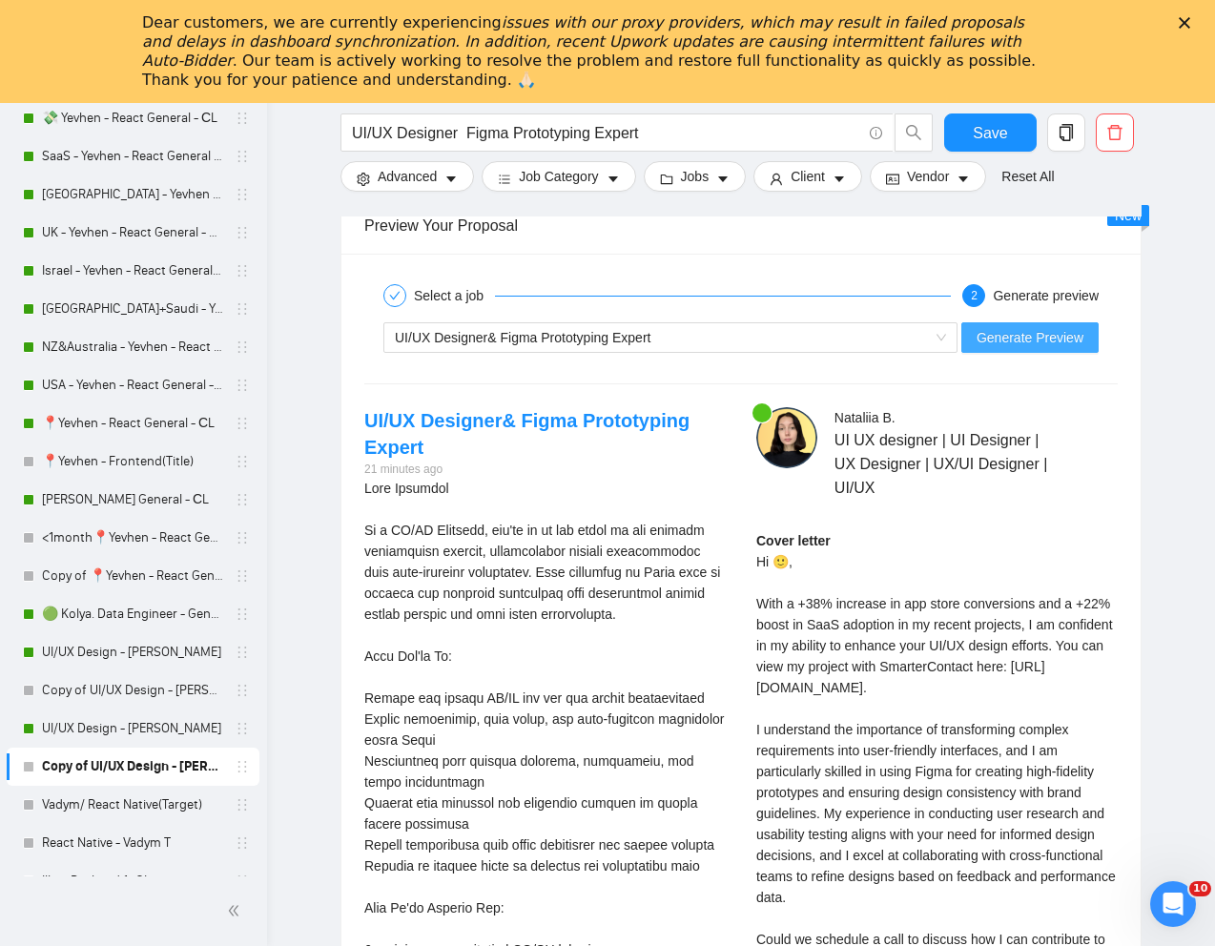
click at [1039, 334] on span "Generate Preview" at bounding box center [1029, 337] width 107 height 21
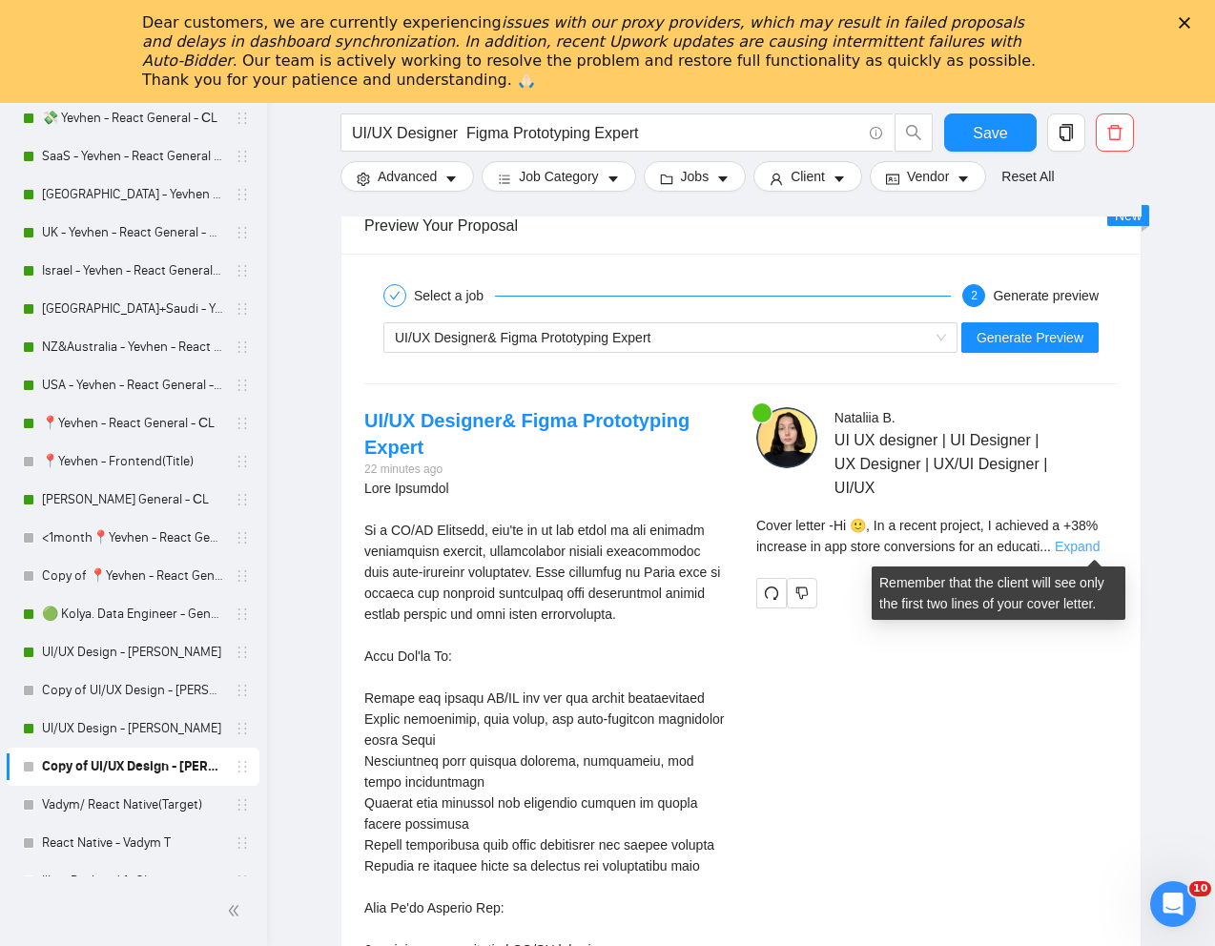
click at [1088, 549] on link "Expand" at bounding box center [1077, 546] width 45 height 15
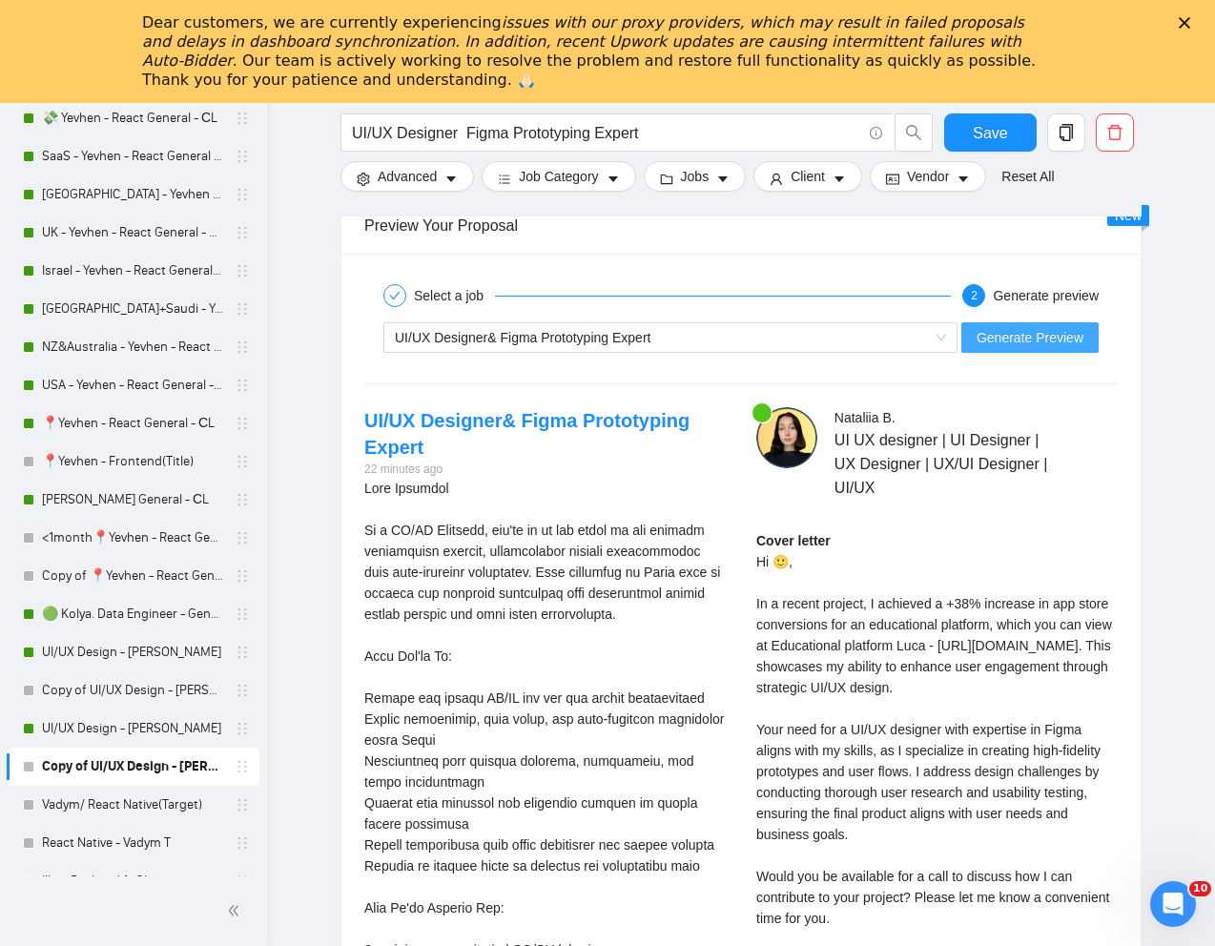
click at [1021, 338] on span "Generate Preview" at bounding box center [1029, 337] width 107 height 21
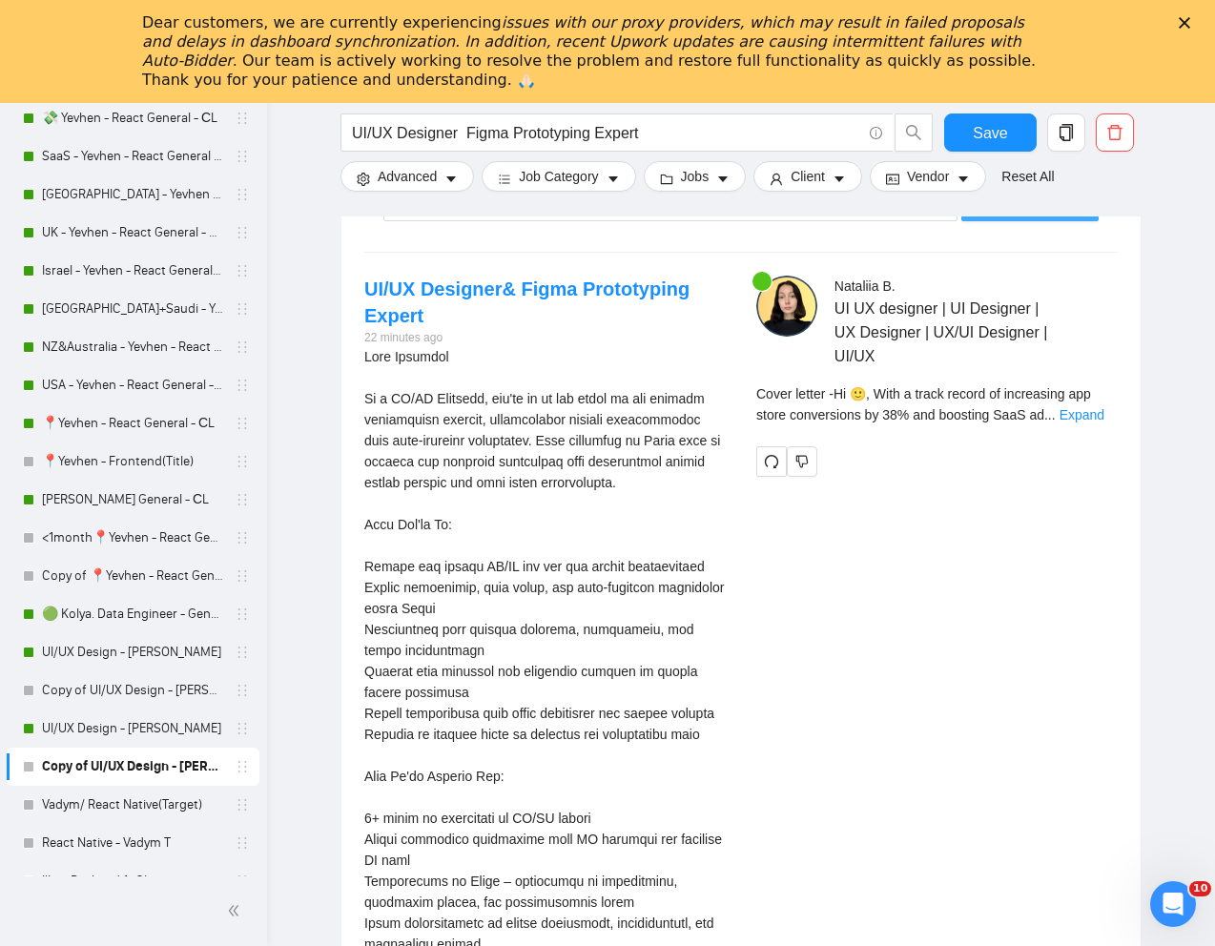
scroll to position [3993, 0]
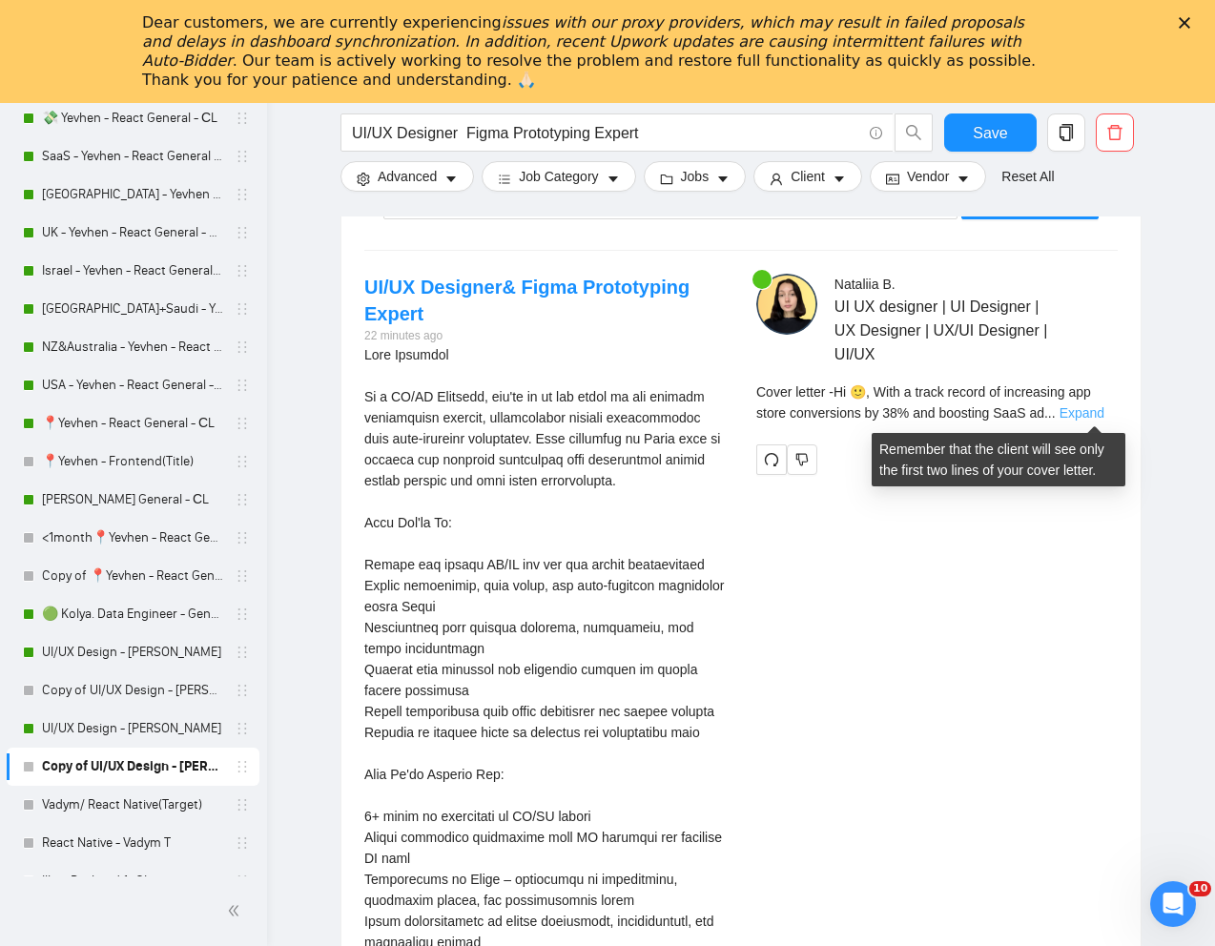
click at [1074, 409] on link "Expand" at bounding box center [1081, 412] width 45 height 15
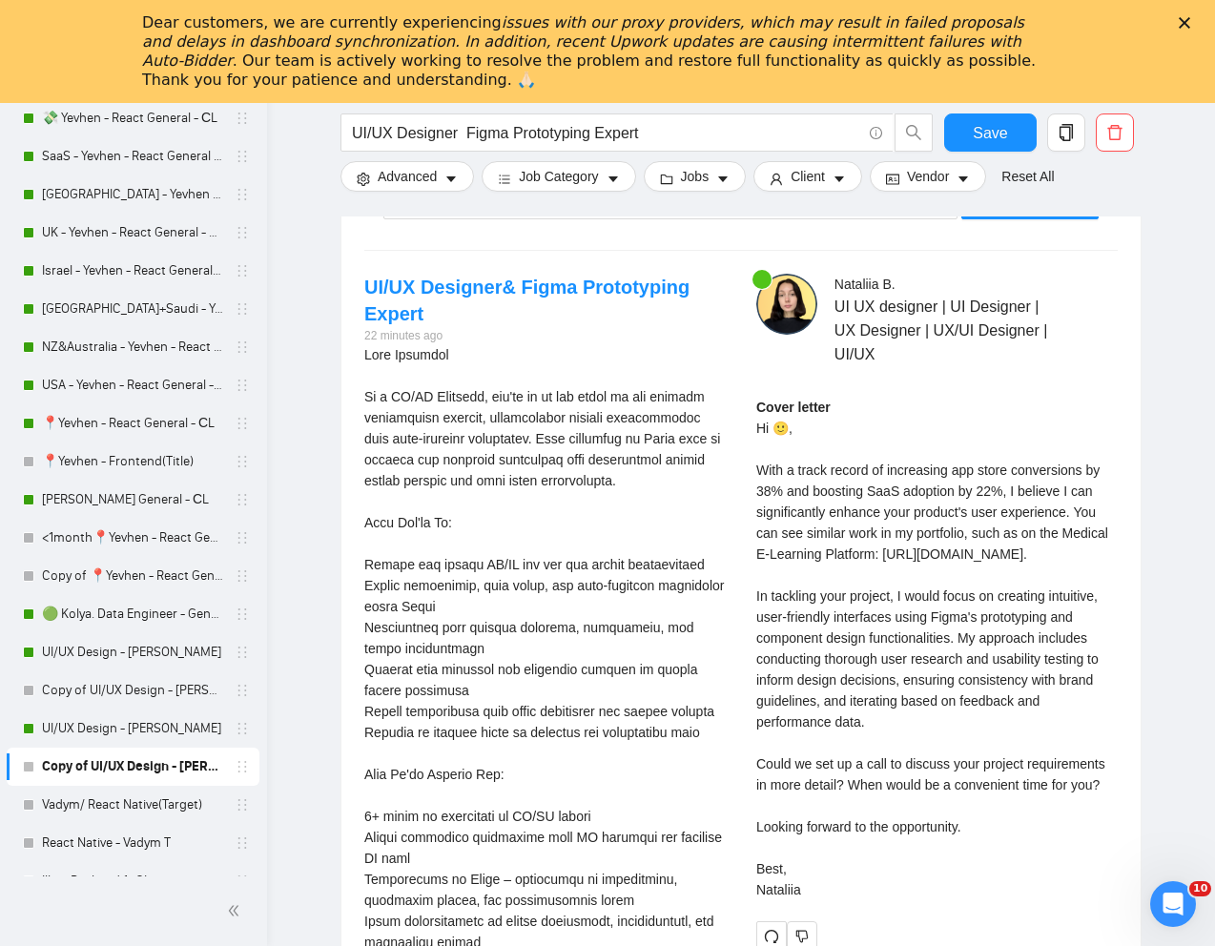
drag, startPoint x: 757, startPoint y: 467, endPoint x: 928, endPoint y: 853, distance: 422.2
click at [928, 853] on div "Cover letter Hi 🙂, With a track record of increasing app store conversions by 3…" at bounding box center [936, 648] width 361 height 503
copy div "ith a track record of increasing app store conversions by 38% and boosting SaaS…"
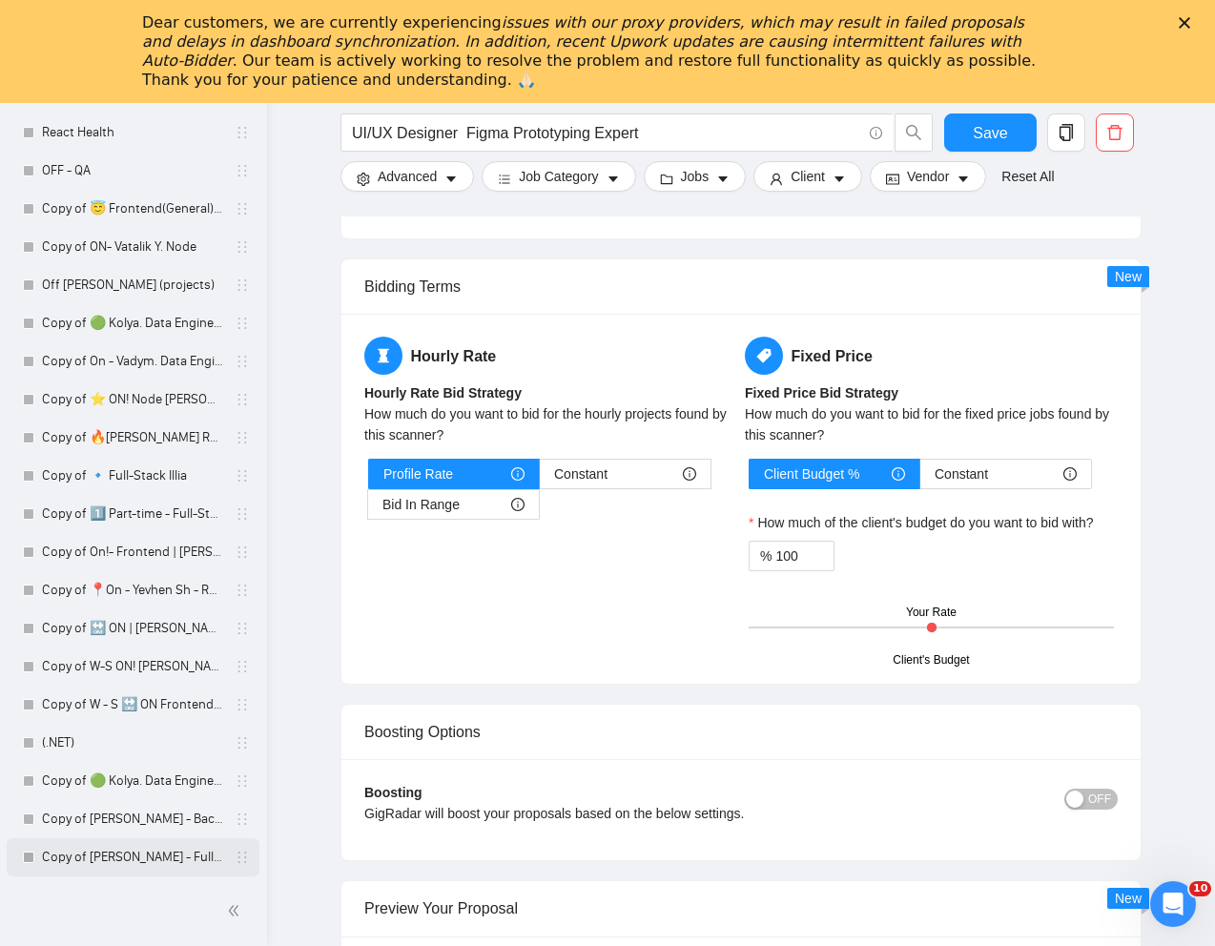
scroll to position [3916, 0]
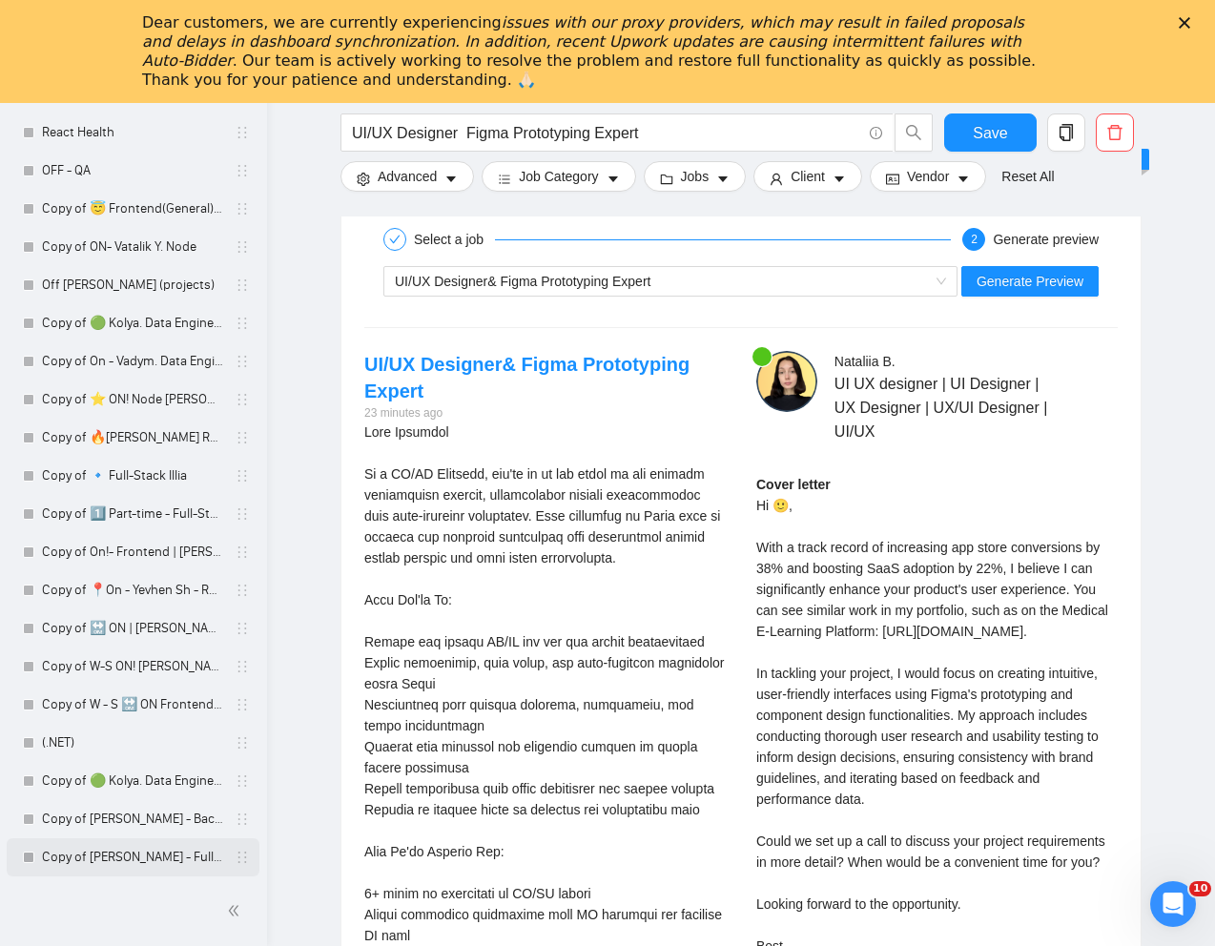
click at [121, 863] on link "Copy of [PERSON_NAME] - Full-Stack dev" at bounding box center [132, 857] width 181 height 38
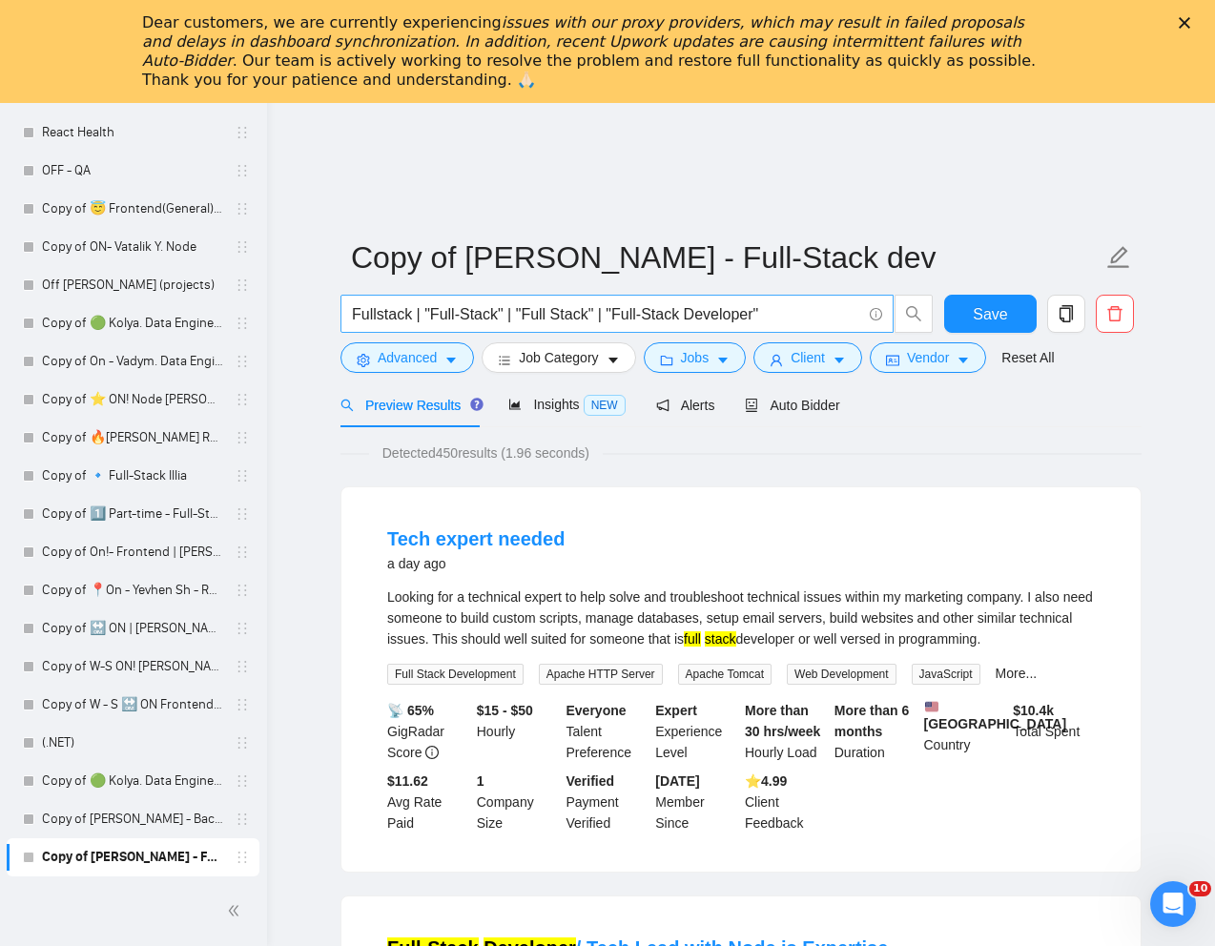
click at [518, 318] on input "Fullstack | "Full-Stack" | "Full Stack" | "Full-Stack Developer"" at bounding box center [606, 314] width 509 height 24
paste input "Node/React/GCP Full Stack Developer"
type input "Node/React/GCP Full Stack Developer"
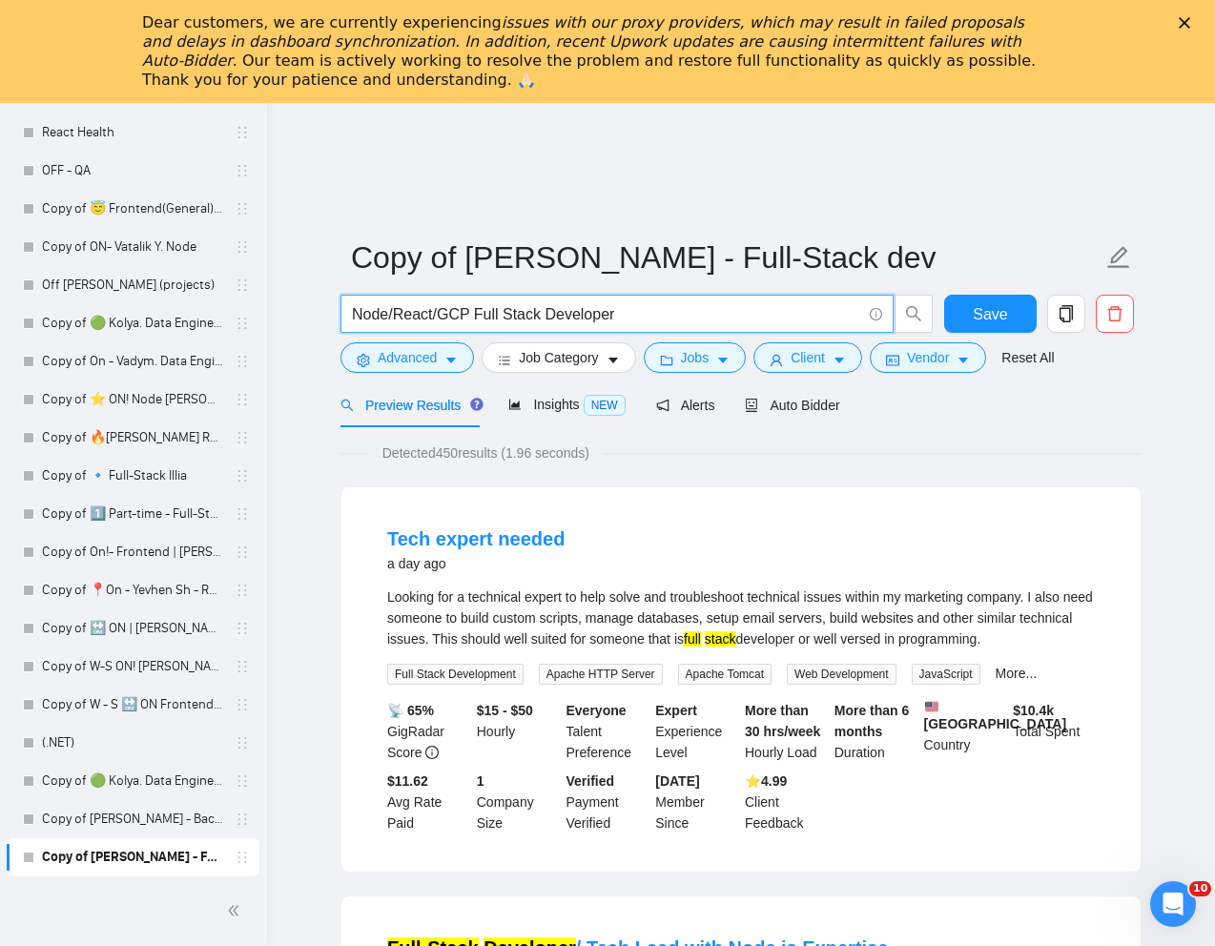
click at [1077, 426] on div "Preview Results Insights NEW Alerts Auto Bidder" at bounding box center [740, 404] width 801 height 45
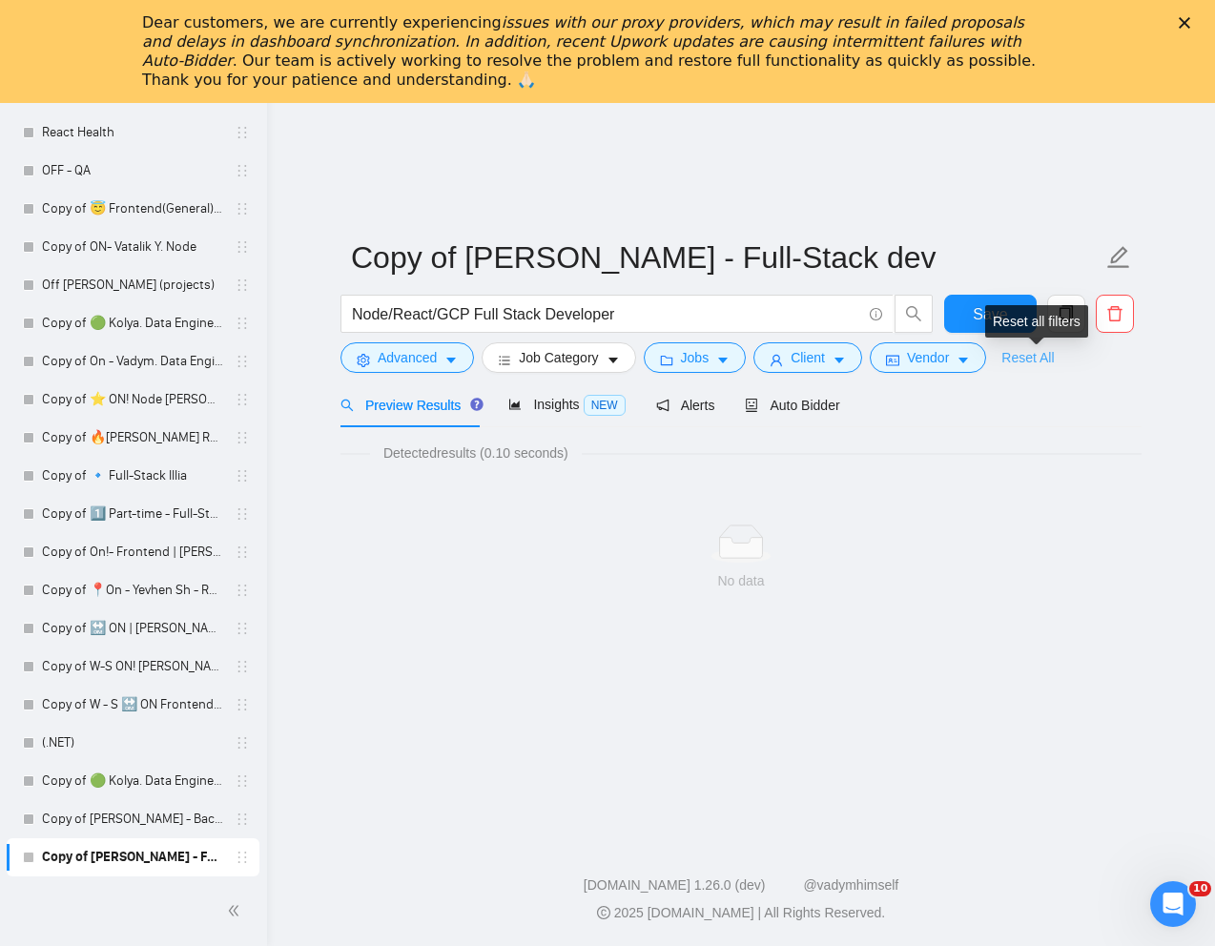
click at [1025, 364] on link "Reset All" at bounding box center [1027, 357] width 52 height 21
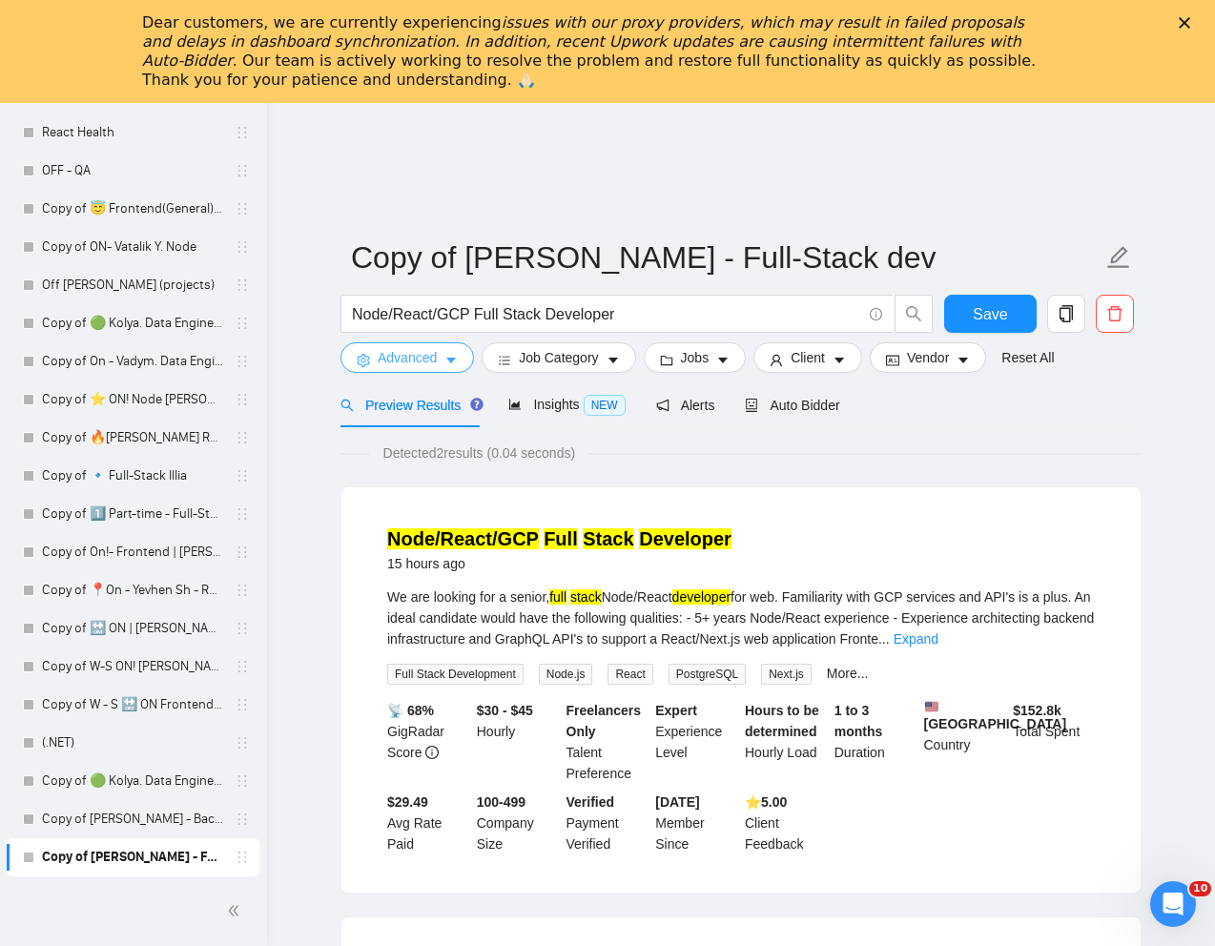
click at [414, 359] on span "Advanced" at bounding box center [407, 357] width 59 height 21
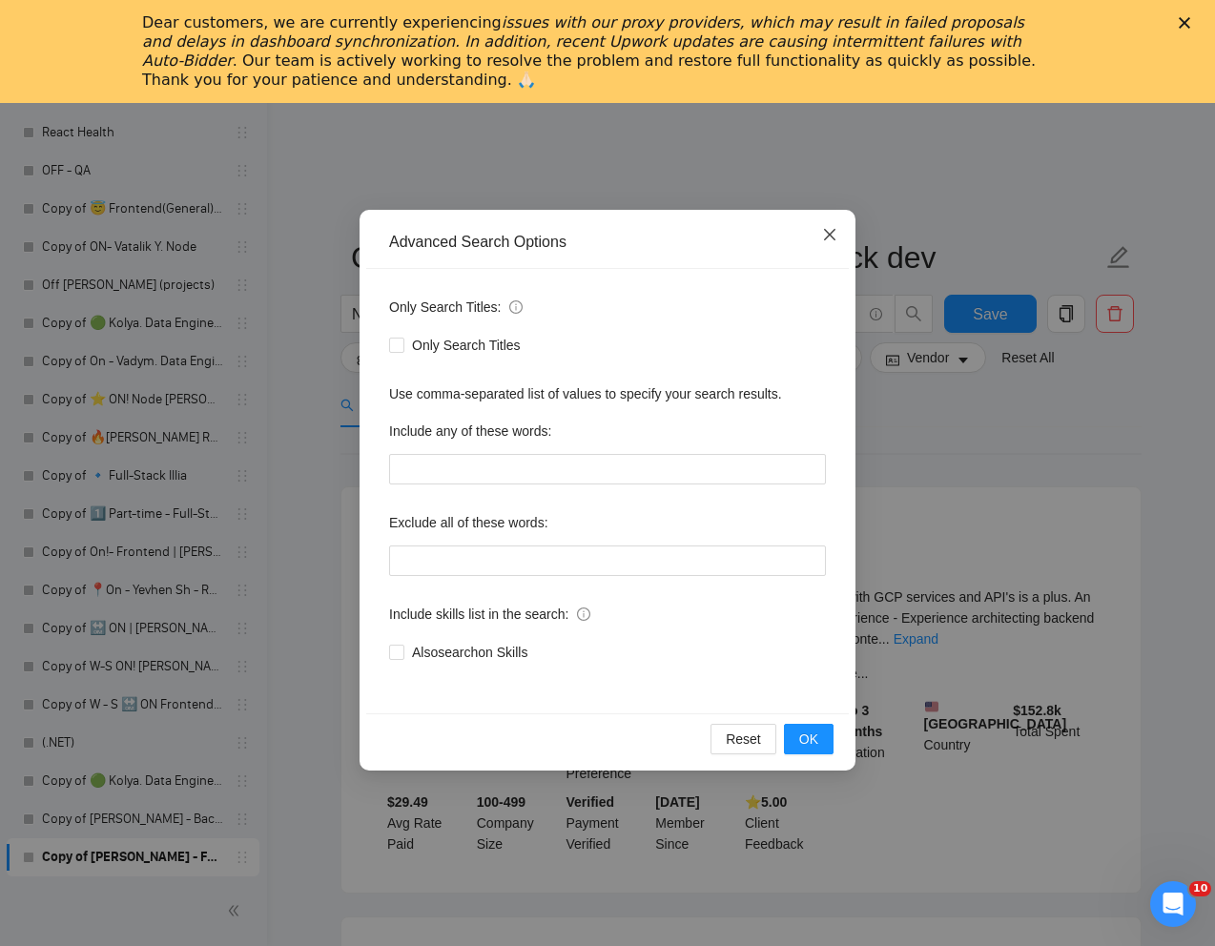
click at [830, 238] on icon "close" at bounding box center [829, 234] width 15 height 15
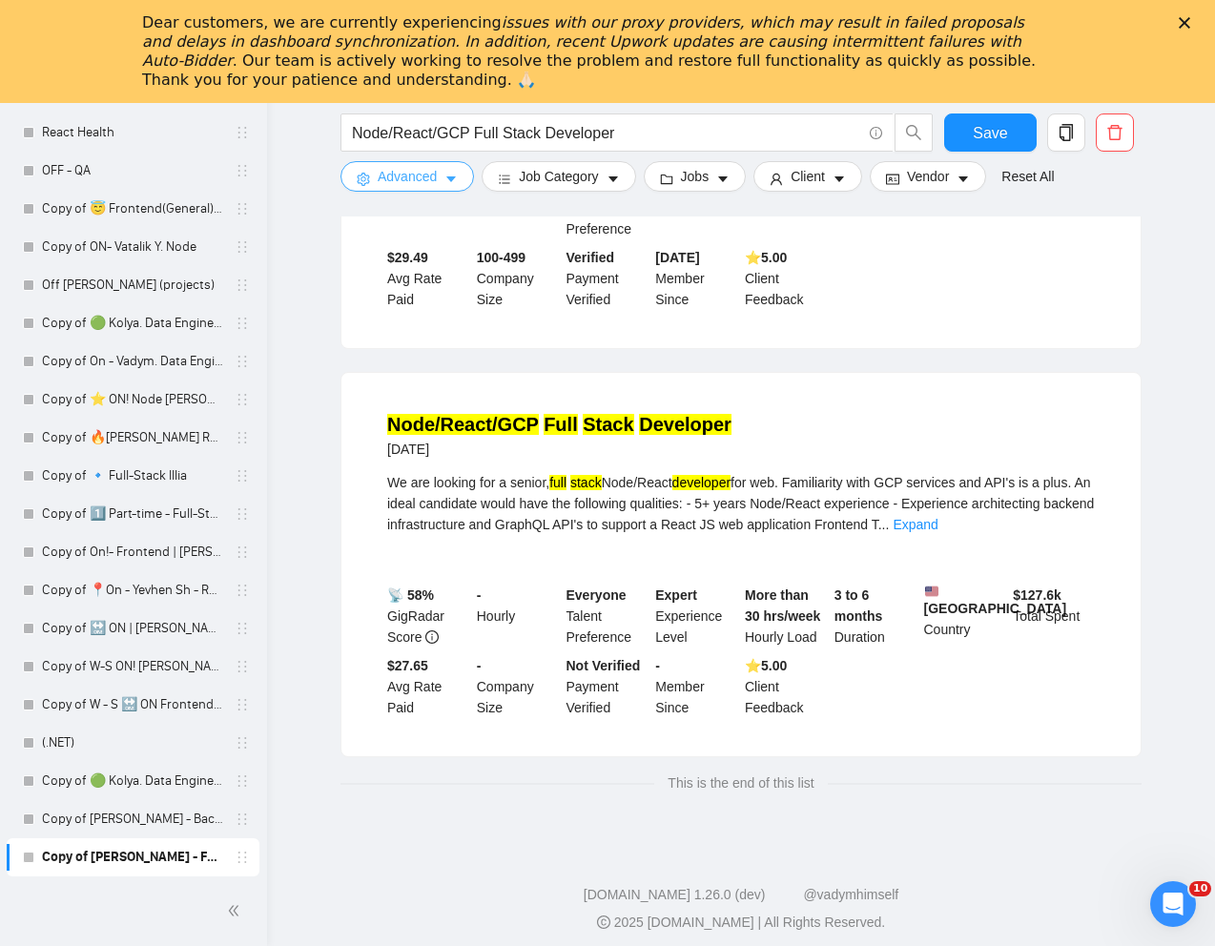
scroll to position [572, 0]
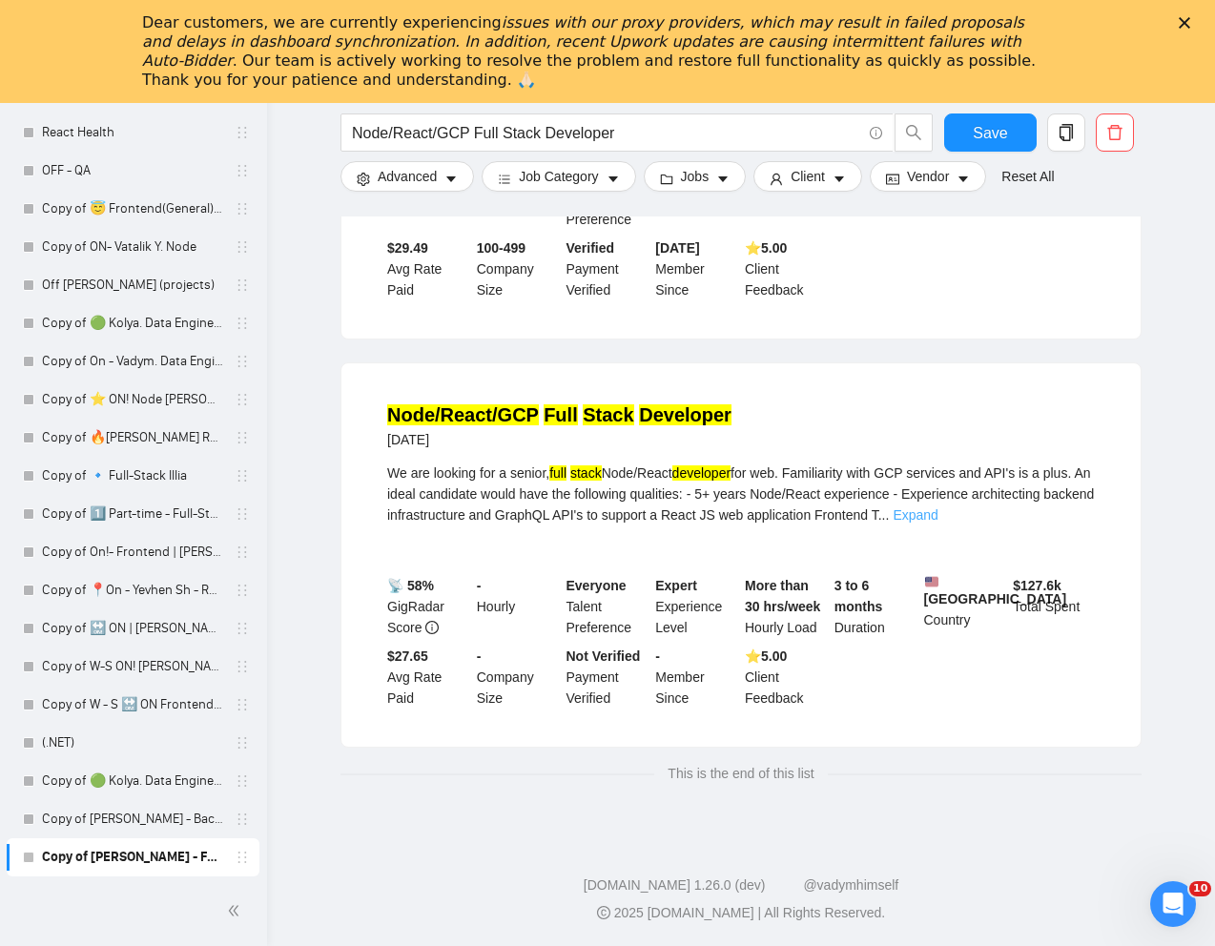
click at [937, 513] on link "Expand" at bounding box center [914, 514] width 45 height 15
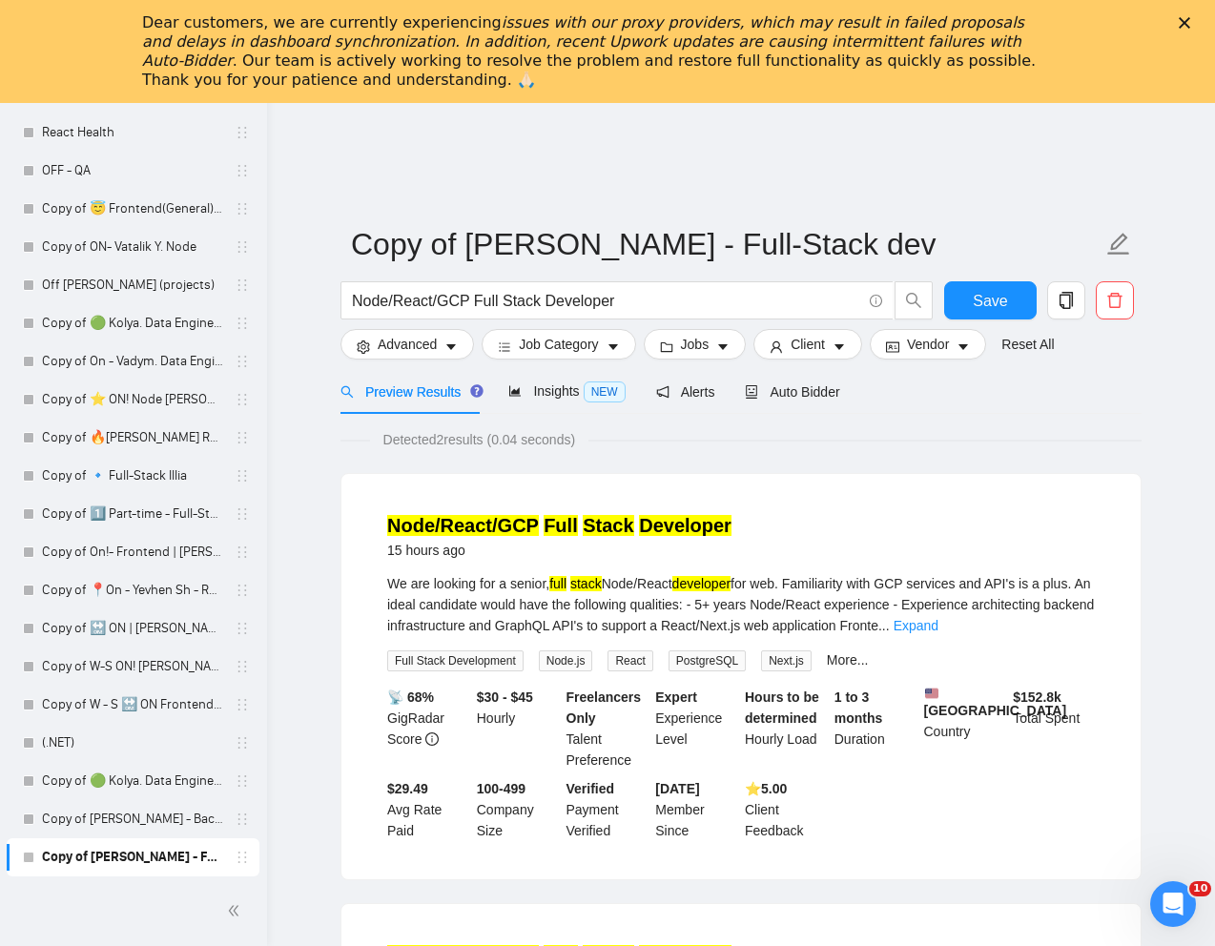
scroll to position [0, 0]
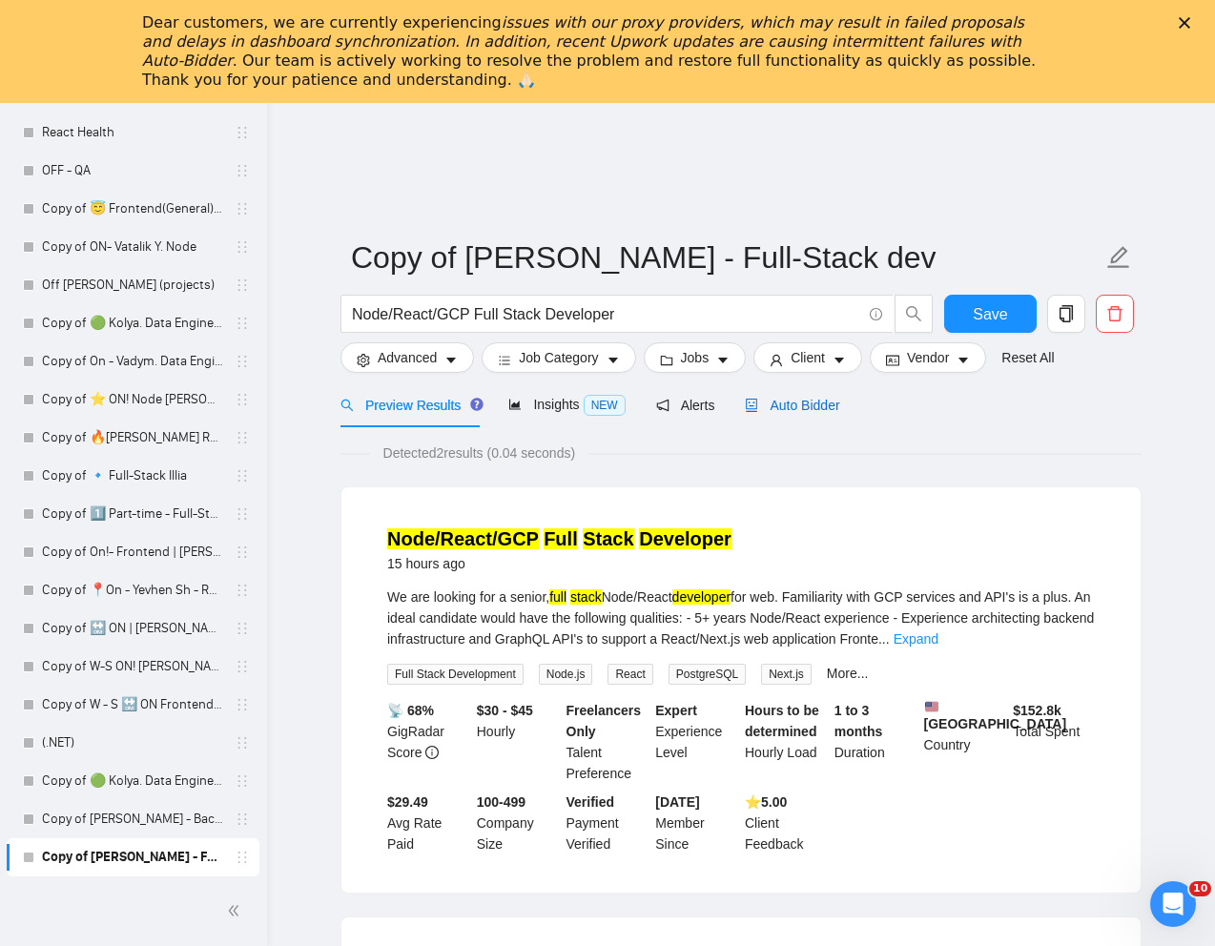
click at [811, 409] on span "Auto Bidder" at bounding box center [792, 405] width 94 height 15
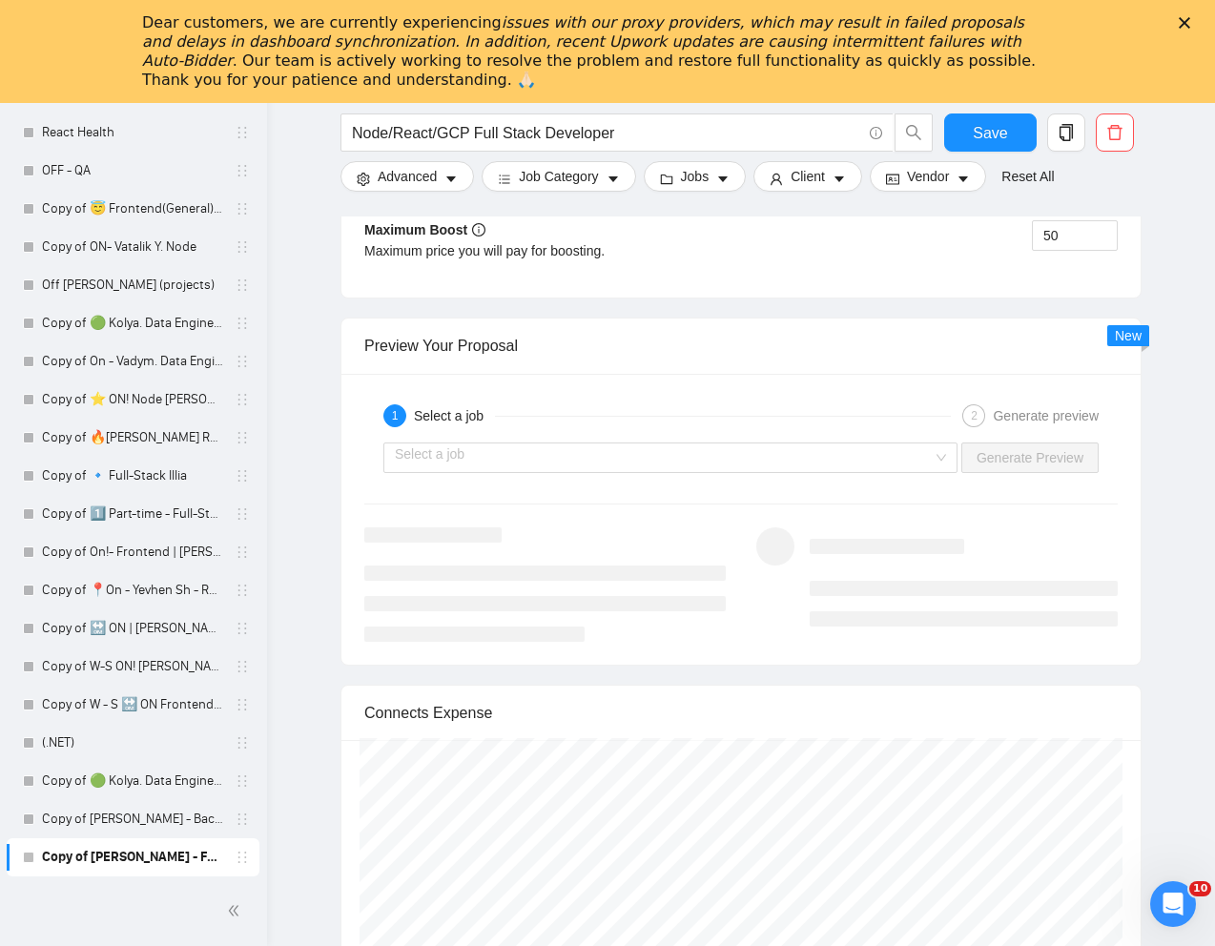
scroll to position [3741, 0]
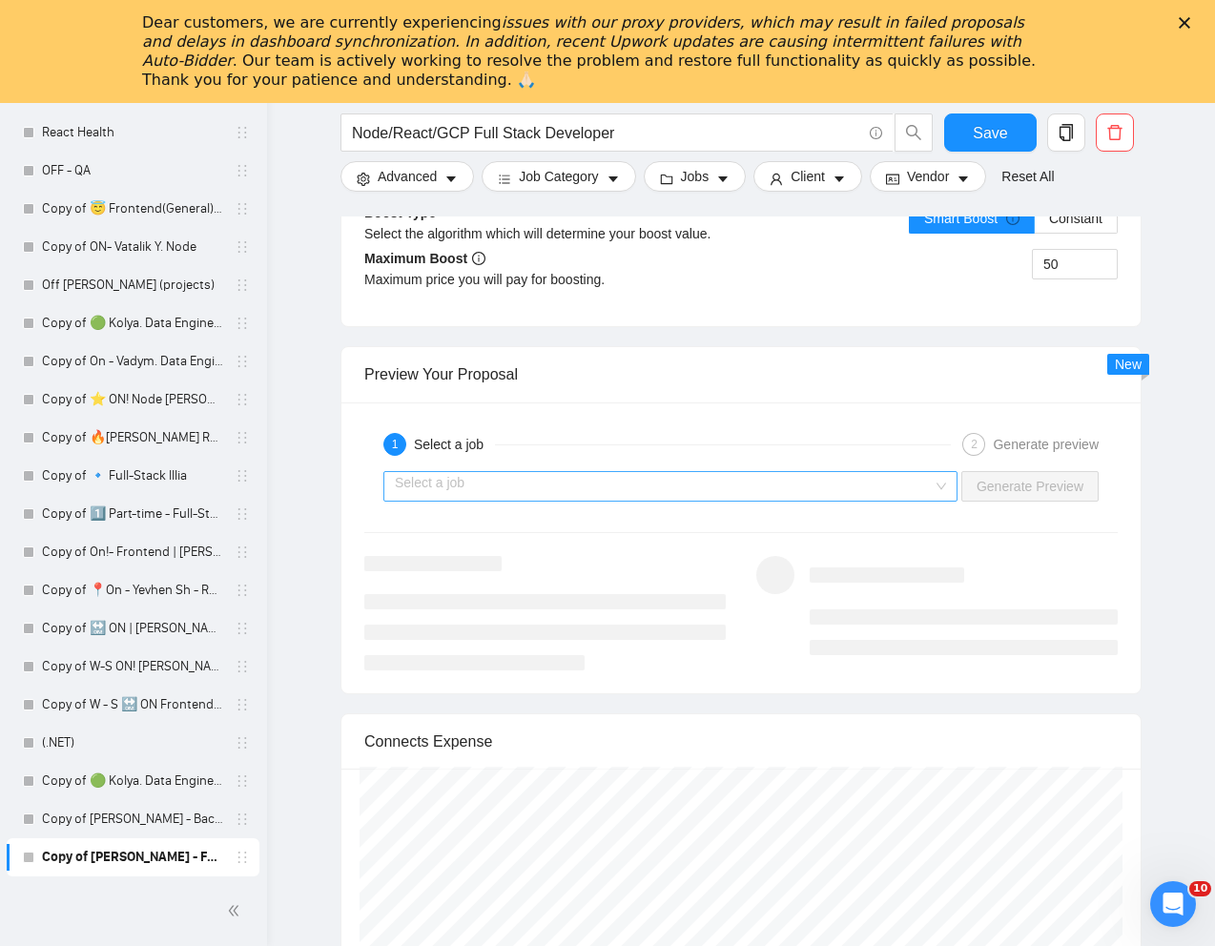
click at [728, 489] on input "search" at bounding box center [664, 486] width 538 height 29
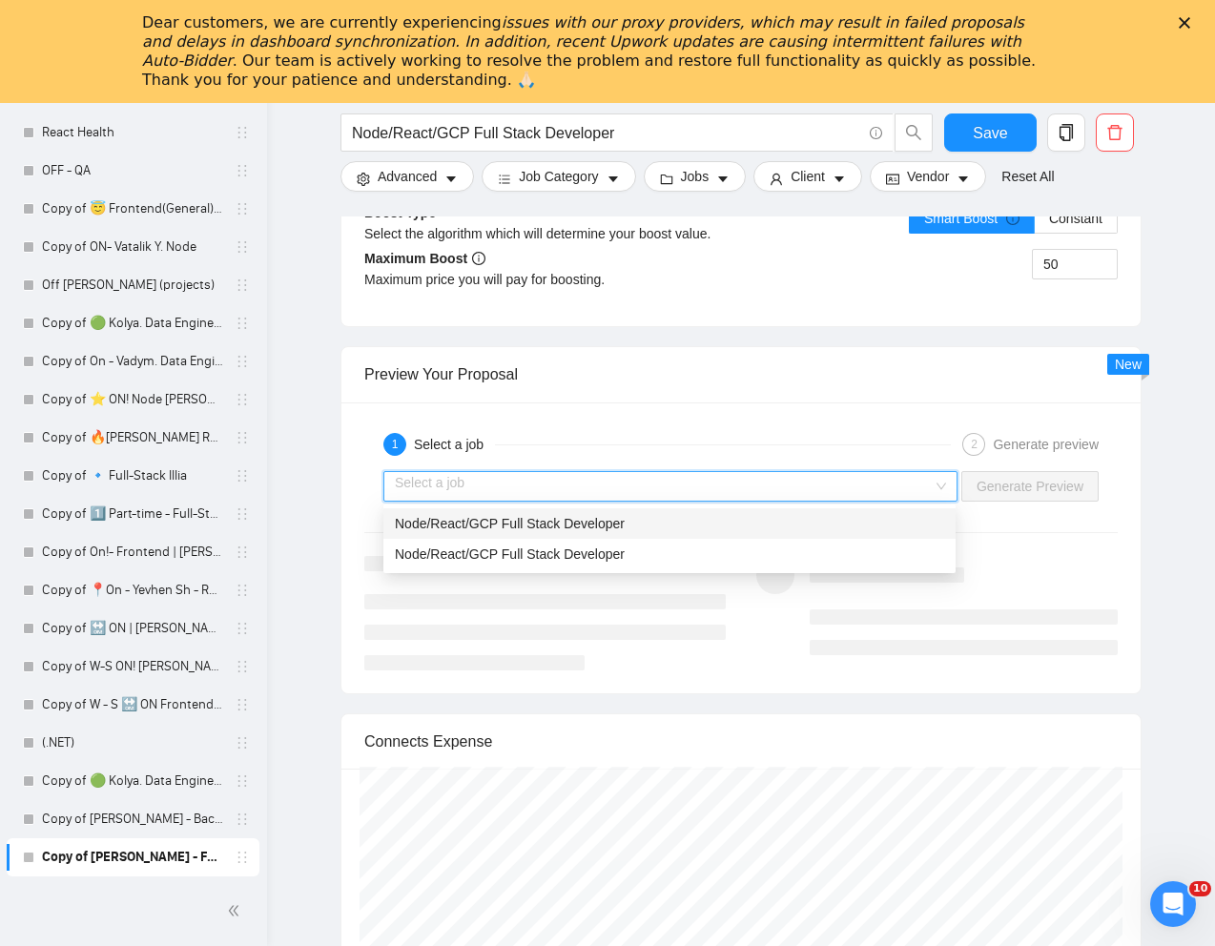
click at [575, 523] on span "Node/React/GCP Full Stack Developer" at bounding box center [510, 523] width 230 height 15
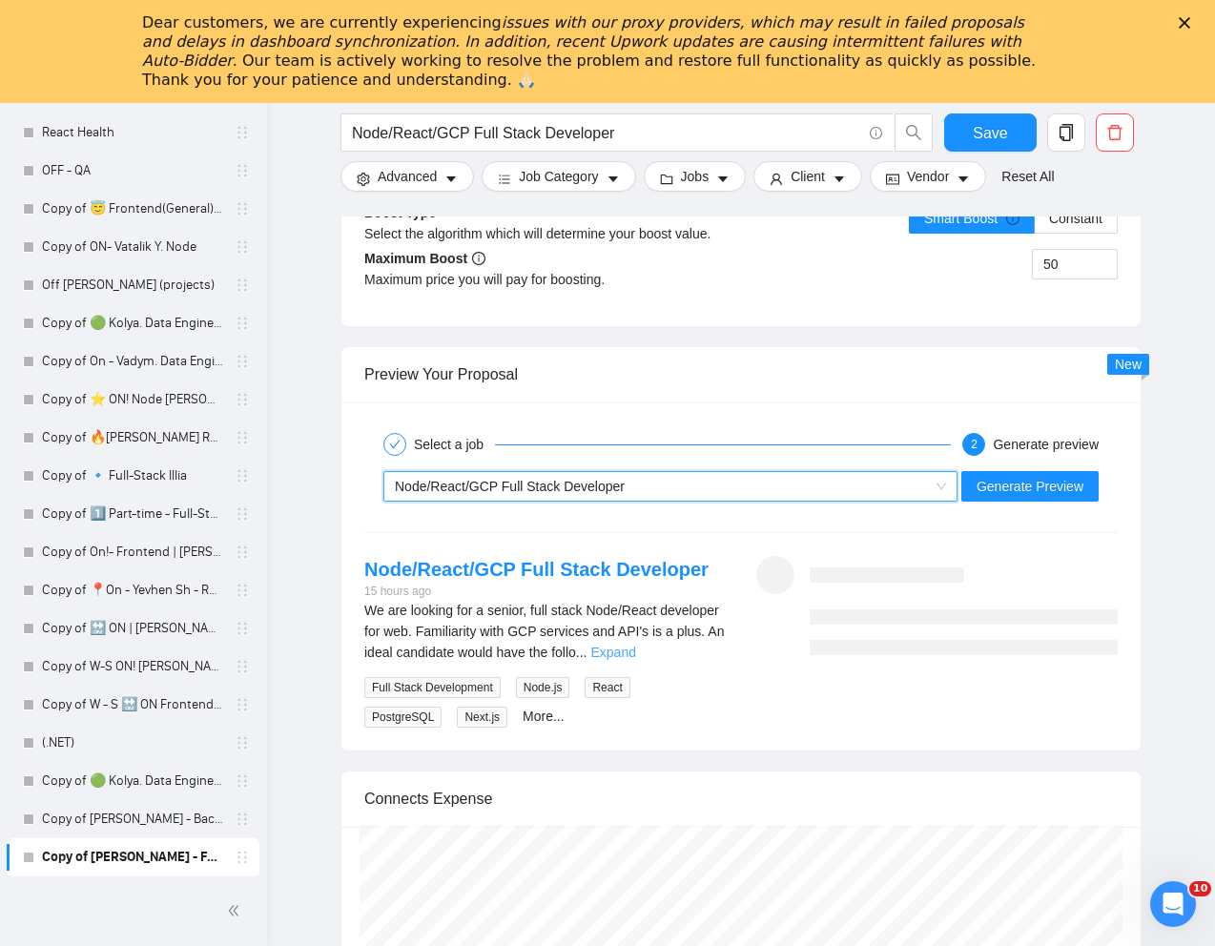
click at [636, 652] on link "Expand" at bounding box center [613, 652] width 45 height 15
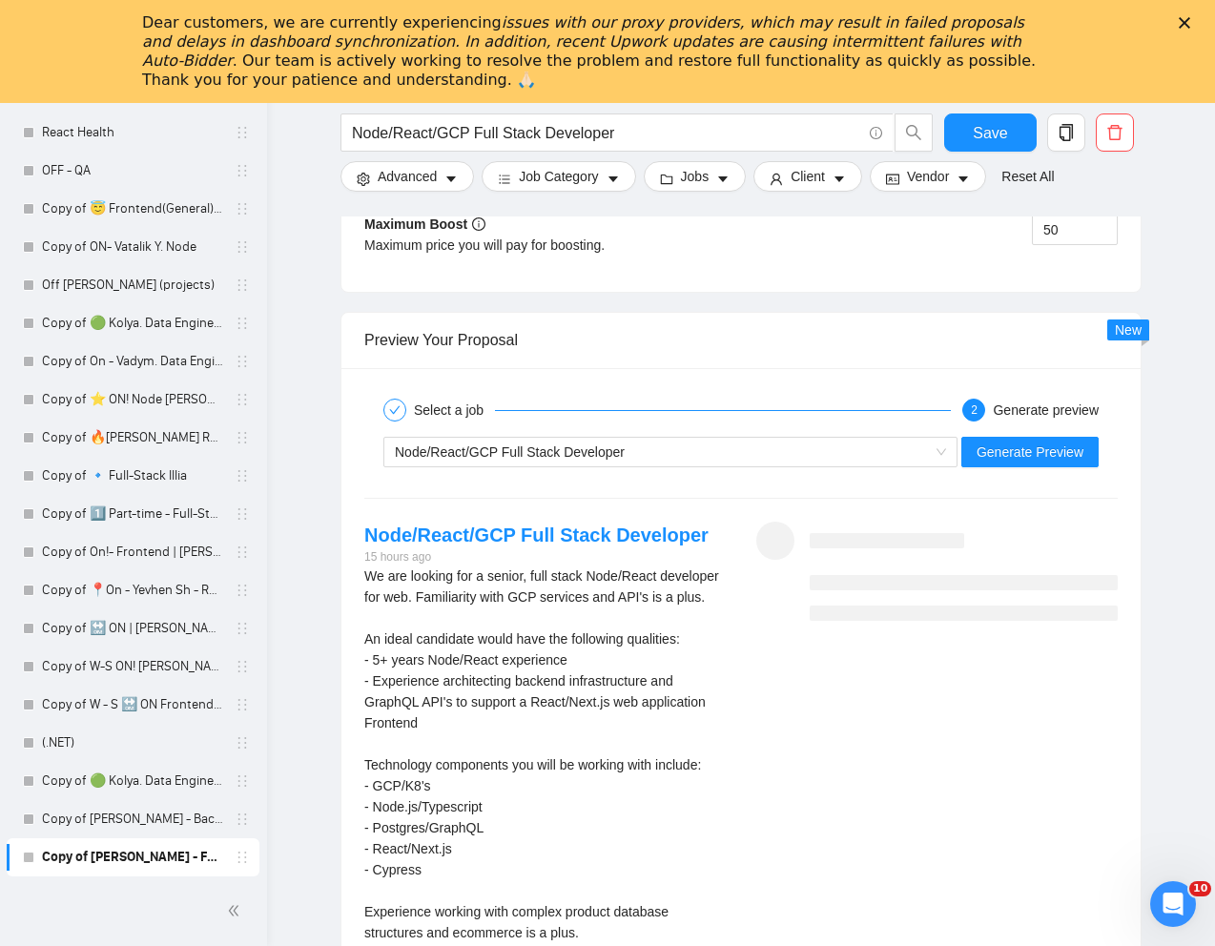
scroll to position [3786, 0]
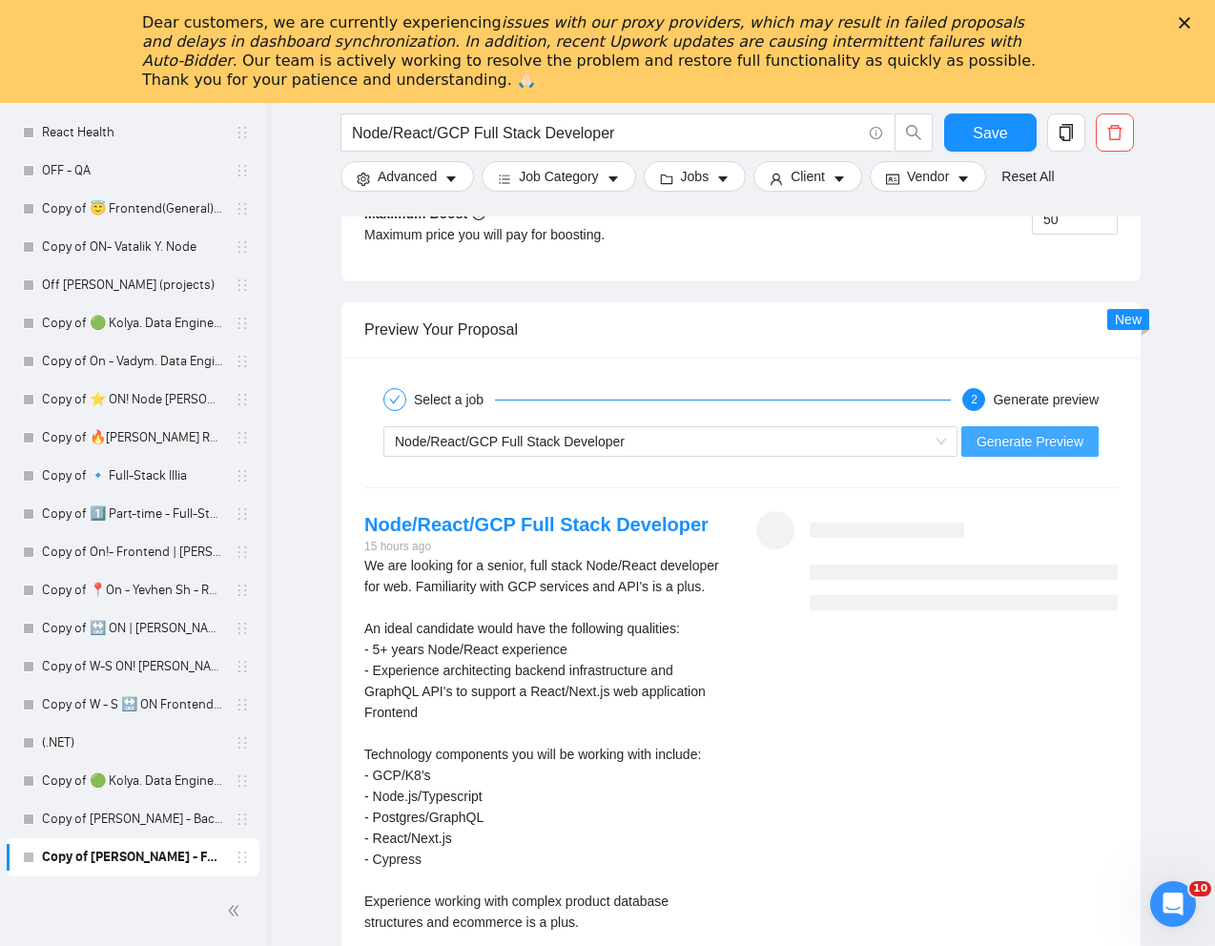
click at [1031, 447] on span "Generate Preview" at bounding box center [1029, 441] width 107 height 21
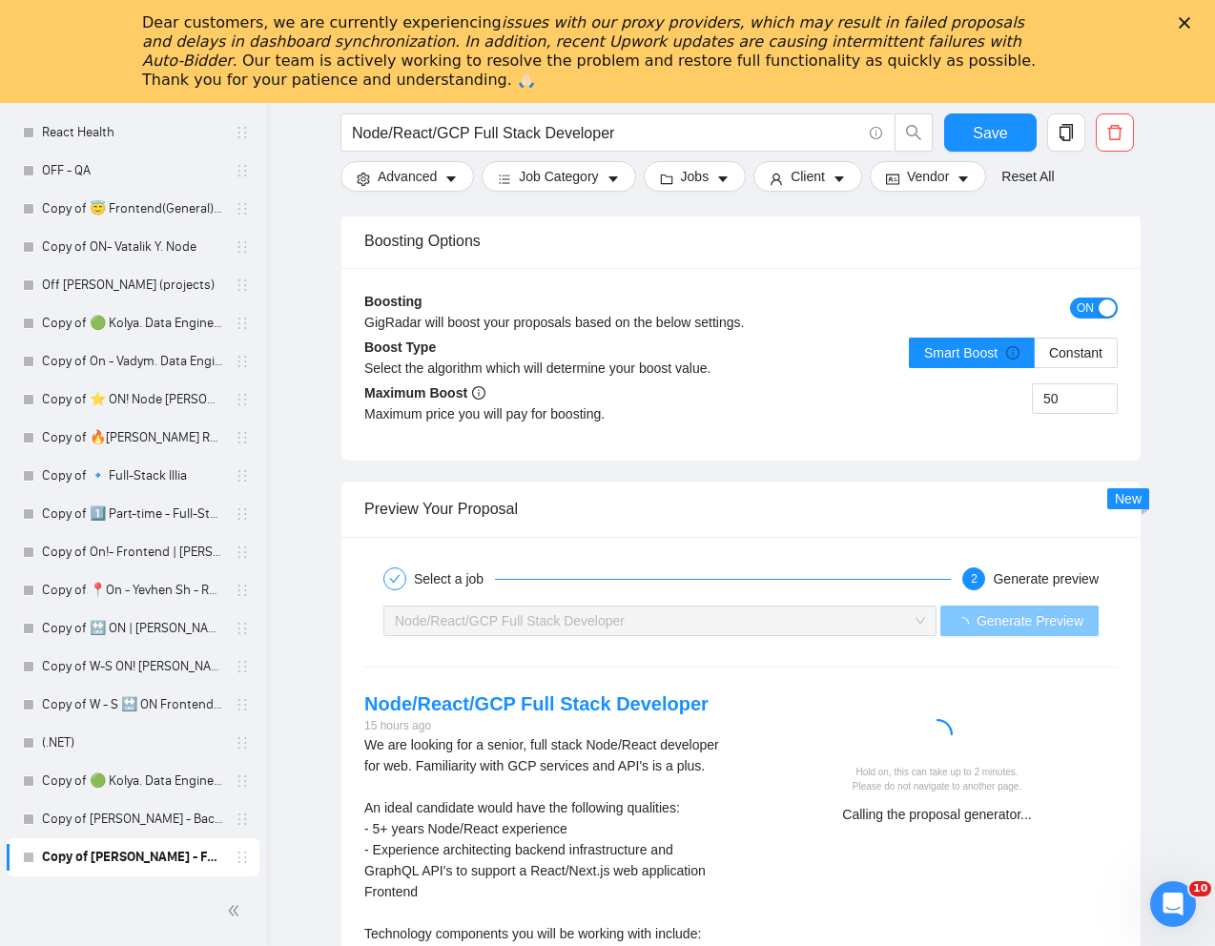
scroll to position [3606, 0]
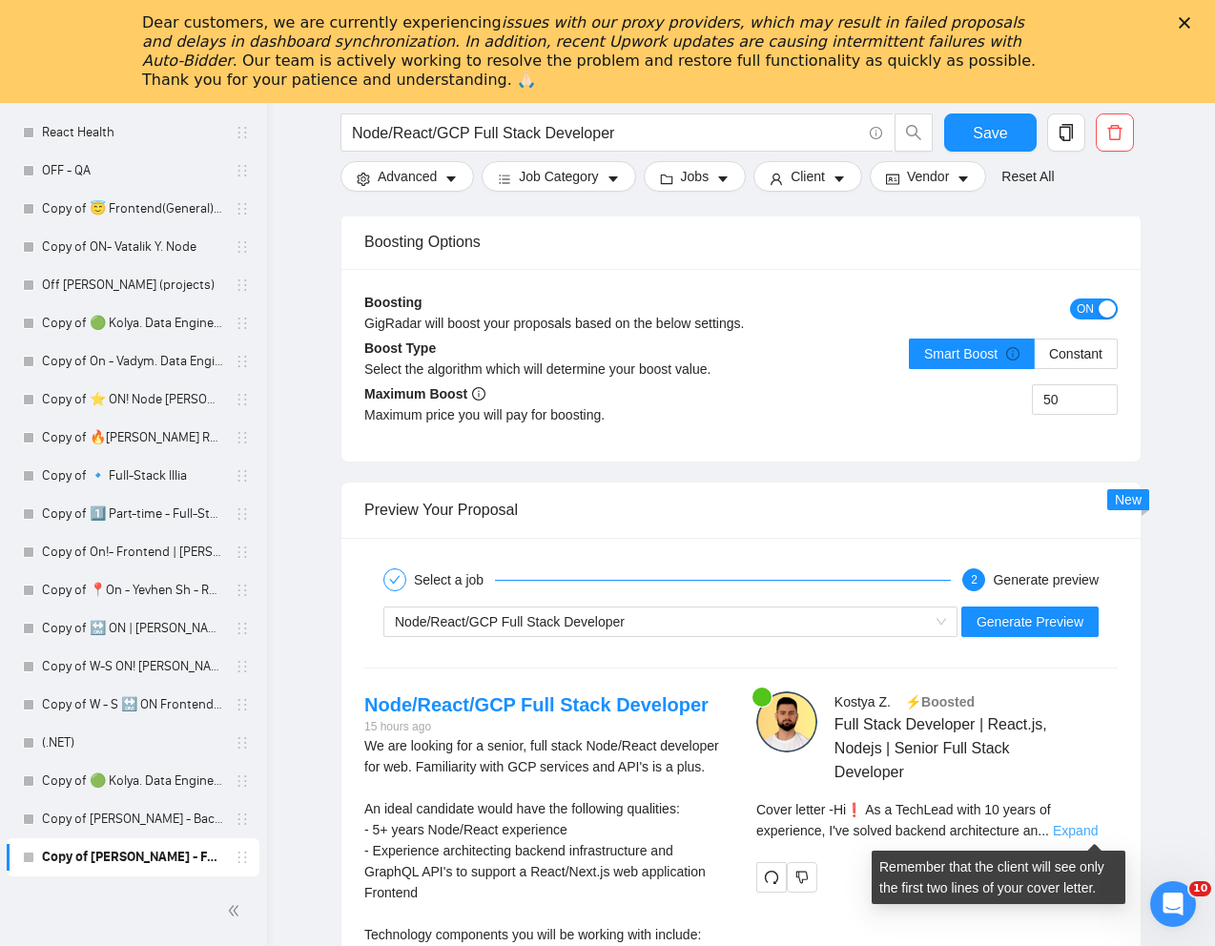
click at [1084, 832] on link "Expand" at bounding box center [1075, 830] width 45 height 15
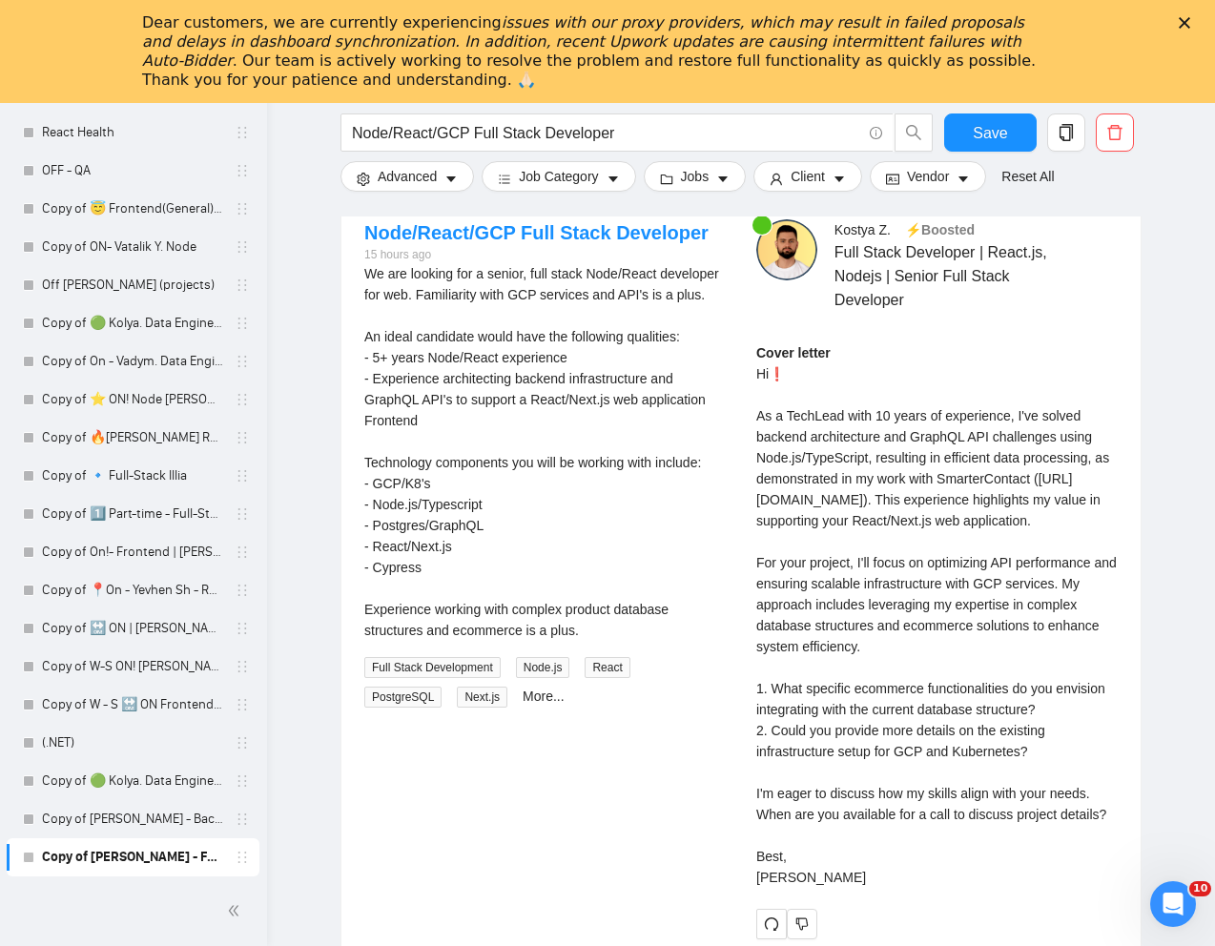
scroll to position [4080, 0]
click at [878, 727] on div "Cover letter Hi❗ As a TechLead with 10 years of experience, I've solved backend…" at bounding box center [936, 612] width 361 height 545
copy div "ecommerce"
click at [963, 467] on div "Cover letter Hi❗ As a TechLead with 10 years of experience, I've solved backend…" at bounding box center [936, 612] width 361 height 545
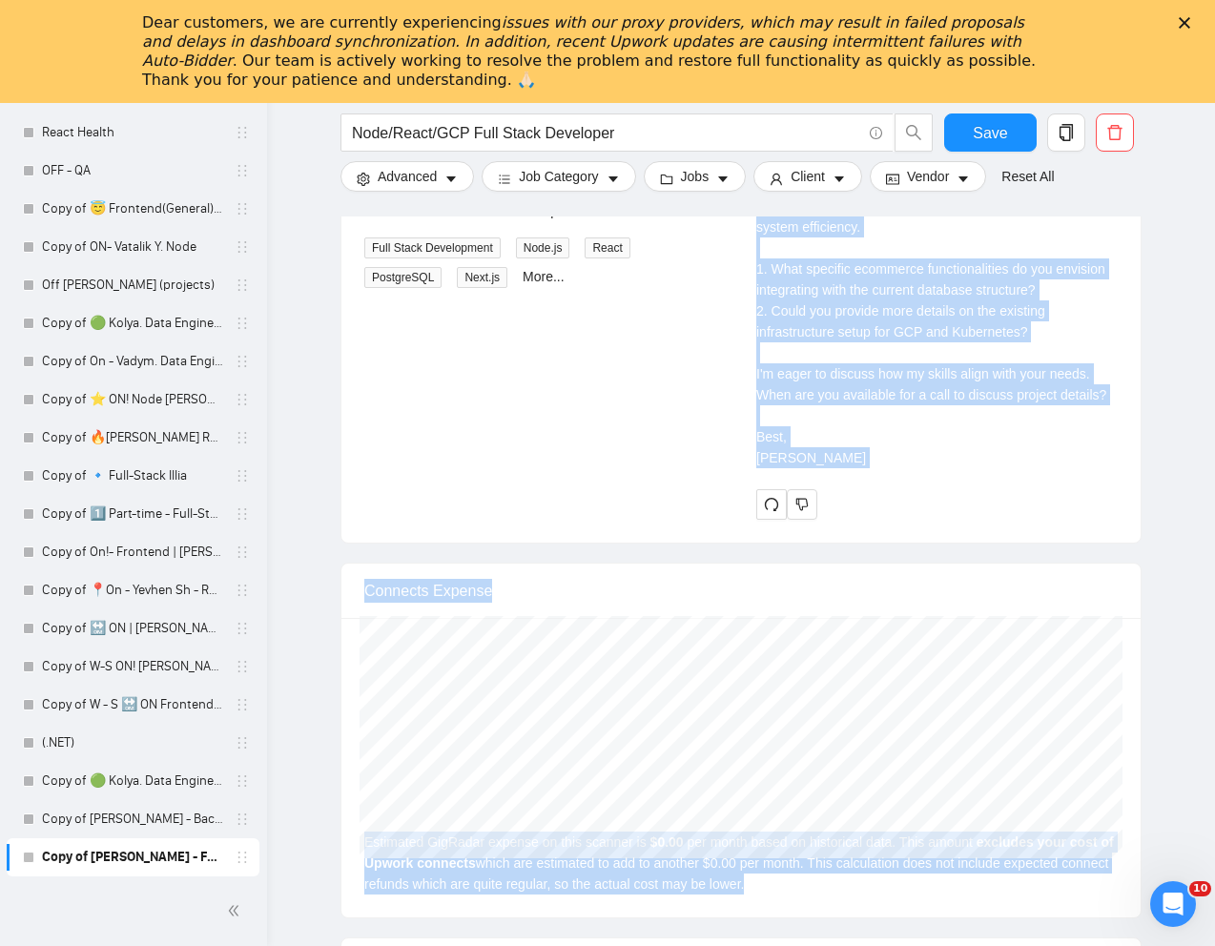
scroll to position [4575, 0]
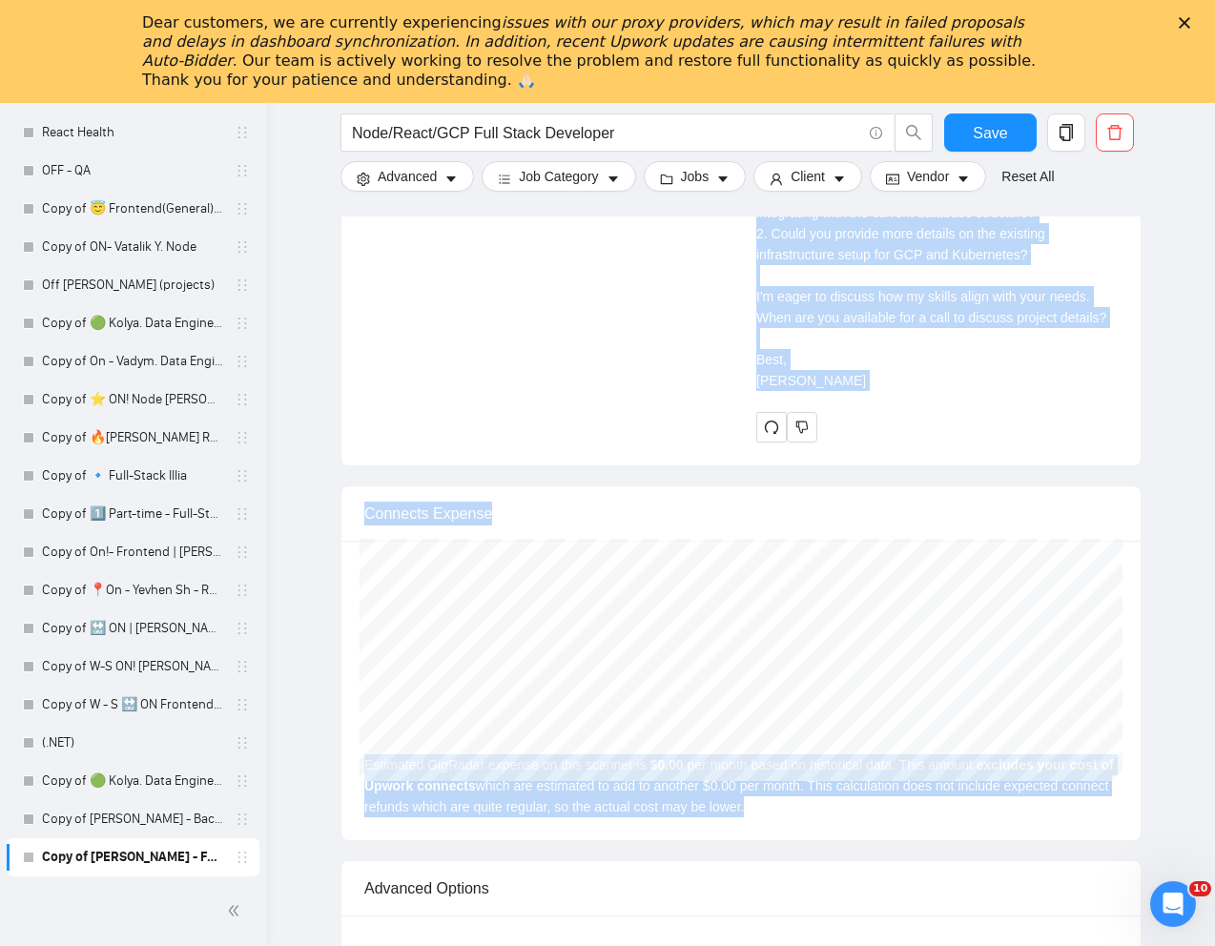
drag, startPoint x: 756, startPoint y: 411, endPoint x: 840, endPoint y: 458, distance: 96.0
click at [840, 404] on div "Cover letter Hi❗ As a TechLead with 10 years of experience, I've solved backend…" at bounding box center [936, 125] width 361 height 559
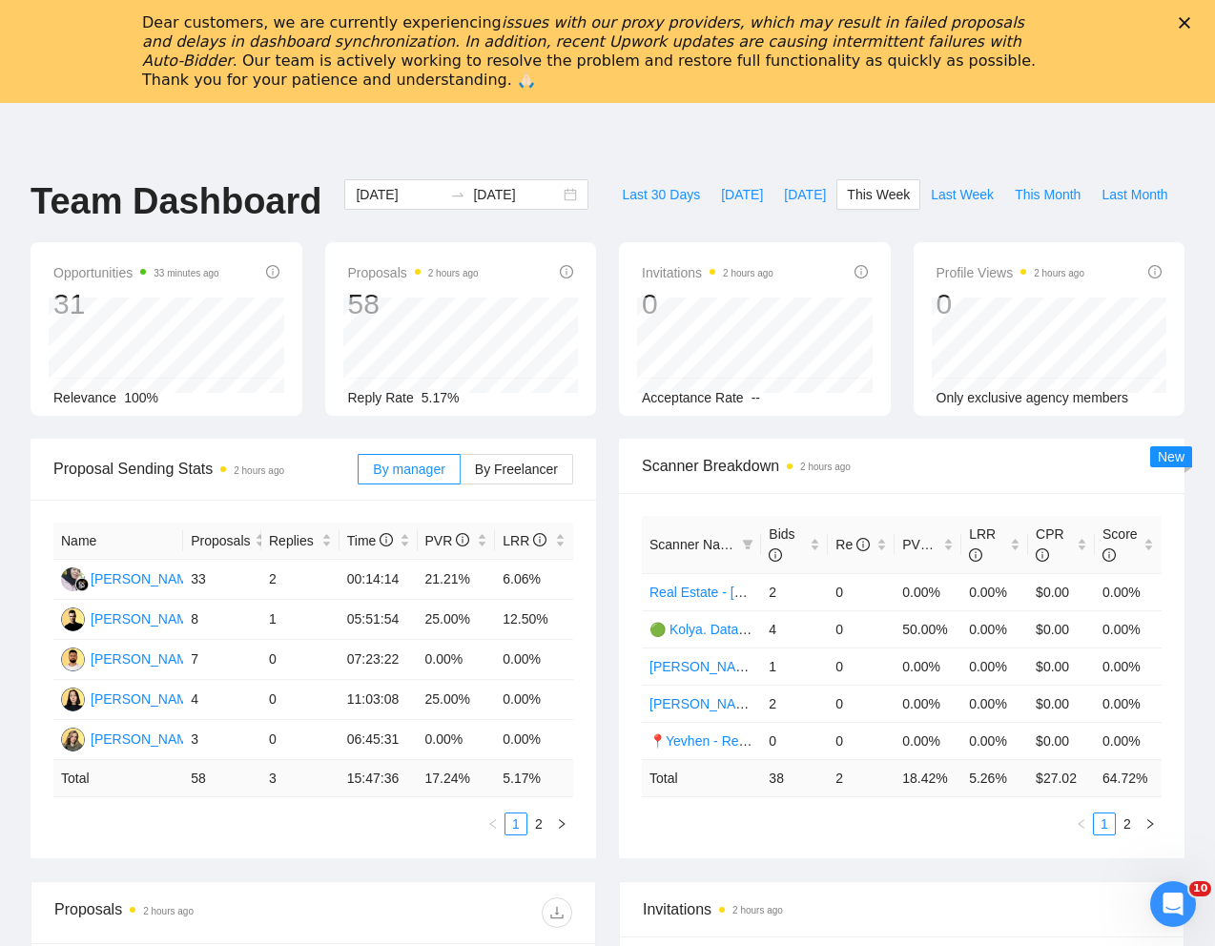
click at [835, 220] on div "Team Dashboard 2025-08-25 2025-08-31 Last 30 Days Today Yesterday This Week Las…" at bounding box center [607, 210] width 1177 height 63
click at [1183, 13] on div "Dear customers, we are currently experiencing issues with our proxy providers, …" at bounding box center [607, 52] width 1215 height 88
click at [1183, 17] on icon "Закрити" at bounding box center [1184, 22] width 11 height 11
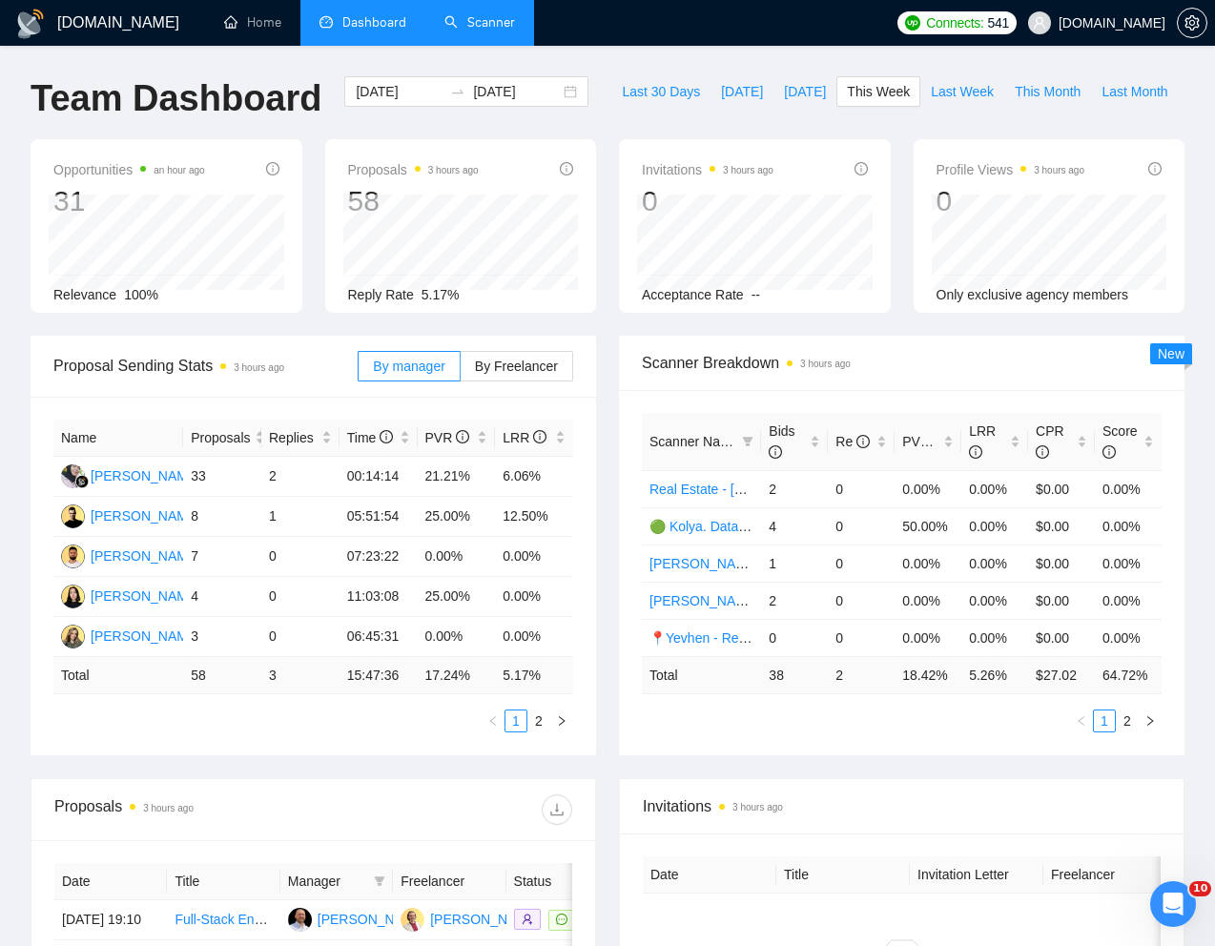
click at [502, 31] on link "Scanner" at bounding box center [479, 22] width 71 height 16
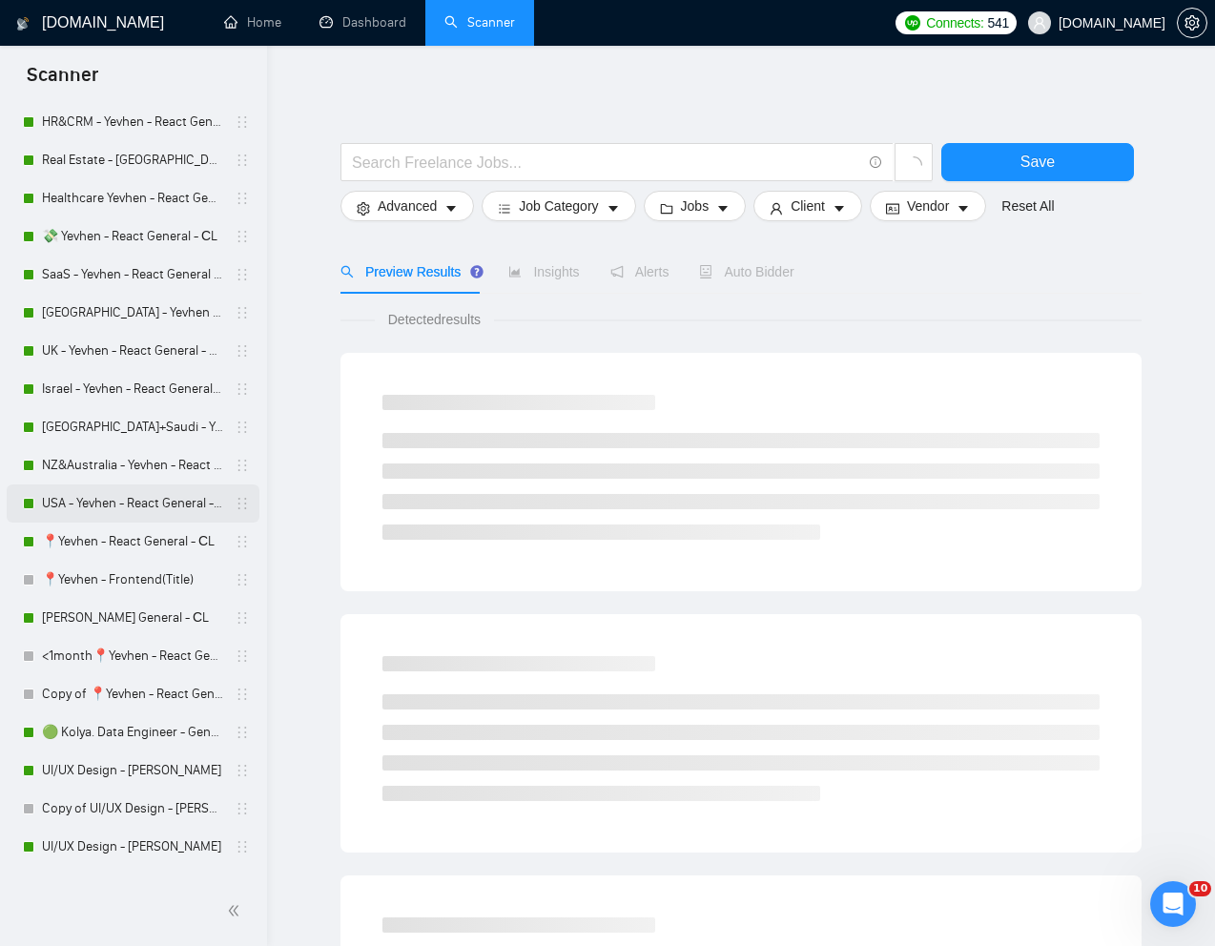
scroll to position [445, 0]
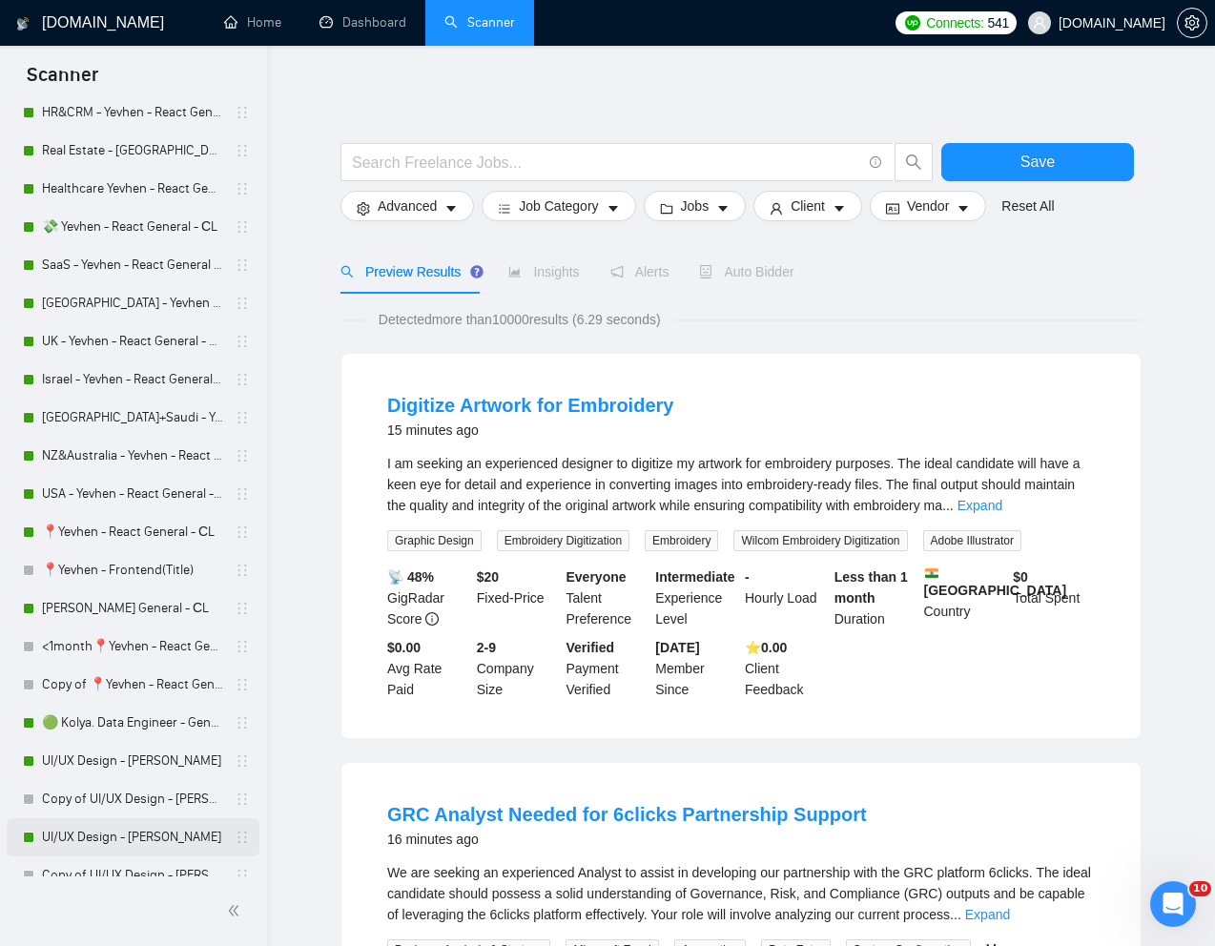
click at [70, 839] on link "UI/UX Design - [PERSON_NAME]" at bounding box center [132, 837] width 181 height 38
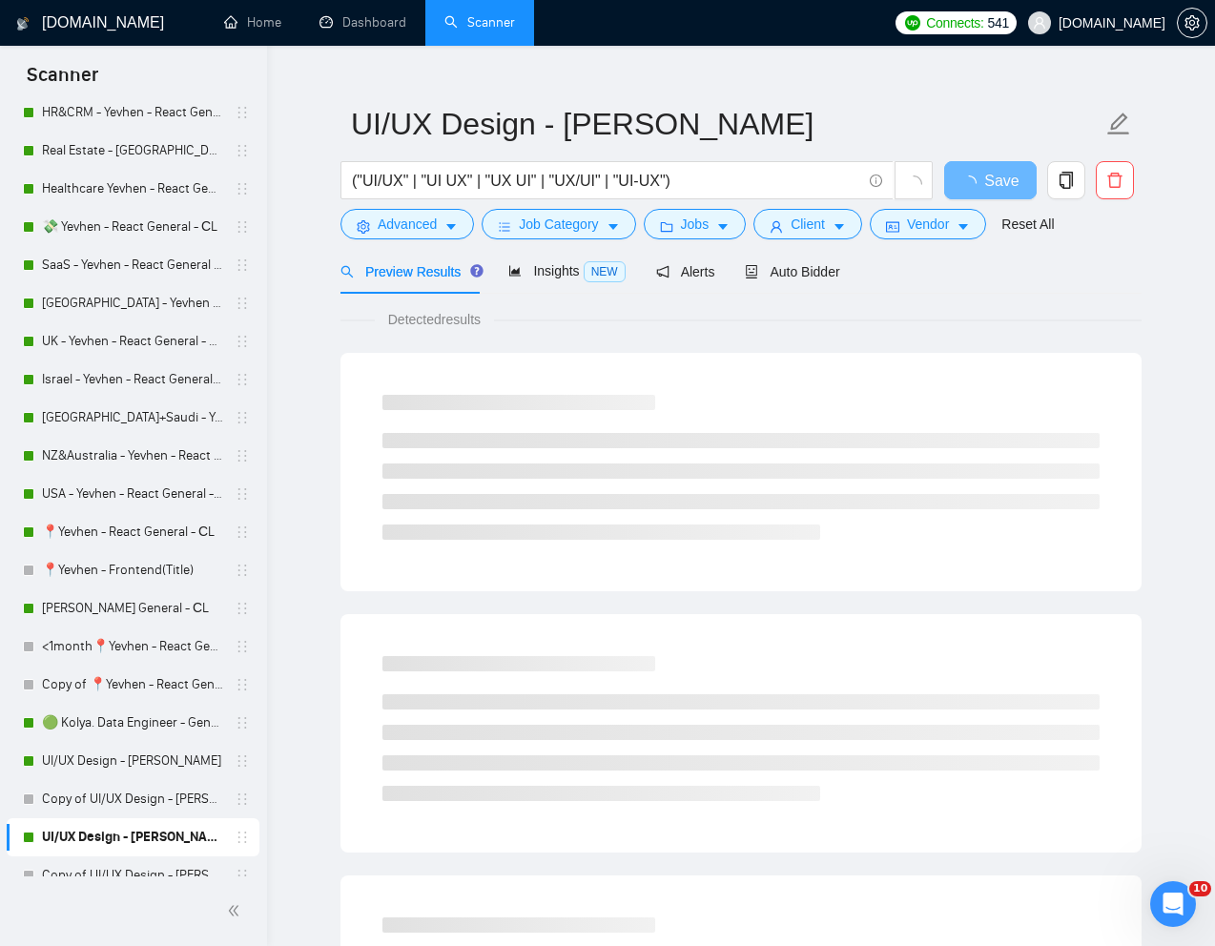
scroll to position [48, 0]
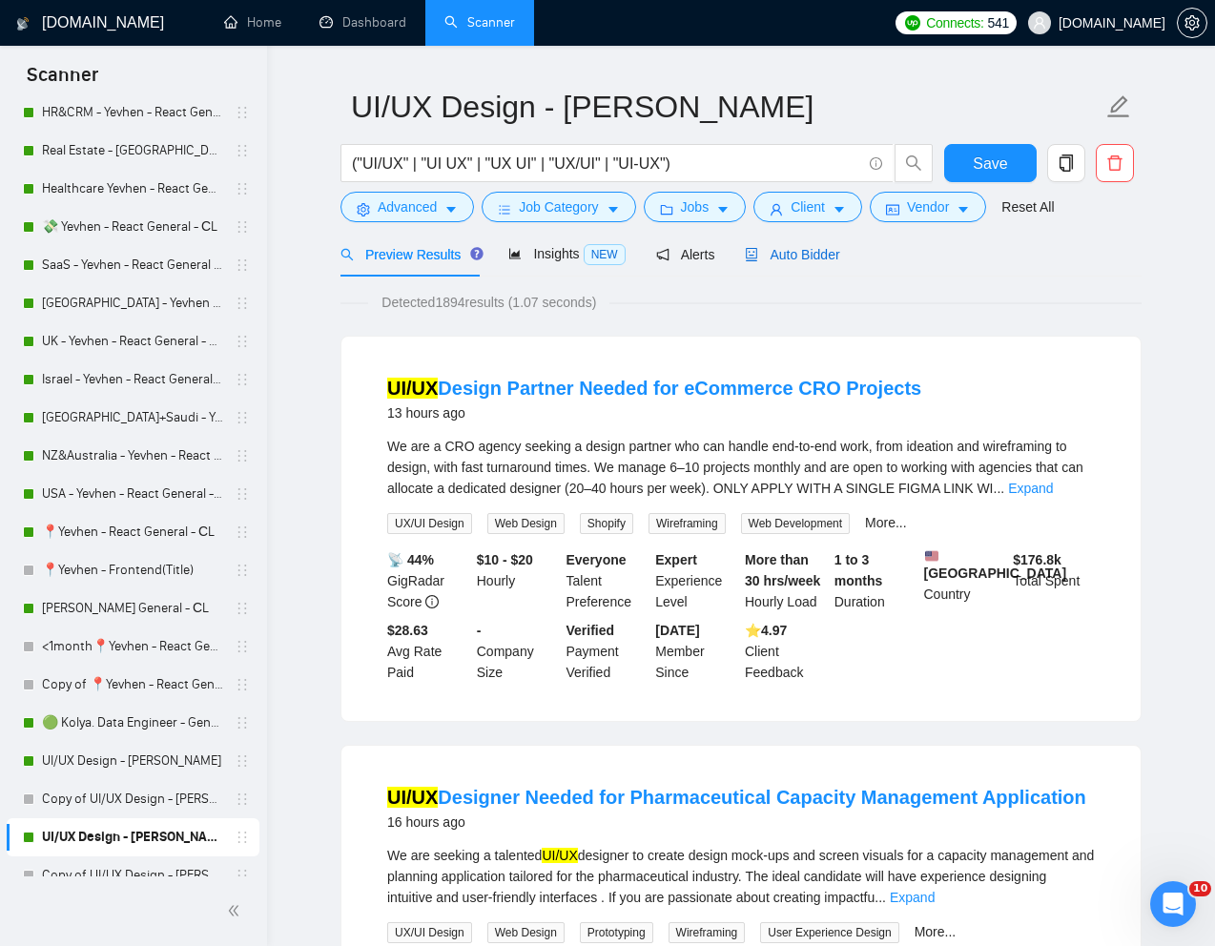
click at [813, 256] on span "Auto Bidder" at bounding box center [792, 254] width 94 height 15
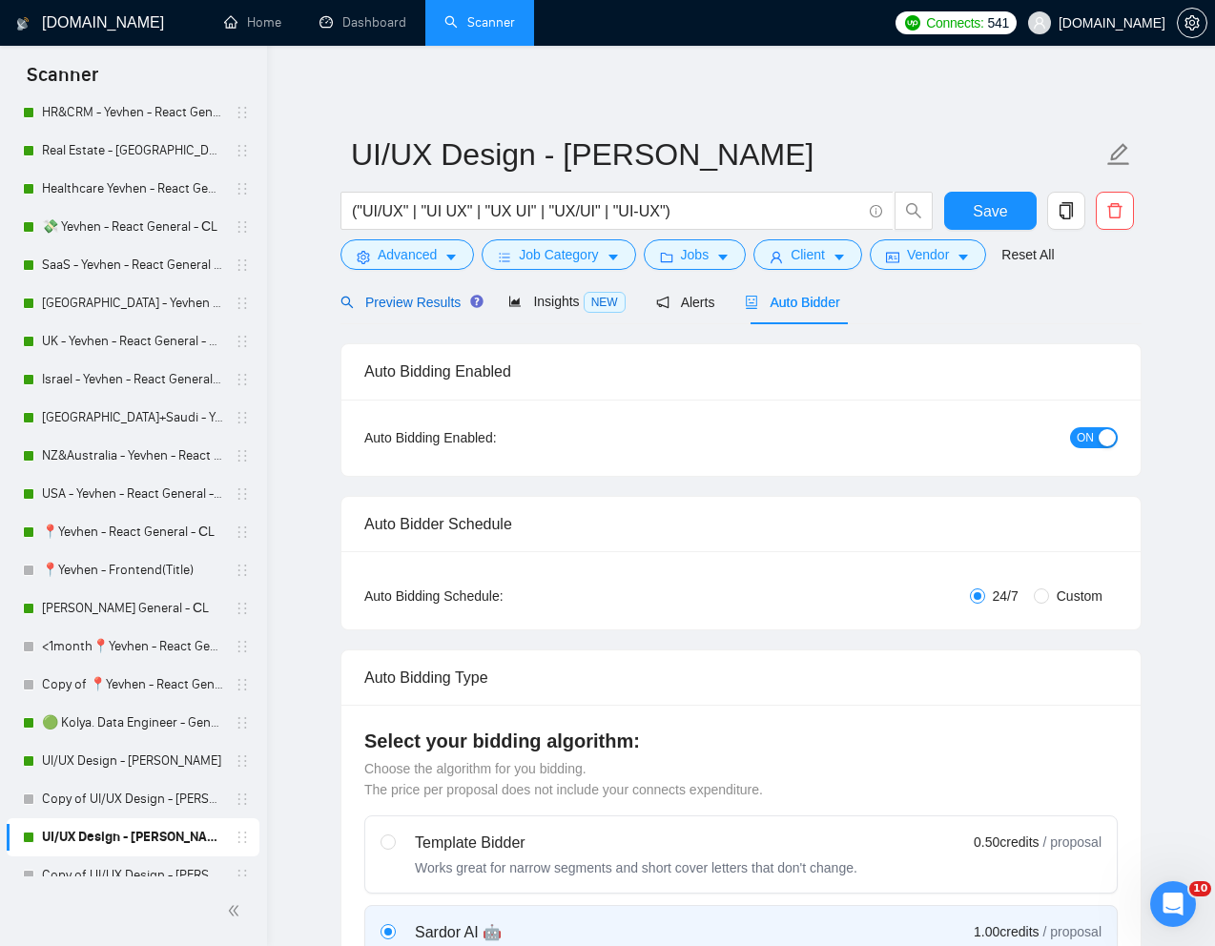
click at [420, 311] on div "Preview Results" at bounding box center [408, 302] width 137 height 21
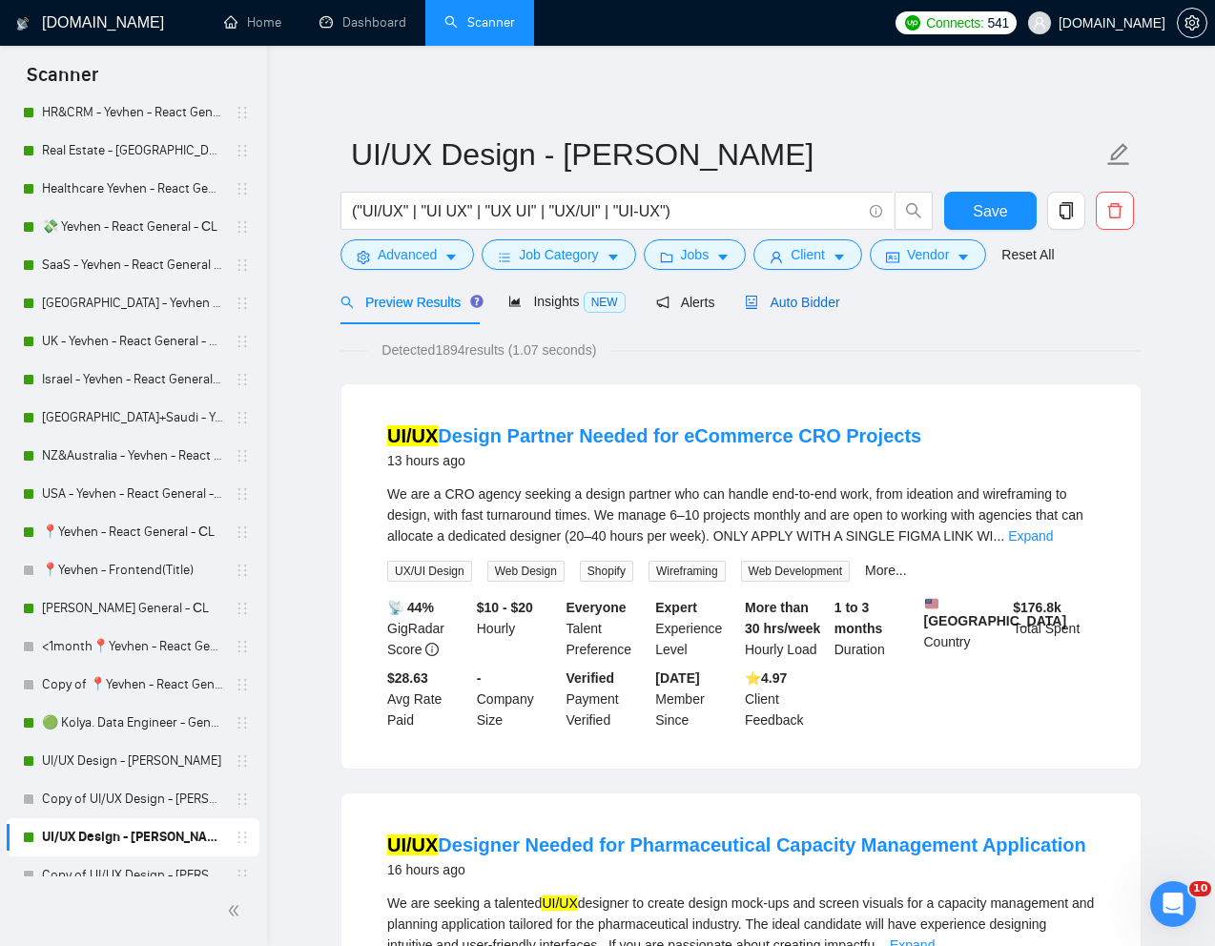
click at [829, 303] on span "Auto Bidder" at bounding box center [792, 302] width 94 height 15
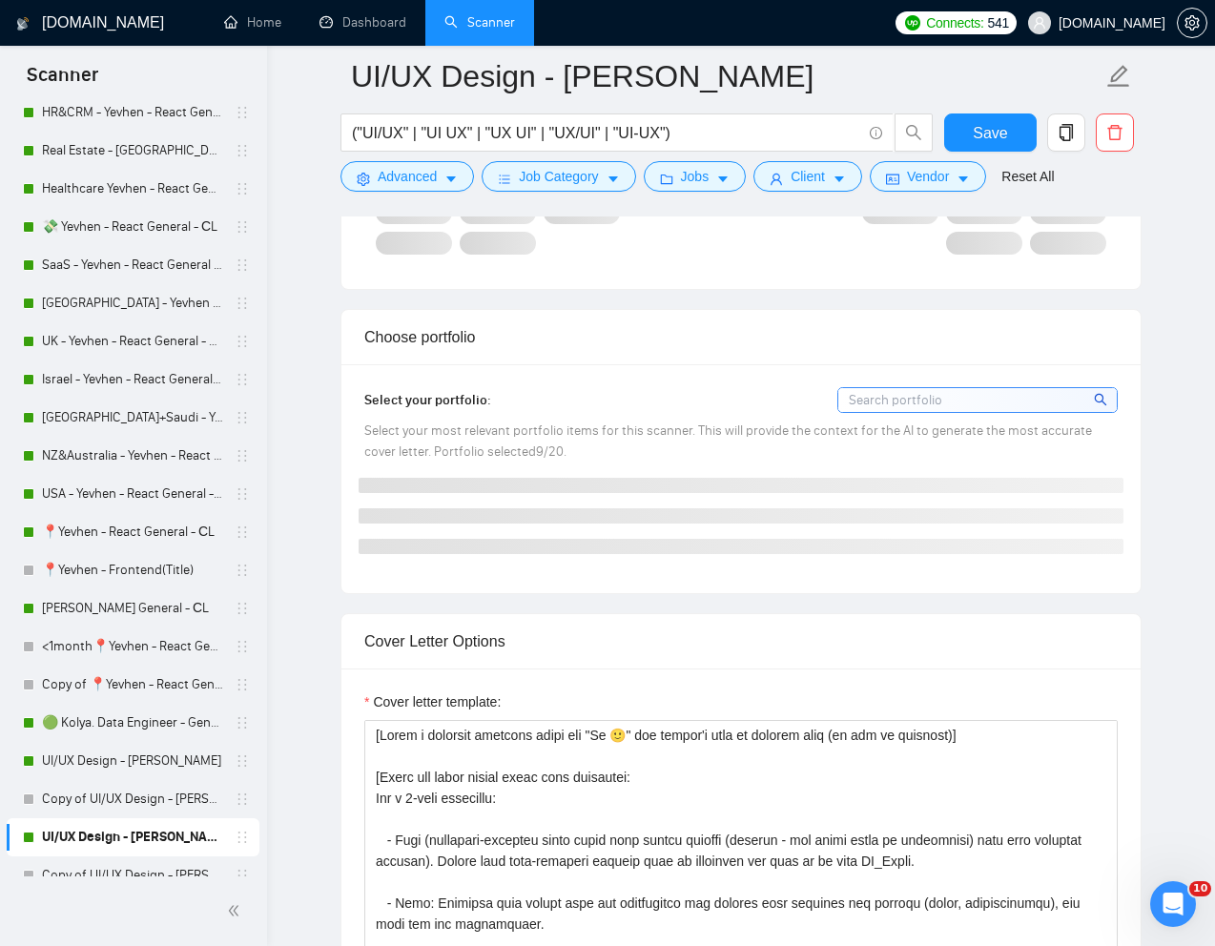
scroll to position [1938, 0]
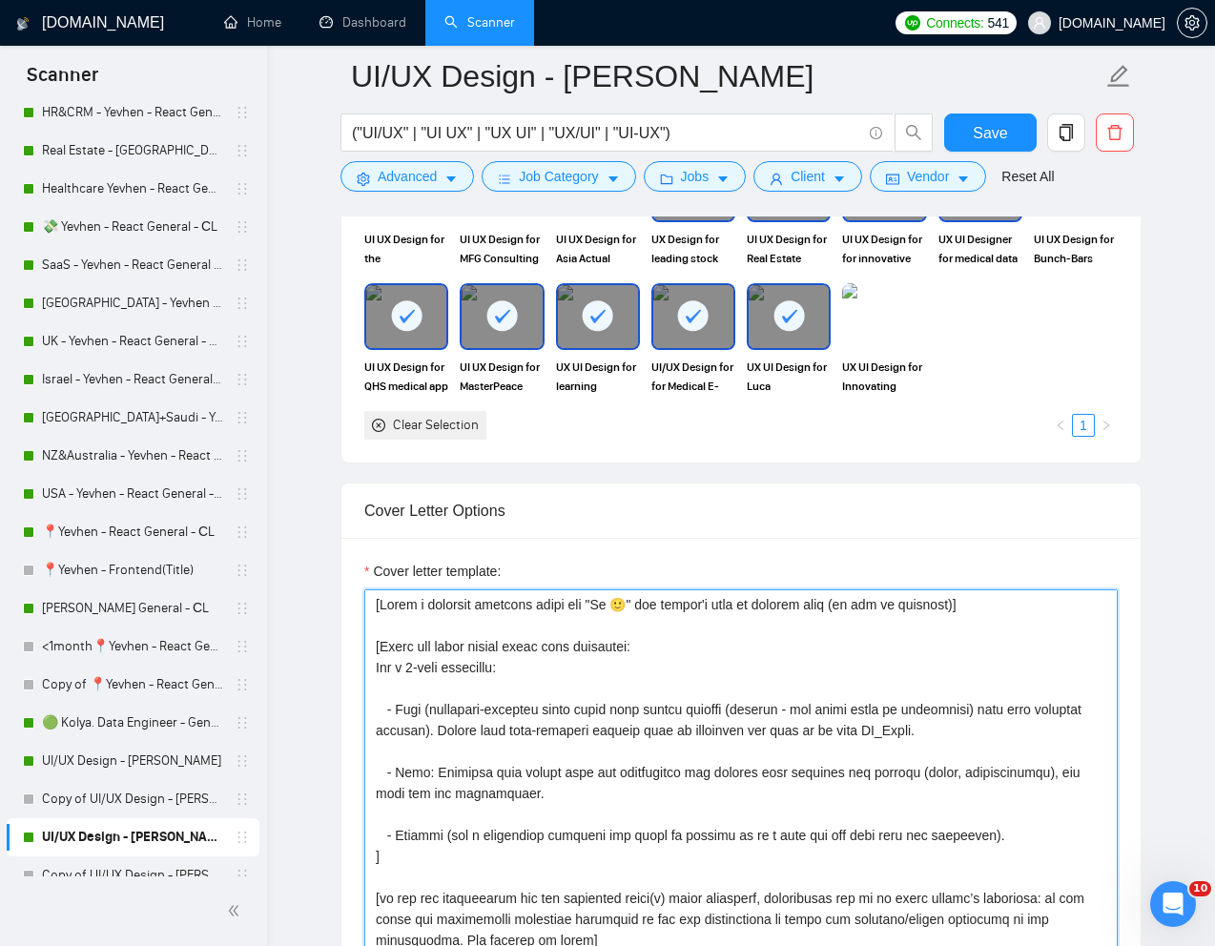
click at [702, 680] on textarea "Cover letter template:" at bounding box center [740, 803] width 753 height 429
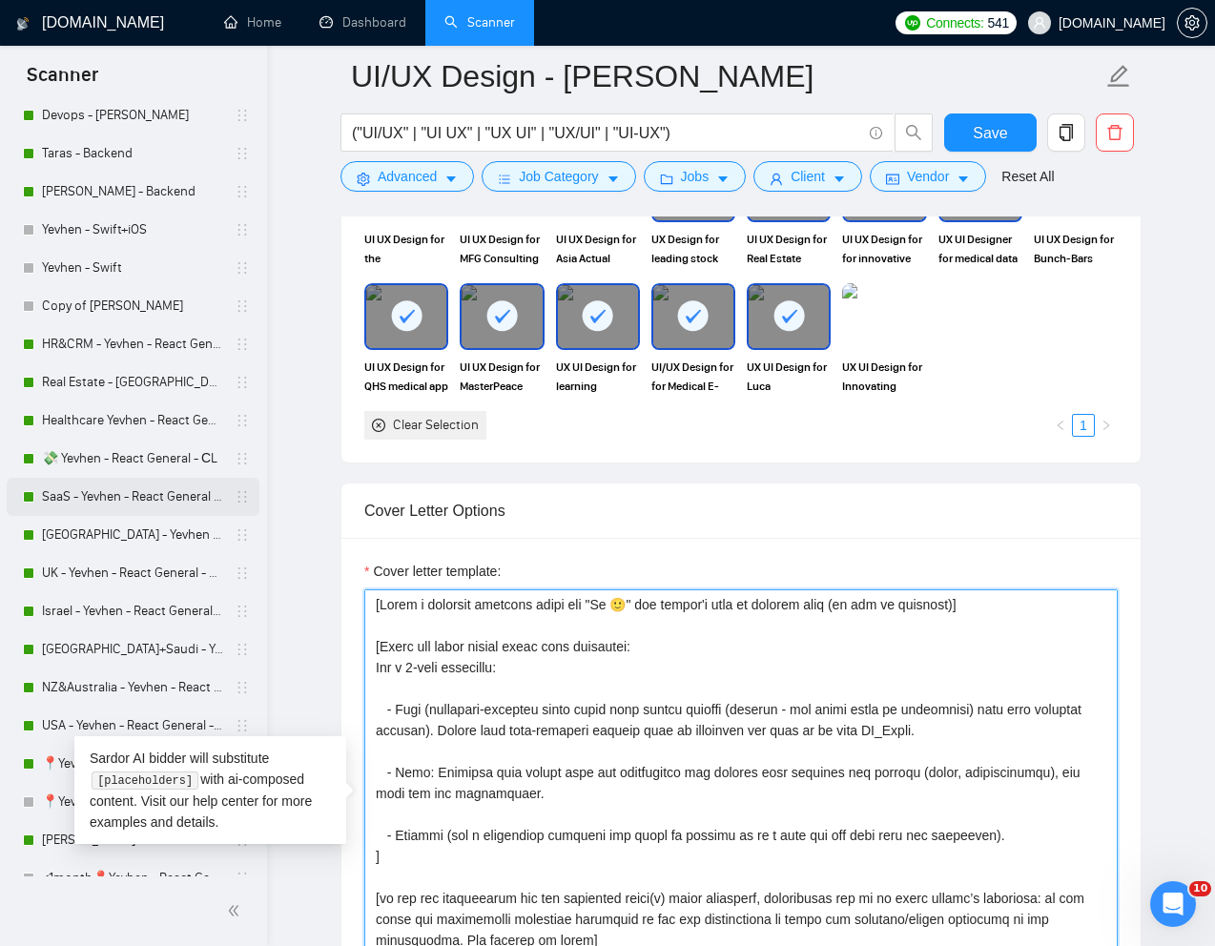
scroll to position [0, 0]
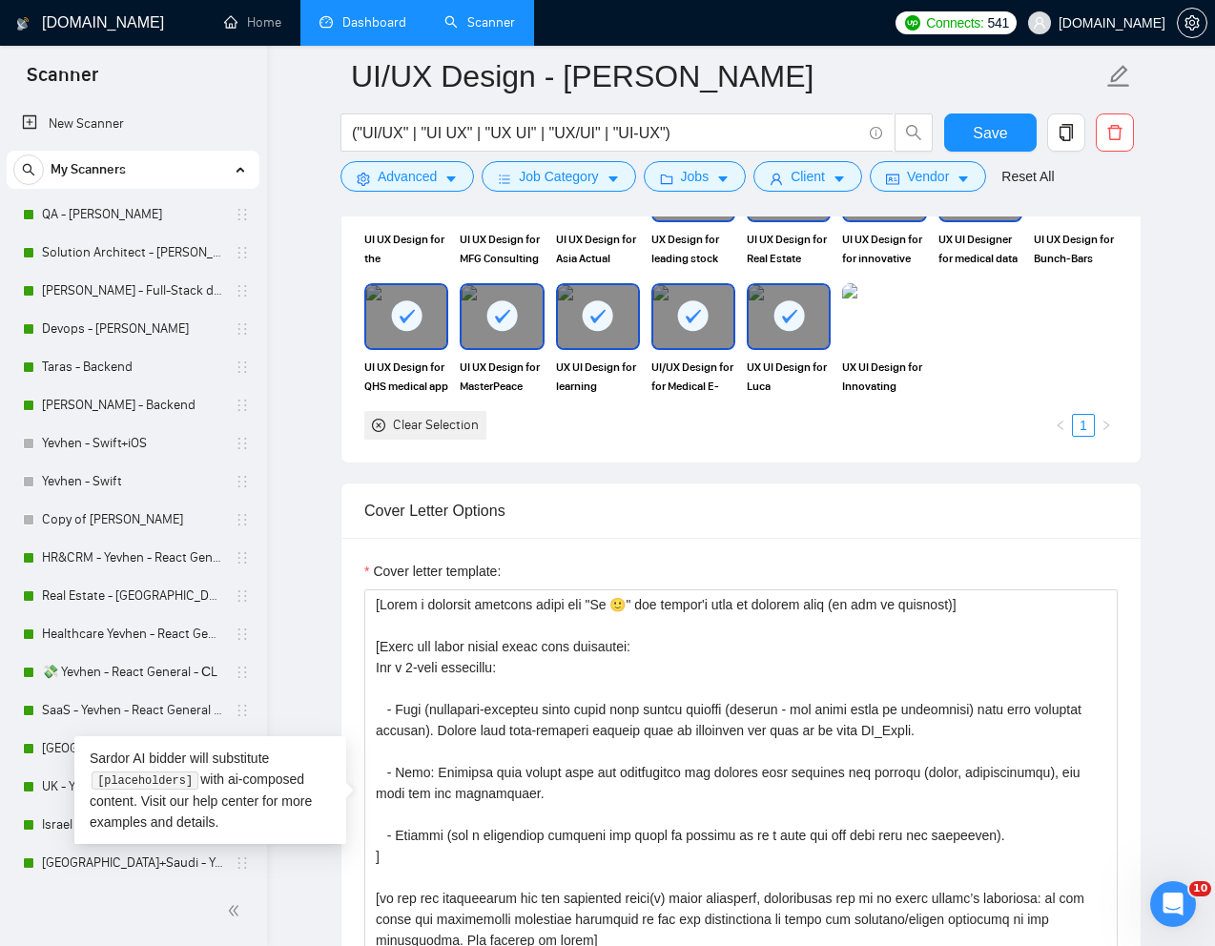
click at [373, 23] on link "Dashboard" at bounding box center [362, 22] width 87 height 16
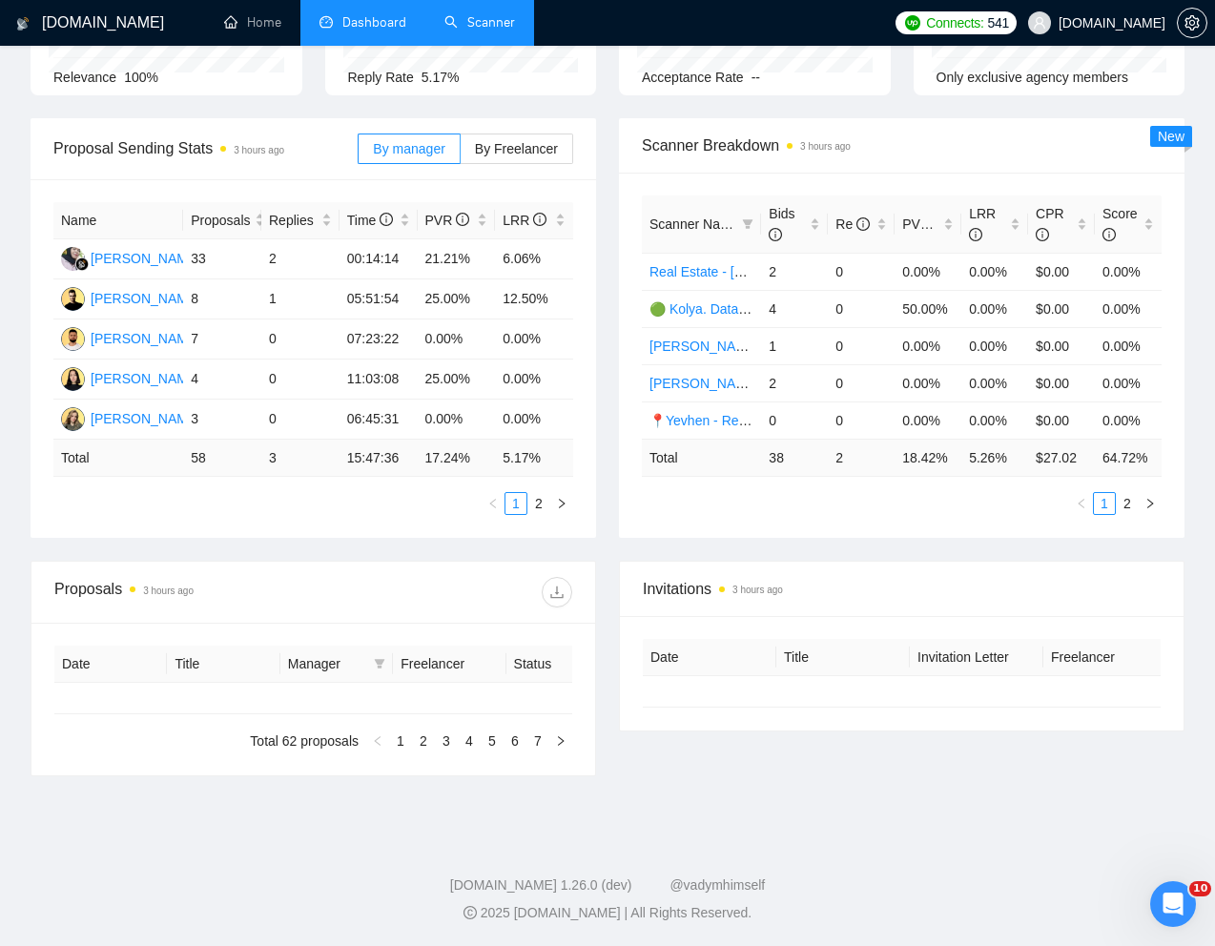
type input "2025-07-29"
type input "2025-08-28"
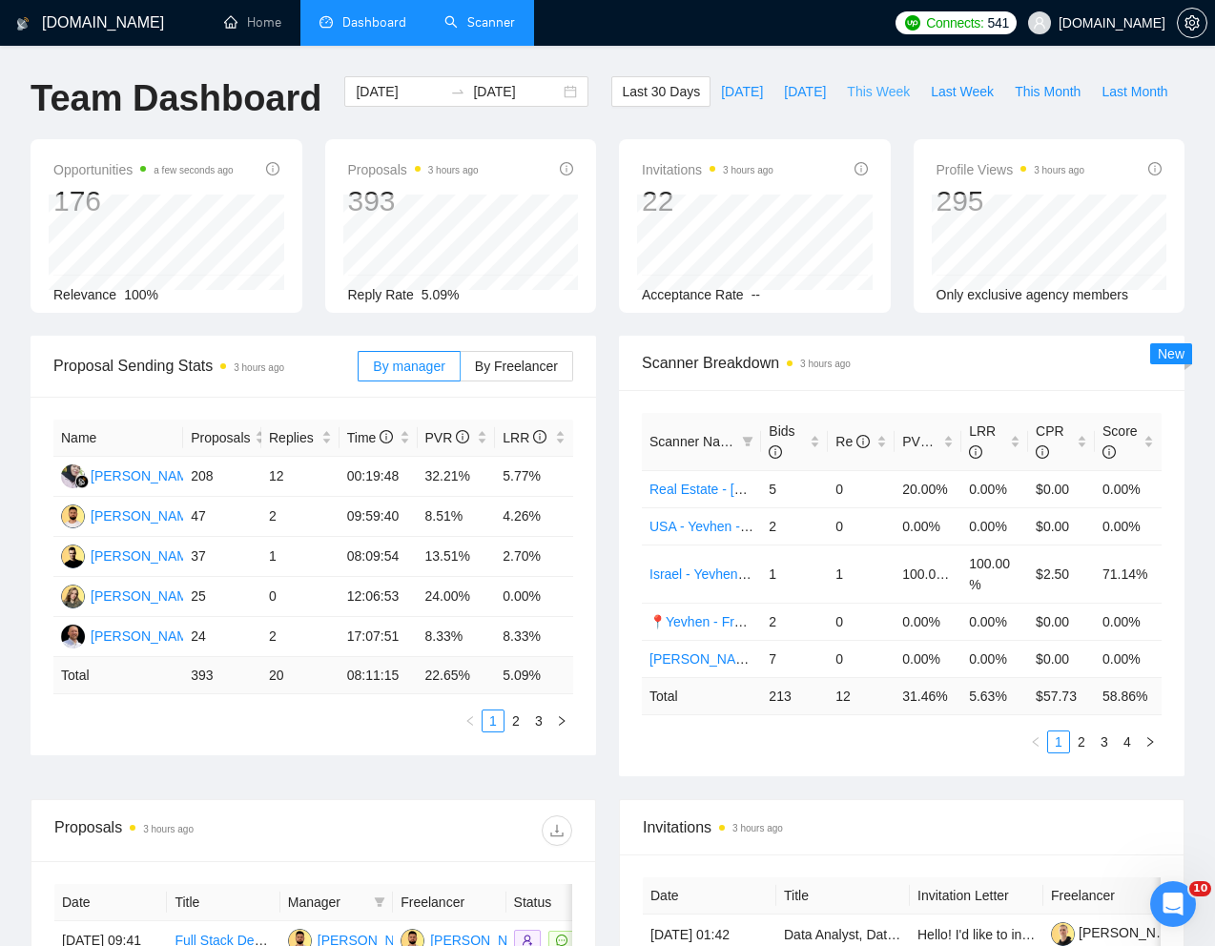
click at [847, 102] on span "This Week" at bounding box center [878, 91] width 63 height 21
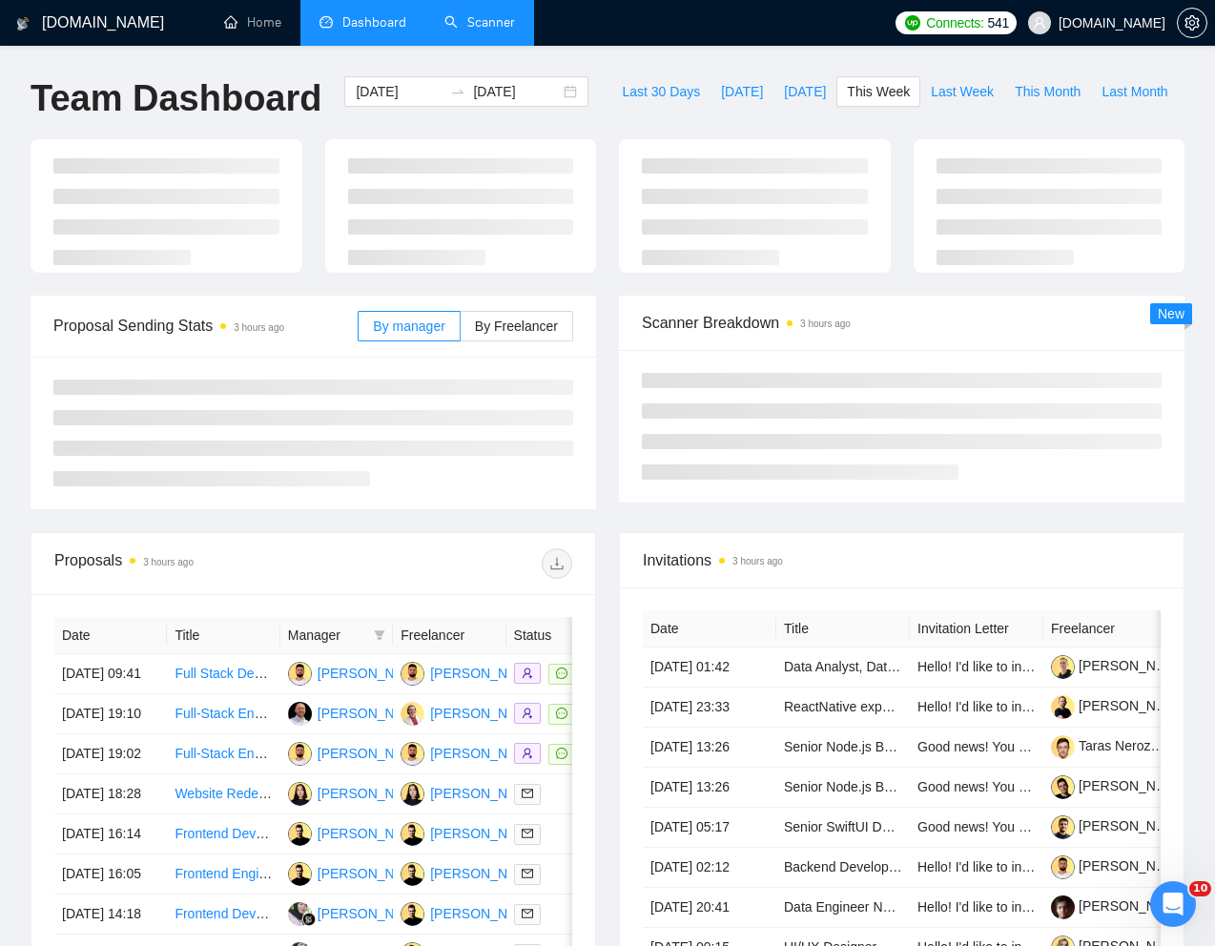
type input "2025-08-25"
type input "2025-08-31"
